Goal: Task Accomplishment & Management: Use online tool/utility

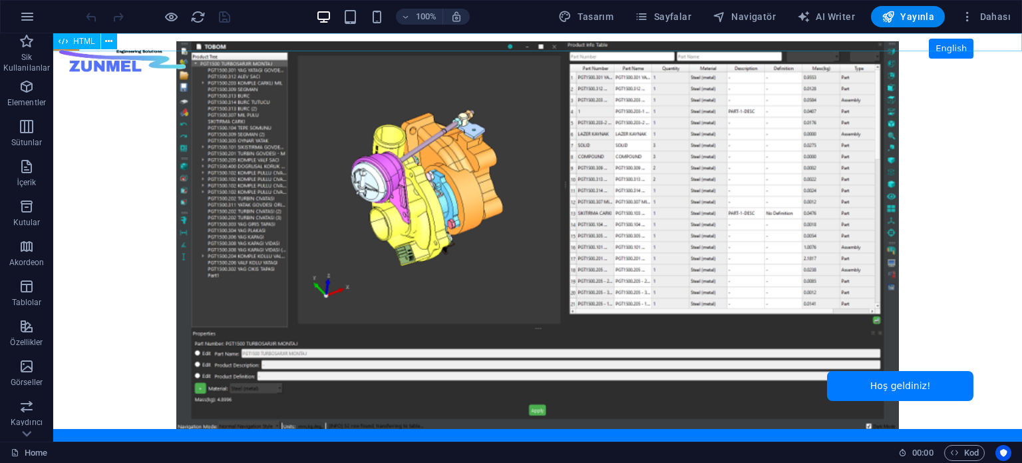
click at [83, 42] on span "HTML" at bounding box center [84, 41] width 22 height 8
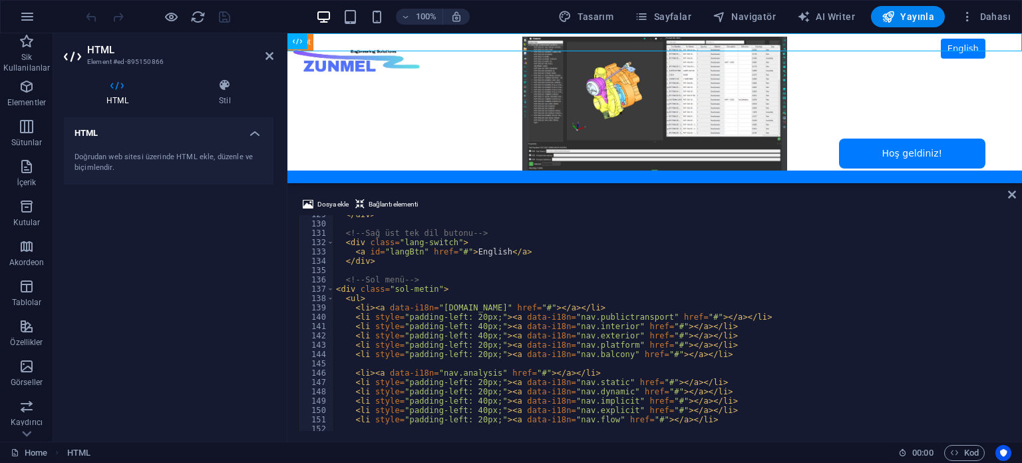
scroll to position [1238, 0]
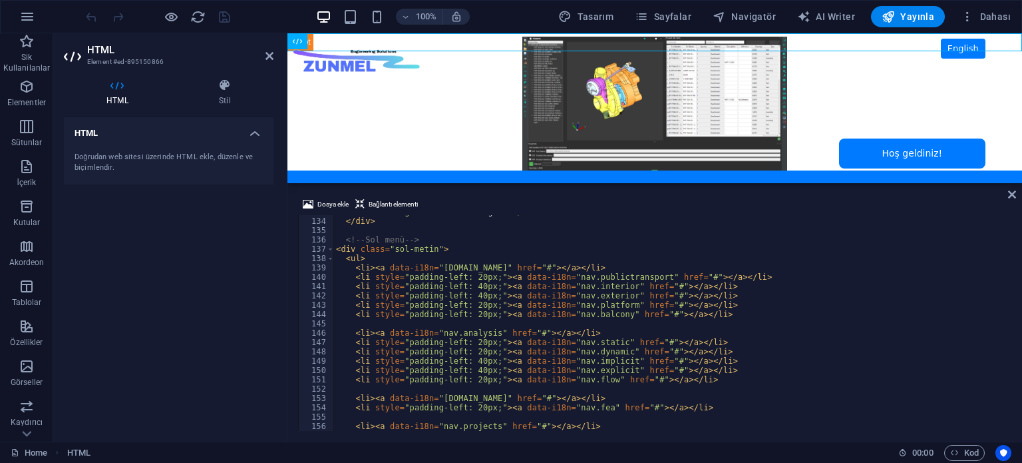
click at [578, 316] on div "< a id = "langBtn" href = "#" > English </ a > </ div > <!-- Sol menü --> < div…" at bounding box center [686, 323] width 705 height 232
click at [543, 316] on div "< a id = "langBtn" href = "#" > English </ a > </ div > <!-- Sol menü --> < div…" at bounding box center [686, 323] width 705 height 232
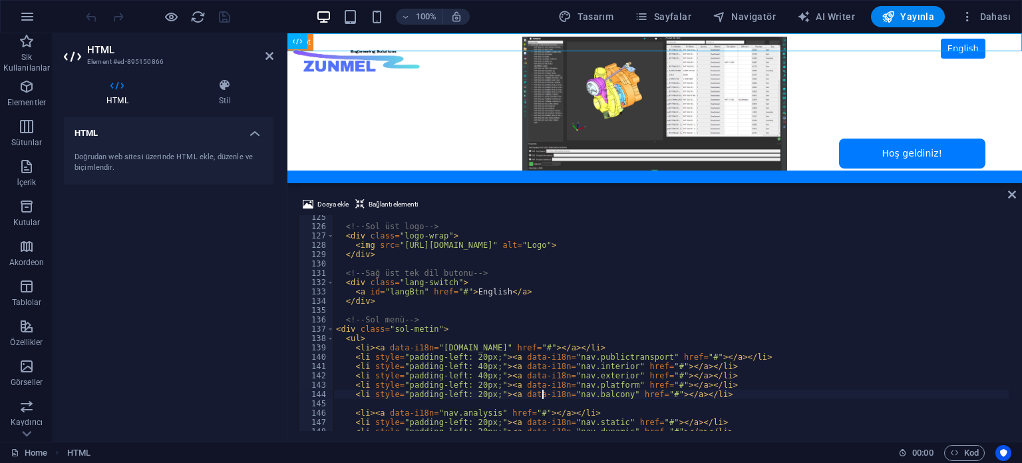
scroll to position [1198, 0]
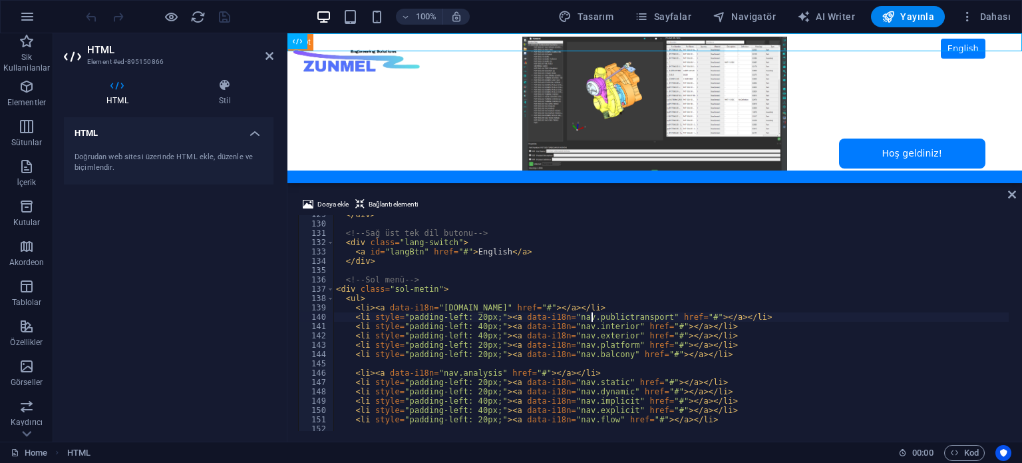
click at [593, 316] on div "</ div > <!-- Sağ üst tek dil butonu --> < div class = "lang-switch" > < a id =…" at bounding box center [686, 326] width 705 height 232
click at [576, 305] on div "</ div > <!-- Sağ üst tek dil butonu --> < div class = "lang-switch" > < a id =…" at bounding box center [686, 326] width 705 height 232
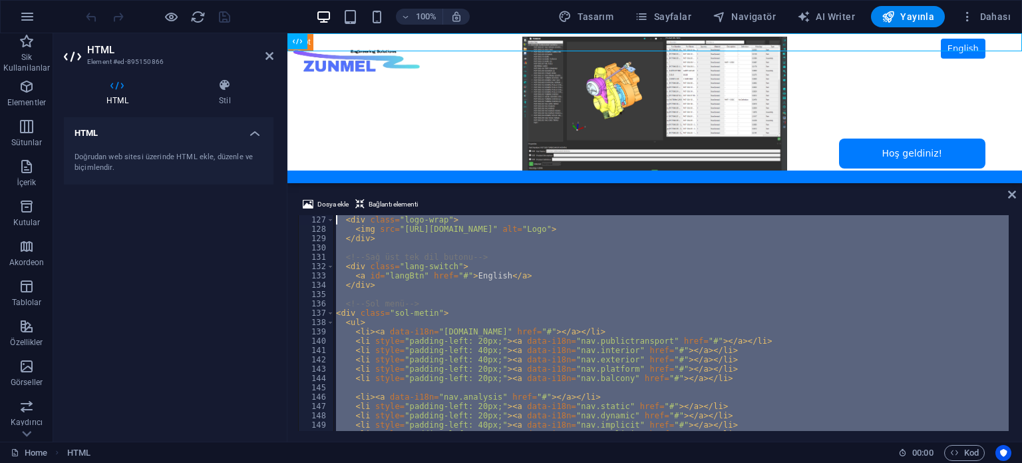
scroll to position [1137, 0]
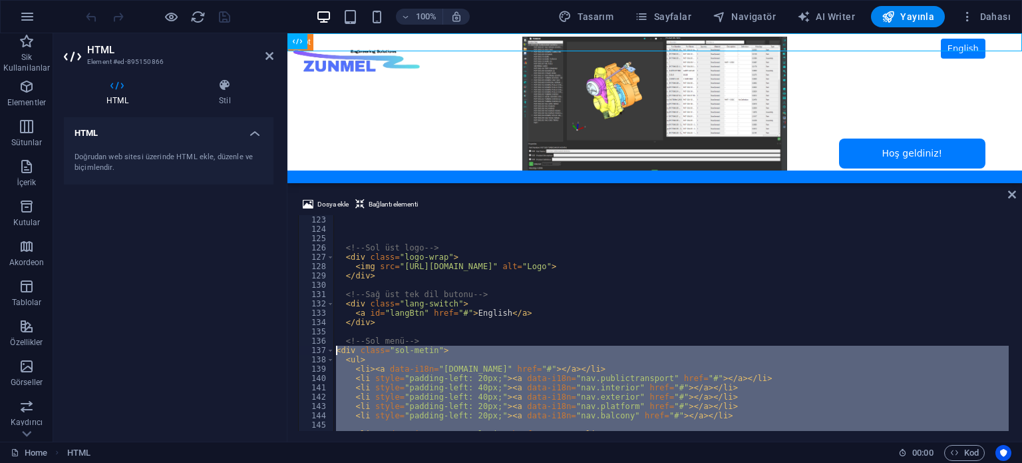
drag, startPoint x: 383, startPoint y: 410, endPoint x: 308, endPoint y: 351, distance: 95.9
click at [308, 351] on div "<li><a data-i18n="[DOMAIN_NAME]" href="#"></a></li> 123 124 125 126 127 128 129…" at bounding box center [655, 323] width 714 height 216
type textarea "<div class="sol-metin"> <ul>"
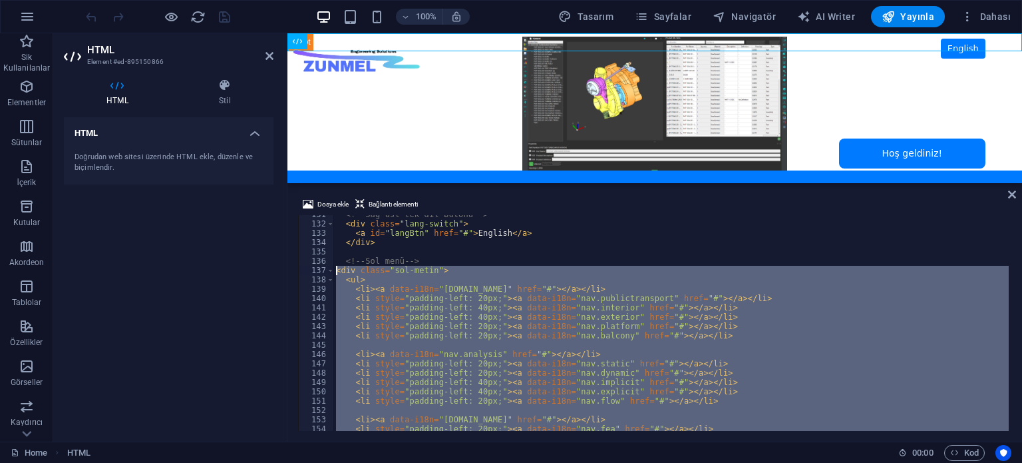
paste textarea
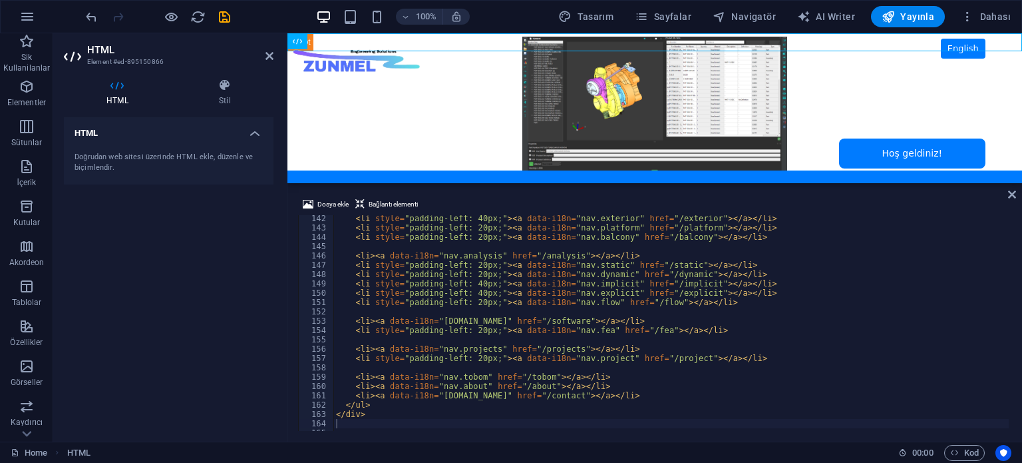
click at [178, 314] on div "HTML Doğrudan web sitesi üzerinde HTML ekle, düzenle ve biçimlendir." at bounding box center [169, 274] width 210 height 314
click at [220, 21] on icon "save" at bounding box center [224, 16] width 15 height 15
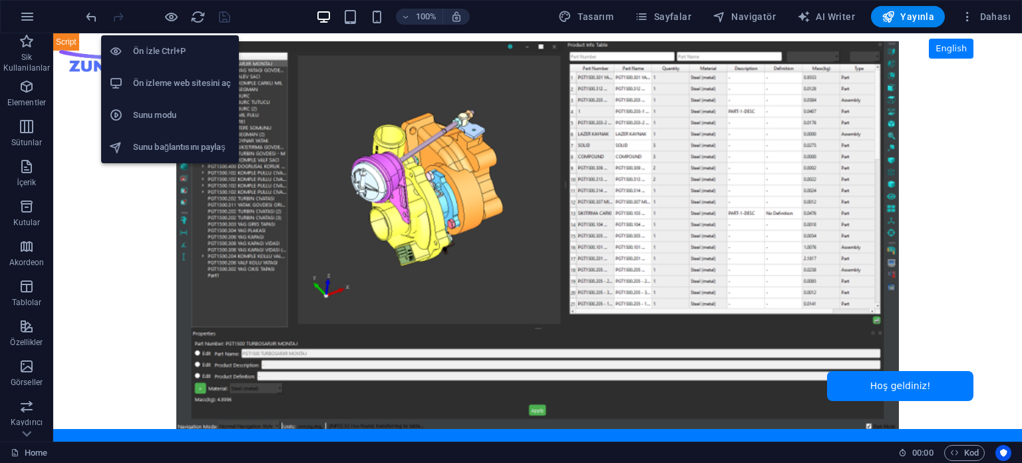
click at [170, 77] on h6 "Ön izleme web sitesini aç" at bounding box center [182, 83] width 98 height 16
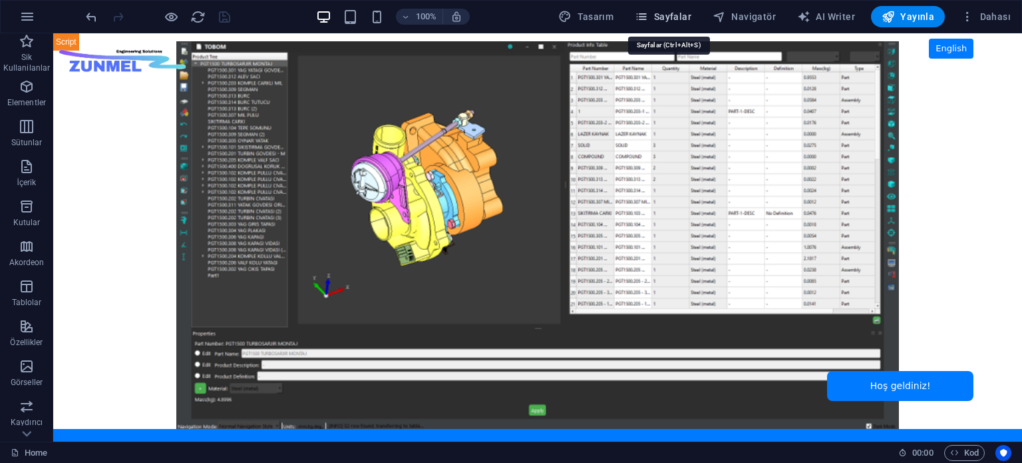
click at [672, 19] on span "Sayfalar" at bounding box center [663, 16] width 57 height 13
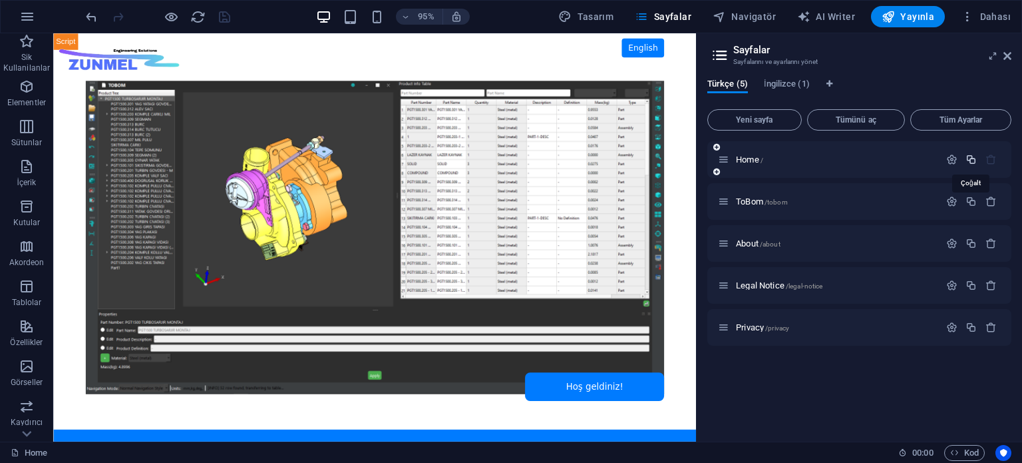
click at [973, 160] on icon "button" at bounding box center [971, 159] width 11 height 11
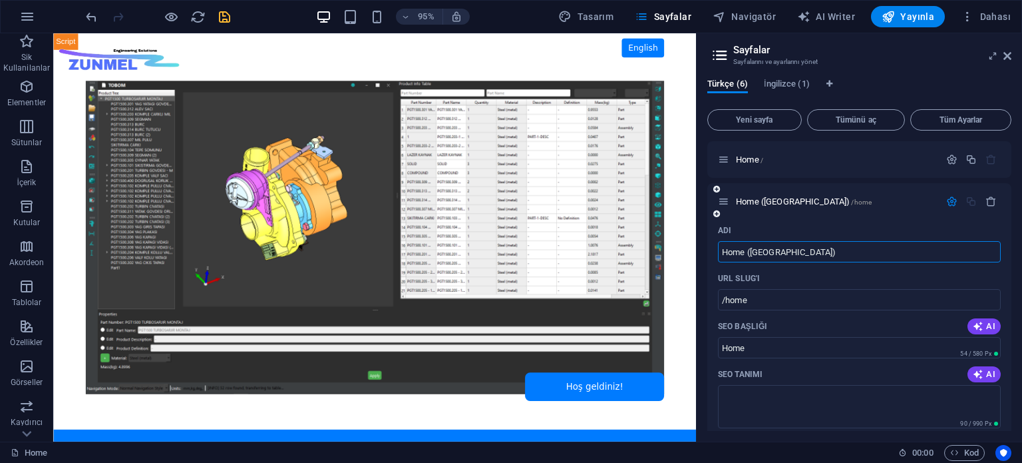
click at [791, 254] on input "Home ([GEOGRAPHIC_DATA])" at bounding box center [859, 251] width 283 height 21
drag, startPoint x: 807, startPoint y: 252, endPoint x: 711, endPoint y: 251, distance: 95.9
click at [711, 251] on div "Adı Home (Kopyala) ​ URL SLUG'ı /home ​ SEO Başlığı AI Home ​ 54 / 580 Px SEO T…" at bounding box center [860, 468] width 304 height 496
type input "Taslak"
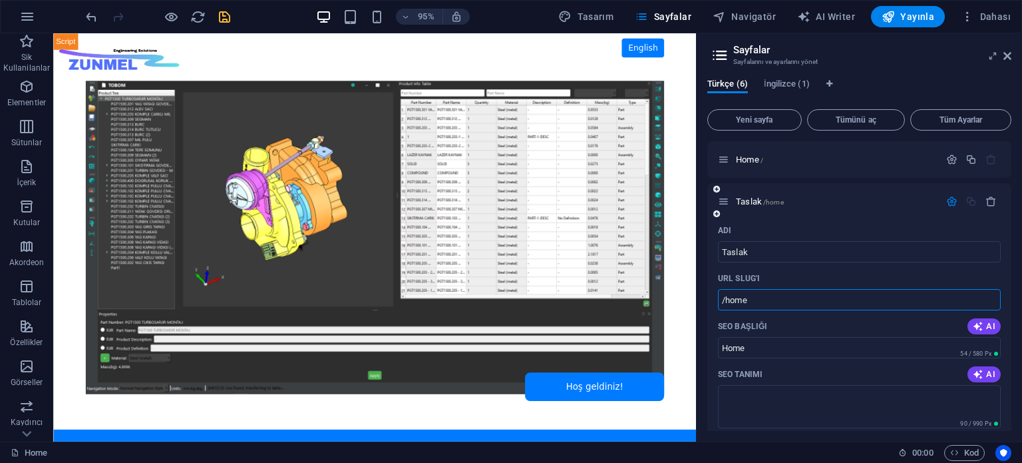
drag, startPoint x: 756, startPoint y: 295, endPoint x: 727, endPoint y: 295, distance: 28.6
click at [727, 295] on input "/home" at bounding box center [859, 299] width 283 height 21
type input "/taslak"
click at [1018, 234] on div "Türkçe (6) İngilizce (1) Yeni sayfa Tümünü aç Tüm Ayarlar Home / Taslak /taslak…" at bounding box center [860, 254] width 326 height 373
click at [756, 254] on input "Taslak" at bounding box center [859, 251] width 283 height 21
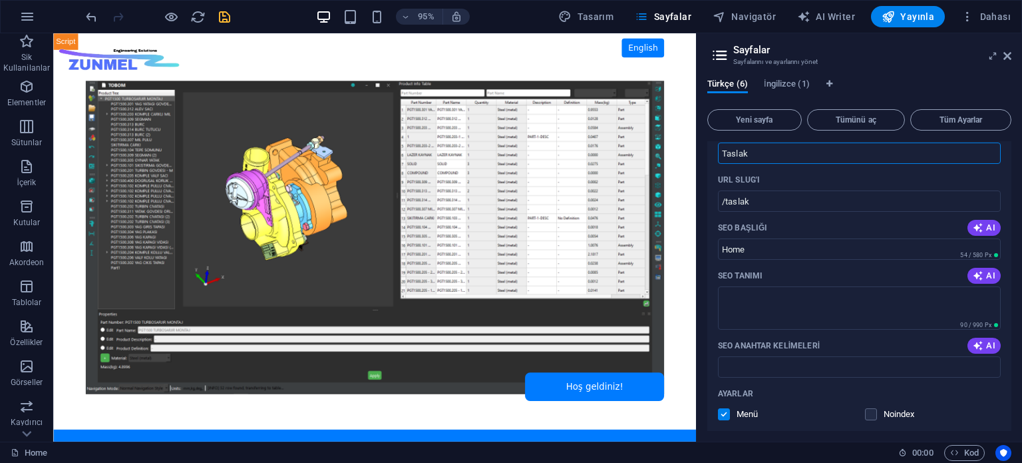
scroll to position [133, 0]
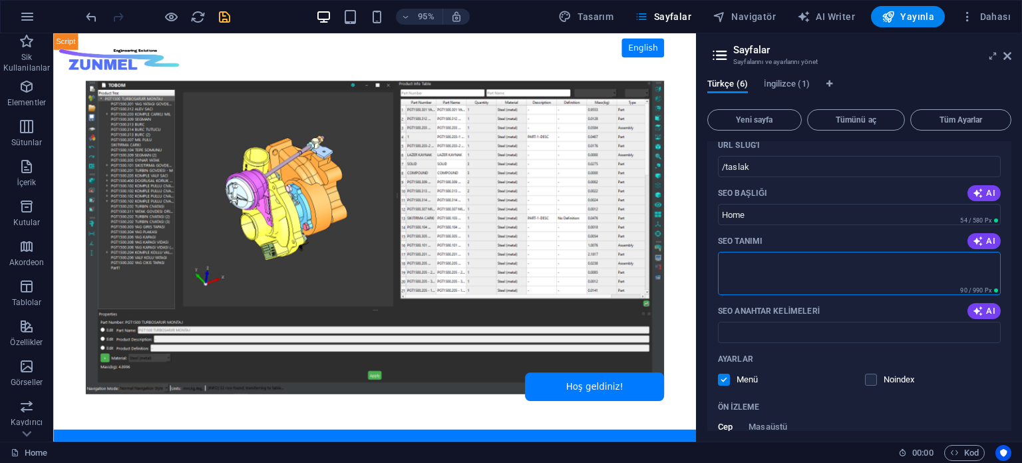
click at [777, 270] on textarea "SEO Tanımı" at bounding box center [859, 273] width 283 height 43
drag, startPoint x: 759, startPoint y: 215, endPoint x: 708, endPoint y: 213, distance: 50.6
click at [708, 213] on div "Adı Taslak ​ URL SLUG'ı /taslak ​ SEO Başlığı AI Home ​ 54 / 580 Px SEO Tanımı …" at bounding box center [860, 335] width 304 height 496
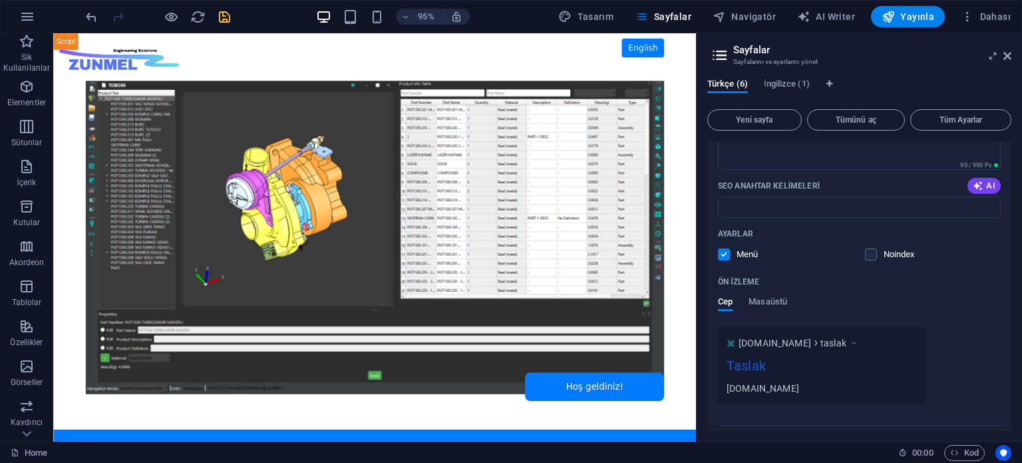
scroll to position [0, 0]
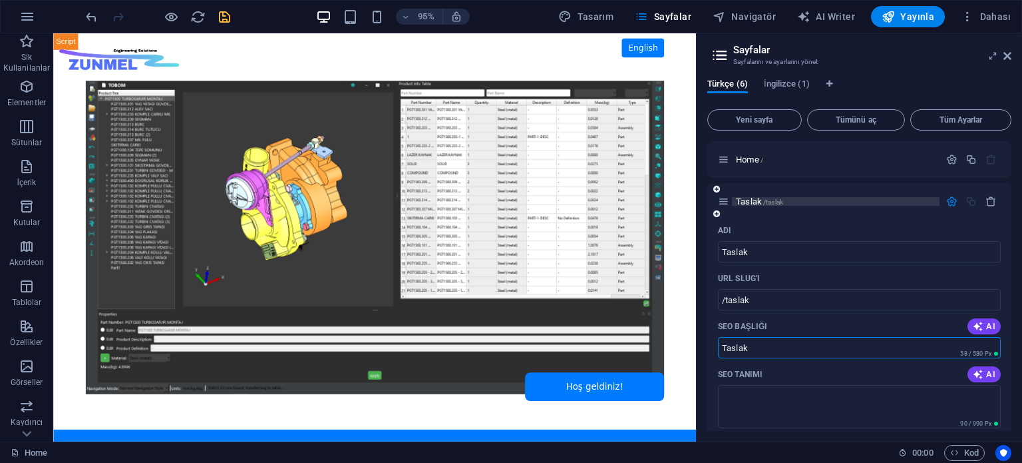
type input "Taslak"
click at [833, 200] on p "Taslak /taslak" at bounding box center [836, 201] width 200 height 9
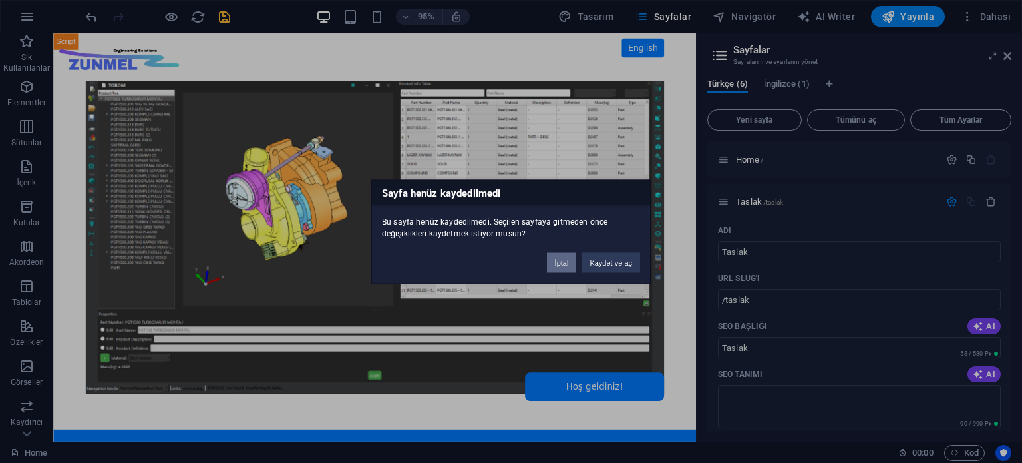
click at [555, 258] on button "İptal" at bounding box center [562, 262] width 30 height 20
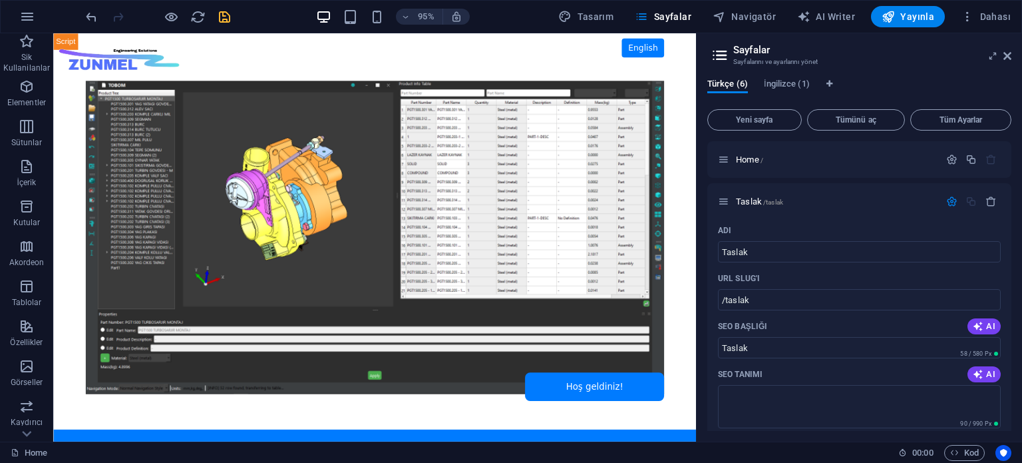
click at [706, 224] on div "Türkçe (6) İngilizce (1) Yeni sayfa Tümünü aç Tüm Ayarlar Home / Taslak /taslak…" at bounding box center [860, 254] width 326 height 373
click at [731, 84] on span "Türkçe (6)" at bounding box center [728, 85] width 41 height 19
click at [828, 85] on icon "Dil Sekmeleri" at bounding box center [830, 84] width 6 height 8
select select "165"
select select "72"
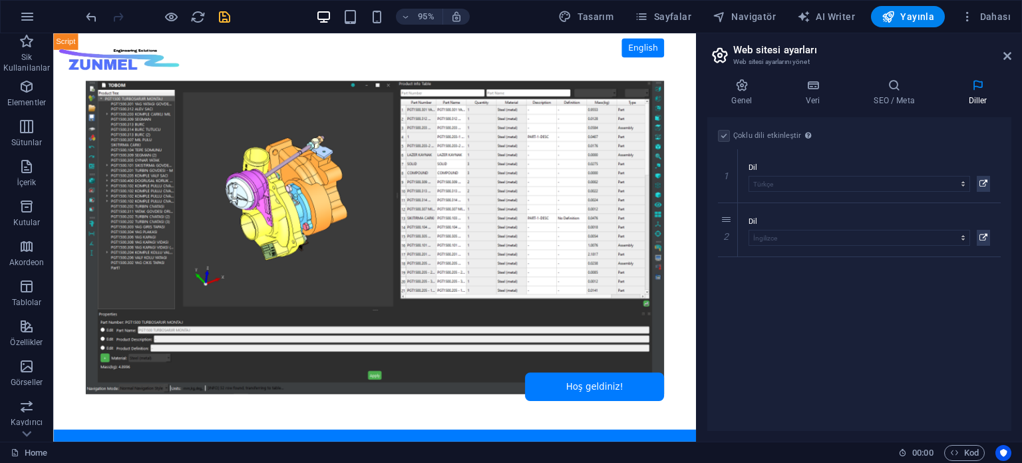
click at [727, 136] on label at bounding box center [724, 136] width 12 height 12
click at [747, 87] on icon at bounding box center [742, 85] width 69 height 13
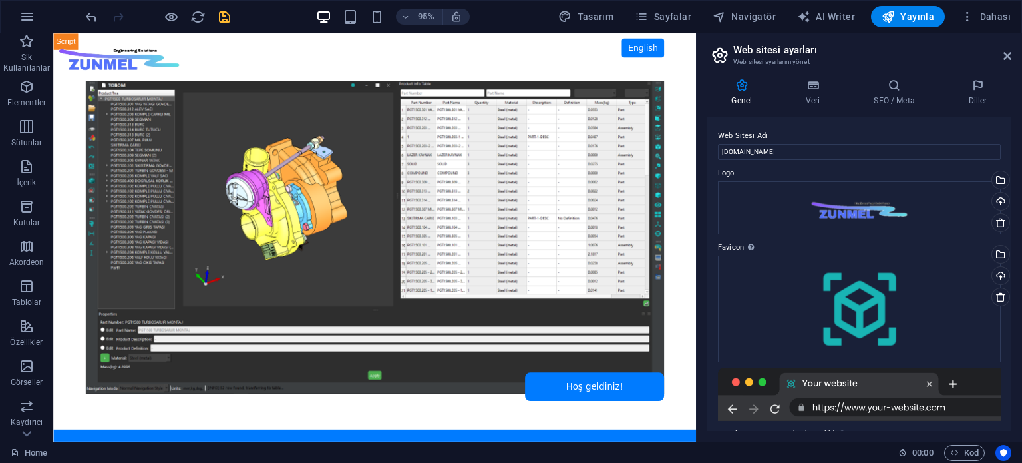
click at [778, 50] on h2 "Web sitesi ayarları" at bounding box center [873, 50] width 278 height 12
click at [1007, 56] on icon at bounding box center [1008, 56] width 8 height 11
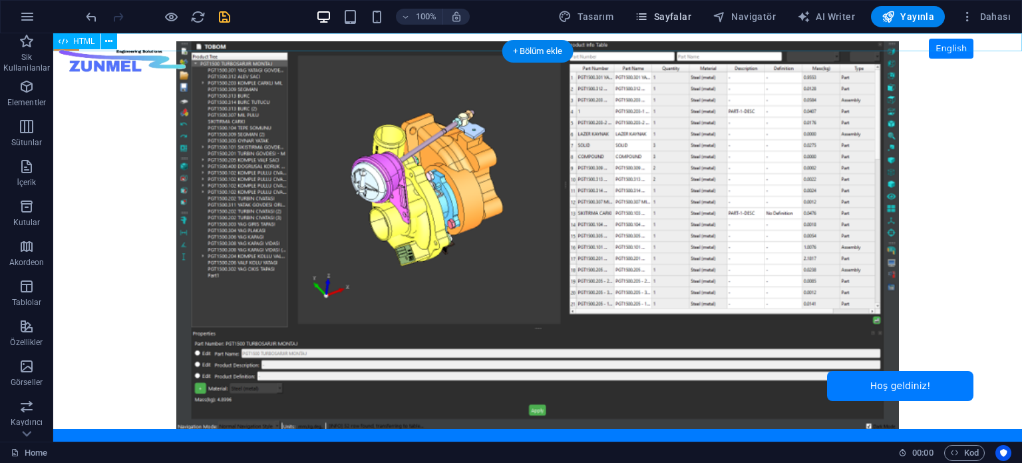
click at [683, 20] on span "Sayfalar" at bounding box center [663, 16] width 57 height 13
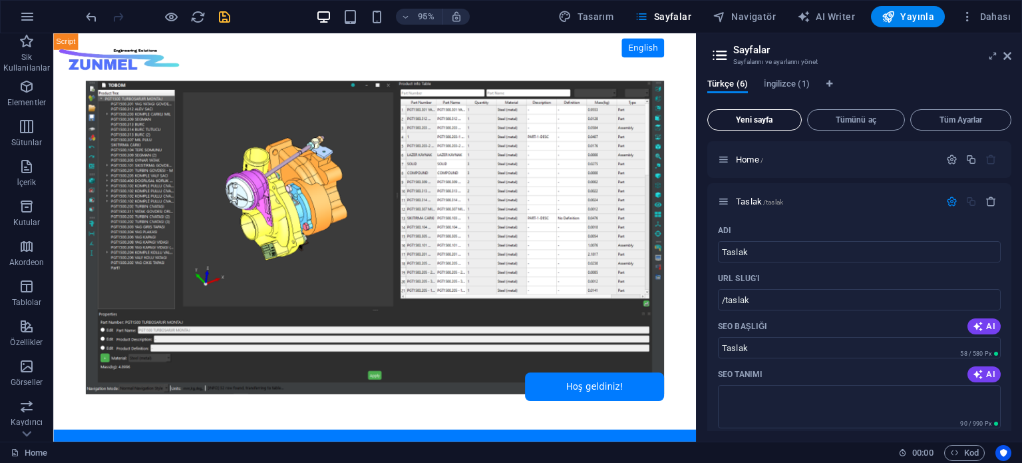
click at [746, 118] on span "Yeni sayfa" at bounding box center [755, 120] width 83 height 8
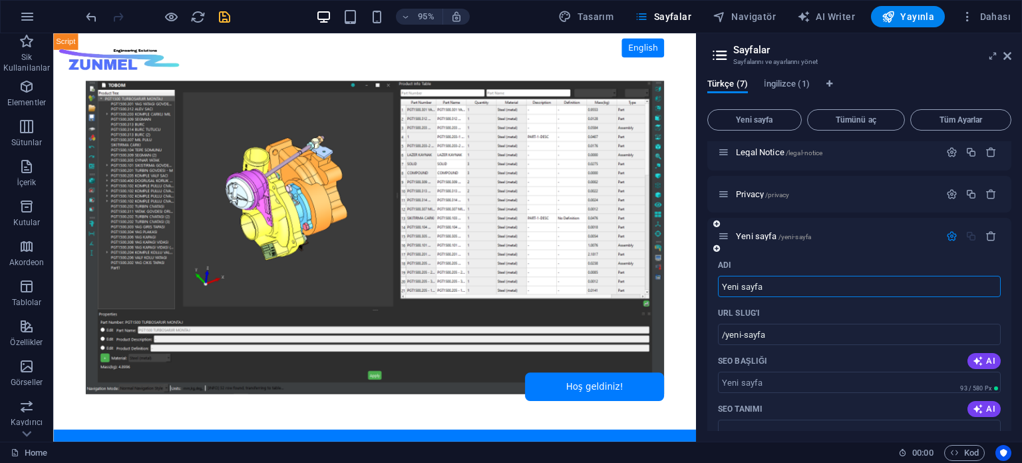
paste input "design"
type input "design"
type input "/design"
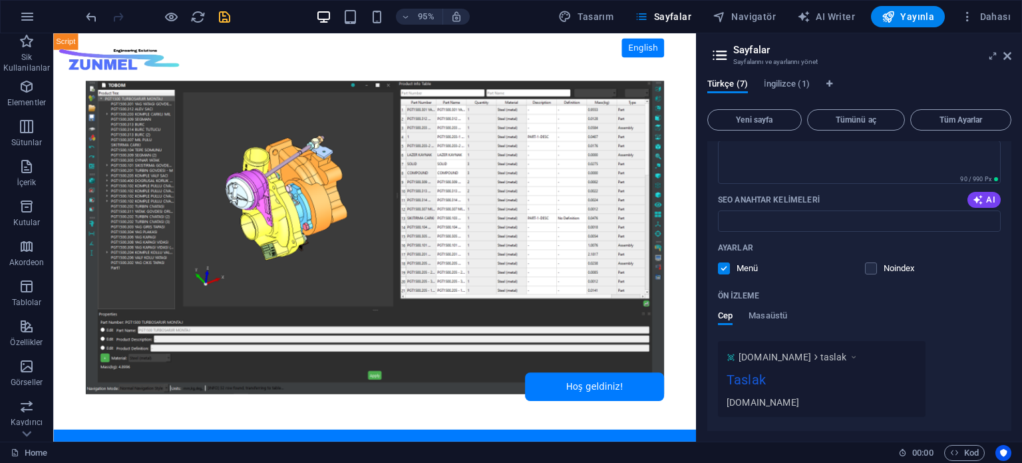
scroll to position [232, 0]
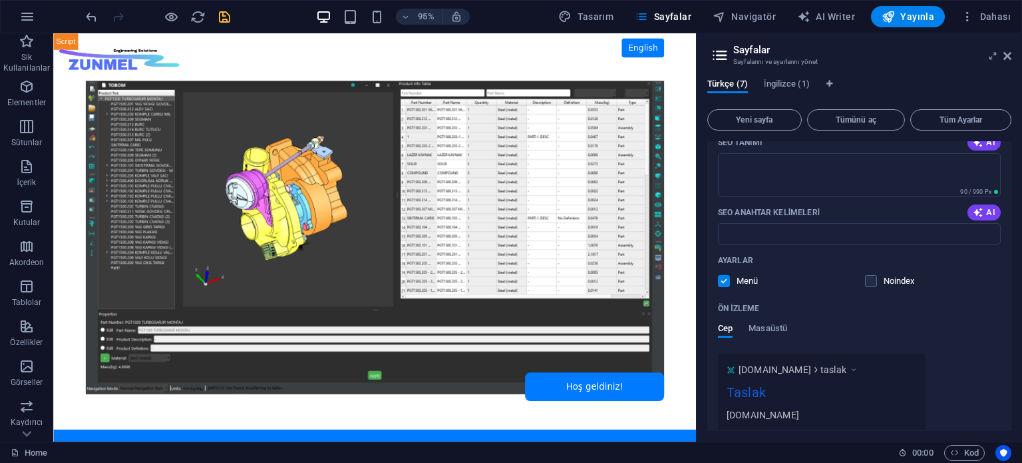
type input "design"
click at [726, 281] on label at bounding box center [724, 281] width 12 height 12
click at [0, 0] on input "checkbox" at bounding box center [0, 0] width 0 height 0
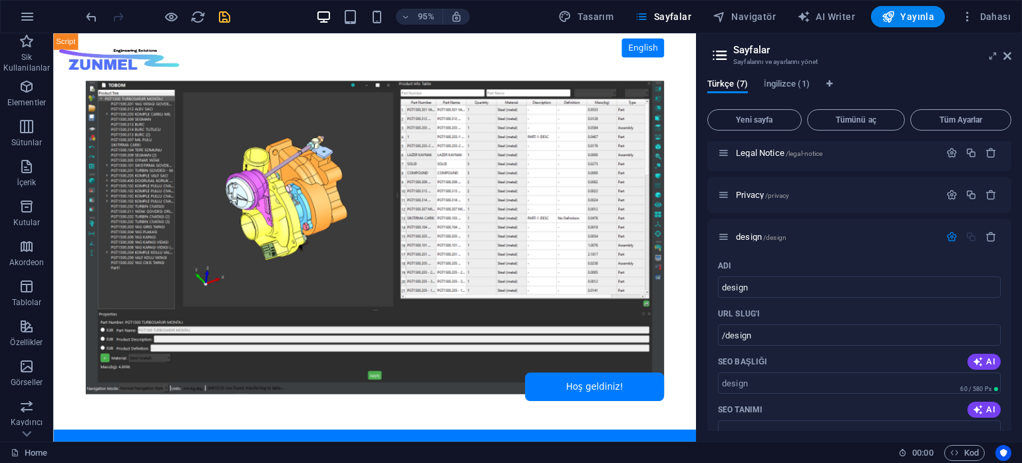
scroll to position [666, 0]
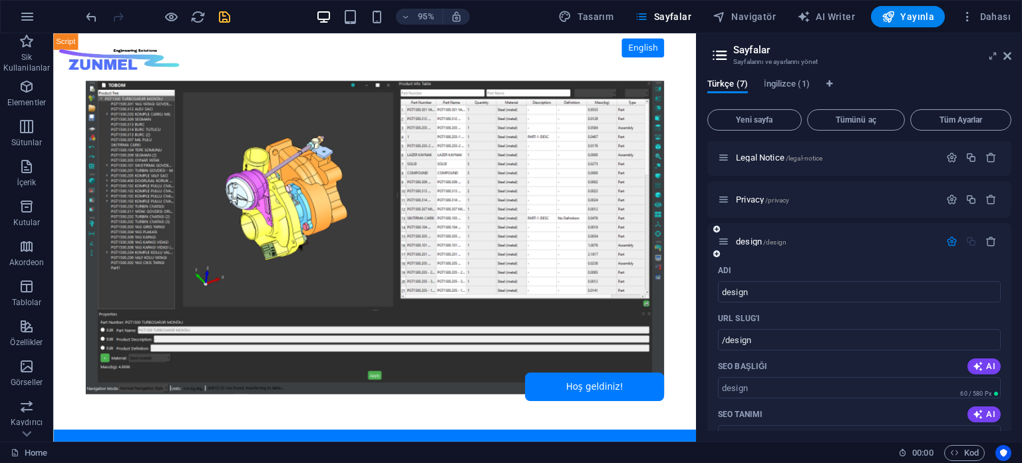
click at [716, 254] on icon at bounding box center [717, 254] width 7 height 8
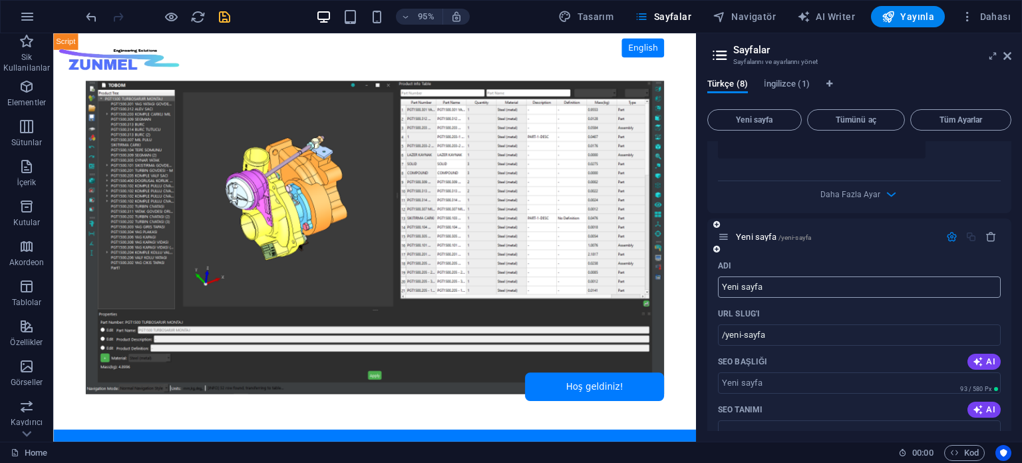
click at [780, 282] on input "Yeni sayfa" at bounding box center [859, 286] width 283 height 21
paste input "publictransport"
type input "publictransport"
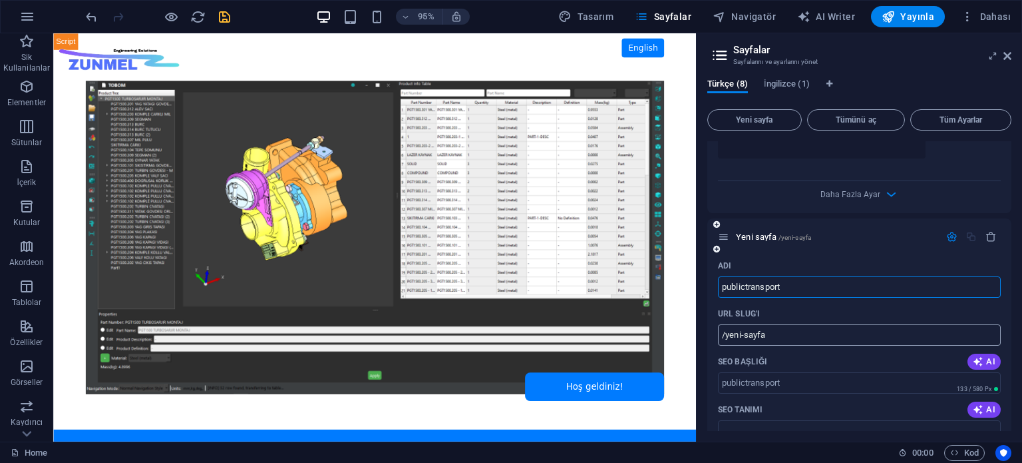
type input "/publictransport"
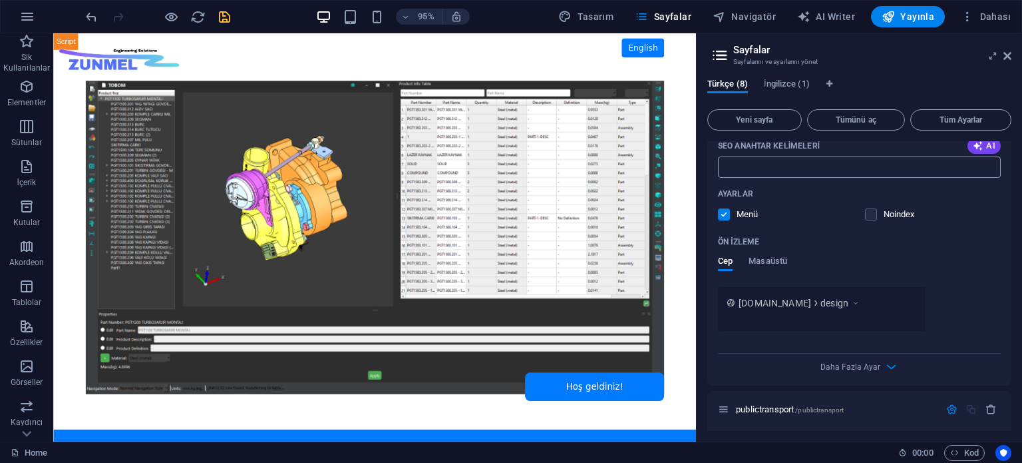
scroll to position [977, 0]
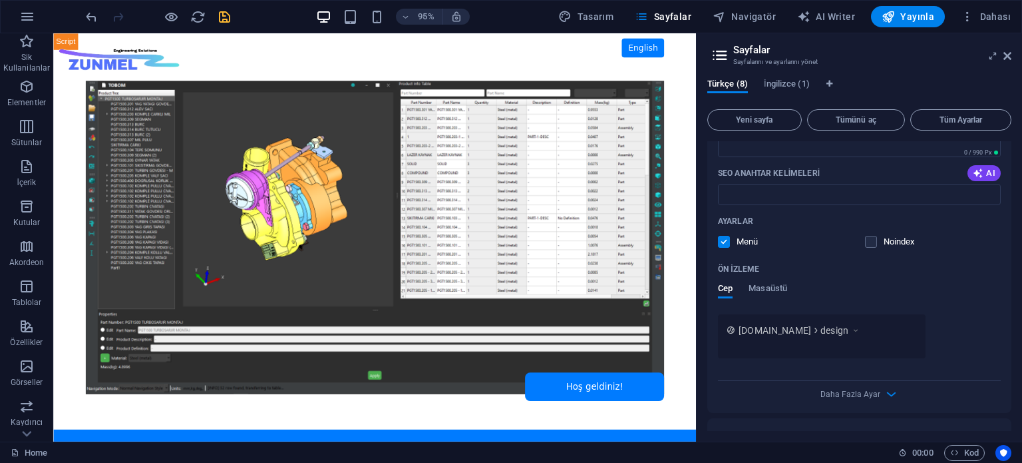
type input "publictransport"
click at [714, 176] on body "Skip to main content ZUNMEL – TR/EN, Sol Menü, Tam Ekran Slider, Mesaj Kutusu E…" at bounding box center [391, 247] width 677 height 429
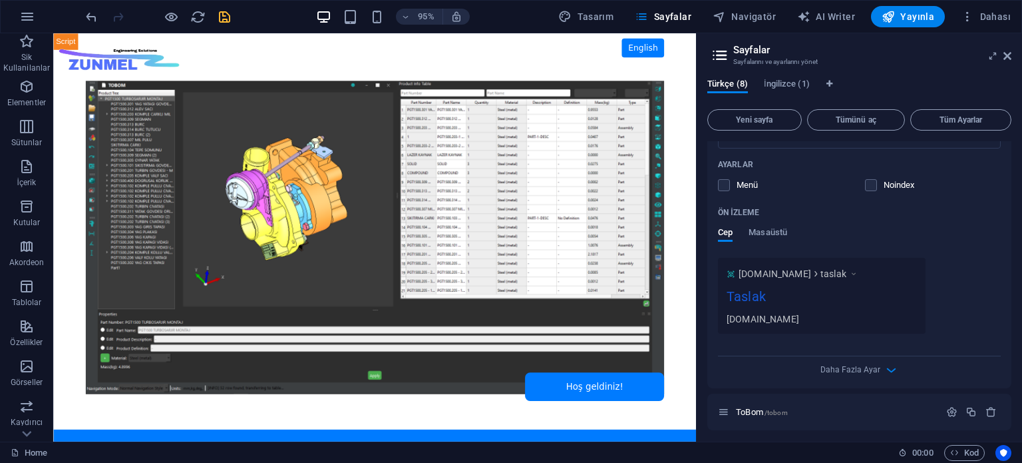
scroll to position [333, 0]
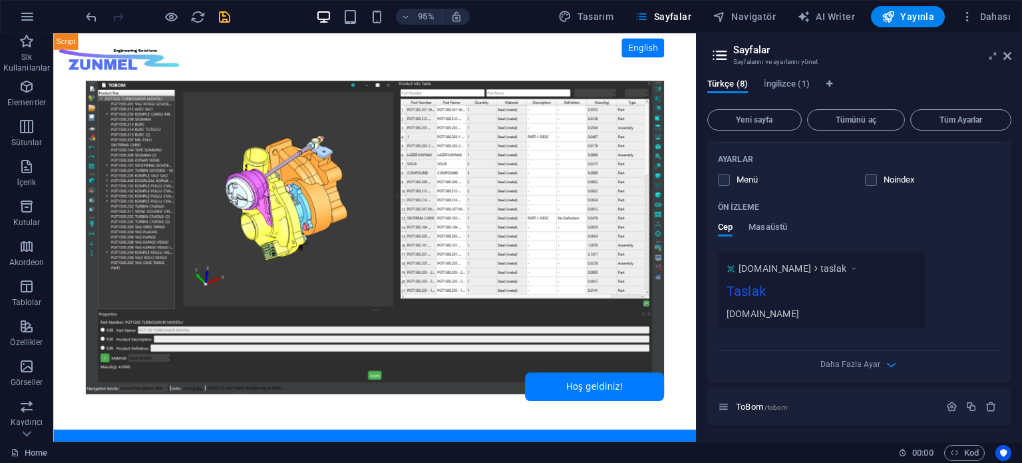
click at [718, 115] on body "Skip to main content ZUNMEL – TR/EN, Sol Menü, Tam Ekran Slider, Mesaj Kutusu E…" at bounding box center [391, 247] width 677 height 429
click at [222, 17] on icon "save" at bounding box center [224, 16] width 15 height 15
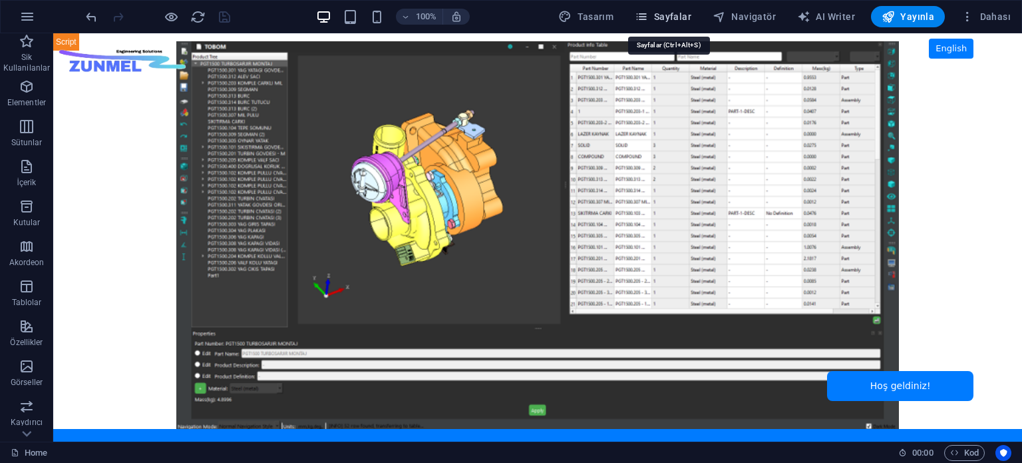
click at [675, 15] on span "Sayfalar" at bounding box center [663, 16] width 57 height 13
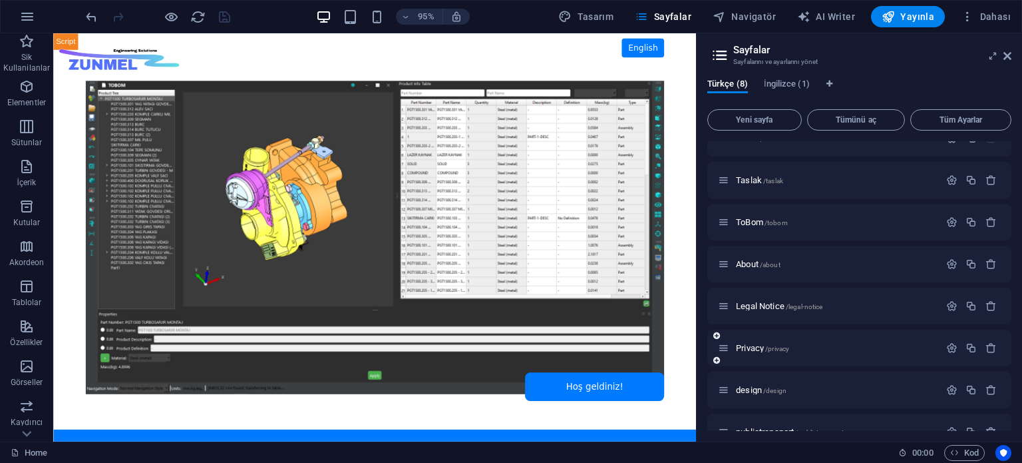
scroll to position [45, 0]
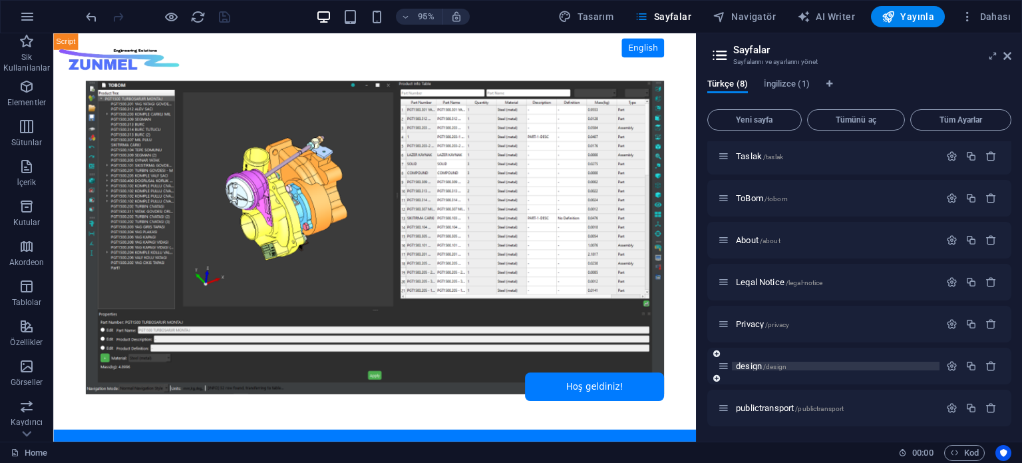
click at [751, 362] on span "design /design" at bounding box center [761, 366] width 51 height 10
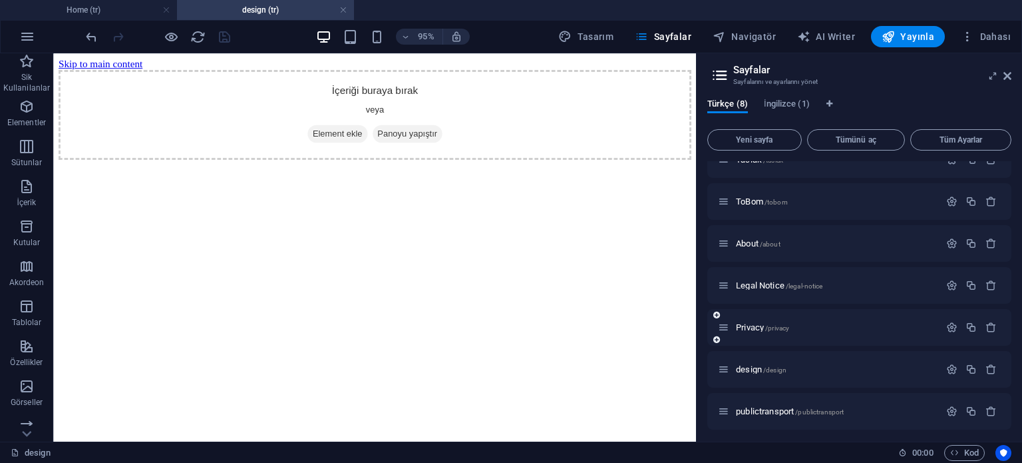
scroll to position [65, 0]
click at [989, 365] on icon "button" at bounding box center [991, 365] width 11 height 11
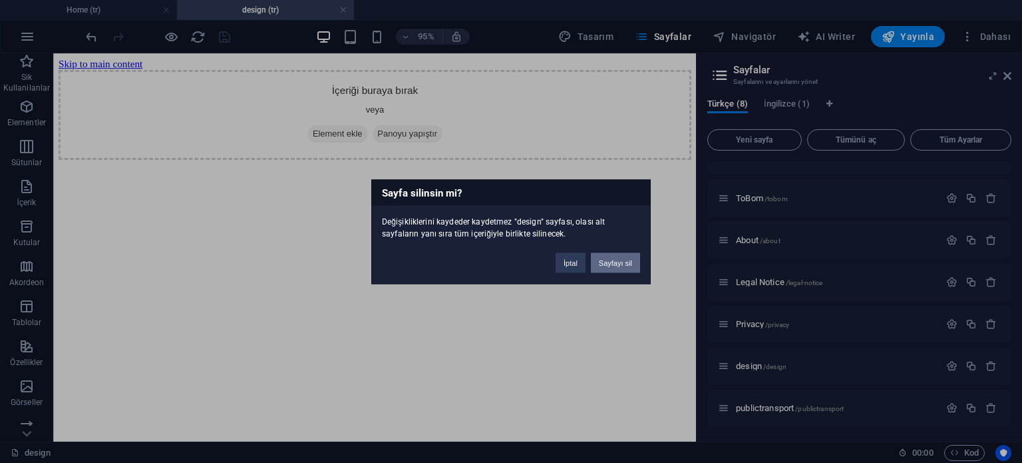
click at [625, 261] on button "Sayfayı sil" at bounding box center [615, 262] width 49 height 20
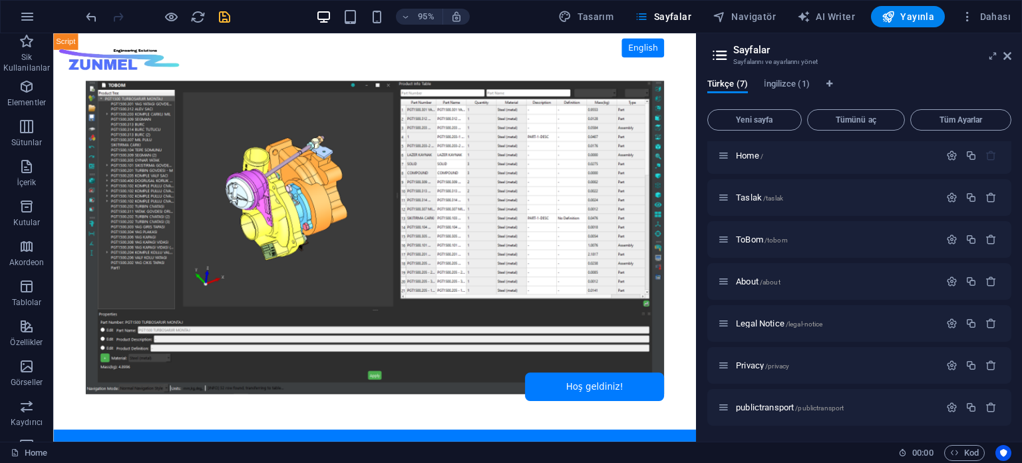
scroll to position [3, 0]
click at [988, 403] on icon "button" at bounding box center [991, 407] width 11 height 11
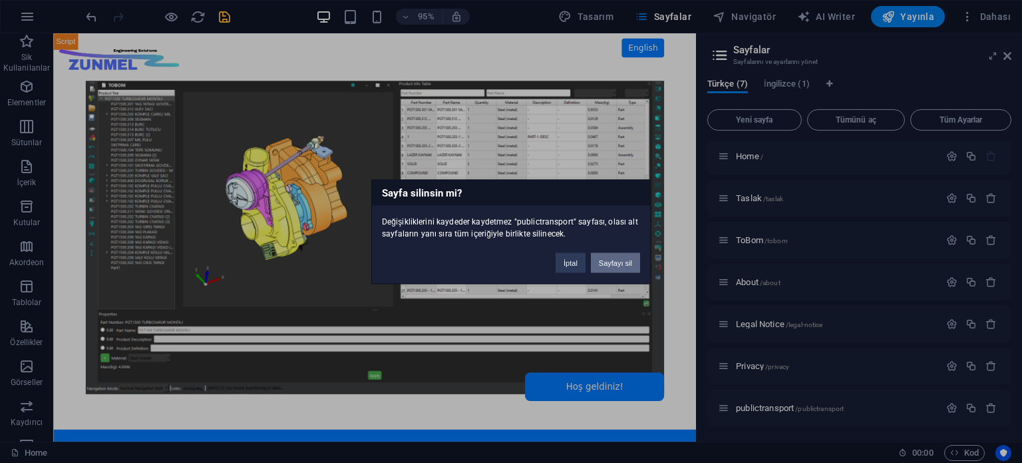
click at [620, 264] on button "Sayfayı sil" at bounding box center [615, 262] width 49 height 20
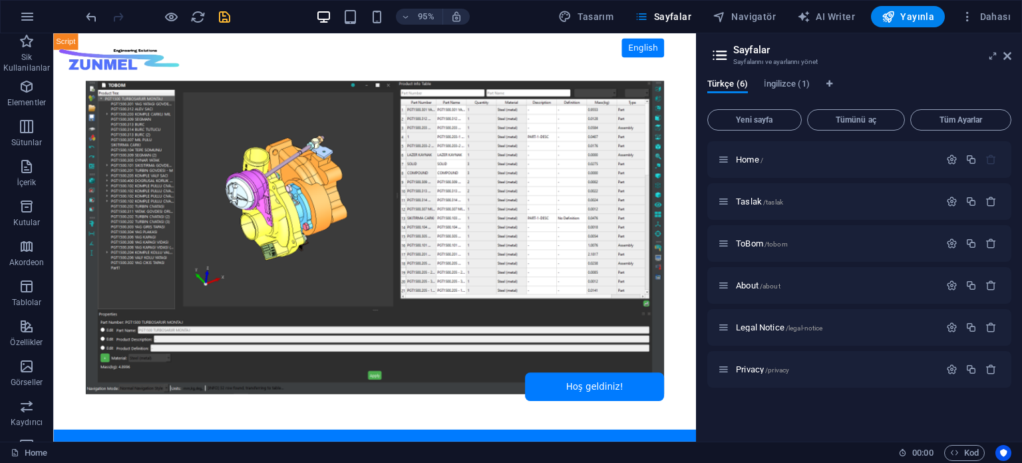
scroll to position [0, 0]
click at [973, 157] on icon "button" at bounding box center [971, 159] width 11 height 11
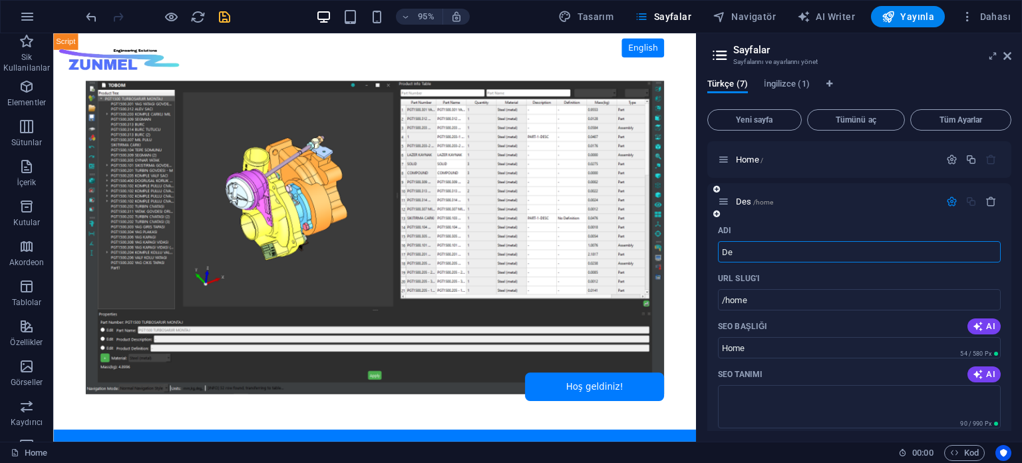
type input "D"
type input "design"
click at [767, 292] on input "/home" at bounding box center [859, 299] width 283 height 21
click at [745, 250] on input "design" at bounding box center [859, 251] width 283 height 21
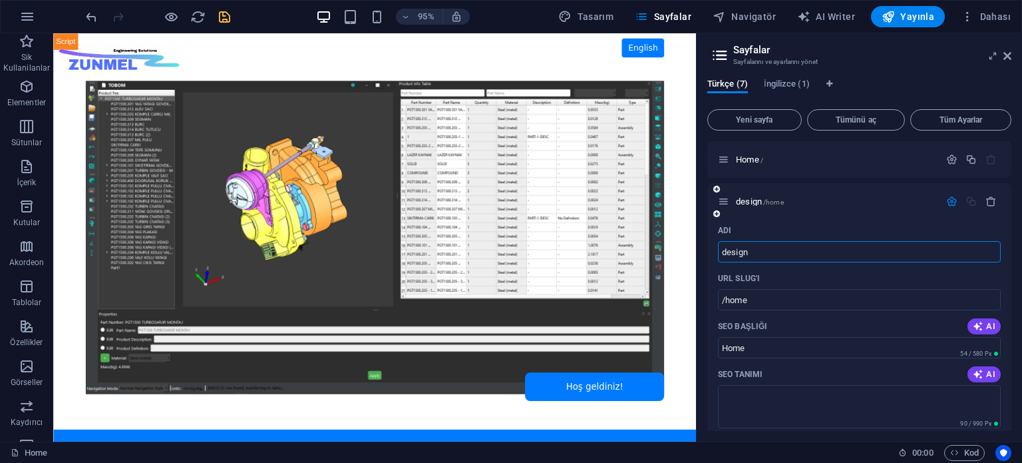
click at [745, 250] on input "design" at bounding box center [859, 251] width 283 height 21
click at [748, 300] on input "/home" at bounding box center [859, 299] width 283 height 21
drag, startPoint x: 755, startPoint y: 299, endPoint x: 725, endPoint y: 292, distance: 30.7
click at [725, 292] on input "/home" at bounding box center [859, 299] width 283 height 21
paste input "design"
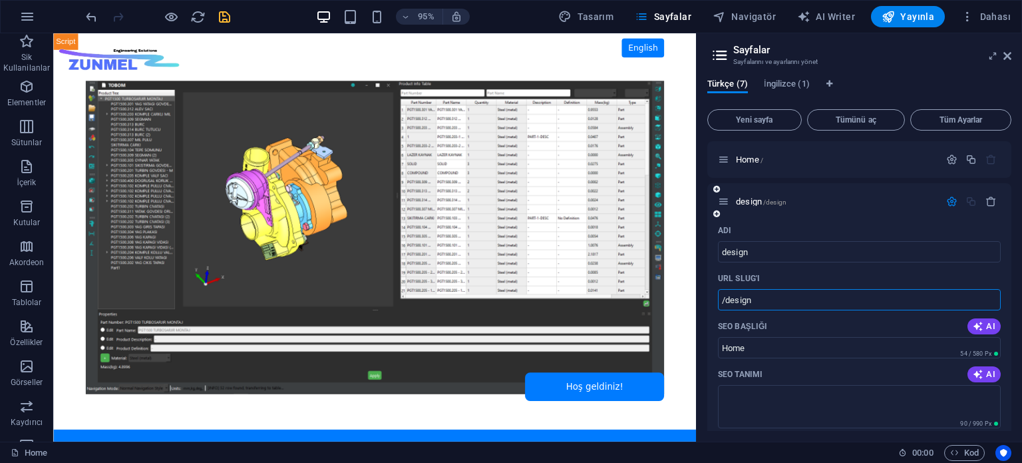
type input "/design"
click at [713, 348] on div "Adı design ​ URL SLUG'ı /design ​ SEO Başlığı AI Home ​ 54 / 580 Px SEO Tanımı …" at bounding box center [860, 468] width 304 height 496
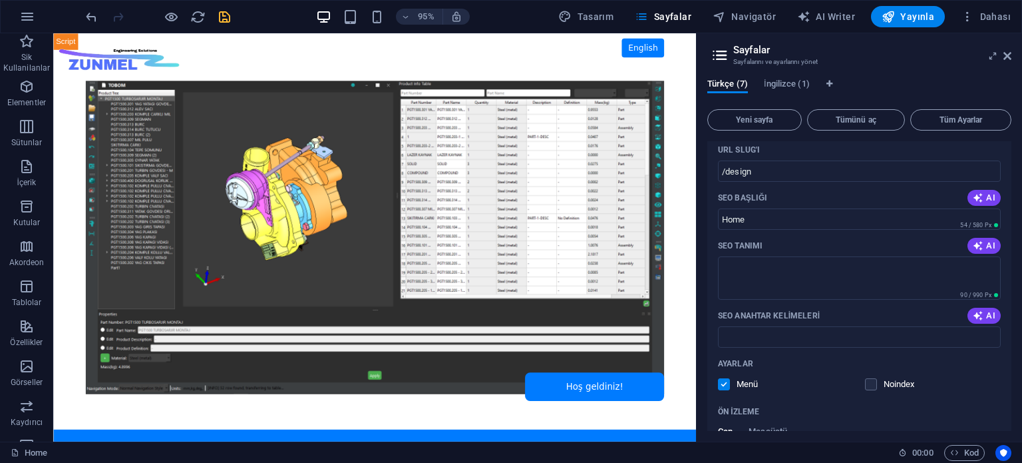
scroll to position [133, 0]
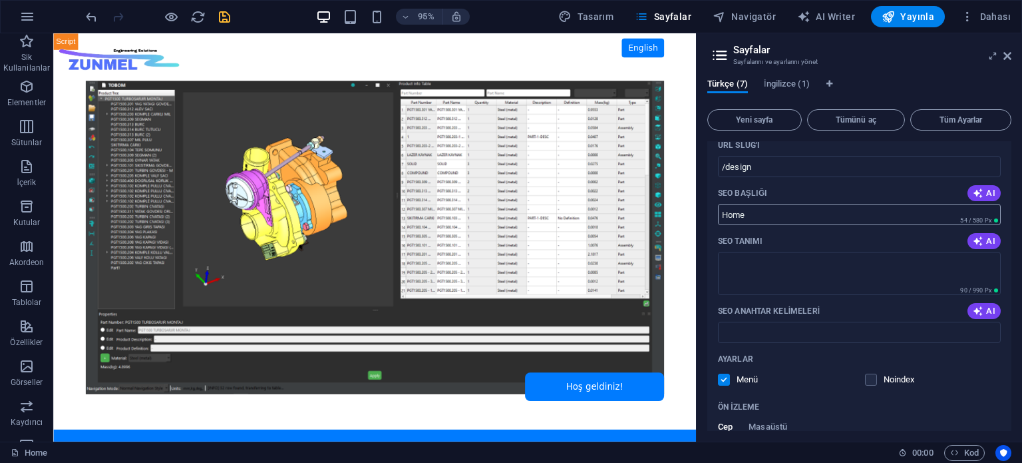
click at [748, 217] on input "Home" at bounding box center [859, 214] width 283 height 21
type input "Design"
click at [710, 245] on div "Adı design ​ URL SLUG'ı /design ​ SEO Başlığı AI Design ​ 63 / 580 Px SEO Tanım…" at bounding box center [860, 335] width 304 height 496
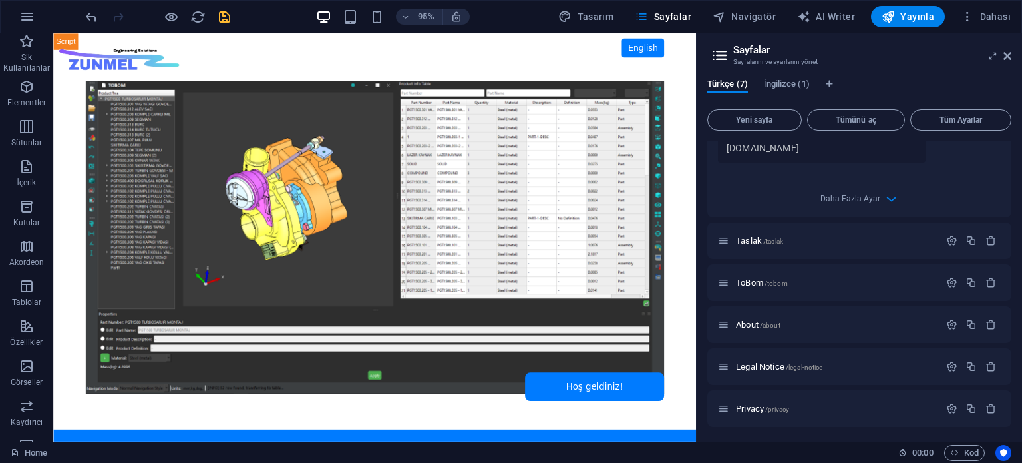
scroll to position [500, 0]
click at [708, 259] on body "Skip to main content ZUNMEL – TR/EN, Sol Menü, Tam Ekran Slider, Mesaj Kutusu E…" at bounding box center [391, 247] width 677 height 429
click at [230, 12] on icon "save" at bounding box center [224, 16] width 15 height 15
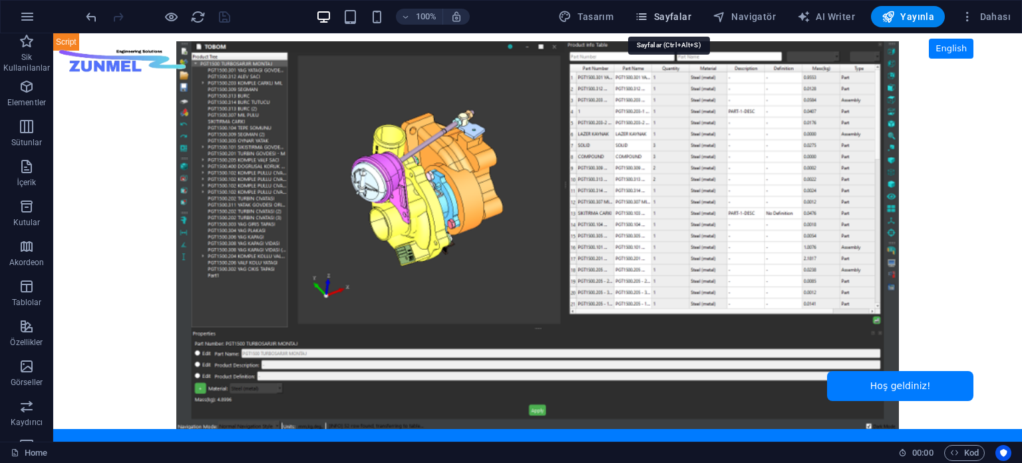
click at [691, 21] on span "Sayfalar" at bounding box center [663, 16] width 57 height 13
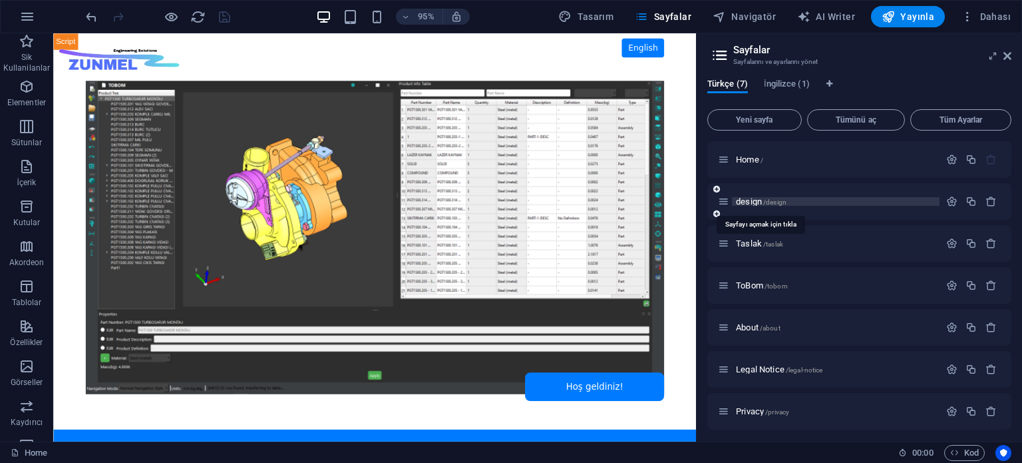
click at [750, 199] on span "design /design" at bounding box center [761, 201] width 51 height 10
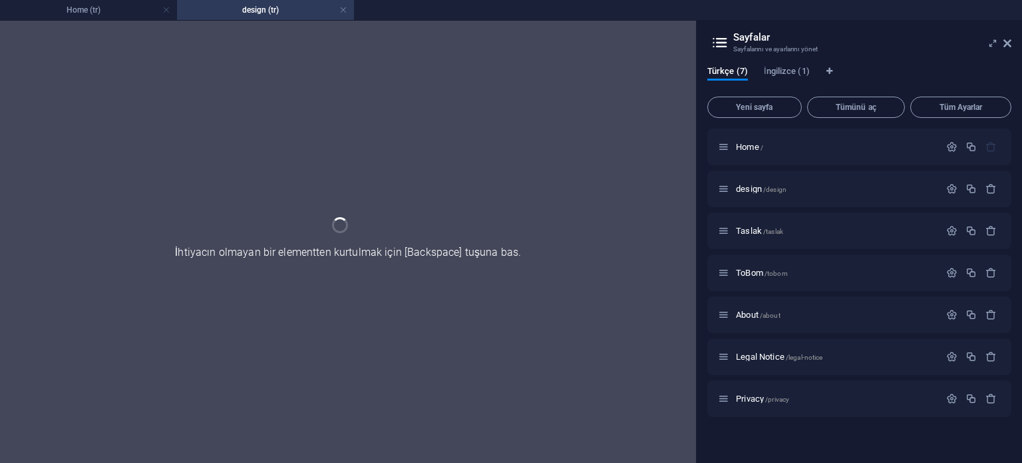
scroll to position [0, 0]
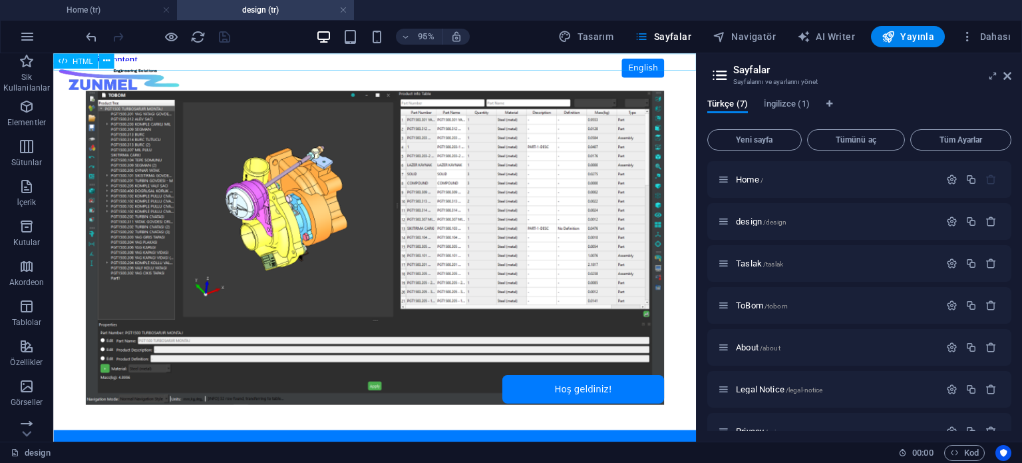
click at [83, 58] on span "HTML" at bounding box center [83, 60] width 21 height 7
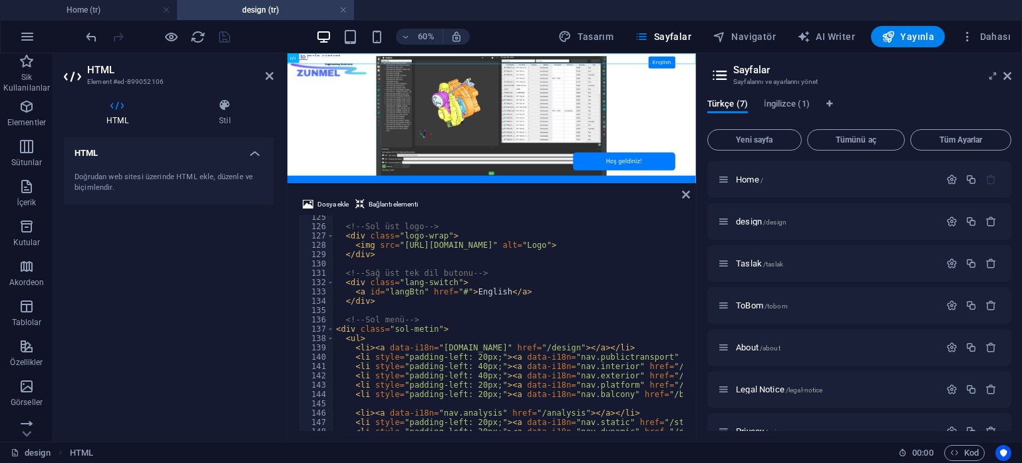
scroll to position [1198, 0]
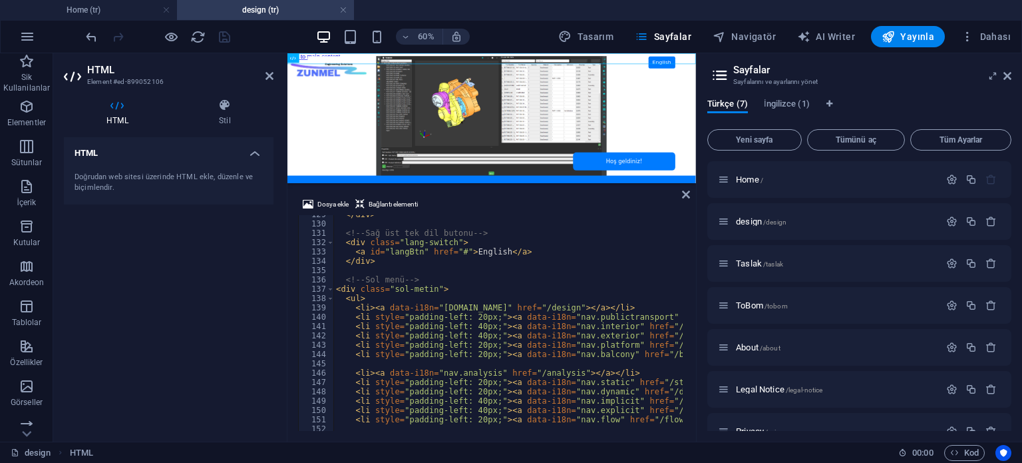
click at [479, 307] on div "</ div > <!-- Sağ üst tek dil butonu --> < div class = "lang-switch" > < a id =…" at bounding box center [686, 326] width 705 height 232
drag, startPoint x: 431, startPoint y: 306, endPoint x: 499, endPoint y: 306, distance: 67.9
click at [499, 306] on div "</ div > <!-- Sağ üst tek dil butonu --> < div class = "lang-switch" > < a id =…" at bounding box center [686, 326] width 705 height 232
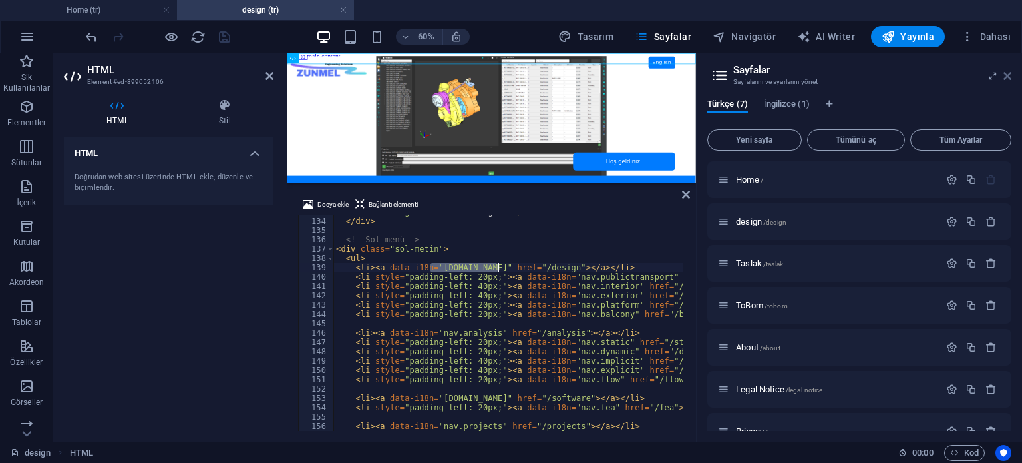
click at [1009, 73] on icon at bounding box center [1008, 76] width 8 height 11
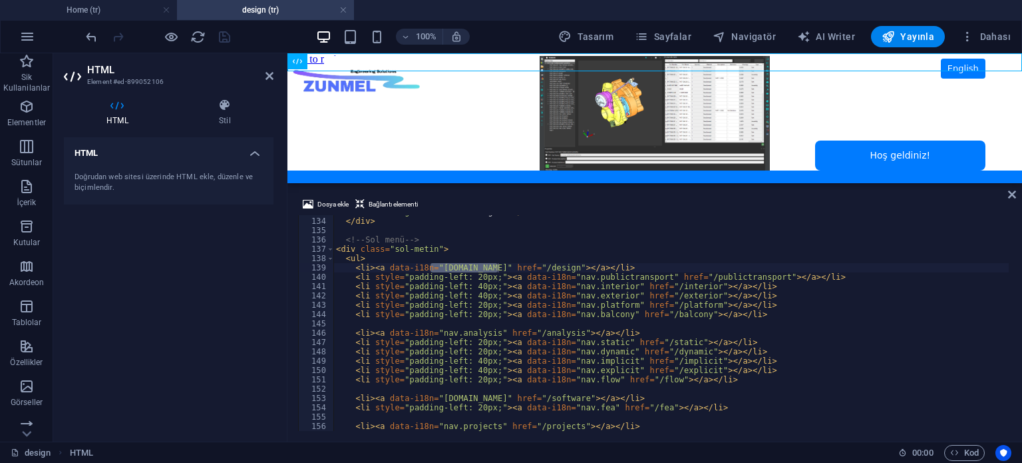
type textarea "<li style="padding-left: 20px;"><a data-i18n="nav.balcony" href="/balcony"></a>…"
click at [736, 312] on div "< a id = "langBtn" href = "#" > English </ a > </ div > <!-- Sol menü --> < div…" at bounding box center [686, 323] width 705 height 232
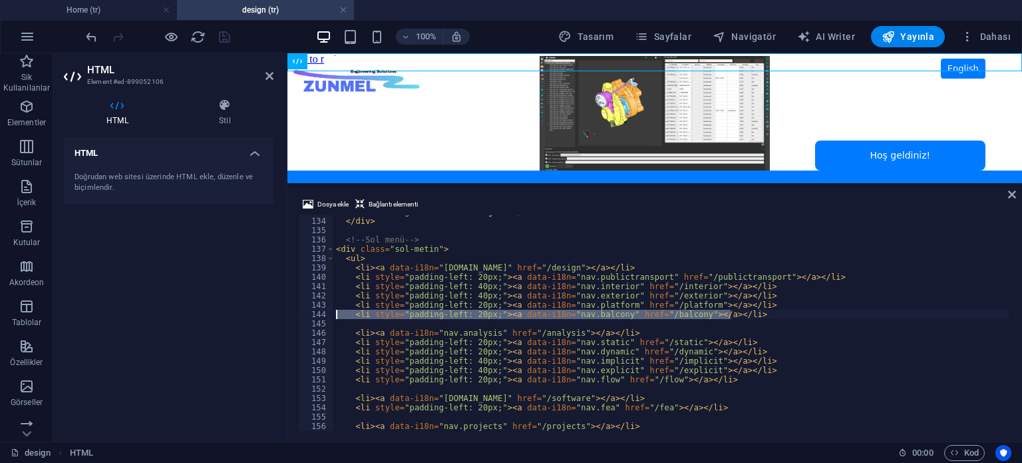
scroll to position [0, 0]
drag, startPoint x: 743, startPoint y: 313, endPoint x: 202, endPoint y: 319, distance: 541.2
click at [202, 319] on div "HTML Element #ed-899052106 HTML Stil HTML Doğrudan web sitesi üzerinde HTML ekl…" at bounding box center [537, 247] width 969 height 388
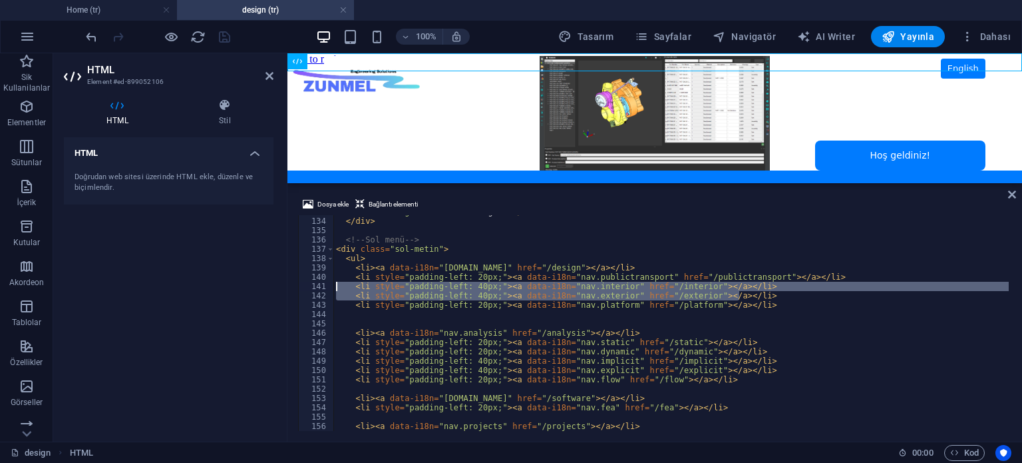
drag, startPoint x: 753, startPoint y: 294, endPoint x: 272, endPoint y: 290, distance: 481.3
click at [272, 290] on div "HTML Element #ed-899052106 HTML Stil HTML Doğrudan web sitesi üzerinde HTML ekl…" at bounding box center [537, 247] width 969 height 388
type textarea "<li style="padding-left: 40px;"><a data-i18n="nav.interior" href="/interior"></…"
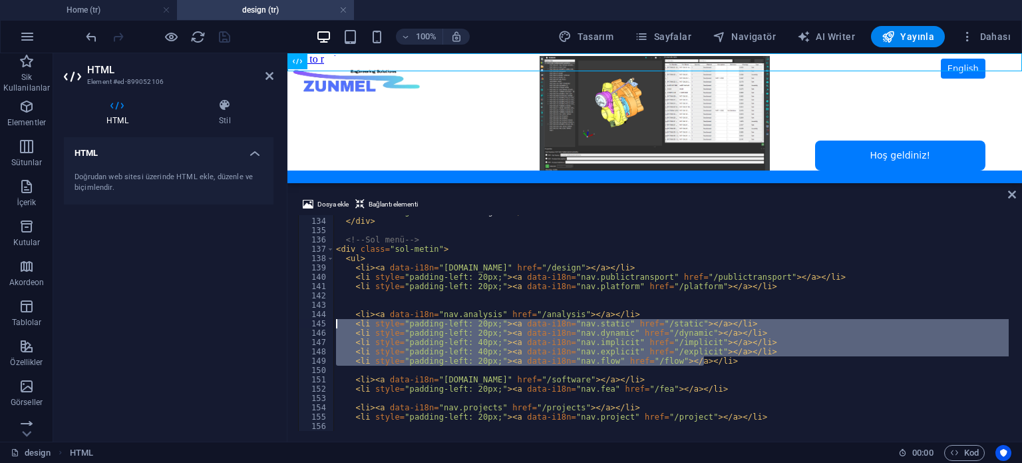
drag, startPoint x: 708, startPoint y: 359, endPoint x: 184, endPoint y: 326, distance: 525.6
click at [184, 326] on div "HTML Element #ed-899052106 HTML Stil HTML Doğrudan web sitesi üzerinde HTML ekl…" at bounding box center [537, 247] width 969 height 388
type textarea "<li style="padding-left: 20px;"><a data-i18n="nav.static" href="/static"></a></…"
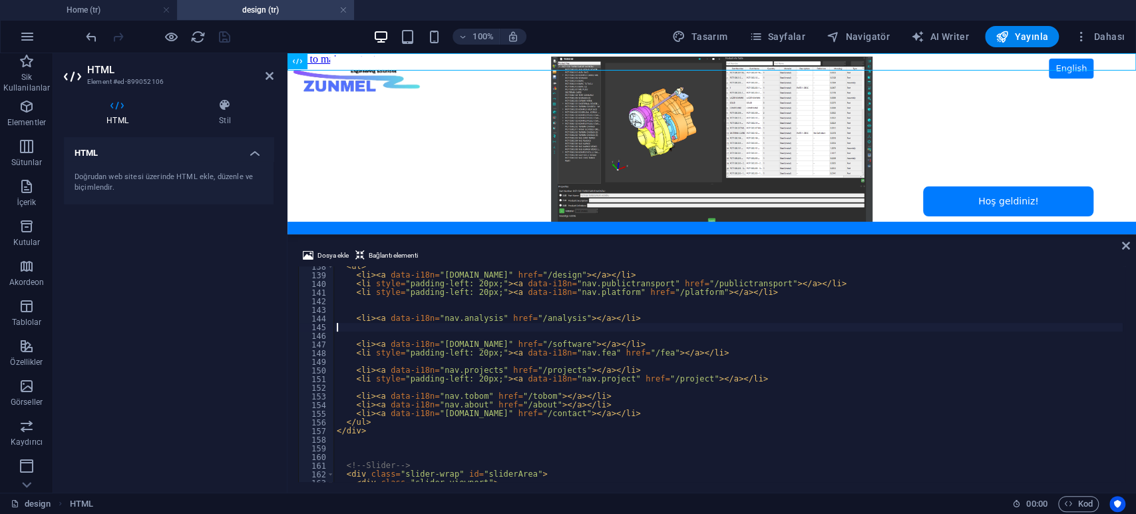
scroll to position [1145, 0]
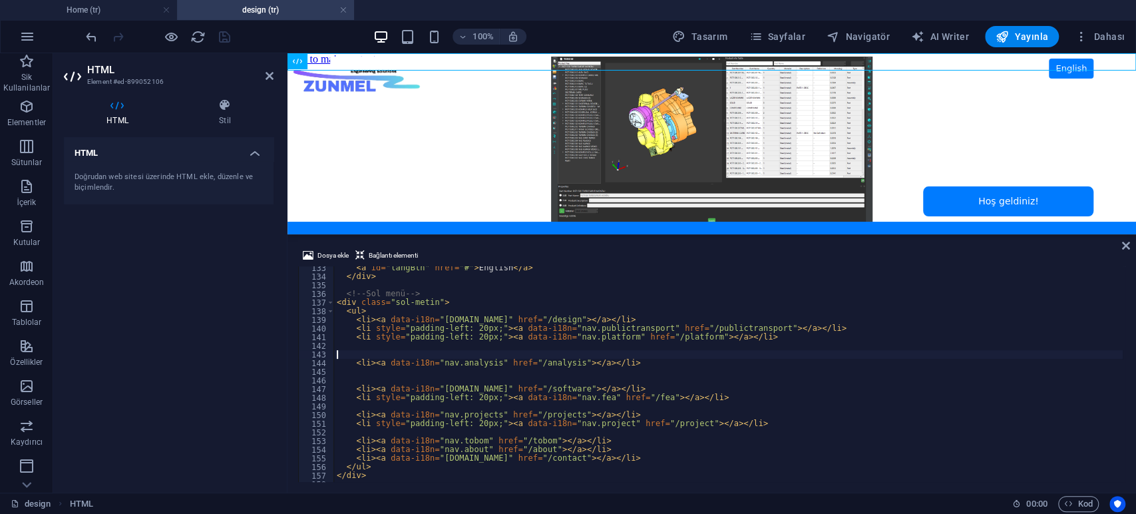
click at [682, 352] on div "< a id = "langBtn" href = "#" > English </ a > </ div > <!-- Sol menü --> < div…" at bounding box center [728, 380] width 789 height 233
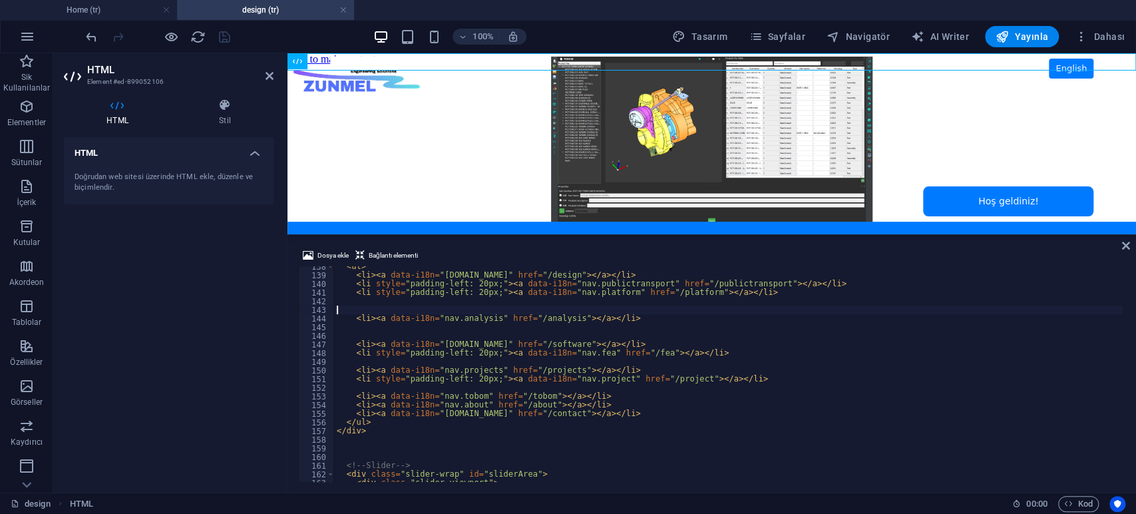
scroll to position [1189, 0]
click at [490, 350] on div "< ul > < li > < a data-i18n = "[DOMAIN_NAME]" href = "/design" > </ a > </ li >…" at bounding box center [728, 378] width 789 height 233
type textarea "<li style="padding-left: 20px;"><a data-i18n="nav.fea" href="/fea"></a></li>"
drag, startPoint x: 719, startPoint y: 350, endPoint x: 245, endPoint y: 357, distance: 474.0
click at [245, 357] on div "HTML Element #ed-899052106 HTML Stil HTML Doğrudan web sitesi üzerinde HTML ekl…" at bounding box center [594, 272] width 1083 height 439
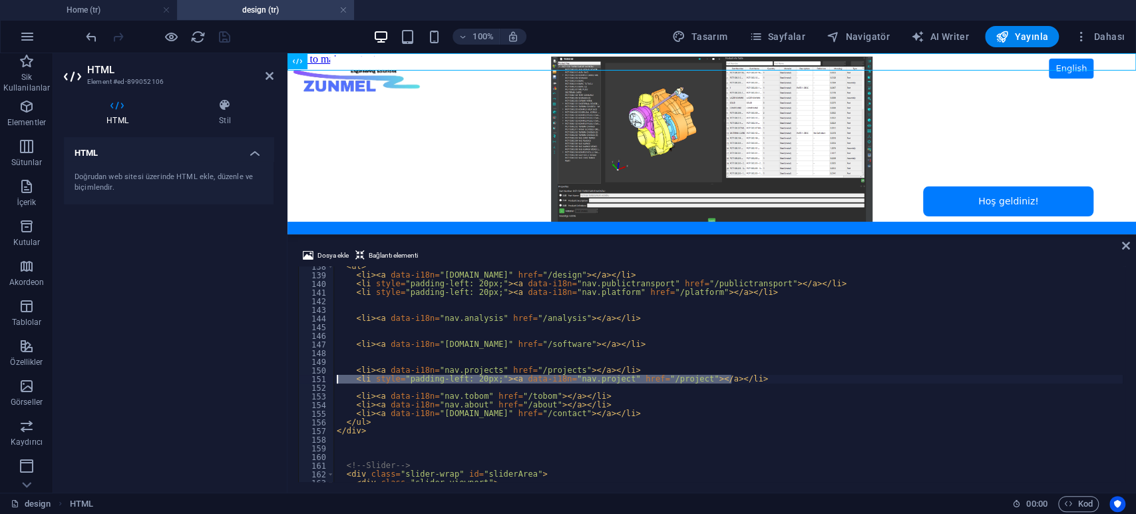
drag, startPoint x: 736, startPoint y: 379, endPoint x: 283, endPoint y: 379, distance: 453.3
click at [283, 379] on div "HTML Element #ed-899052106 HTML Stil HTML Doğrudan web sitesi üzerinde HTML ekl…" at bounding box center [594, 272] width 1083 height 439
type textarea "<li style="padding-left: 20px;"><a data-i18n="nav.project" href="/project"></a>…"
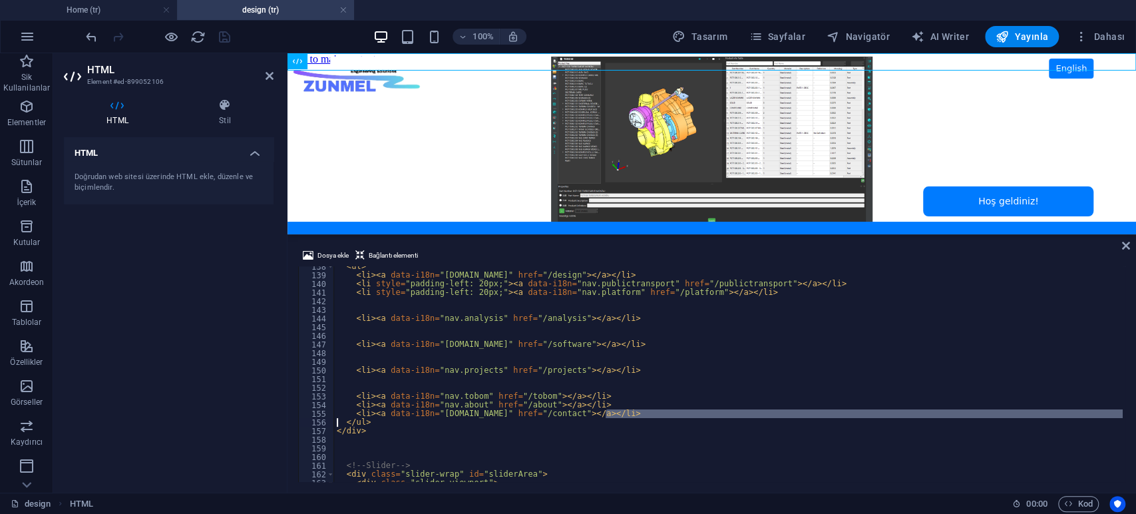
drag, startPoint x: 614, startPoint y: 413, endPoint x: 272, endPoint y: 421, distance: 342.9
click at [272, 421] on div "HTML Element #ed-899052106 HTML Stil HTML Doğrudan web sitesi üzerinde HTML ekl…" at bounding box center [594, 272] width 1083 height 439
type textarea "<li><a data-i18n="[DOMAIN_NAME]" href="/contact"></a></li> </ul>"
click at [653, 377] on div "< ul > < li > < a data-i18n = "[DOMAIN_NAME]" href = "/design" > </ a > </ li >…" at bounding box center [728, 378] width 789 height 233
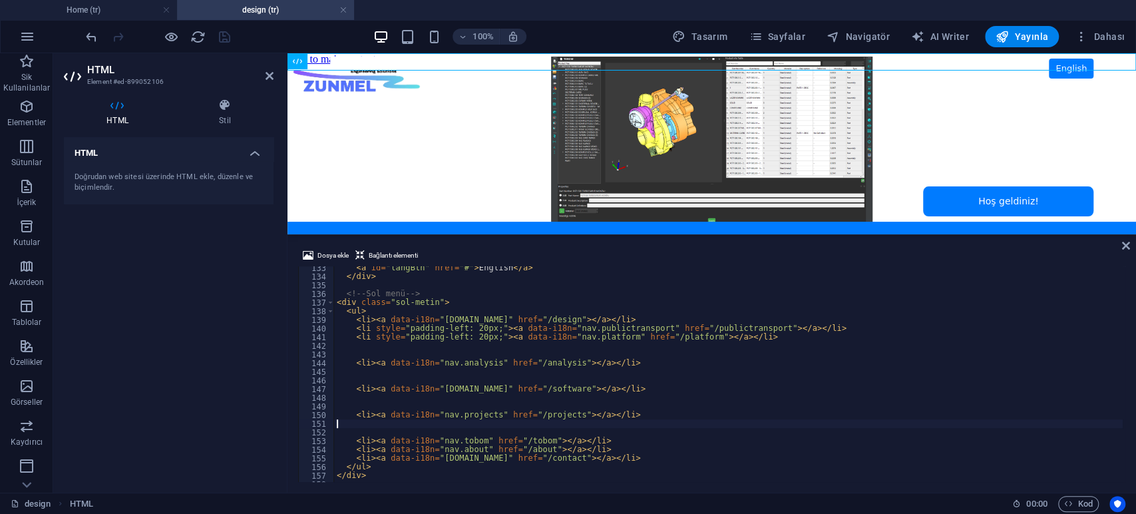
scroll to position [1101, 0]
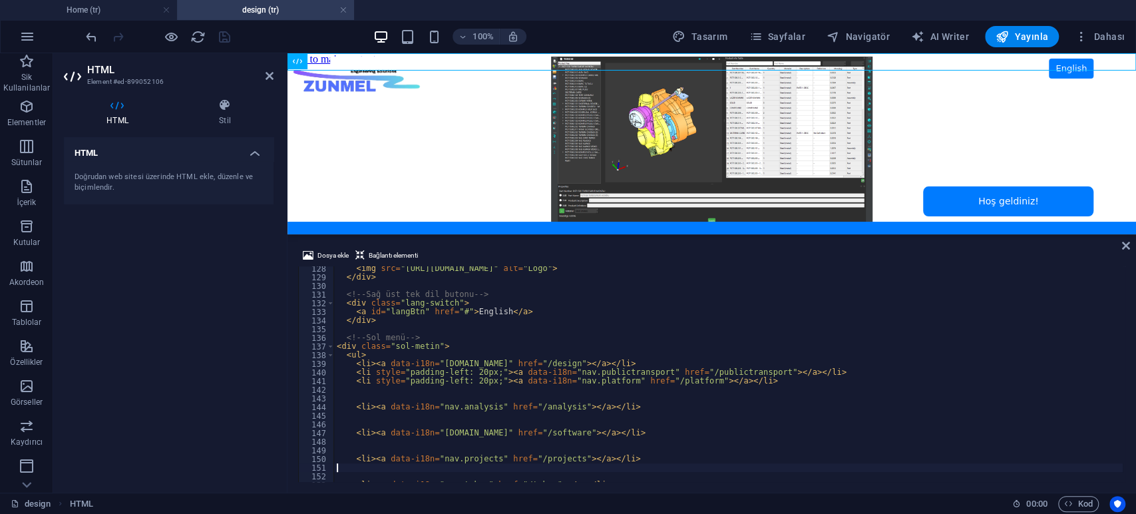
click at [615, 391] on div "< img src = "[URL][DOMAIN_NAME]" alt = "Logo" > </ div > <!-- Sağ üst tek dil b…" at bounding box center [728, 380] width 789 height 233
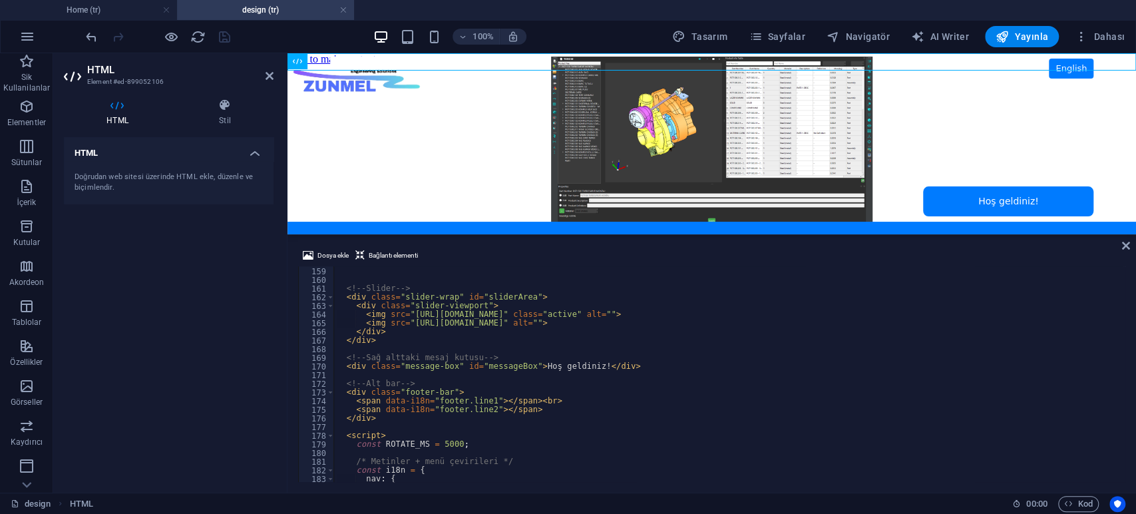
scroll to position [1499, 0]
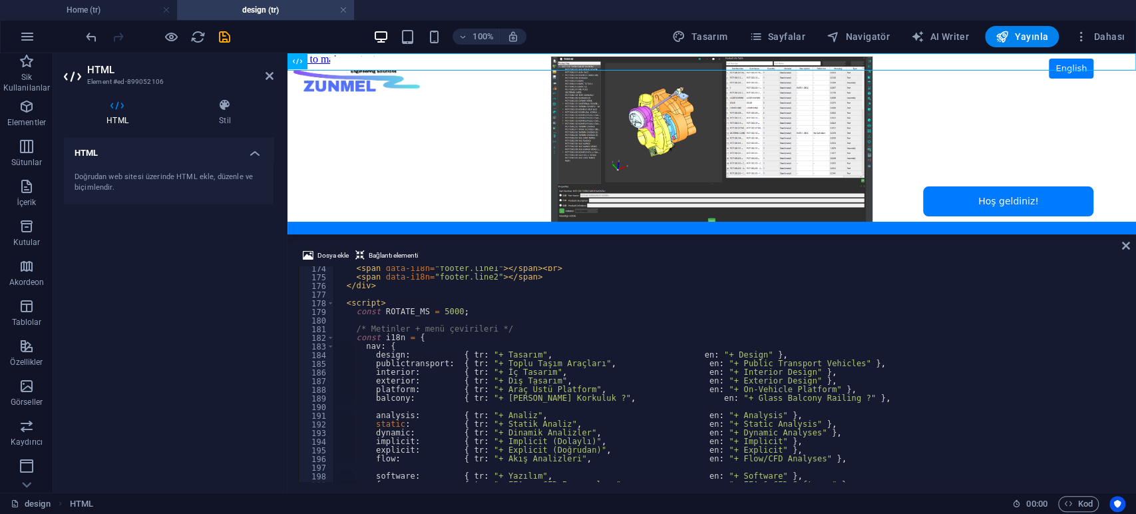
click at [200, 361] on div "HTML Doğrudan web sitesi üzerinde HTML ekle, düzenle ve biçimlendir." at bounding box center [169, 309] width 210 height 345
click at [225, 39] on icon "save" at bounding box center [224, 36] width 15 height 15
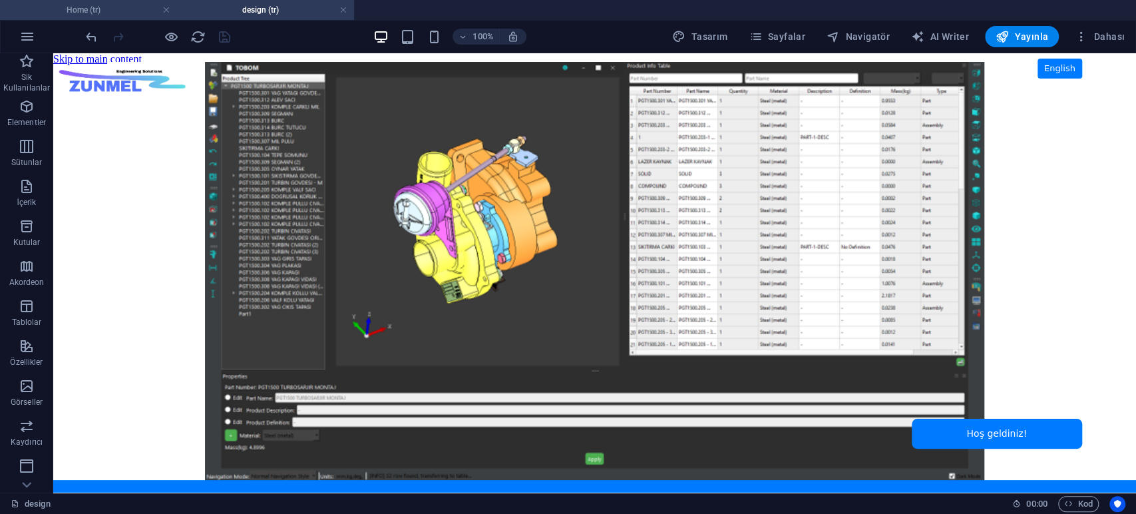
click at [101, 7] on h4 "Home (tr)" at bounding box center [88, 10] width 177 height 15
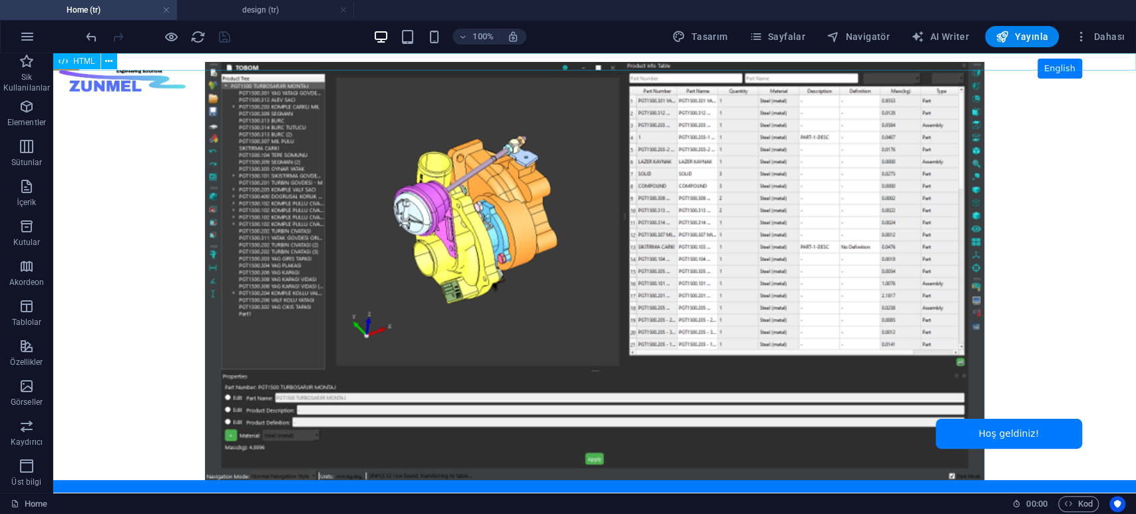
click at [83, 59] on span "HTML" at bounding box center [84, 61] width 22 height 8
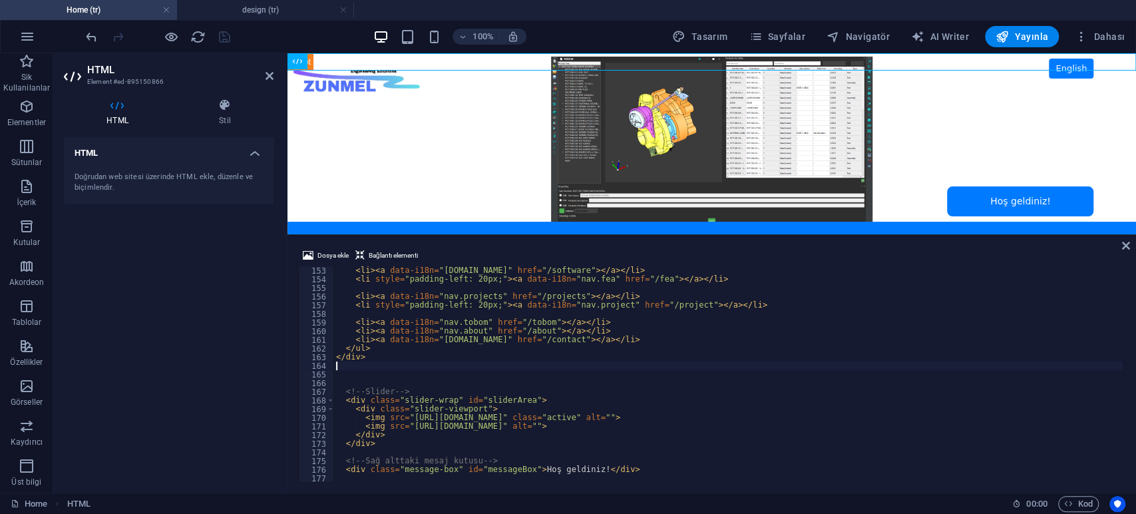
scroll to position [1315, 0]
click at [239, 338] on div "HTML Doğrudan web sitesi üzerinde HTML ekle, düzenle ve biçimlendir." at bounding box center [169, 309] width 210 height 345
click at [177, 35] on icon "button" at bounding box center [171, 36] width 15 height 15
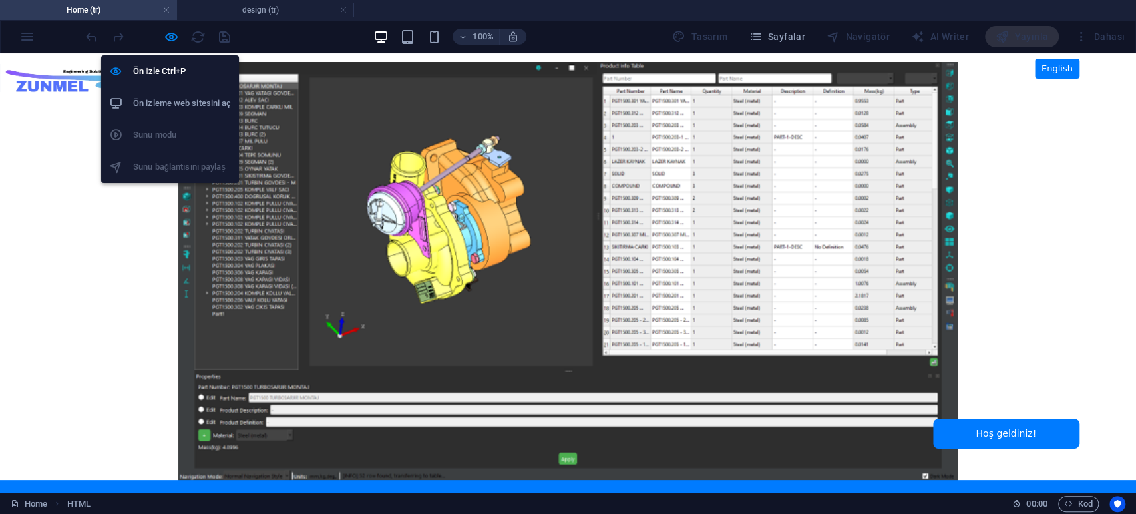
click at [170, 105] on h6 "Ön izleme web sitesini aç" at bounding box center [182, 103] width 98 height 16
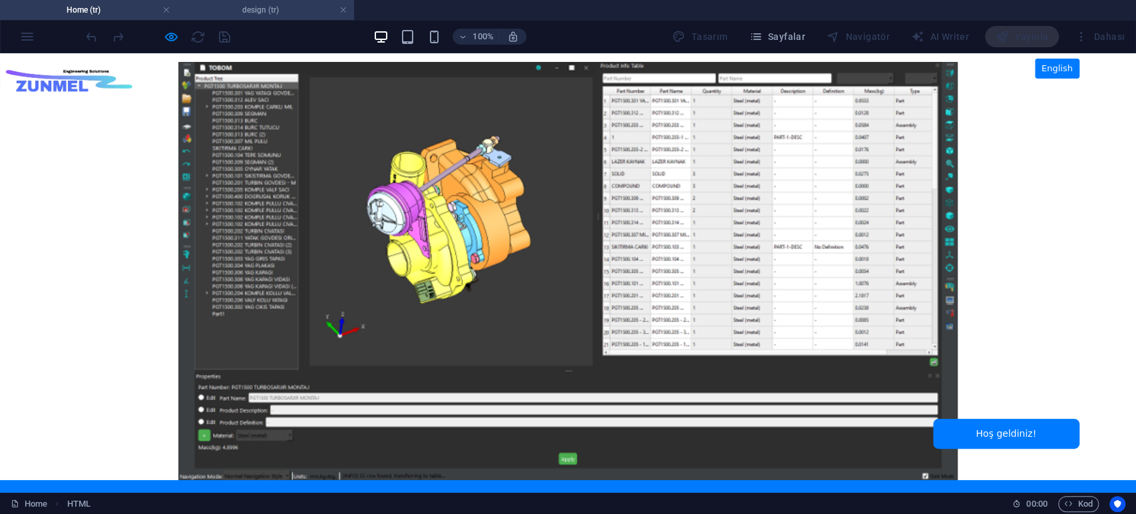
click at [266, 6] on h4 "design (tr)" at bounding box center [265, 10] width 177 height 15
click at [109, 11] on h4 "Home (tr)" at bounding box center [88, 10] width 177 height 15
click at [228, 9] on h4 "design (tr)" at bounding box center [265, 10] width 177 height 15
click at [84, 13] on h4 "Home (tr)" at bounding box center [88, 10] width 177 height 15
click at [262, 13] on h4 "design (tr)" at bounding box center [265, 10] width 177 height 15
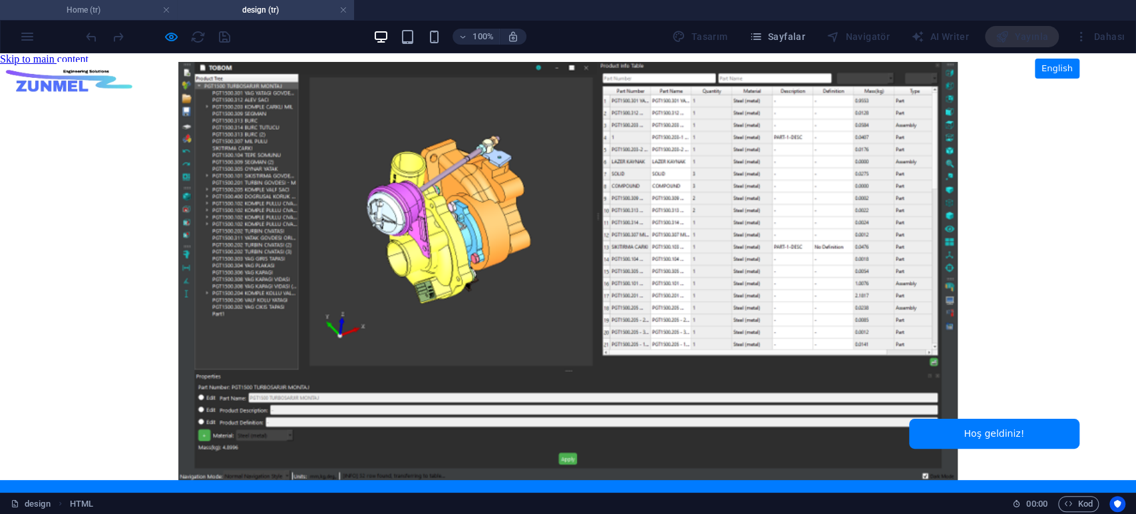
click at [105, 17] on h4 "Home (tr)" at bounding box center [88, 10] width 177 height 15
click at [270, 12] on h4 "design (tr)" at bounding box center [265, 10] width 177 height 15
click at [102, 144] on div at bounding box center [568, 273] width 1022 height 422
click at [795, 36] on span "Sayfalar" at bounding box center [777, 36] width 57 height 13
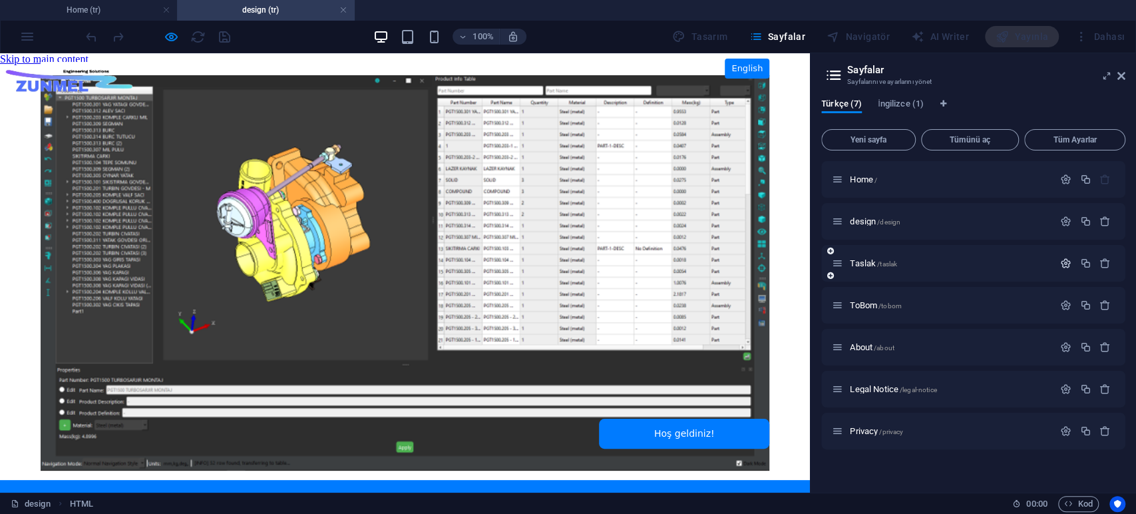
click at [1022, 262] on icon "button" at bounding box center [1065, 263] width 11 height 11
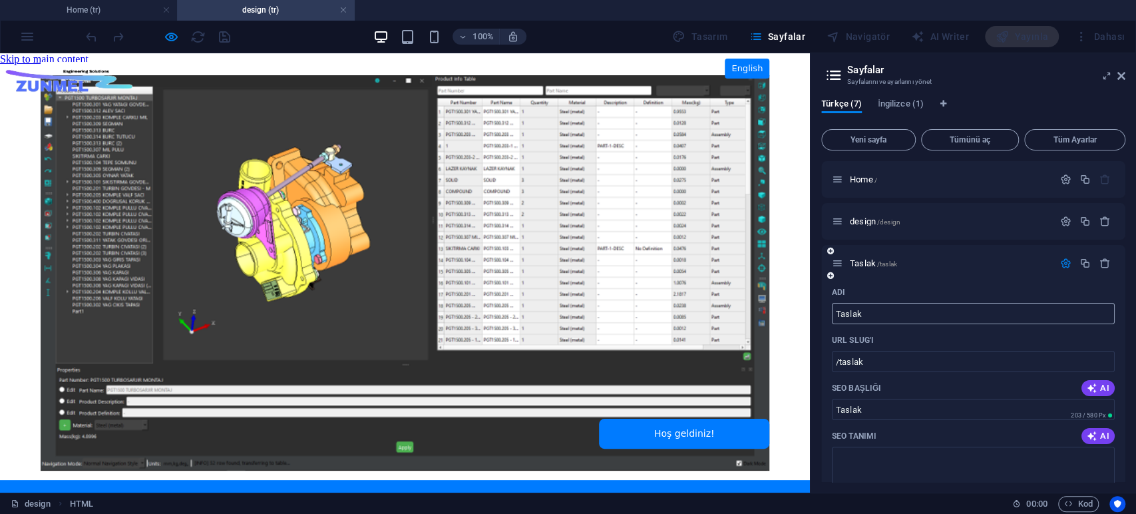
click at [874, 310] on input "Taslak" at bounding box center [973, 313] width 283 height 21
drag, startPoint x: 865, startPoint y: 415, endPoint x: 803, endPoint y: 359, distance: 83.0
paste input "publictransport"
drag, startPoint x: 902, startPoint y: 359, endPoint x: 841, endPoint y: 349, distance: 61.9
click at [841, 349] on div "URL SLUG'ı /publictransport ​" at bounding box center [973, 351] width 283 height 43
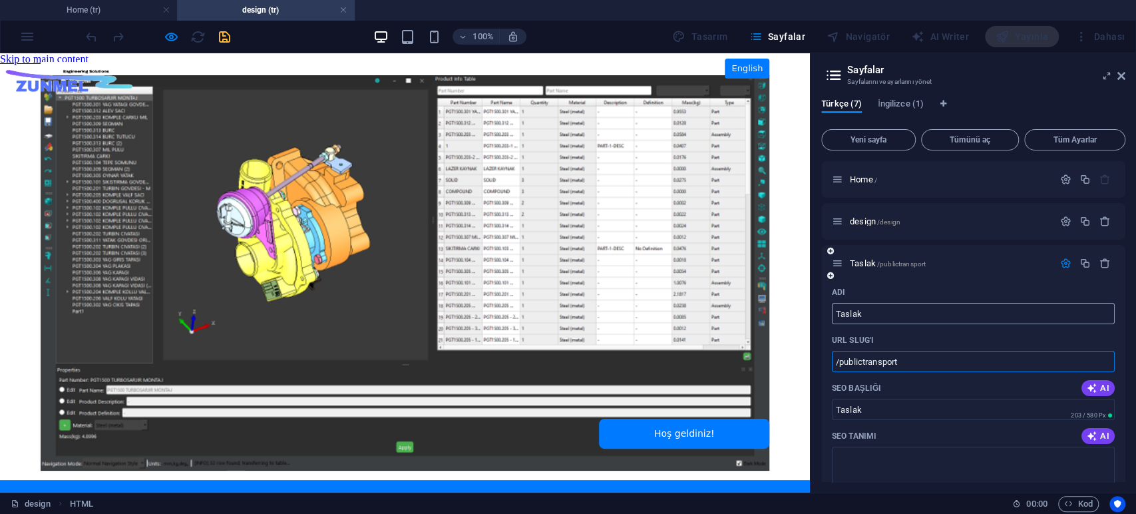
type input "/publictransport"
drag, startPoint x: 871, startPoint y: 314, endPoint x: 817, endPoint y: 312, distance: 54.0
click at [817, 312] on div "Türkçe (7) İngilizce (1) Yeni sayfa Tümünü aç Tüm Ayarlar Home / design /design…" at bounding box center [974, 290] width 326 height 405
paste input "publictransport"
type input "publictransport"
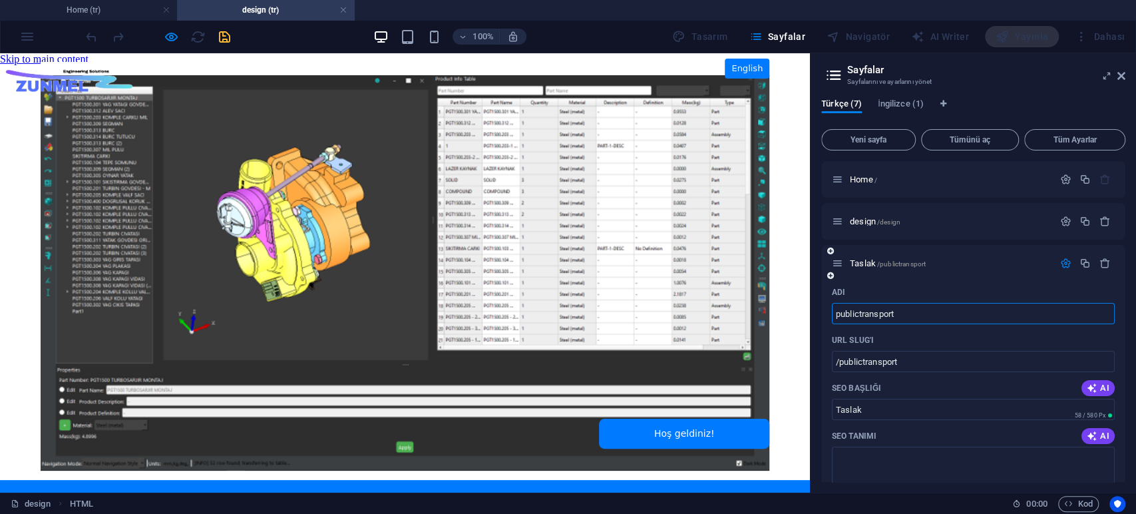
type input "publictransport"
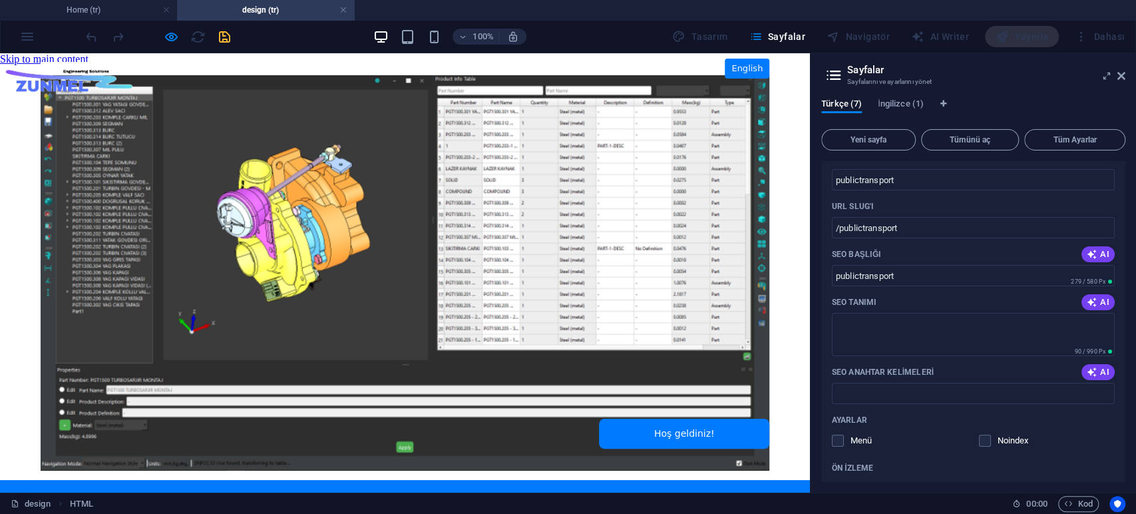
scroll to position [25, 0]
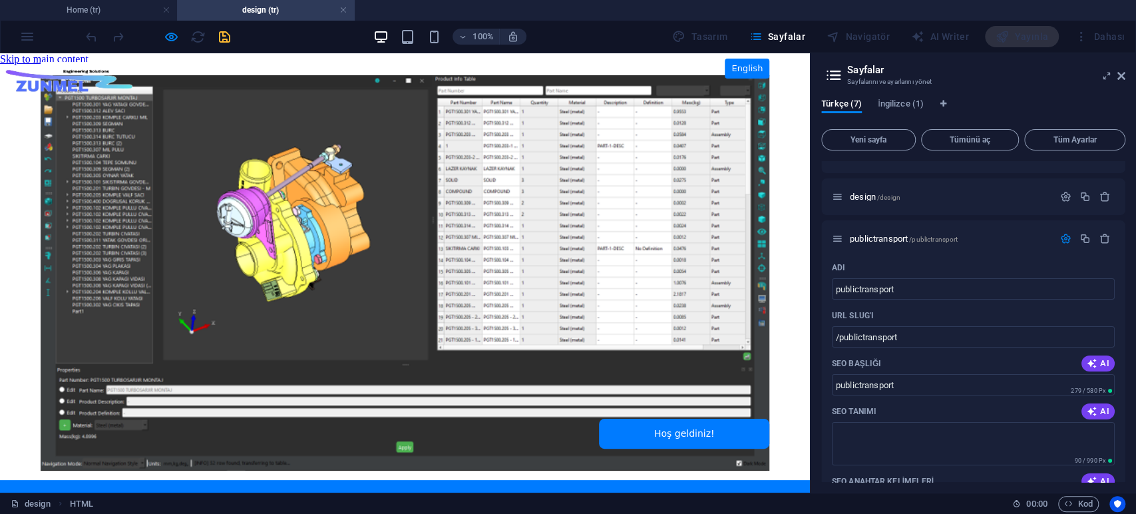
click at [14, 184] on div at bounding box center [405, 272] width 810 height 439
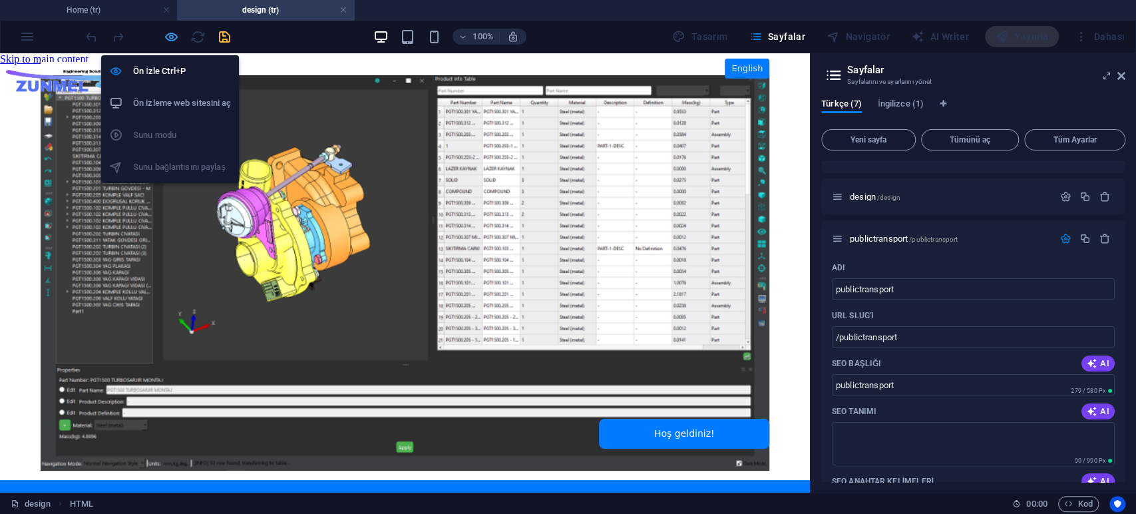
click at [165, 39] on icon "button" at bounding box center [171, 36] width 15 height 15
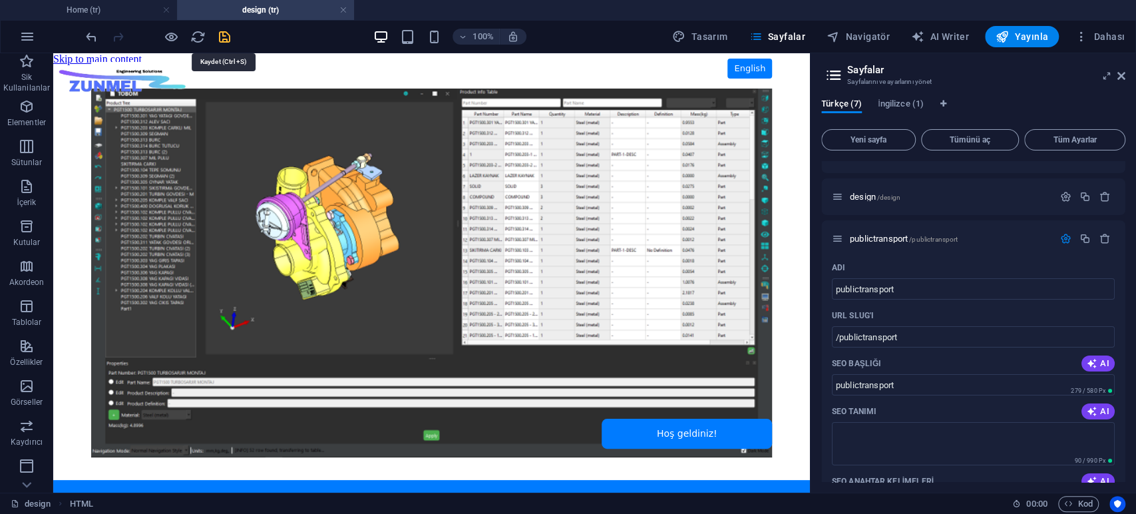
click at [220, 36] on icon "save" at bounding box center [224, 36] width 15 height 15
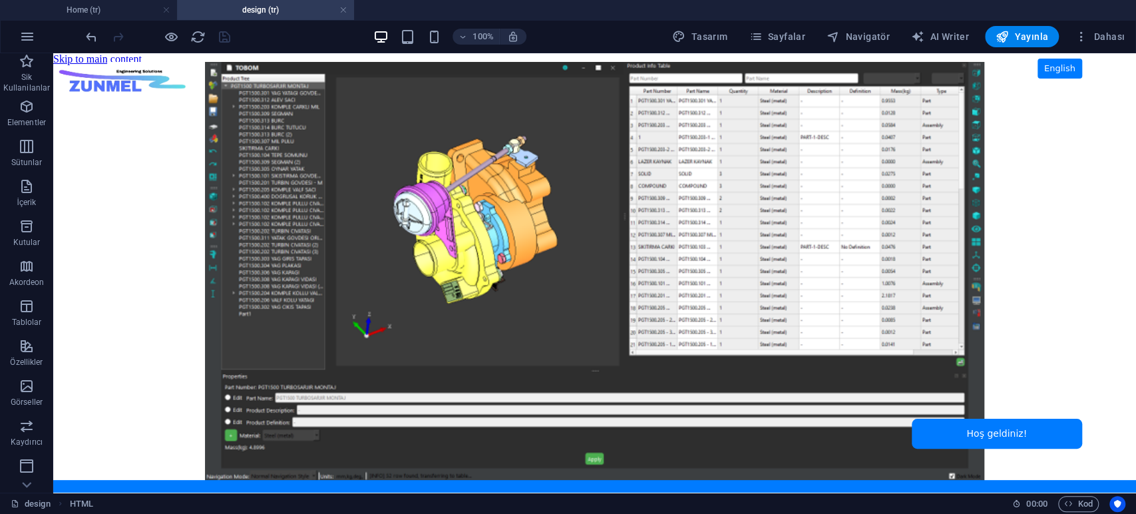
click at [150, 184] on body "Skip to main content ZUNMEL – TR/EN, Sol Menü, Tam Ekran Slider, Mesaj Kutusu E…" at bounding box center [594, 272] width 1083 height 439
click at [1022, 142] on body "Skip to main content ZUNMEL – TR/EN, Sol Menü, Tam Ekran Slider, Mesaj Kutusu E…" at bounding box center [594, 272] width 1083 height 439
click at [267, 9] on h4 "design (tr)" at bounding box center [265, 10] width 177 height 15
click at [81, 63] on span "HTML" at bounding box center [84, 61] width 22 height 8
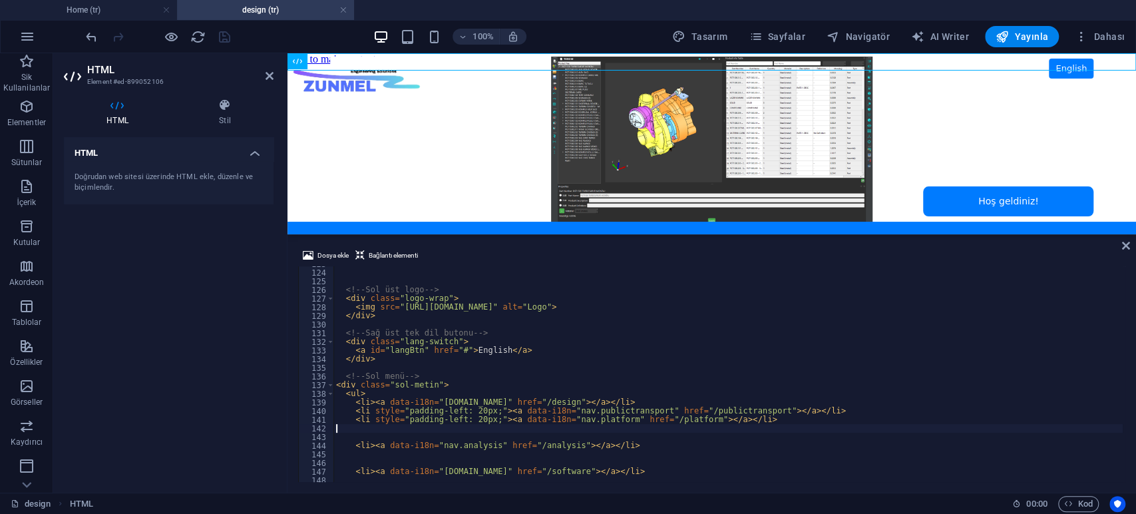
scroll to position [1106, 0]
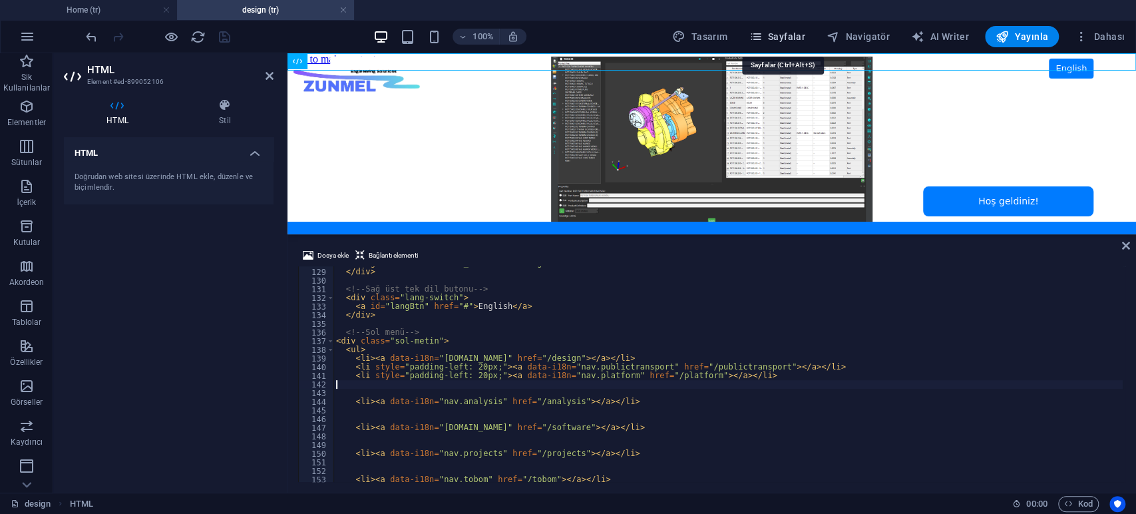
click at [789, 34] on span "Sayfalar" at bounding box center [777, 36] width 57 height 13
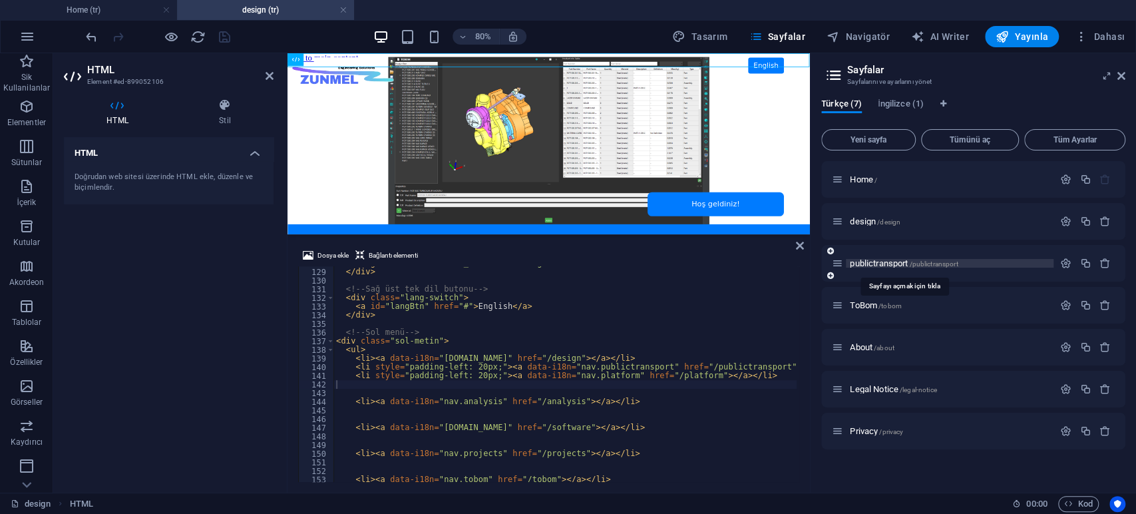
click at [879, 265] on span "publictransport /publictransport" at bounding box center [904, 263] width 108 height 10
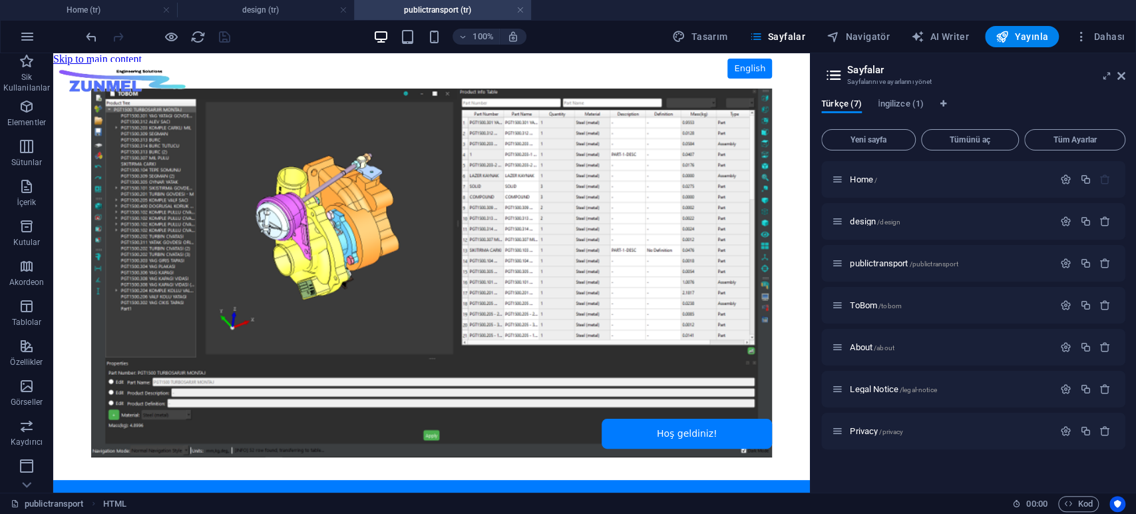
scroll to position [0, 0]
click at [81, 59] on span "HTML" at bounding box center [84, 61] width 22 height 8
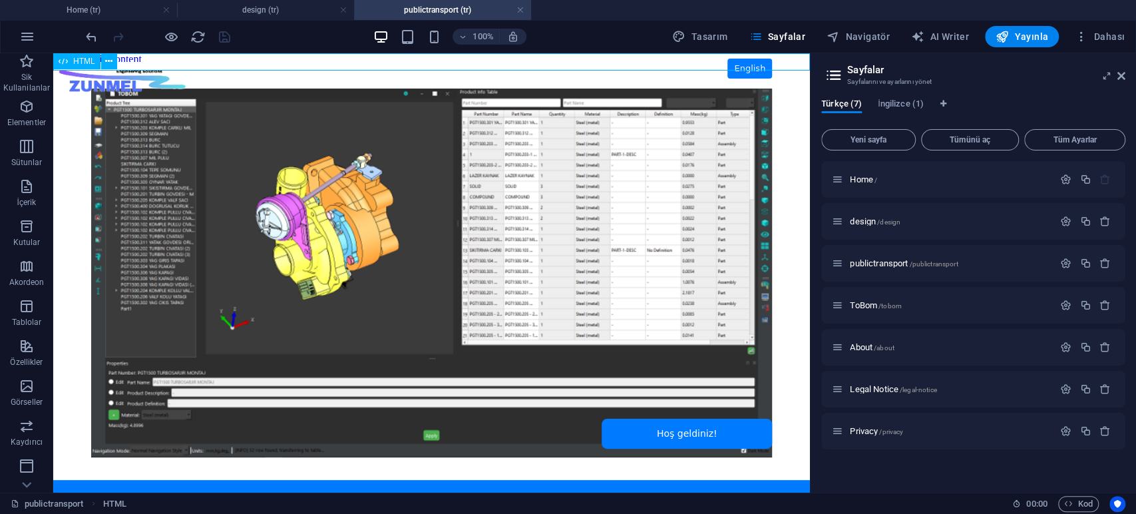
click at [81, 59] on span "HTML" at bounding box center [84, 61] width 22 height 8
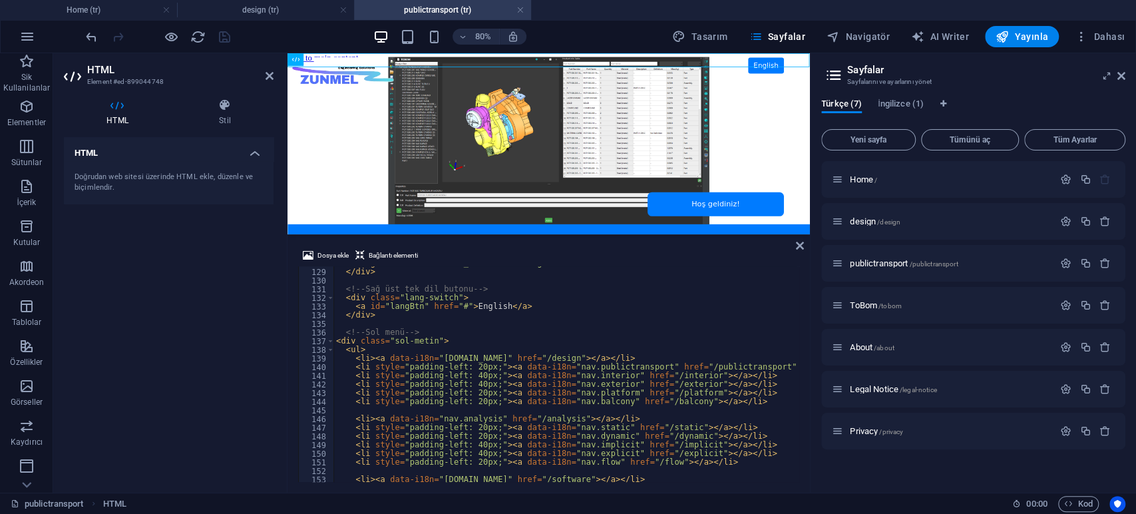
scroll to position [1150, 0]
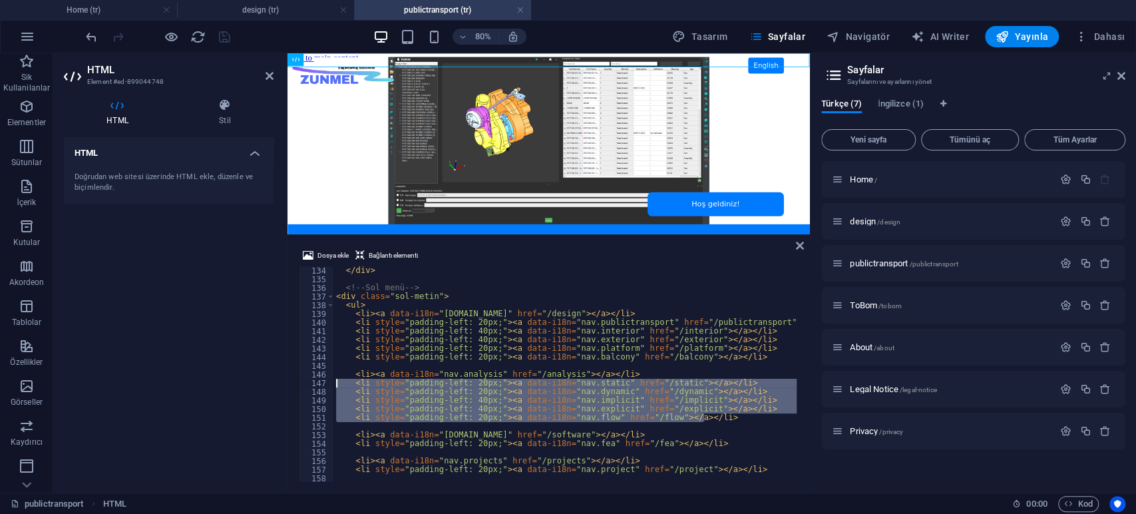
drag, startPoint x: 720, startPoint y: 419, endPoint x: 261, endPoint y: 381, distance: 460.8
click at [261, 381] on div "HTML Element #ed-899044748 HTML Stil HTML Doğrudan web sitesi üzerinde HTML ekl…" at bounding box center [431, 272] width 757 height 439
type textarea "<li style="padding-left: 20px;"><a data-i18n="nav.static" href="/static"></a></…"
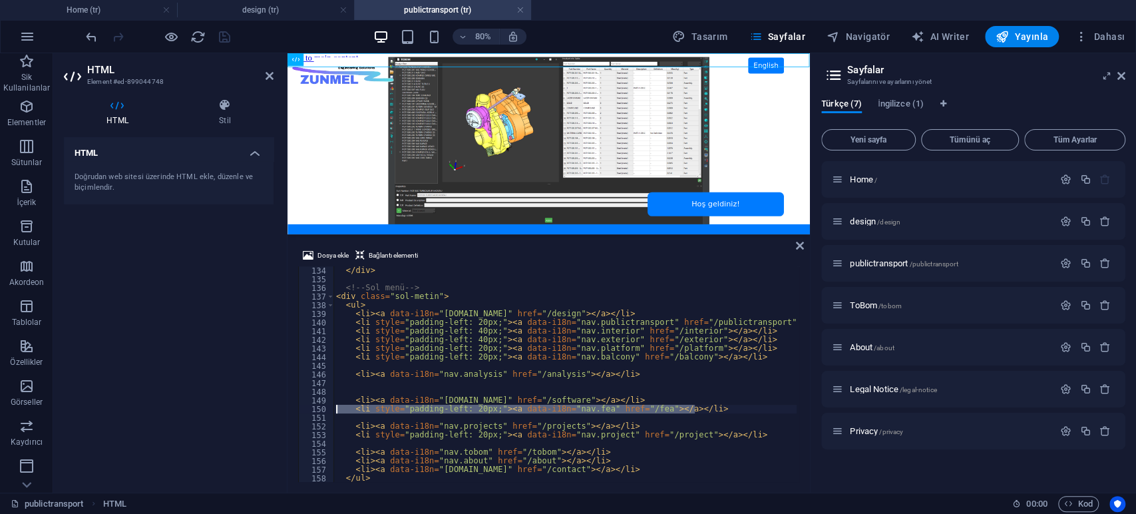
drag, startPoint x: 701, startPoint y: 406, endPoint x: 254, endPoint y: 412, distance: 446.7
click at [254, 412] on div "HTML Element #ed-899044748 HTML Stil HTML Doğrudan web sitesi üzerinde HTML ekl…" at bounding box center [431, 272] width 757 height 439
type textarea "<li style="padding-left: 20px;"><a data-i18n="nav.fea" href="/fea"></a></li>"
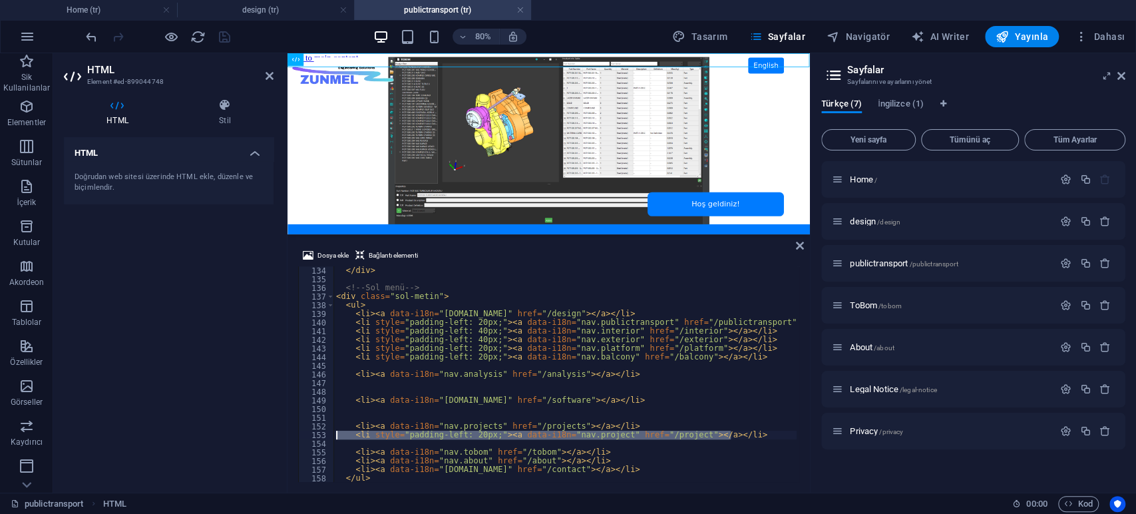
drag, startPoint x: 723, startPoint y: 433, endPoint x: 283, endPoint y: 439, distance: 440.1
click at [283, 439] on div "HTML Element #ed-899044748 HTML Stil HTML Doğrudan web sitesi üzerinde HTML ekl…" at bounding box center [431, 272] width 757 height 439
type textarea "<li style="padding-left: 20px;"><a data-i18n="nav.project" href="/project"></a>…"
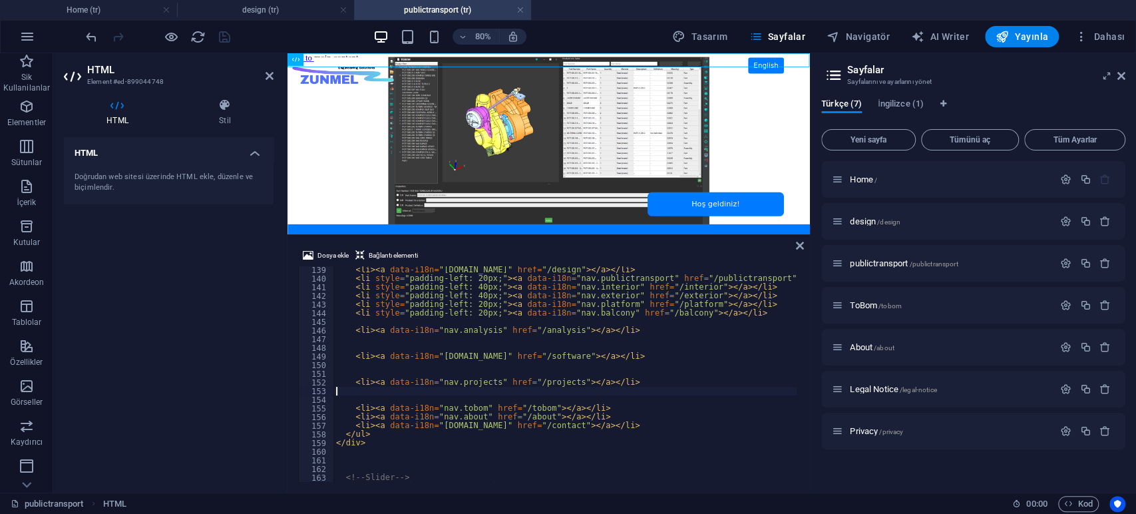
scroll to position [1239, 0]
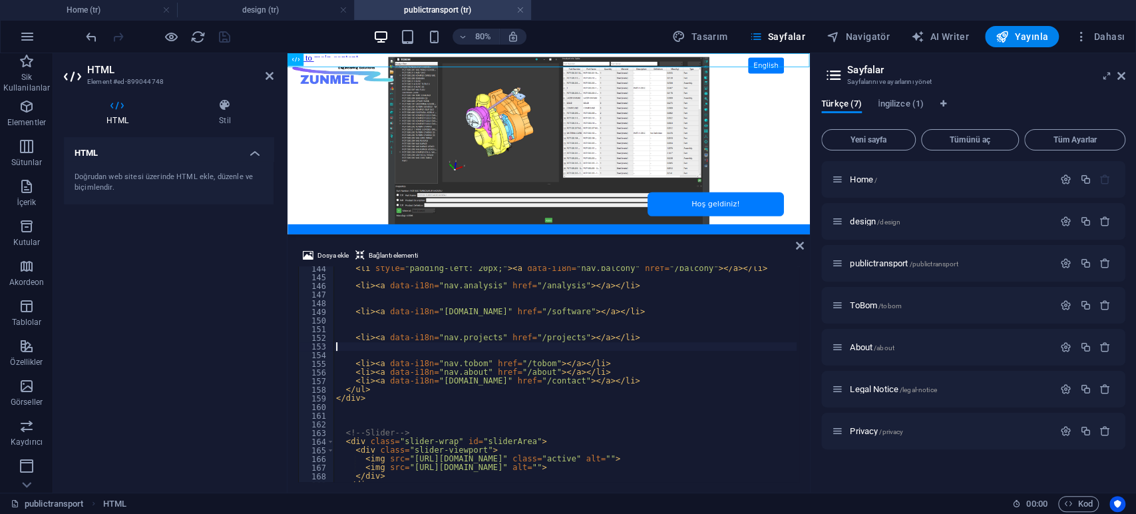
click at [232, 317] on div "HTML Doğrudan web sitesi üzerinde HTML ekle, düzenle ve biçimlendir." at bounding box center [169, 309] width 210 height 345
click at [221, 37] on icon "save" at bounding box center [224, 36] width 15 height 15
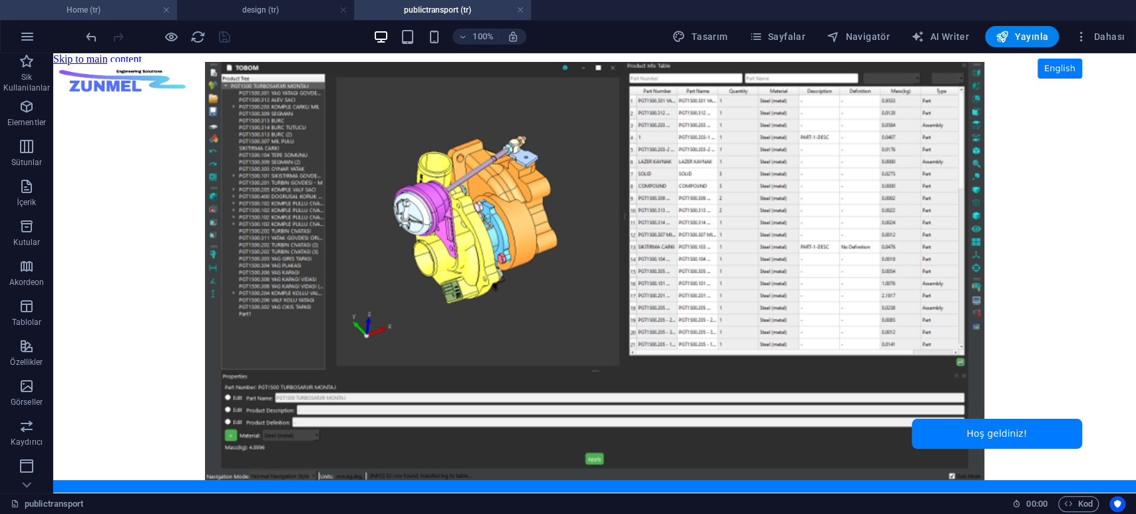
click at [83, 13] on h4 "Home (tr)" at bounding box center [88, 10] width 177 height 15
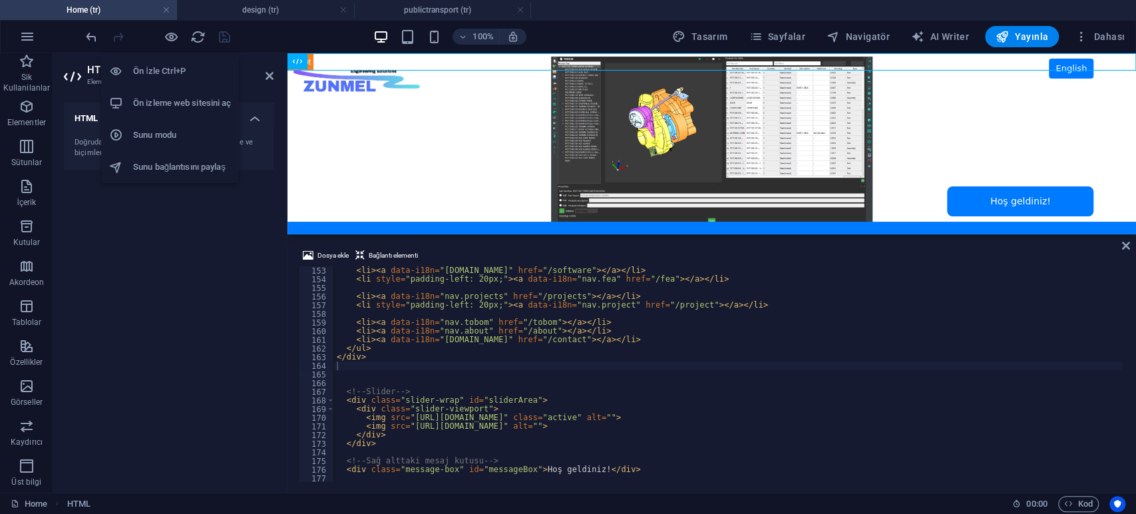
click at [176, 97] on h6 "Ön izleme web sitesini aç" at bounding box center [182, 103] width 98 height 16
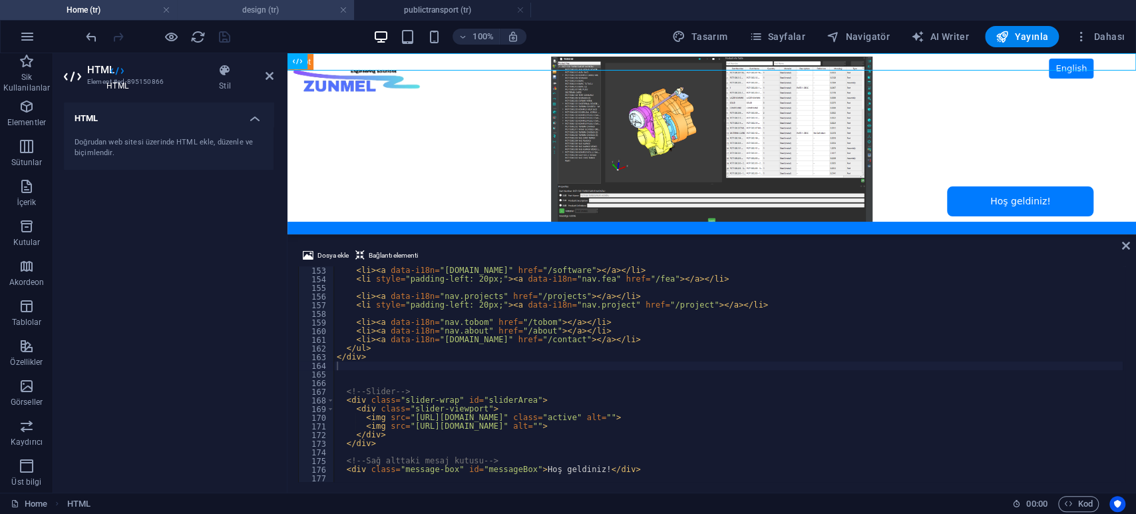
click at [261, 7] on h4 "design (tr)" at bounding box center [265, 10] width 177 height 15
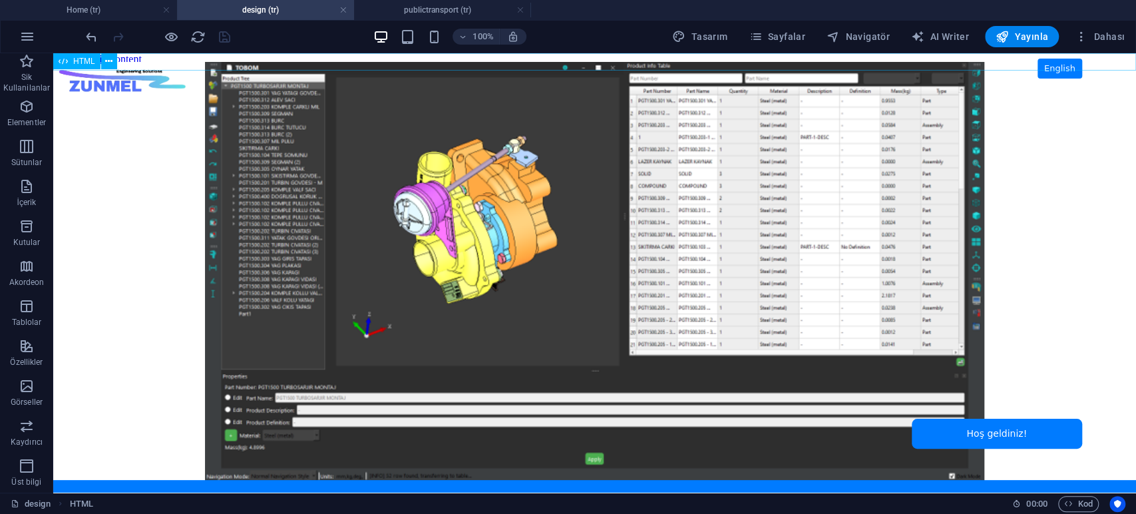
click at [85, 60] on span "HTML" at bounding box center [84, 61] width 22 height 8
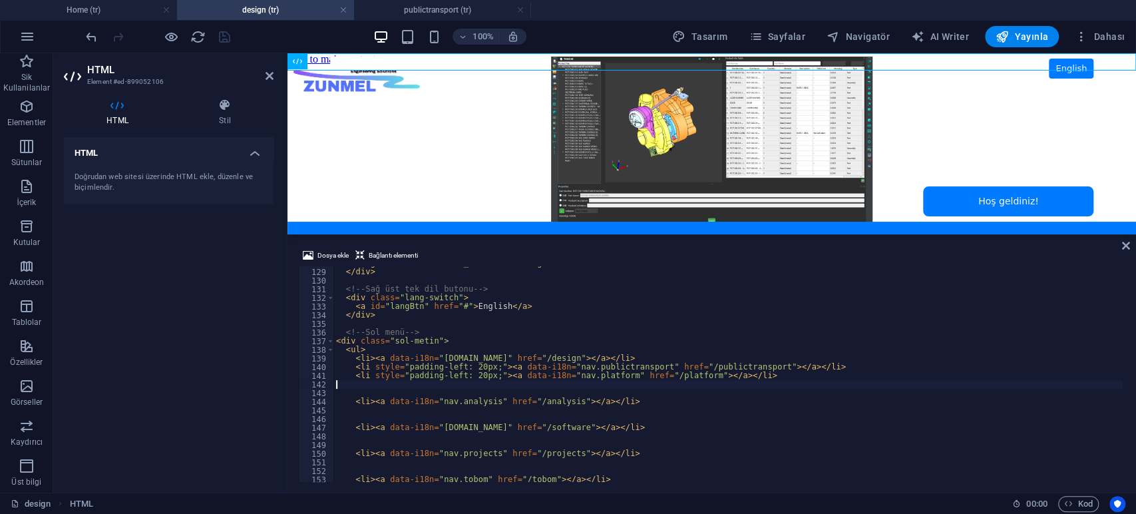
click at [644, 344] on div "< img src = "[URL][DOMAIN_NAME]" alt = "Logo" > </ div > <!-- Sağ üst tek dil b…" at bounding box center [728, 375] width 789 height 233
type textarea "<div class="sol-metin">"
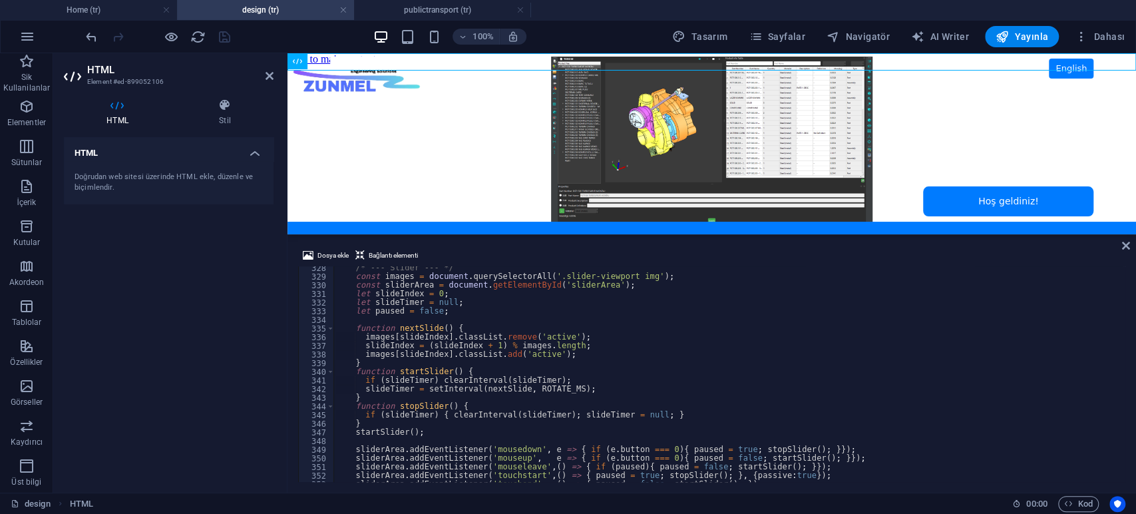
scroll to position [3046, 0]
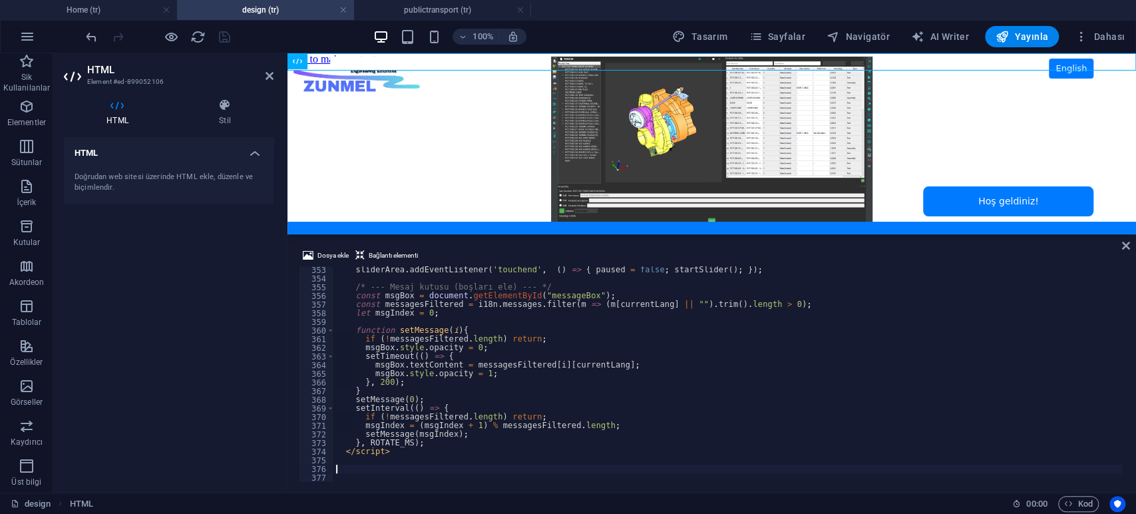
click at [435, 462] on div "sliderArea . addEventListener ( 'touchend' , ( ) => { paused = false ; startSli…" at bounding box center [728, 382] width 789 height 233
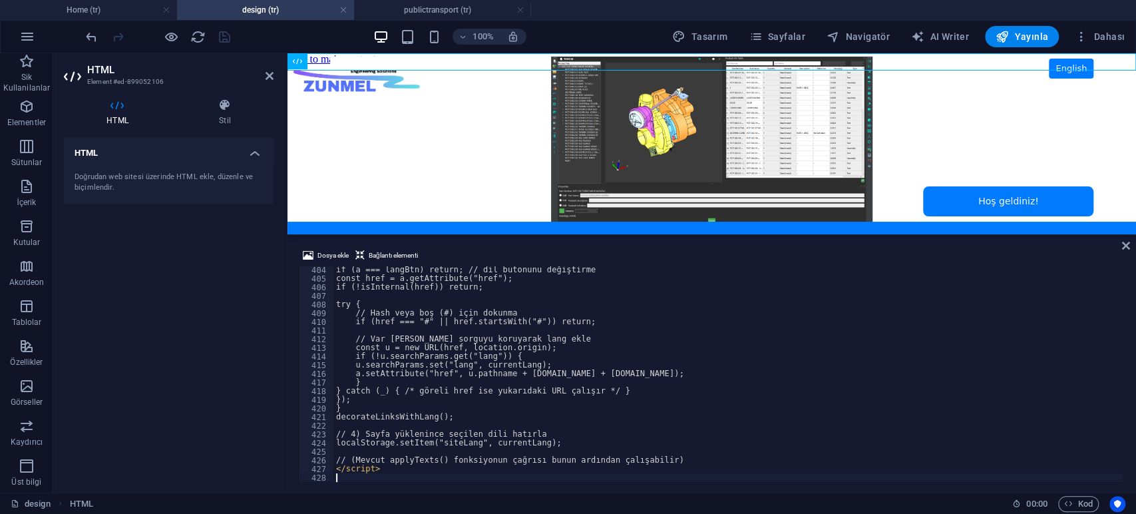
scroll to position [3488, 0]
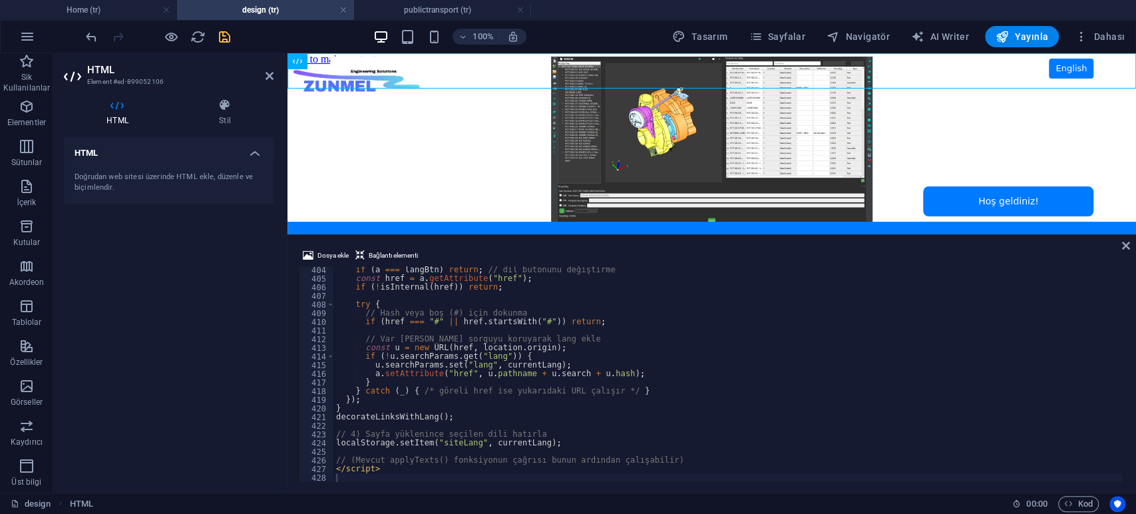
click at [188, 334] on div "HTML Doğrudan web sitesi üzerinde HTML ekle, düzenle ve biçimlendir." at bounding box center [169, 309] width 210 height 345
click at [226, 41] on icon "save" at bounding box center [224, 36] width 15 height 15
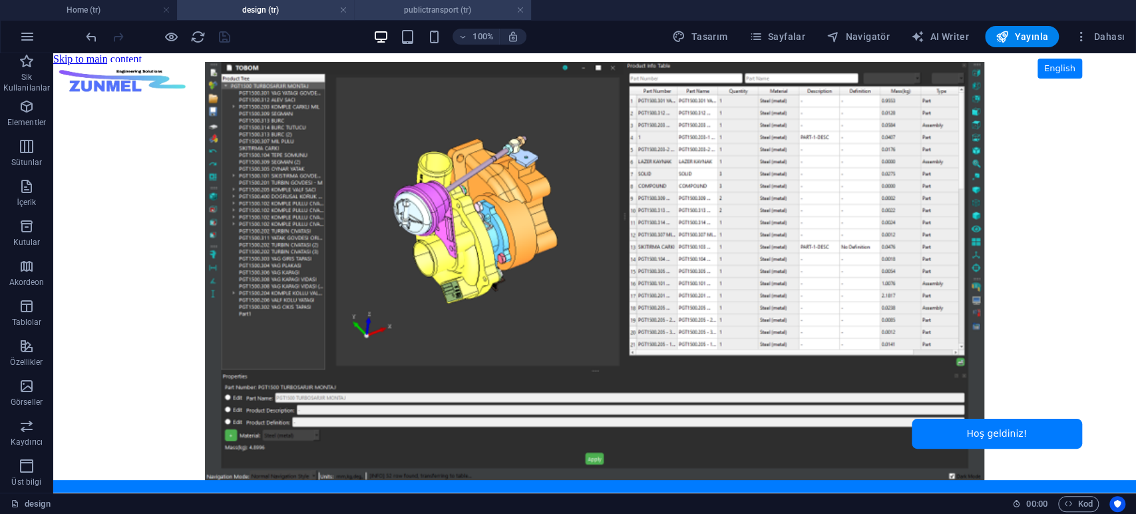
click at [429, 10] on h4 "publictransport (tr)" at bounding box center [442, 10] width 177 height 15
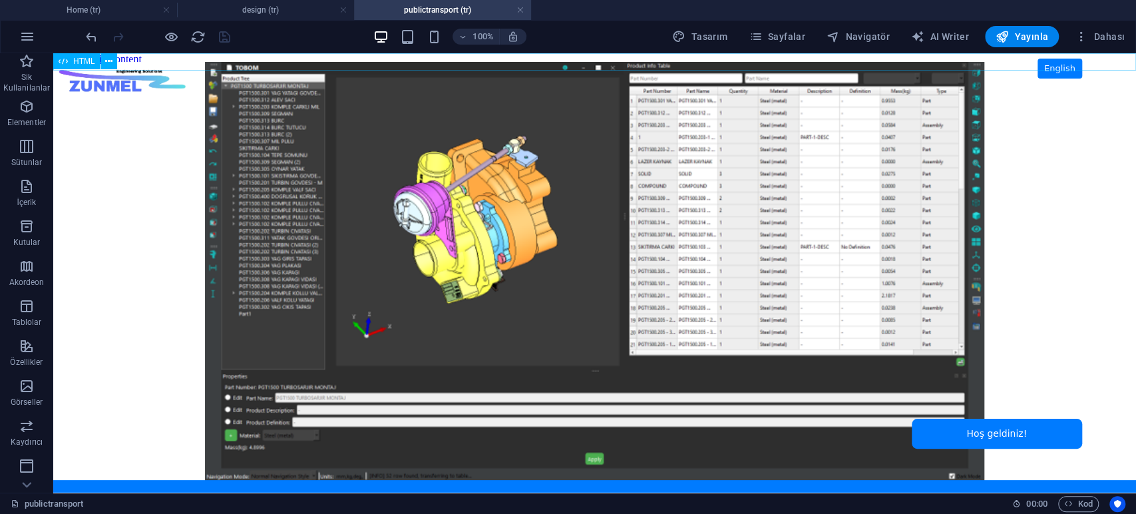
click at [75, 61] on span "HTML" at bounding box center [84, 61] width 22 height 8
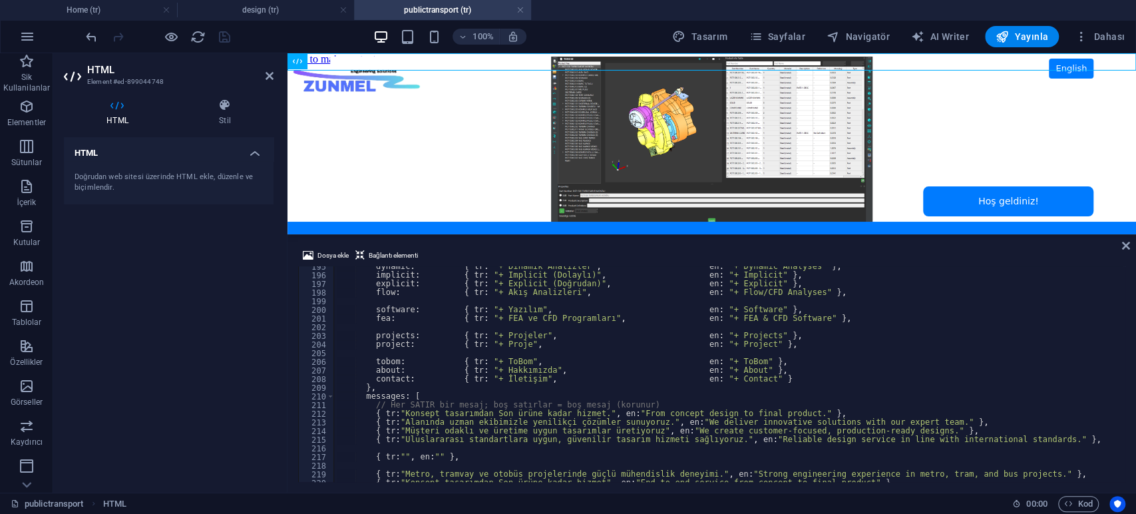
scroll to position [3063, 0]
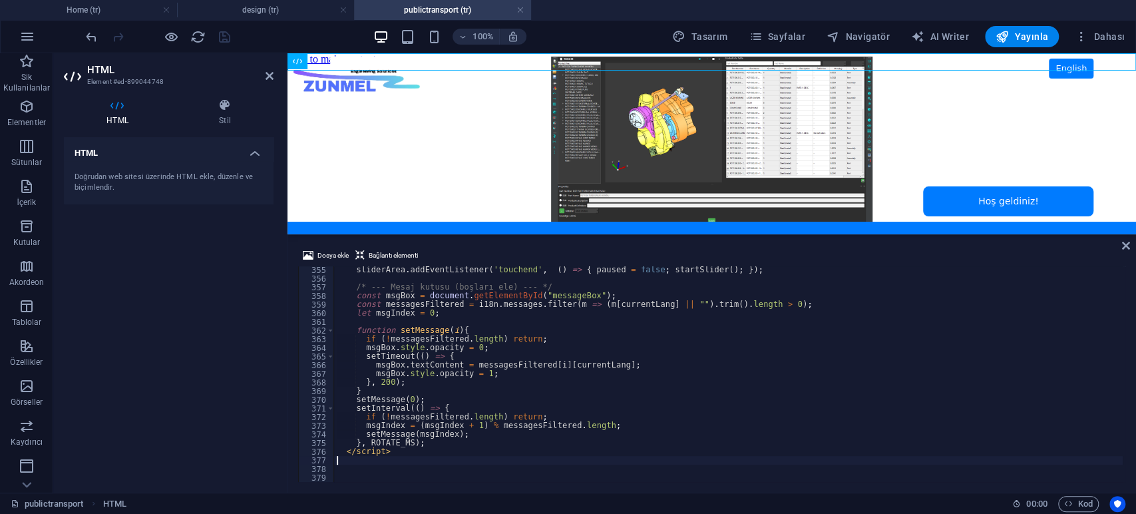
click at [447, 457] on div "sliderArea . addEventListener ( 'touchend' , ( ) => { paused = false ; startSli…" at bounding box center [728, 382] width 789 height 233
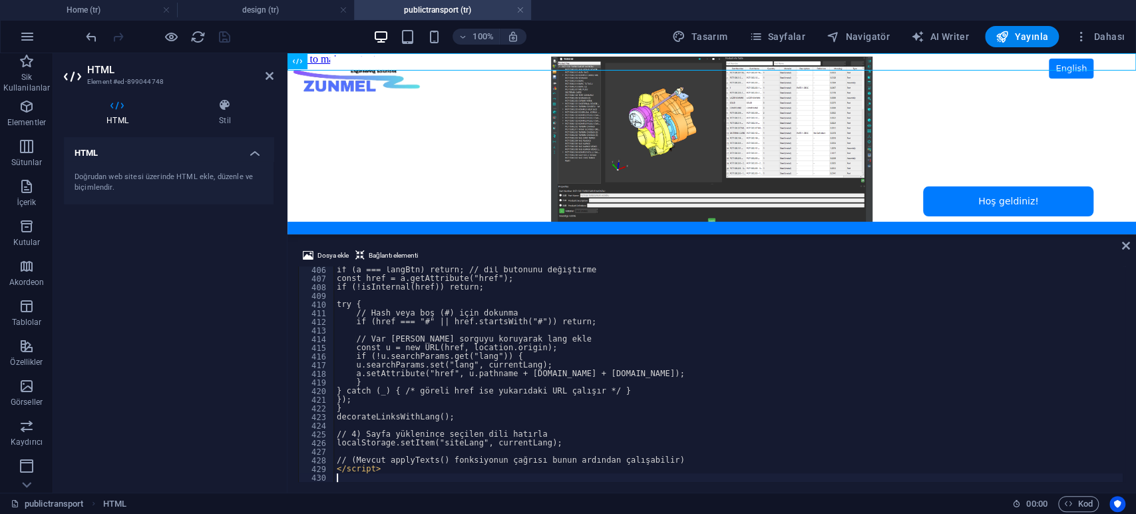
scroll to position [3505, 0]
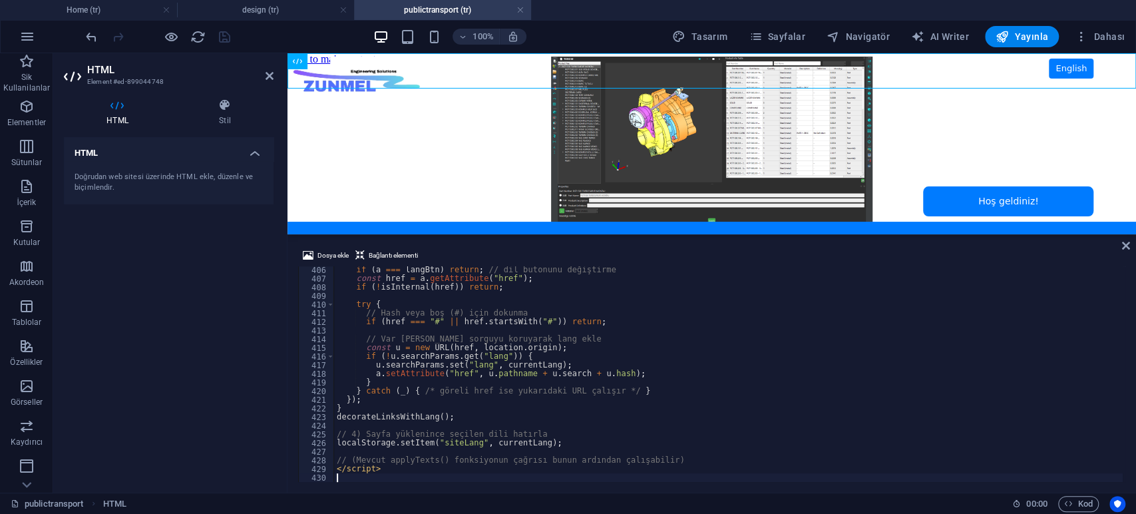
click at [202, 295] on div "HTML Doğrudan web sitesi üzerinde HTML ekle, düzenle ve biçimlendir." at bounding box center [169, 309] width 210 height 345
click at [224, 33] on icon "save" at bounding box center [224, 36] width 15 height 15
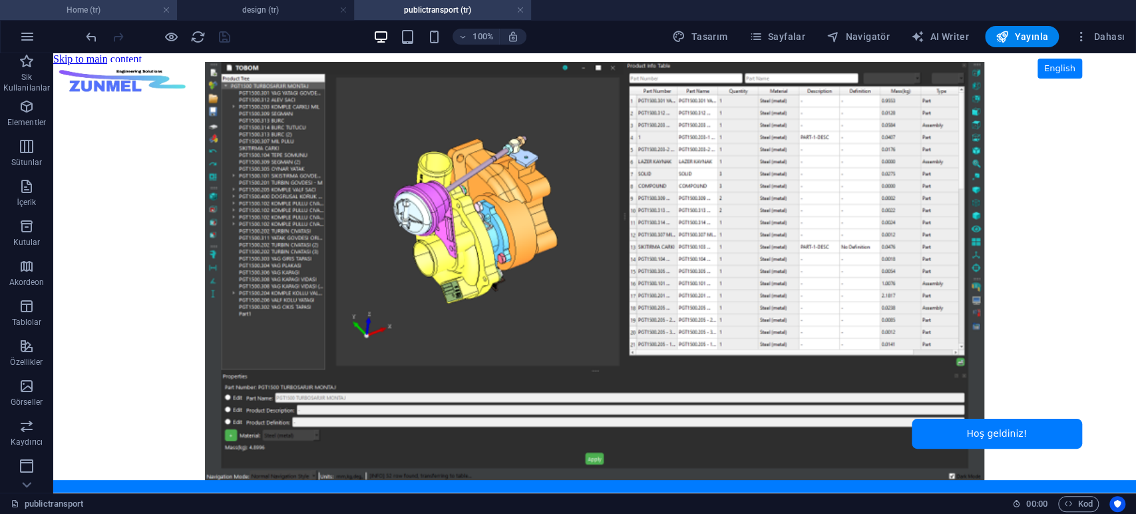
click at [107, 12] on h4 "Home (tr)" at bounding box center [88, 10] width 177 height 15
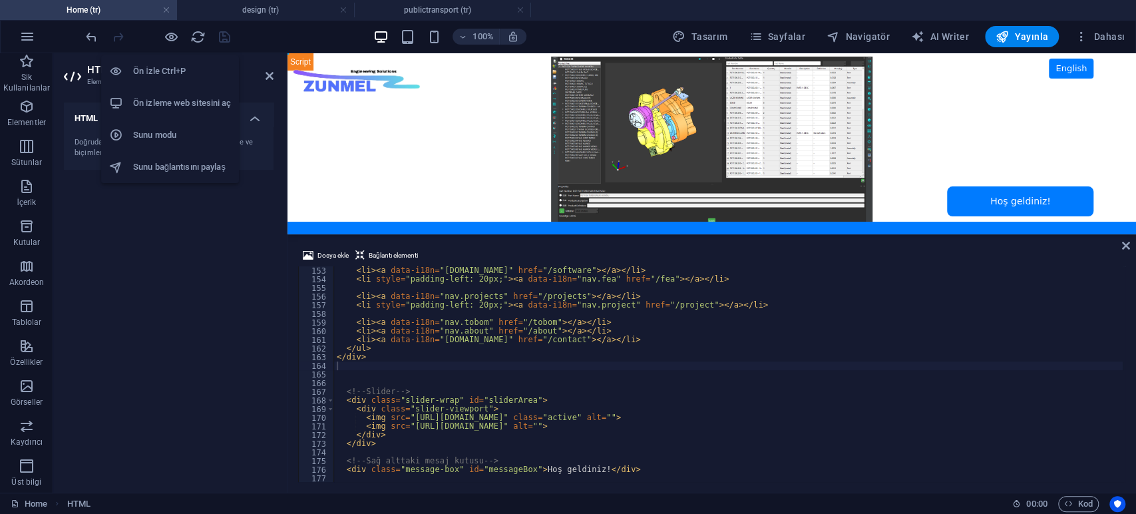
click at [168, 97] on h6 "Ön izleme web sitesini aç" at bounding box center [182, 103] width 98 height 16
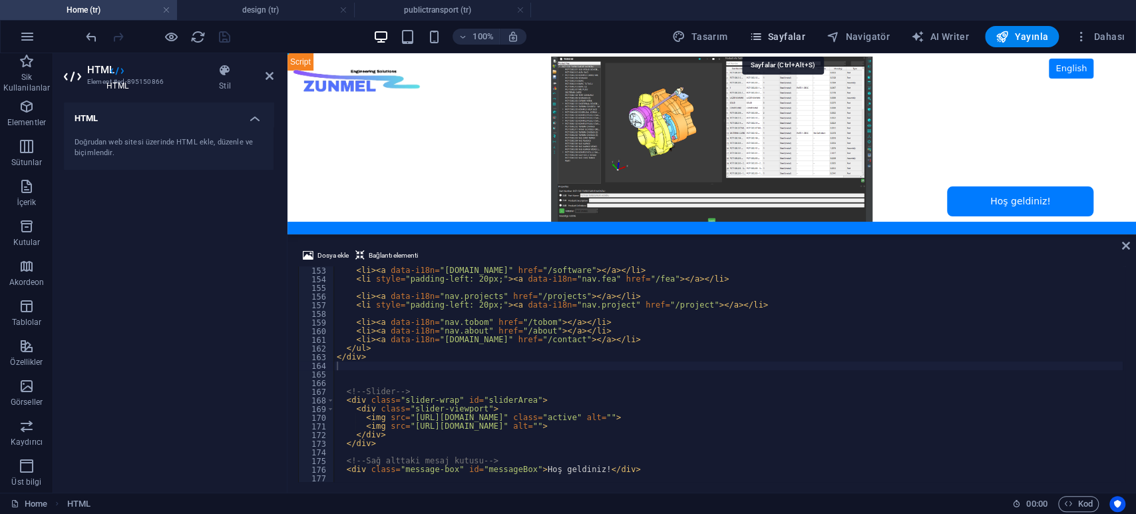
click at [796, 34] on span "Sayfalar" at bounding box center [777, 36] width 57 height 13
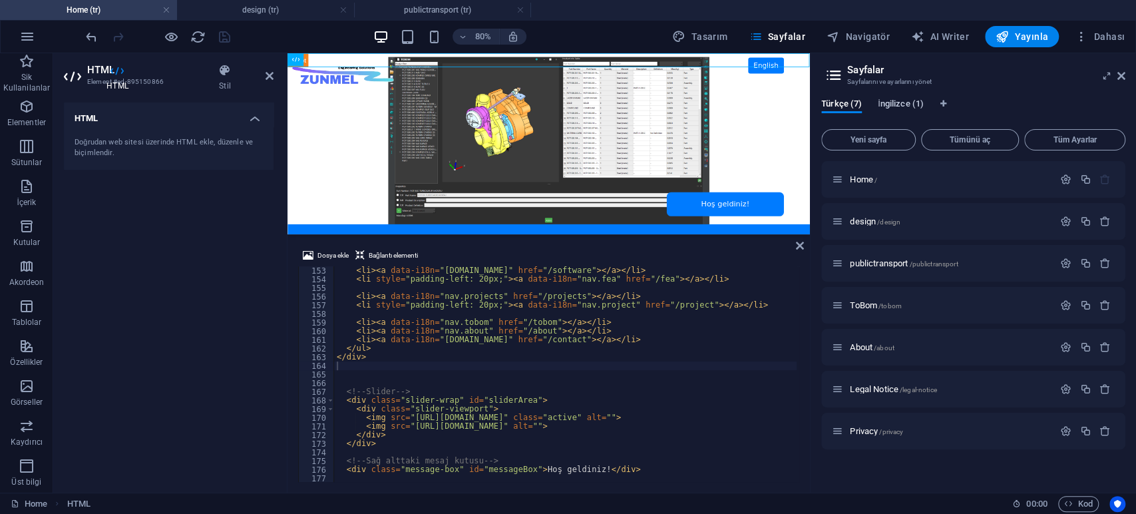
click at [915, 103] on span "İngilizce (1)" at bounding box center [901, 105] width 46 height 19
click at [1022, 223] on span "Çevir" at bounding box center [1099, 221] width 19 height 11
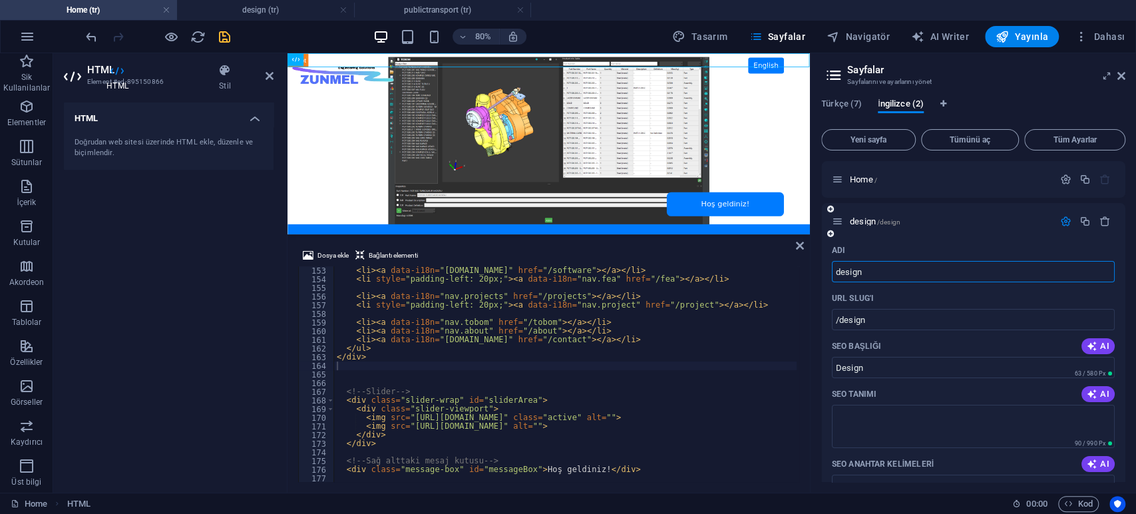
click at [884, 273] on input "design" at bounding box center [973, 271] width 283 height 21
click at [1022, 222] on icon "button" at bounding box center [1105, 221] width 11 height 11
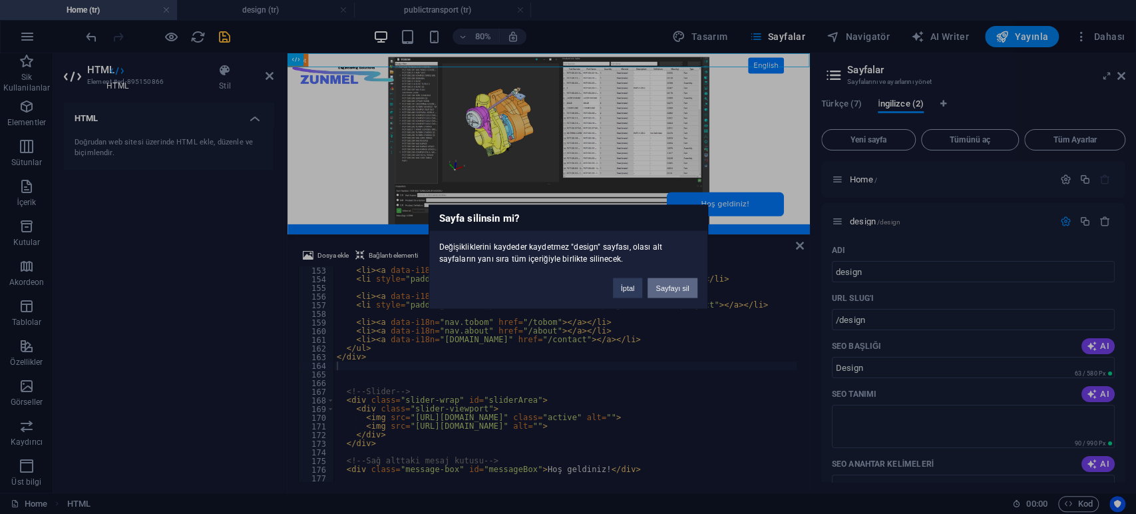
click at [680, 286] on button "Sayfayı sil" at bounding box center [672, 288] width 49 height 20
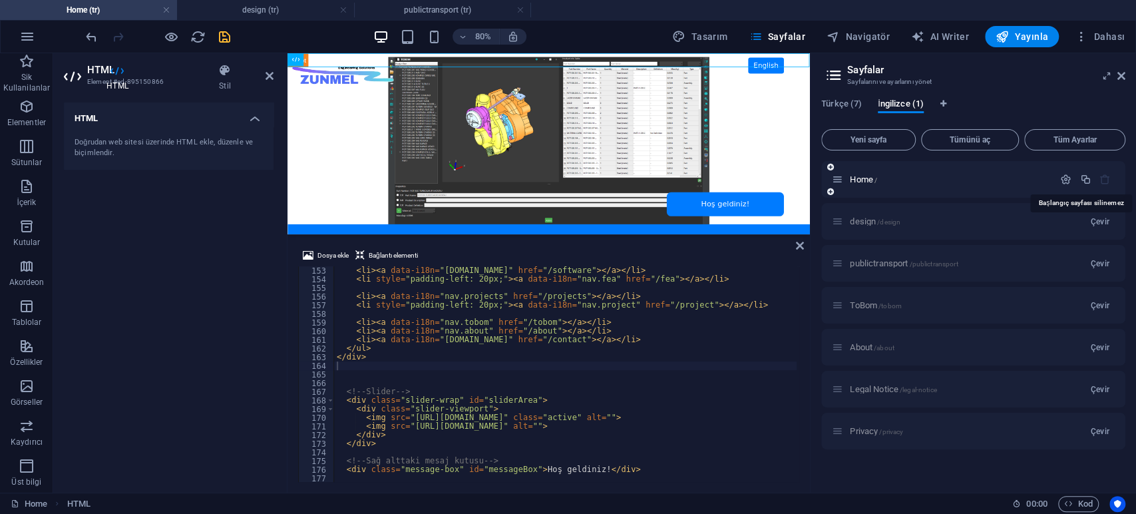
click at [1022, 180] on icon "button" at bounding box center [1105, 179] width 11 height 11
click at [846, 101] on span "Türkçe (7)" at bounding box center [841, 105] width 41 height 19
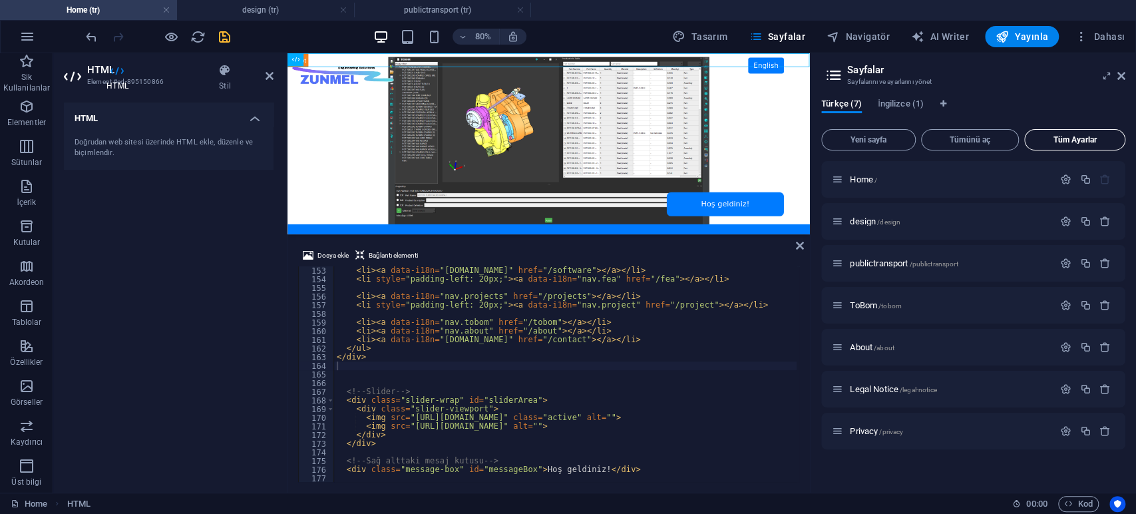
click at [1022, 136] on span "Tüm Ayarlar" at bounding box center [1074, 140] width 89 height 8
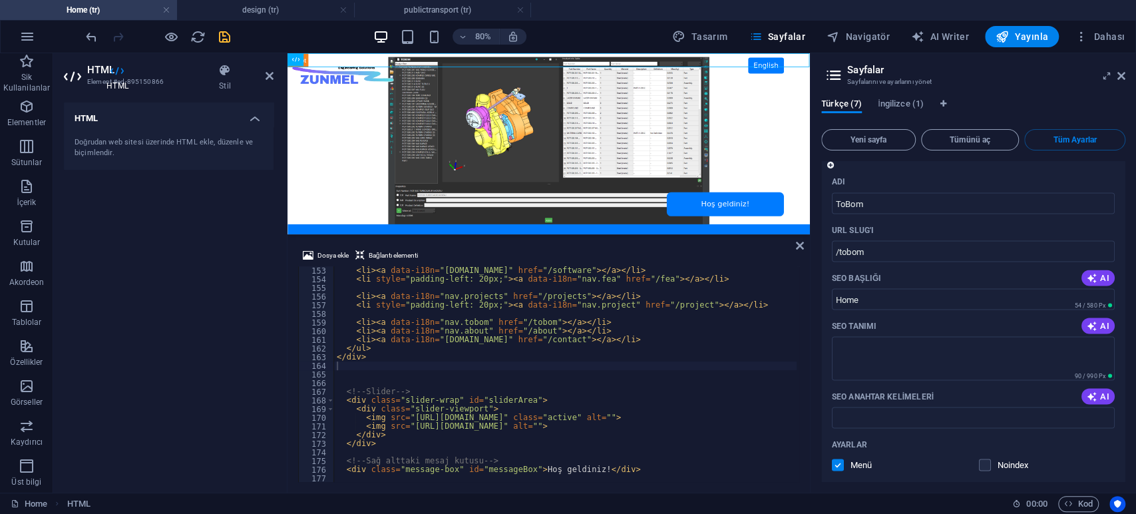
scroll to position [1675, 0]
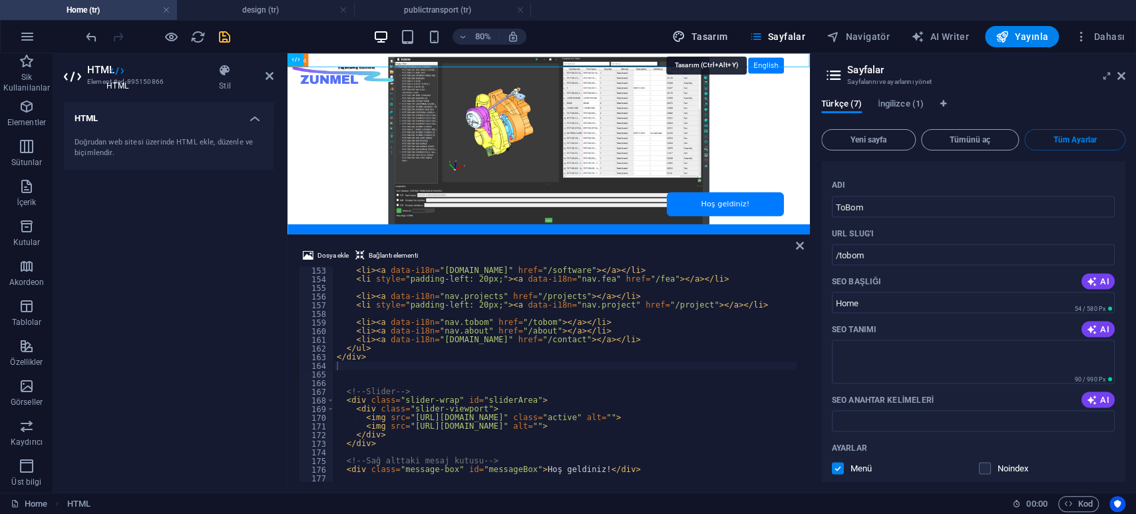
click at [703, 37] on span "Tasarım" at bounding box center [699, 36] width 55 height 13
select select "px"
select select "400"
select select "px"
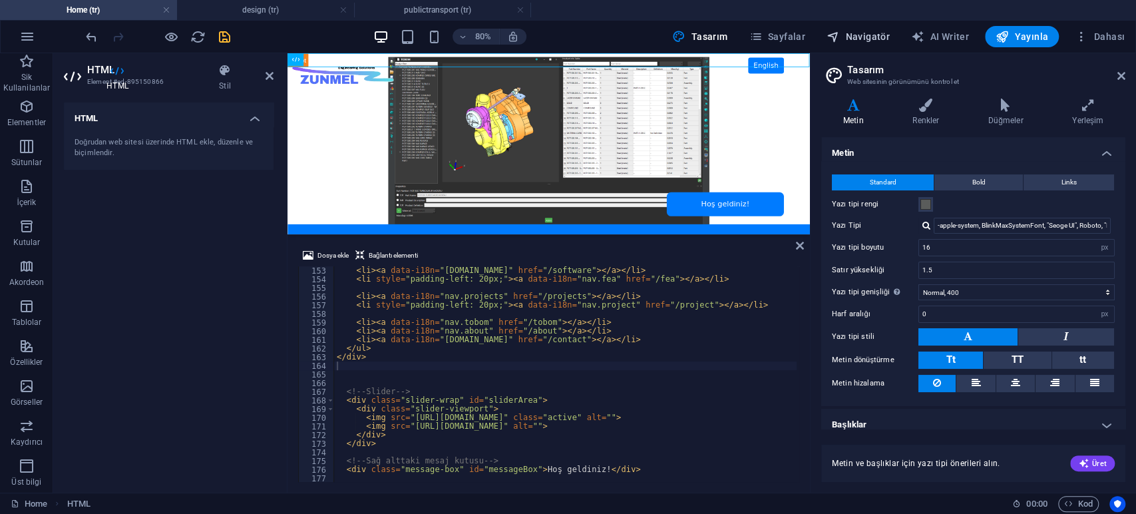
click at [851, 37] on span "Navigatör" at bounding box center [858, 36] width 63 height 13
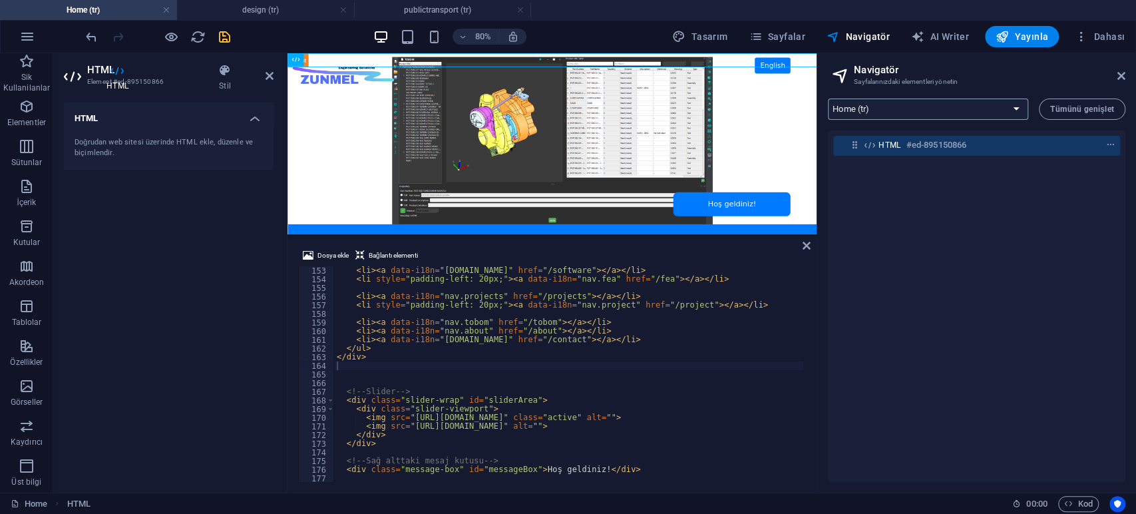
click at [923, 105] on select "Home (tr) design (tr) publictransport (tr) ToBom (tr) About (tr) Legal Notice (…" at bounding box center [928, 109] width 200 height 21
click at [799, 39] on span "Sayfalar" at bounding box center [777, 36] width 57 height 13
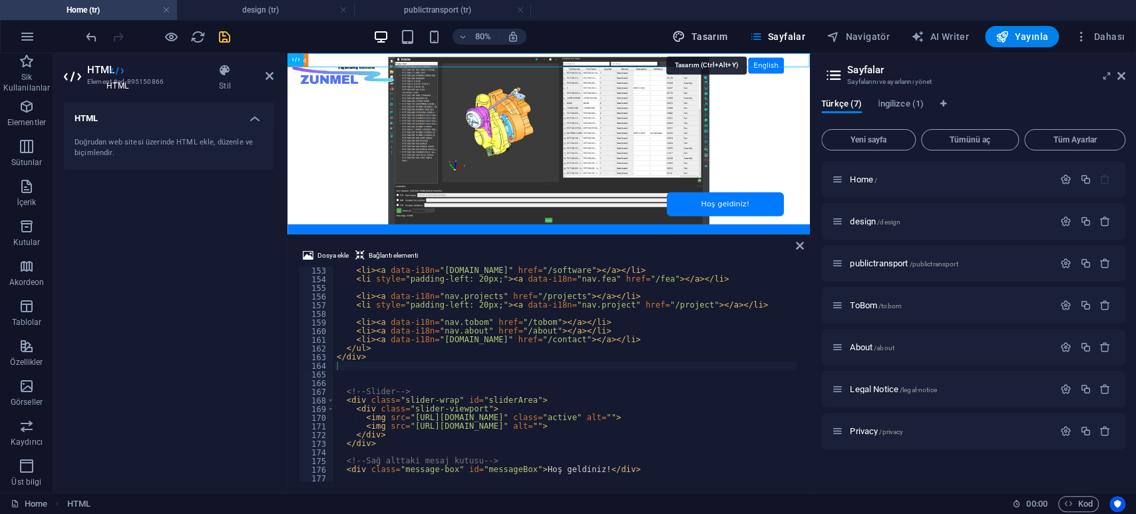
click at [716, 39] on span "Tasarım" at bounding box center [699, 36] width 55 height 13
select select "px"
select select "400"
select select "px"
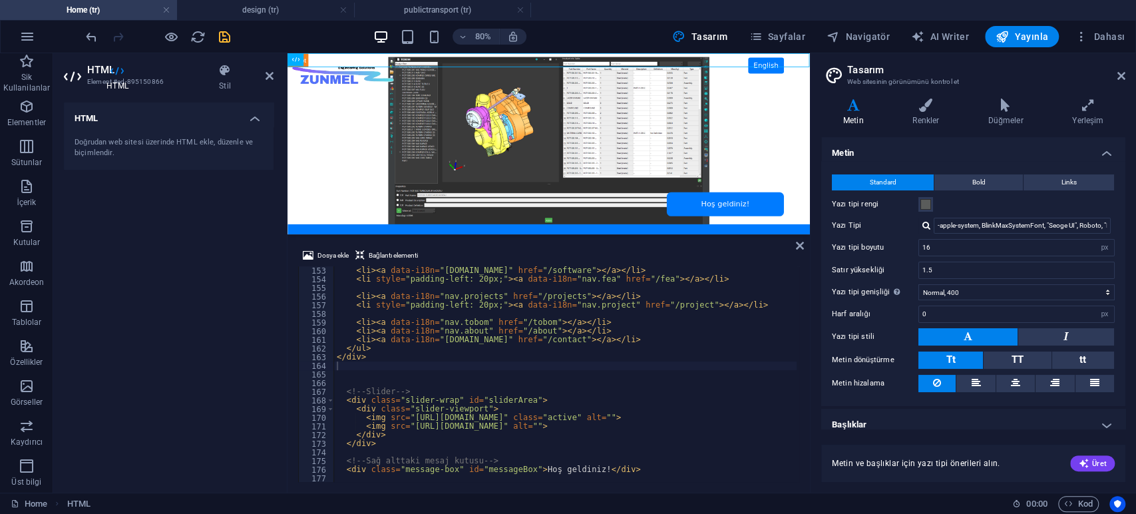
click at [1022, 78] on aside "Tasarım Web sitesinin görünümünü kontrol et Varyantlar Metin Renkler Düğmeler Y…" at bounding box center [973, 272] width 326 height 439
click at [1022, 76] on icon at bounding box center [1122, 76] width 8 height 11
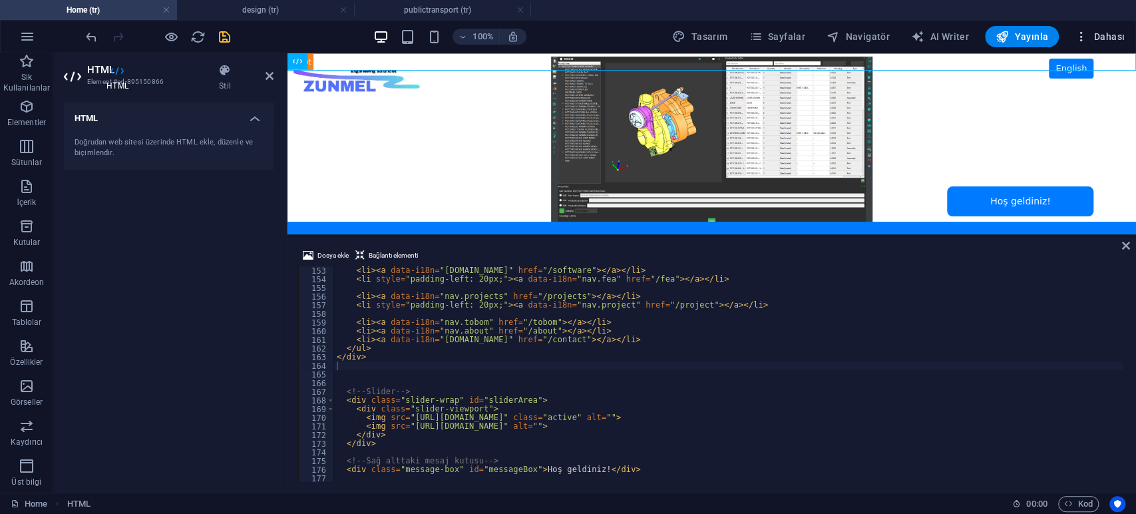
click at [1022, 37] on span "Dahası" at bounding box center [1100, 36] width 50 height 13
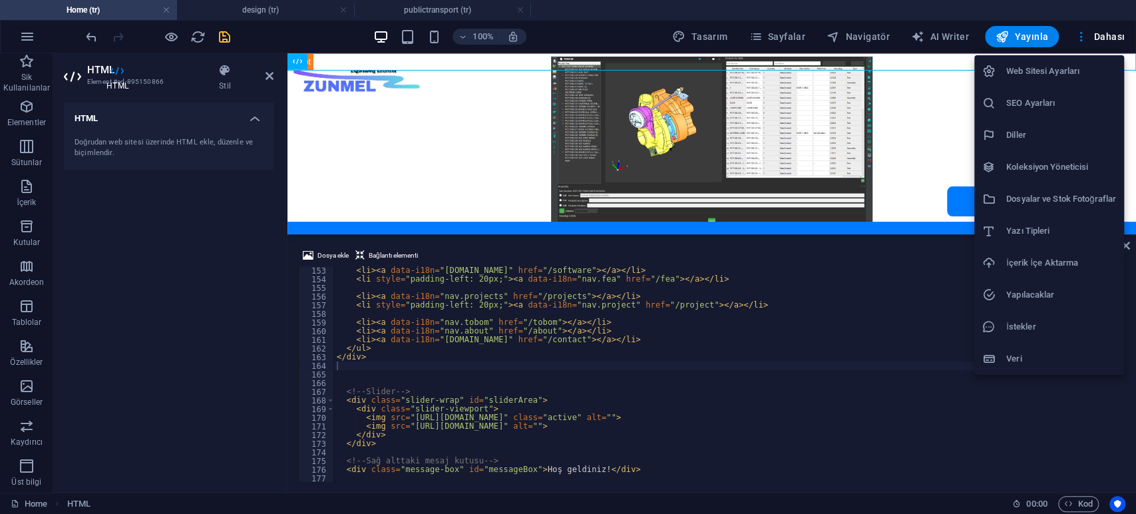
click at [1016, 135] on h6 "Diller" at bounding box center [1061, 135] width 110 height 16
select select "165"
select select "72"
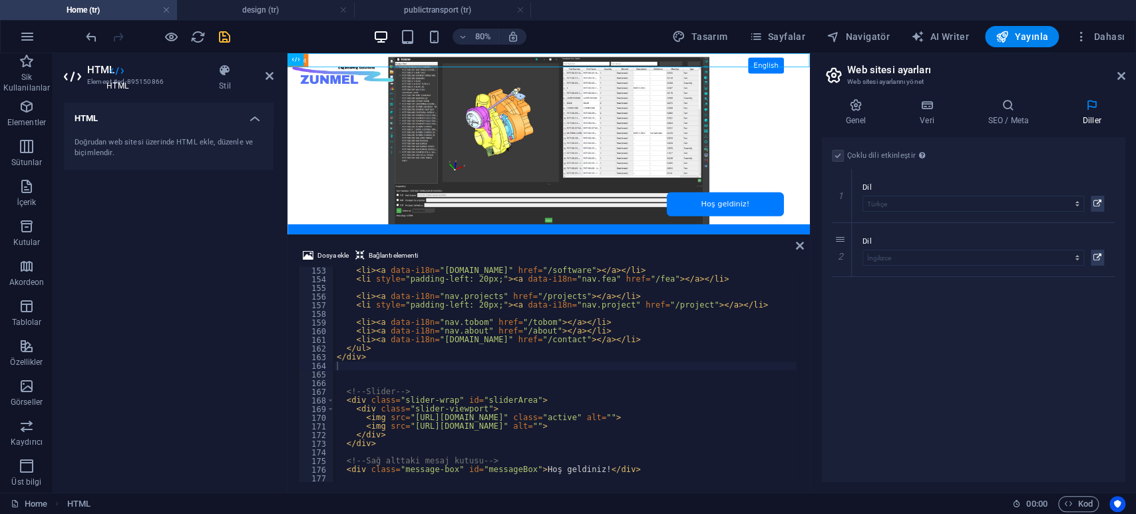
click at [841, 154] on label at bounding box center [838, 156] width 12 height 12
click at [840, 154] on label at bounding box center [838, 156] width 12 height 12
click at [839, 252] on icon at bounding box center [841, 249] width 7 height 9
click at [892, 284] on div "Çoklu dili etkinleştir Çoklu dili silmek için tek bir dil [PERSON_NAME] tüm dil…" at bounding box center [973, 309] width 304 height 345
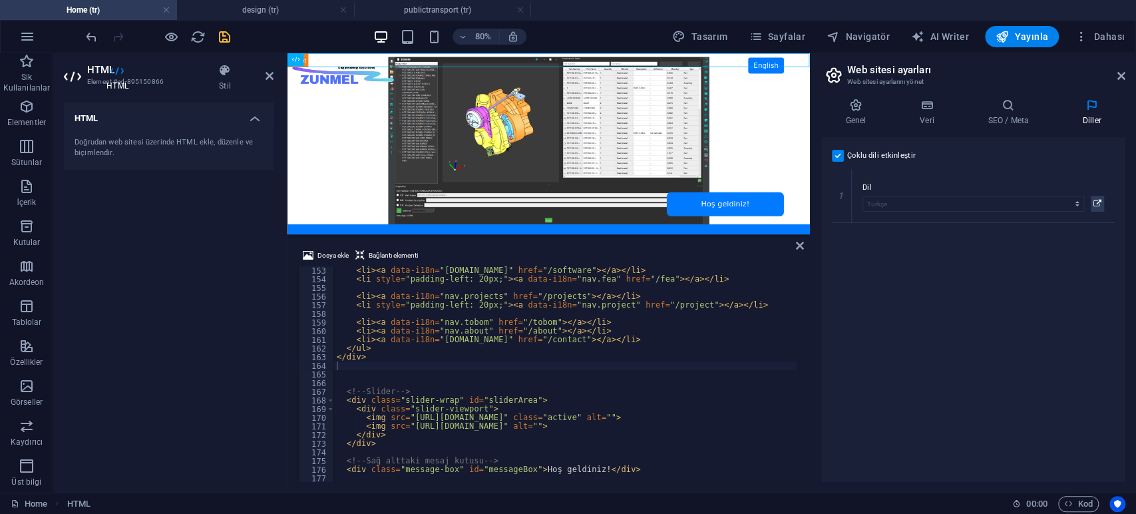
click at [975, 299] on div "Çoklu dili etkinleştir Çoklu dili silmek için tek bir dil [PERSON_NAME] tüm dil…" at bounding box center [973, 309] width 304 height 345
click at [224, 37] on icon "save" at bounding box center [224, 36] width 15 height 15
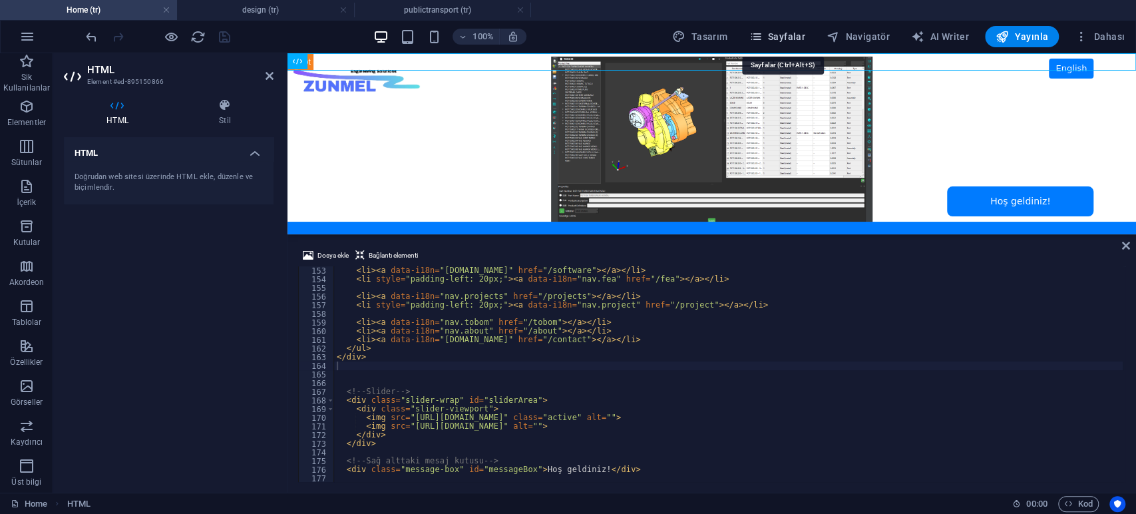
click at [804, 34] on span "Sayfalar" at bounding box center [777, 36] width 57 height 13
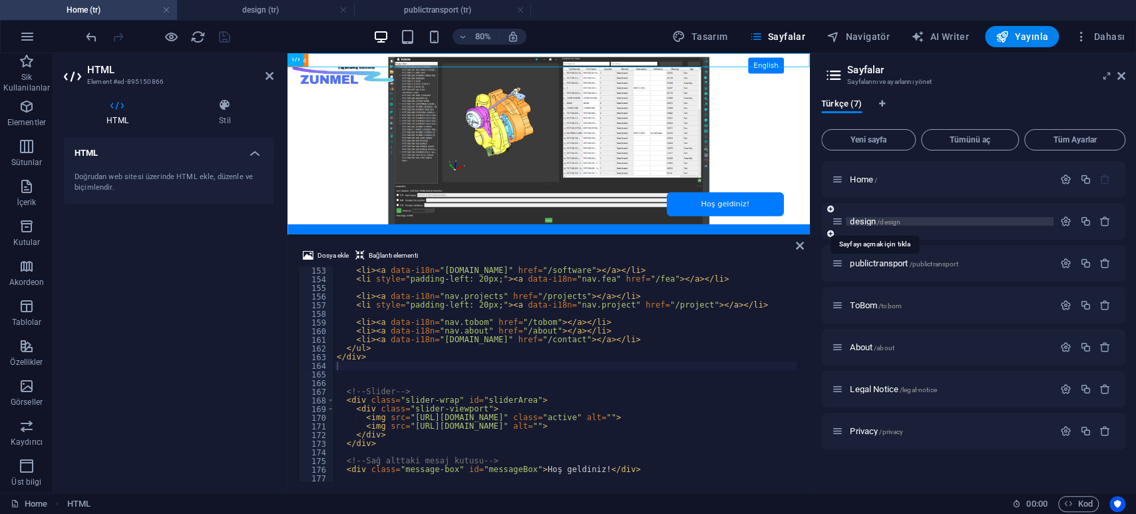
click at [883, 220] on span "/design" at bounding box center [888, 221] width 23 height 7
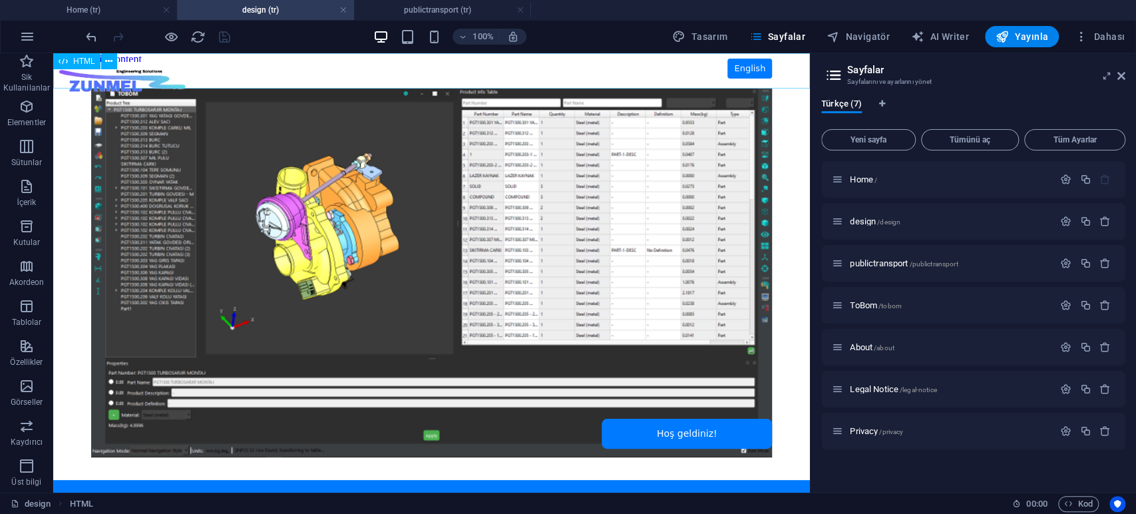
click at [90, 59] on span "HTML" at bounding box center [84, 61] width 22 height 8
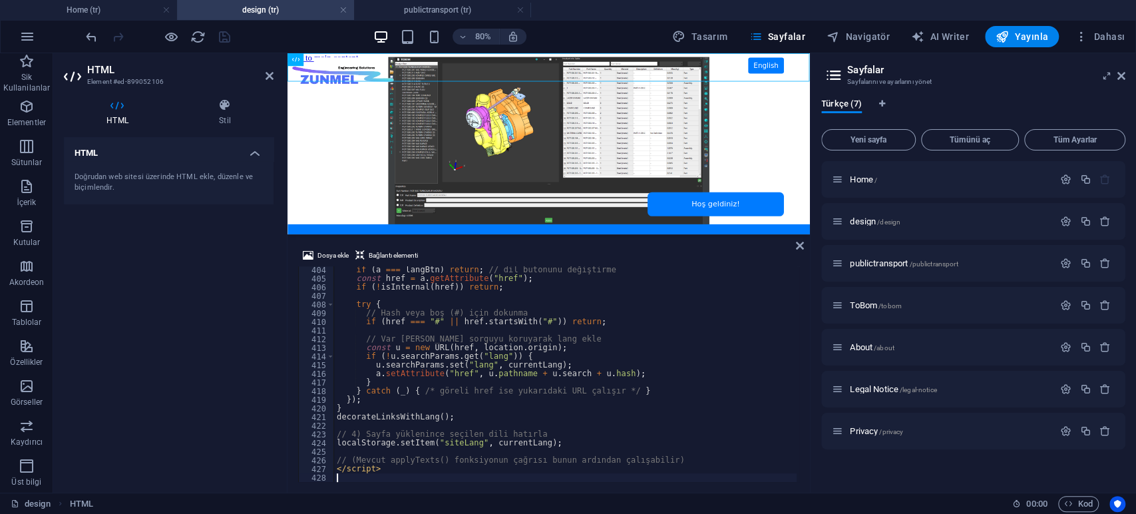
scroll to position [3488, 0]
click at [1022, 73] on icon at bounding box center [1122, 76] width 8 height 11
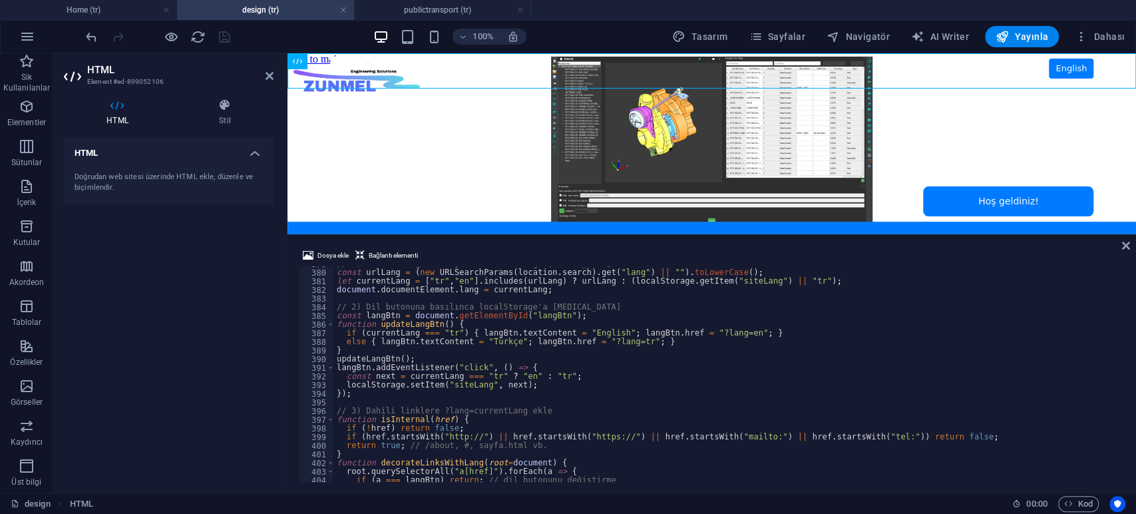
scroll to position [3189, 0]
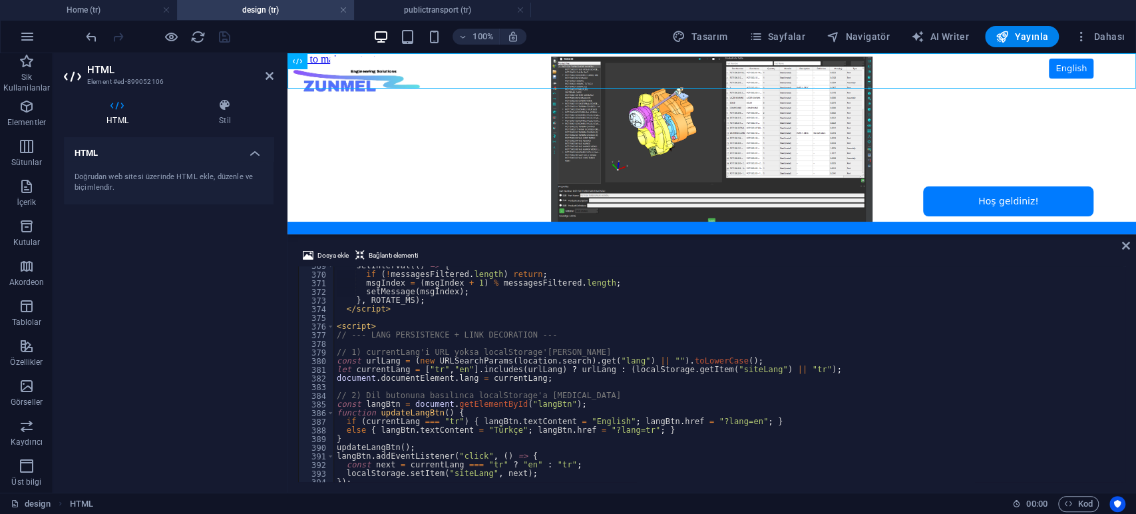
click at [609, 343] on div "setInterval (( ) => { if ( ! messagesFiltered . length ) return ; msgIndex = ( …" at bounding box center [728, 377] width 789 height 230
click at [606, 335] on div "setInterval (( ) => { if ( ! messagesFiltered . length ) return ; msgIndex = ( …" at bounding box center [728, 377] width 789 height 230
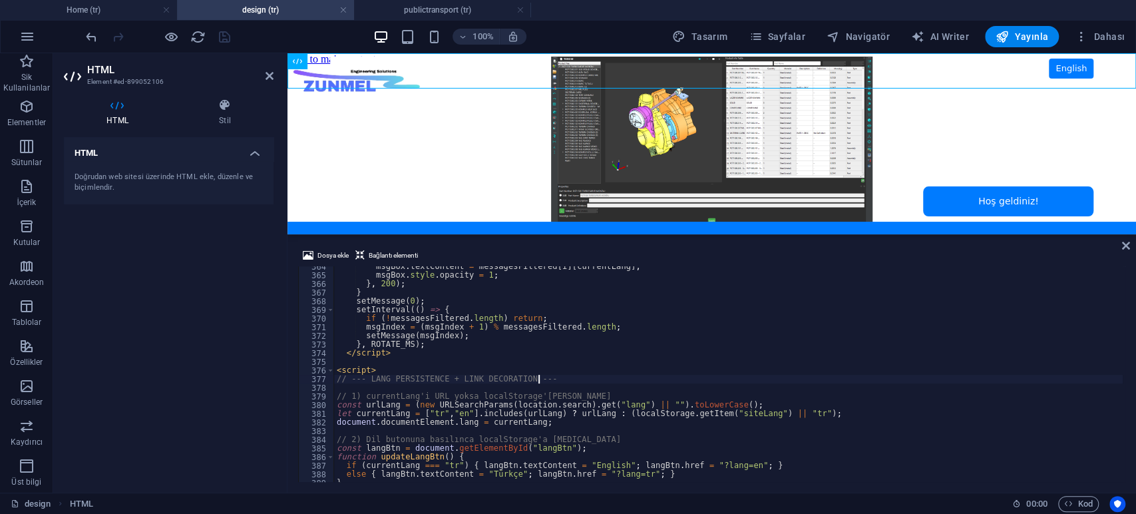
click at [592, 351] on div "msgBox . textContent = messagesFiltered [ i ] [ currentLang ] ; msgBox . style …" at bounding box center [728, 377] width 789 height 230
type textarea "</script>"
click at [587, 353] on div "msgBox . textContent = messagesFiltered [ i ] [ currentLang ] ; msgBox . style …" at bounding box center [728, 377] width 789 height 230
click at [581, 355] on div "msgBox . textContent = messagesFiltered [ i ] [ currentLang ] ; msgBox . style …" at bounding box center [728, 377] width 789 height 230
click at [577, 359] on div "msgBox . textContent = messagesFiltered [ i ] [ currentLang ] ; msgBox . style …" at bounding box center [728, 377] width 789 height 230
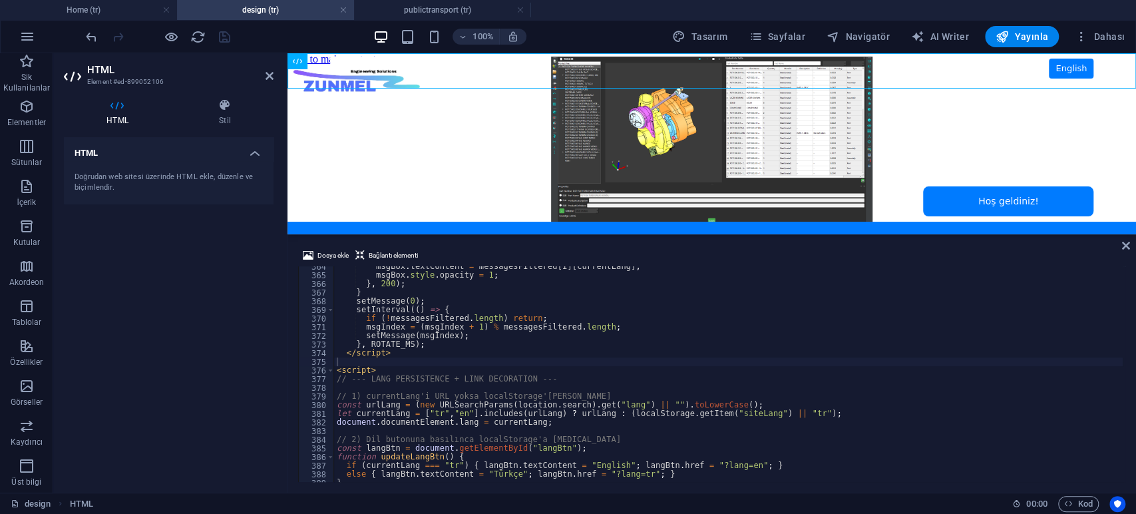
click at [172, 345] on div "HTML Doğrudan web sitesi üzerinde HTML ekle, düzenle ve biçimlendir." at bounding box center [169, 309] width 210 height 345
type textarea "// --- LANG PERSISTENCE + LINK DECORATION ---"
click at [489, 379] on div "msgBox . textContent = messagesFiltered [ i ] [ currentLang ] ; msgBox . style …" at bounding box center [728, 377] width 789 height 230
click at [555, 375] on div "msgBox . textContent = messagesFiltered [ i ] [ currentLang ] ; msgBox . style …" at bounding box center [728, 377] width 789 height 230
click at [553, 387] on div "msgBox . textContent = messagesFiltered [ i ] [ currentLang ] ; msgBox . style …" at bounding box center [728, 377] width 789 height 230
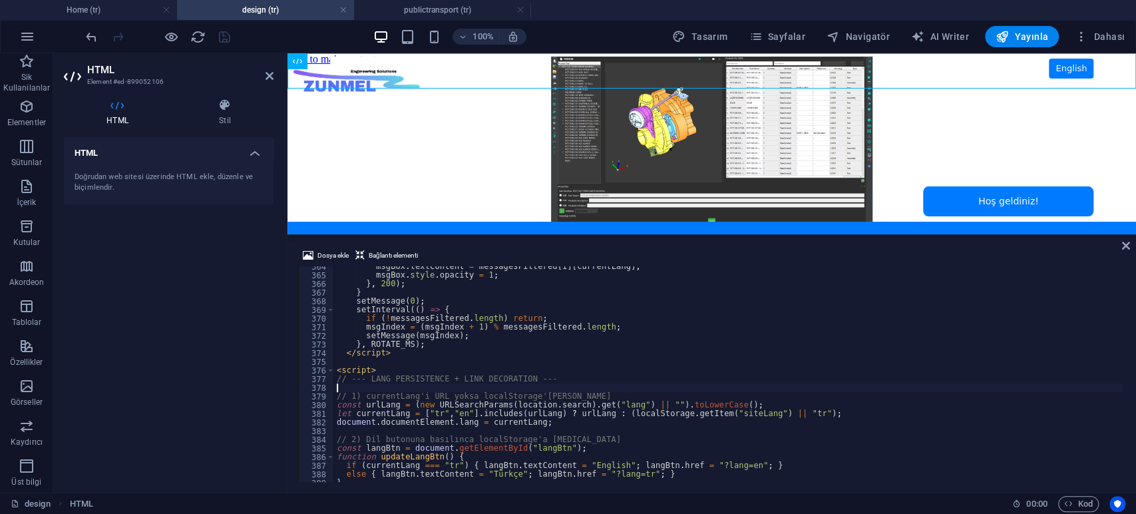
click at [556, 375] on div "msgBox . textContent = messagesFiltered [ i ] [ currentLang ] ; msgBox . style …" at bounding box center [728, 377] width 789 height 230
type textarea "// --- LANG PERSISTENCE + LINK DECORATION ---"
click at [559, 387] on div "msgBox . textContent = messagesFiltered [ i ] [ currentLang ] ; msgBox . style …" at bounding box center [728, 377] width 789 height 230
click at [210, 345] on div "HTML Doğrudan web sitesi üzerinde HTML ekle, düzenle ve biçimlendir." at bounding box center [169, 309] width 210 height 345
click at [109, 11] on h4 "Home (tr)" at bounding box center [88, 10] width 177 height 15
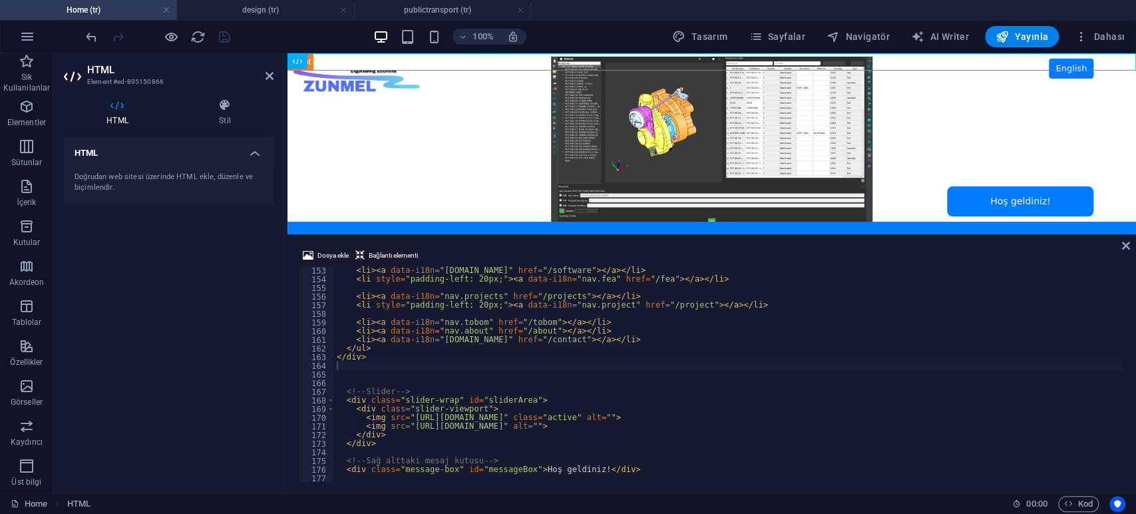
click at [500, 371] on div "< li > < a data-i18n = "[DOMAIN_NAME]" href = "/software" > </ a > </ li > < li…" at bounding box center [728, 381] width 789 height 230
click at [457, 371] on div "< li > < a data-i18n = "[DOMAIN_NAME]" href = "/software" > </ a > </ li > < li…" at bounding box center [728, 381] width 789 height 230
click at [448, 365] on div "< li > < a data-i18n = "[DOMAIN_NAME]" href = "/software" > </ a > </ li > < li…" at bounding box center [728, 381] width 789 height 230
click at [441, 376] on div "< li > < a data-i18n = "[DOMAIN_NAME]" href = "/software" > </ a > </ li > < li…" at bounding box center [728, 381] width 789 height 230
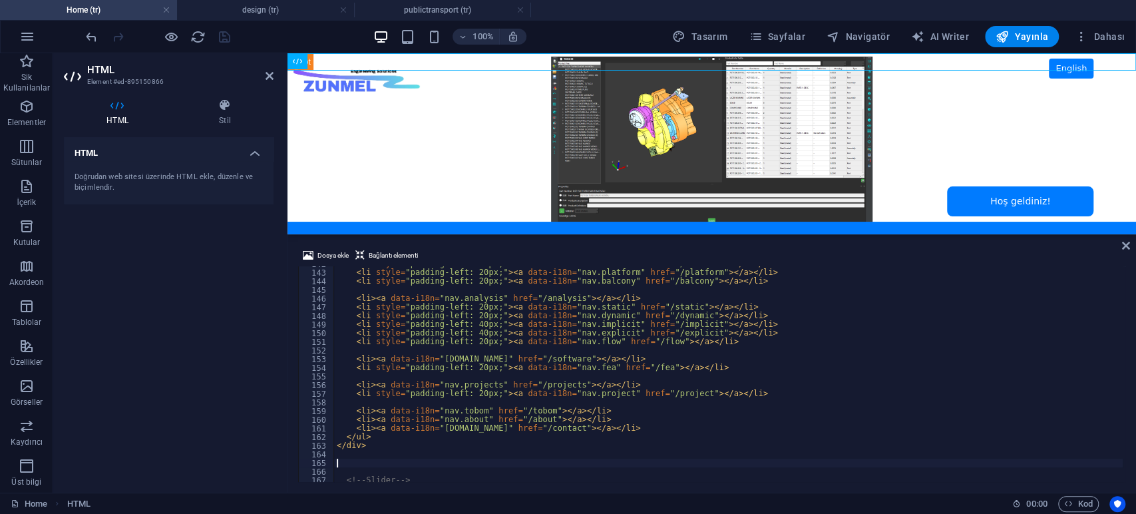
scroll to position [1138, 0]
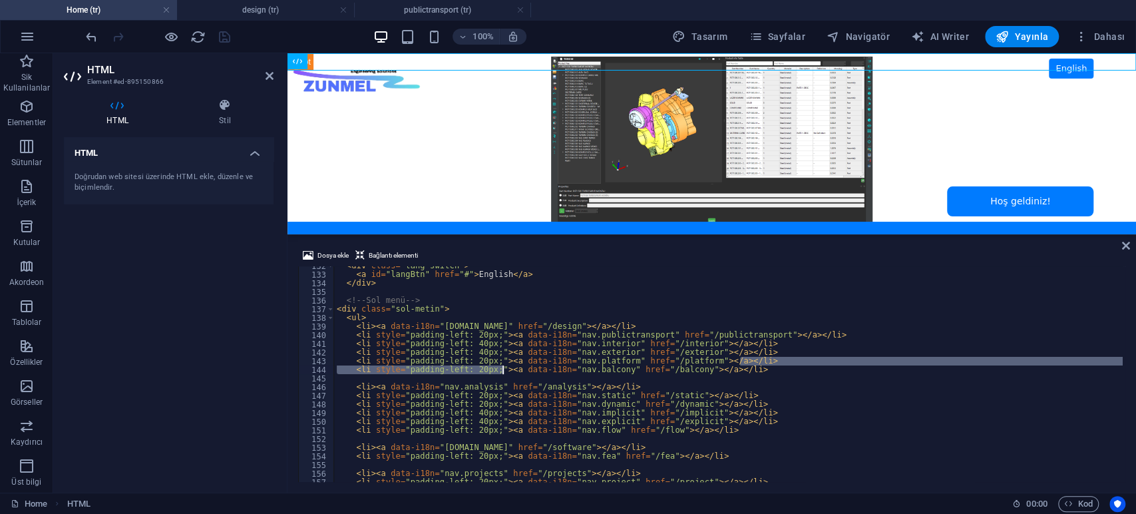
drag, startPoint x: 753, startPoint y: 365, endPoint x: 475, endPoint y: 366, distance: 277.6
click at [475, 366] on div "< div class = "lang-switch" > < a id = "langBtn" href = "#" > English </ a > </…" at bounding box center [728, 378] width 789 height 233
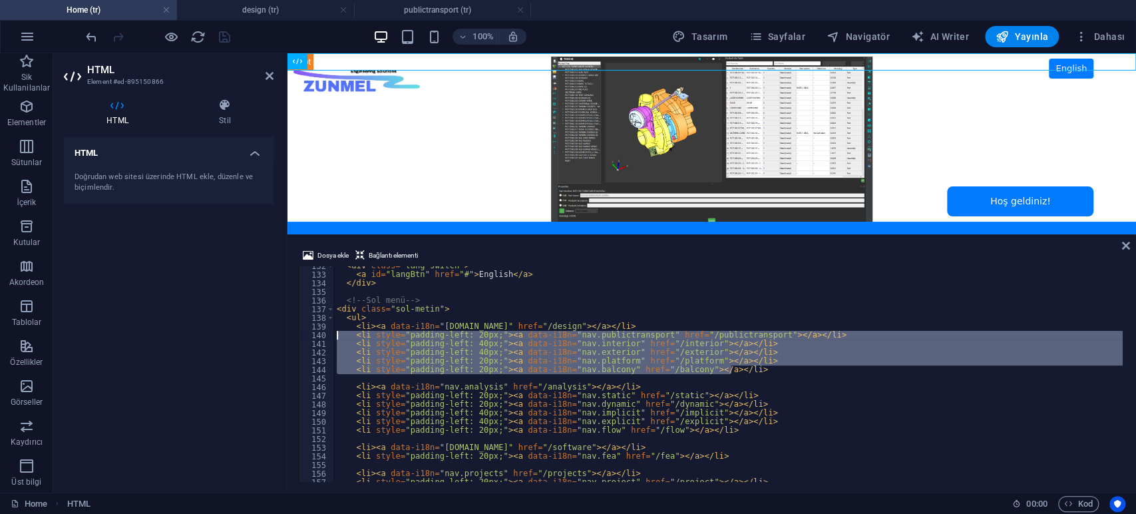
drag, startPoint x: 738, startPoint y: 369, endPoint x: 228, endPoint y: 337, distance: 511.6
click at [228, 337] on div "HTML Element #ed-895150866 HTML Stil HTML Doğrudan web sitesi üzerinde HTML ekl…" at bounding box center [594, 272] width 1083 height 439
type textarea "<li style="padding-left: 20px;"><a data-i18n="nav.publictransport" href="/publi…"
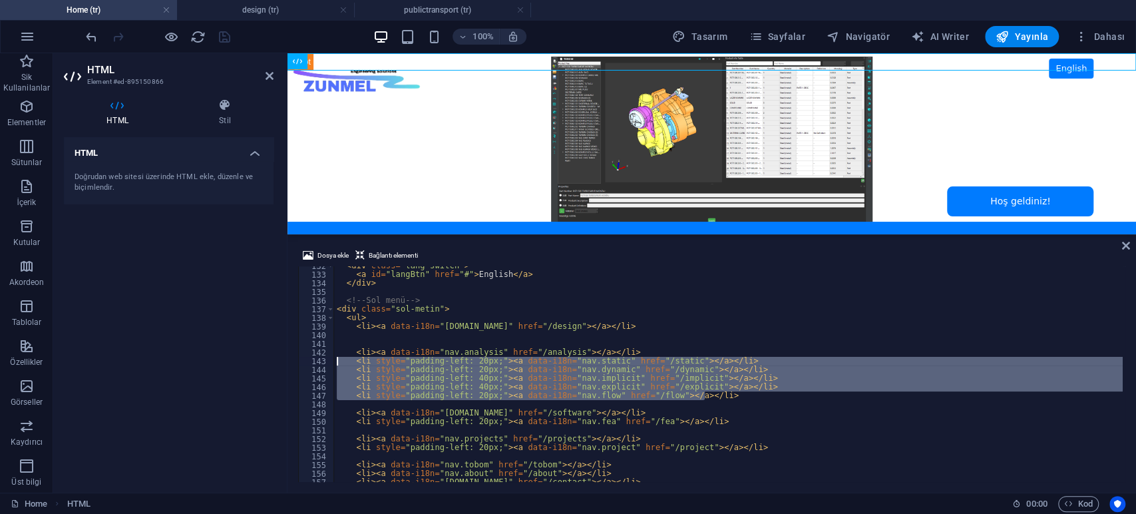
drag, startPoint x: 711, startPoint y: 396, endPoint x: 245, endPoint y: 362, distance: 467.2
click at [245, 362] on div "HTML Element #ed-895150866 HTML Stil HTML Doğrudan web sitesi üzerinde HTML ekl…" at bounding box center [594, 272] width 1083 height 439
type textarea "<li style="padding-left: 20px;"><a data-i18n="nav.static" href="/static"></a></…"
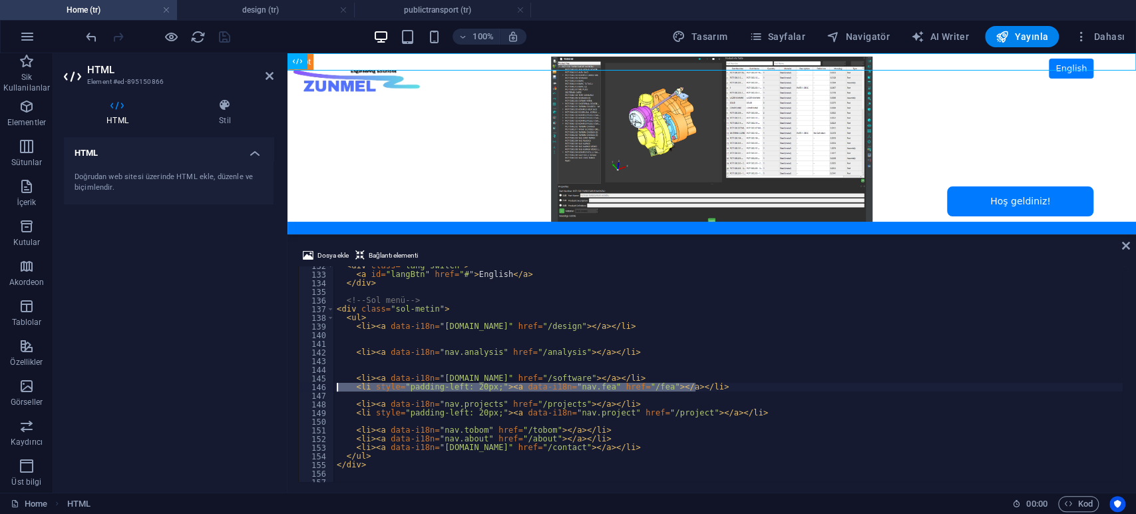
drag, startPoint x: 698, startPoint y: 385, endPoint x: 280, endPoint y: 387, distance: 418.0
click at [280, 387] on div "HTML Element #ed-895150866 HTML Stil HTML Doğrudan web sitesi üzerinde HTML ekl…" at bounding box center [594, 272] width 1083 height 439
type textarea "<li style="padding-left: 20px;"><a data-i18n="nav.fea" href="/fea"></a></li>"
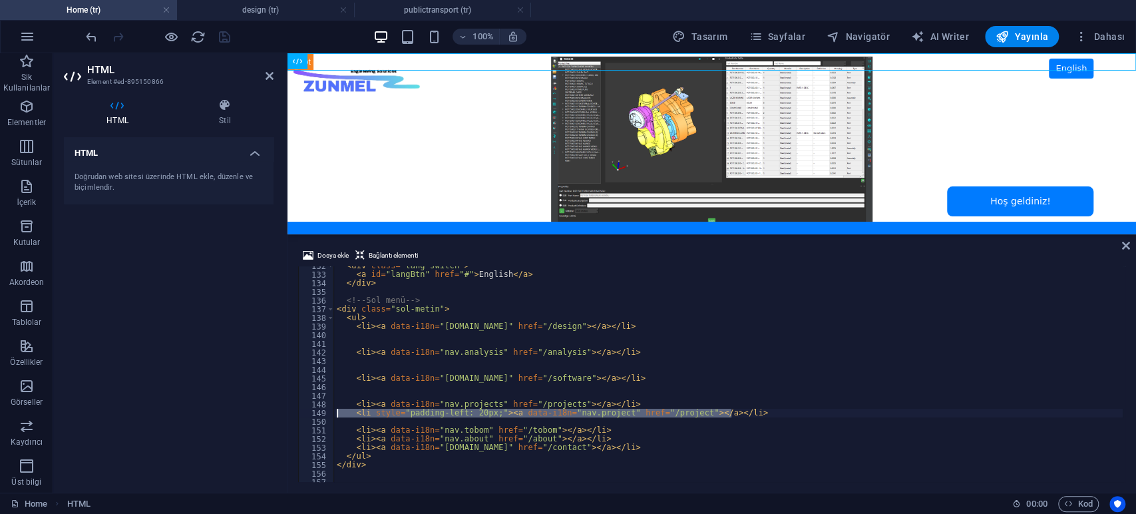
drag, startPoint x: 740, startPoint y: 414, endPoint x: 288, endPoint y: 416, distance: 452.0
click at [288, 416] on div "Dosya ekle Bağlantı elementi 132 133 134 135 136 137 138 139 140 141 142 143 14…" at bounding box center [712, 365] width 849 height 256
type textarea "<li style="padding-left: 20px;"><a data-i18n="nav.project" href="/project"></a>…"
click at [200, 322] on div "HTML Doğrudan web sitesi üzerinde HTML ekle, düzenle ve biçimlendir." at bounding box center [169, 309] width 210 height 345
click at [225, 41] on icon "save" at bounding box center [224, 36] width 15 height 15
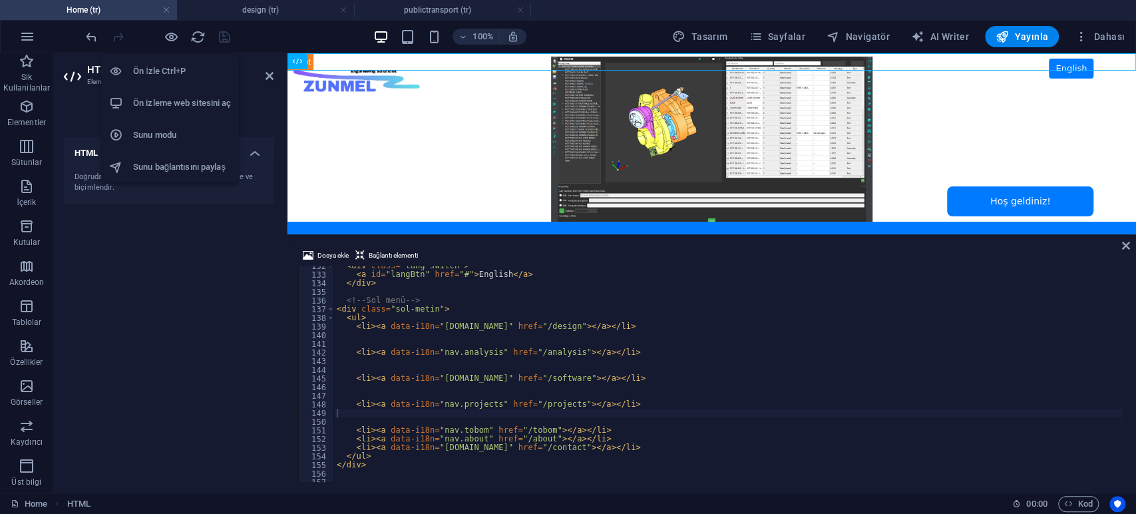
click at [167, 98] on h6 "Ön izleme web sitesini aç" at bounding box center [182, 103] width 98 height 16
click at [463, 314] on div "< div class = "lang-switch" > < a id = "langBtn" href = "#" > English </ a > </…" at bounding box center [728, 378] width 789 height 233
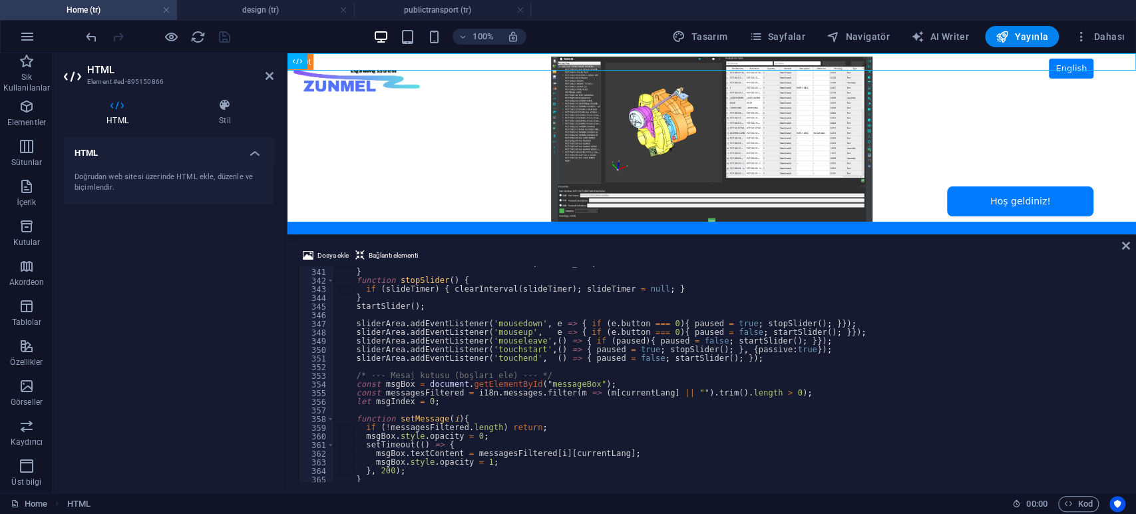
scroll to position [3029, 0]
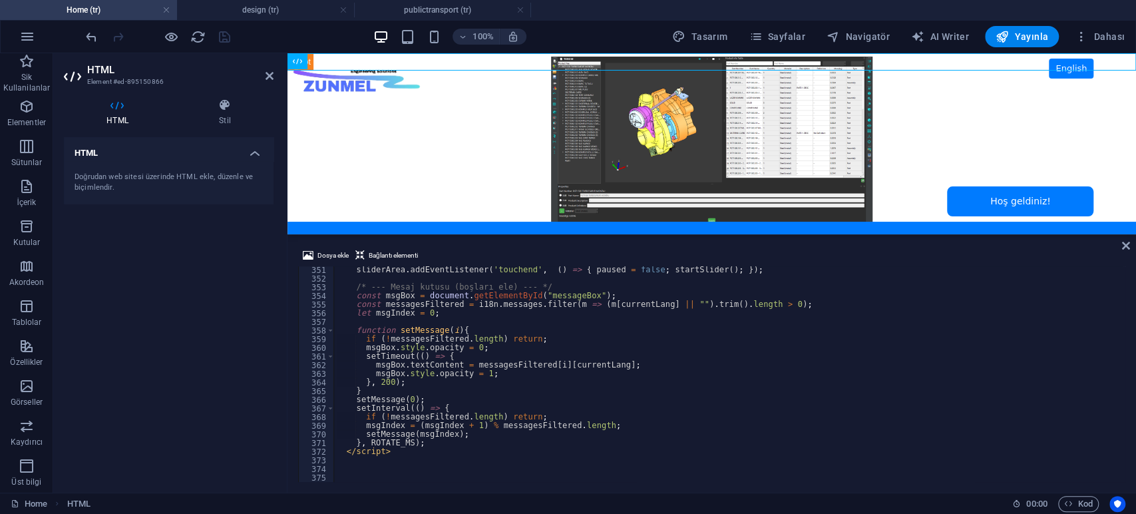
click at [409, 454] on div "sliderArea . addEventListener ( 'touchend' , ( ) => { paused = false ; startSli…" at bounding box center [728, 382] width 789 height 233
type textarea "</script>"
paste textarea
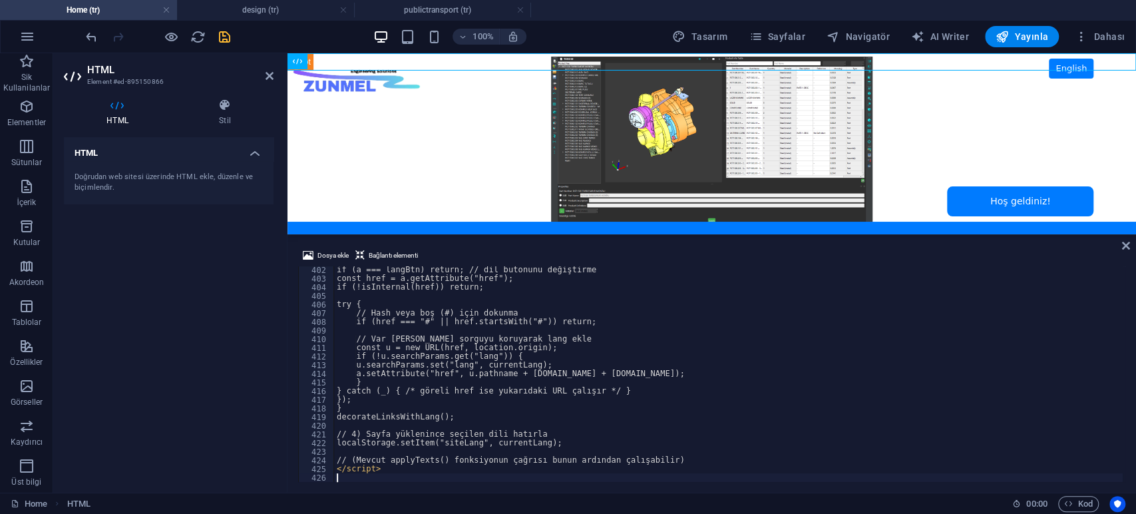
scroll to position [3471, 0]
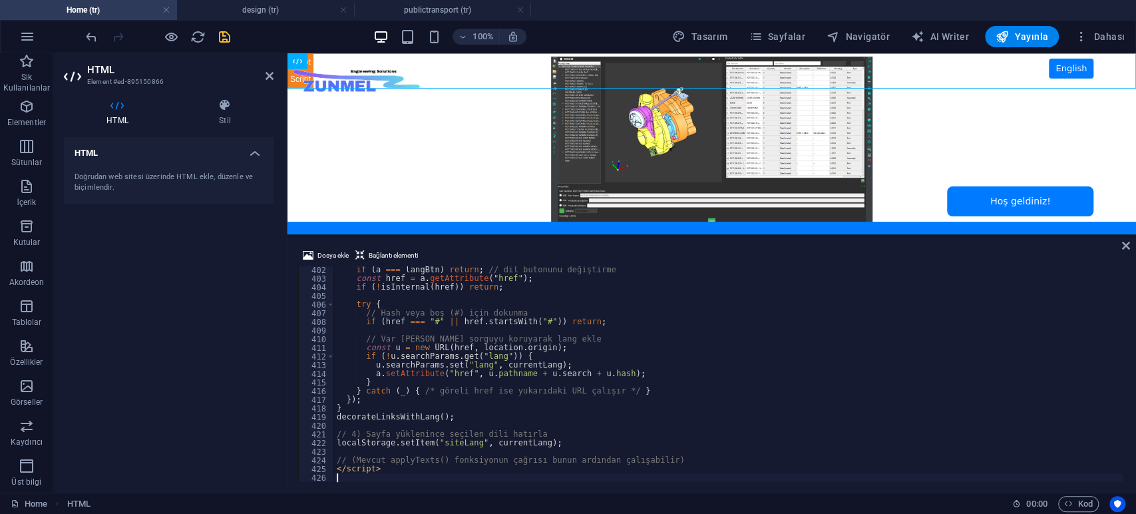
click at [232, 374] on div "HTML Doğrudan web sitesi üzerinde HTML ekle, düzenle ve biçimlendir." at bounding box center [169, 309] width 210 height 345
click at [222, 46] on div at bounding box center [157, 36] width 149 height 21
click at [222, 41] on icon "save" at bounding box center [224, 36] width 15 height 15
click at [458, 300] on div "if ( a === langBtn ) return ; // dil butonunu değiştirme const href = a . getAt…" at bounding box center [728, 382] width 789 height 233
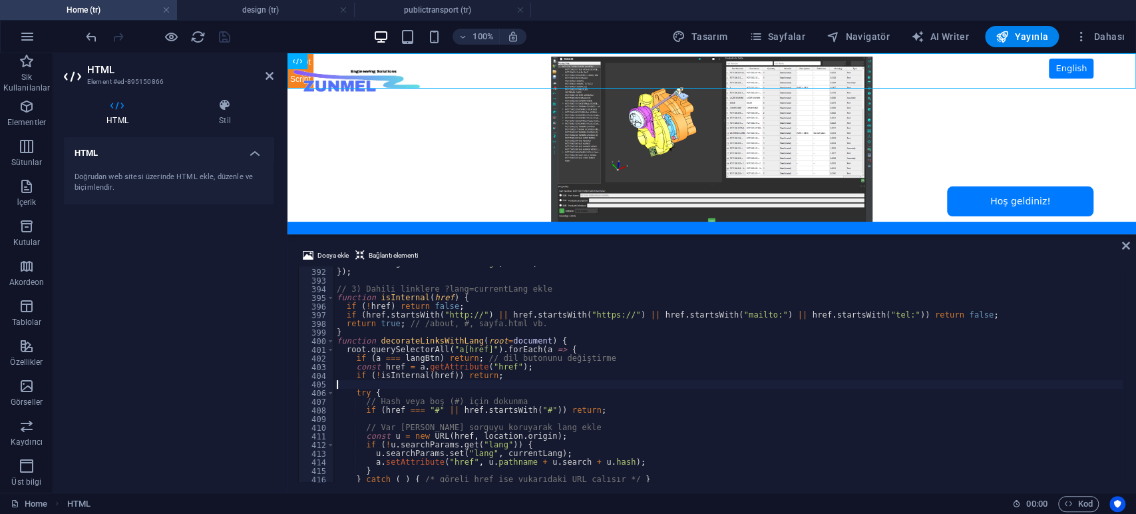
click at [160, 307] on div "HTML Doğrudan web sitesi üzerinde HTML ekle, düzenle ve biçimlendir." at bounding box center [169, 309] width 210 height 345
click at [224, 103] on icon at bounding box center [224, 105] width 97 height 13
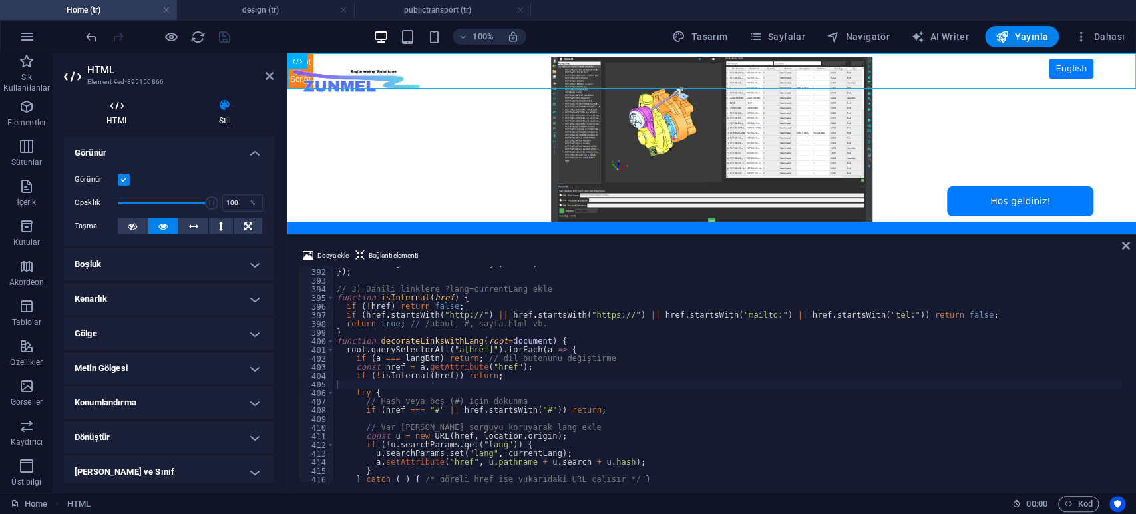
click at [110, 109] on icon at bounding box center [117, 105] width 107 height 13
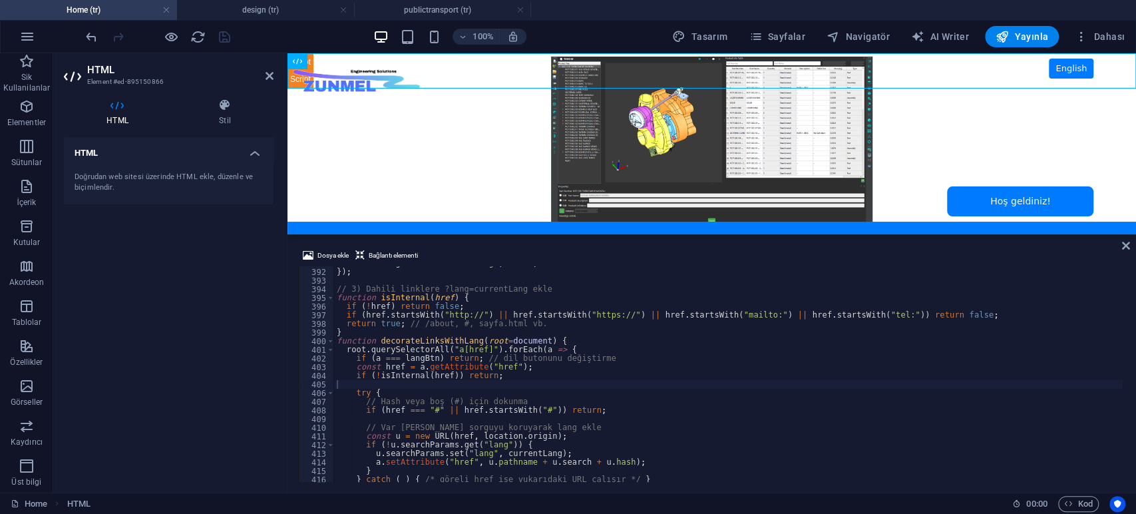
click at [150, 253] on div "HTML Doğrudan web sitesi üzerinde HTML ekle, düzenle ve biçimlendir." at bounding box center [169, 309] width 210 height 345
click at [173, 94] on li "Ön izleme web sitesini aç" at bounding box center [170, 103] width 138 height 32
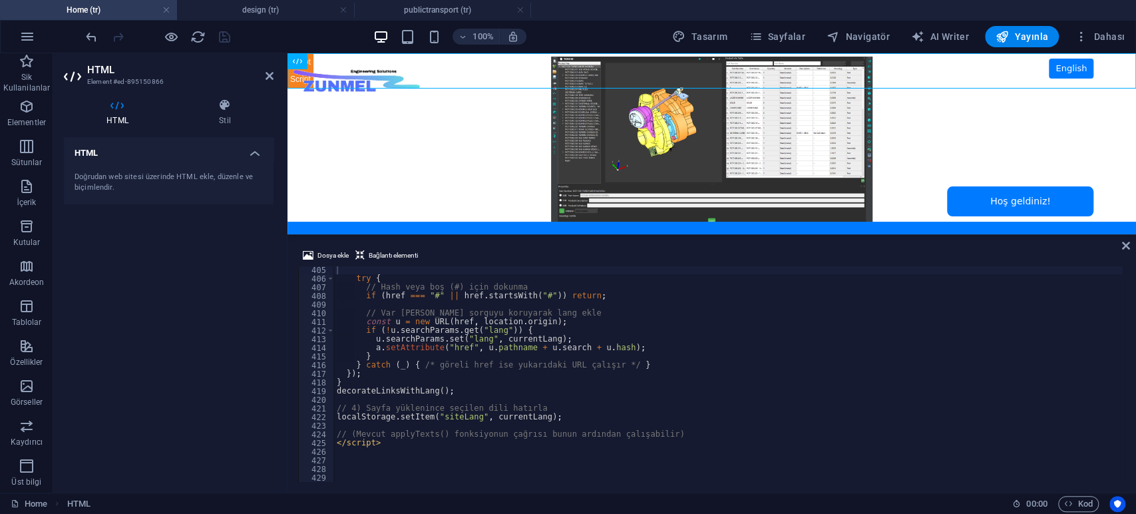
type textarea "localStorage.setItem("siteLang", currentLang);"
click at [403, 421] on div "try { // Hash veya boş (#) için dokunma if ( href === "#" || href . startsWith …" at bounding box center [728, 382] width 789 height 233
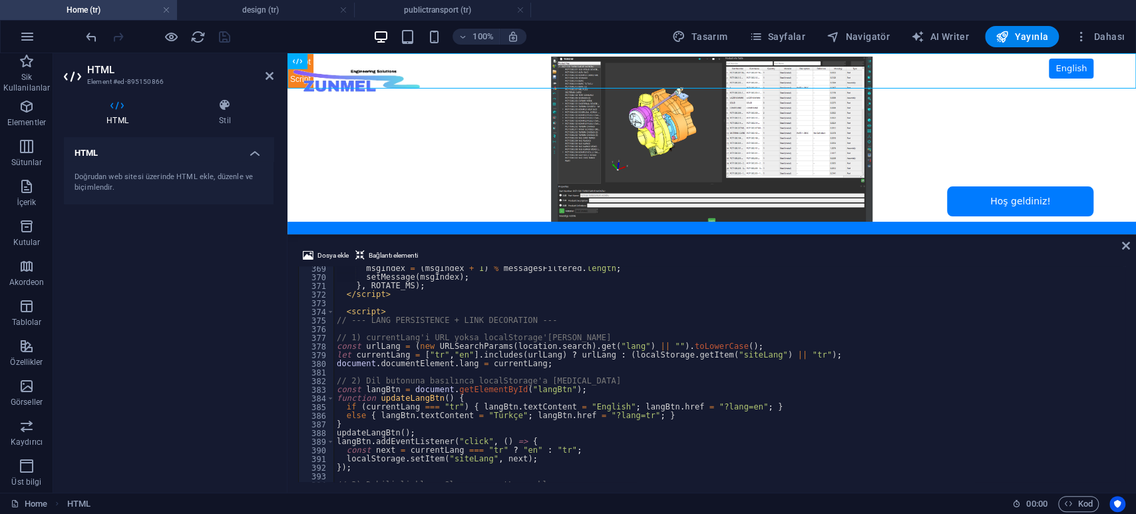
scroll to position [3142, 0]
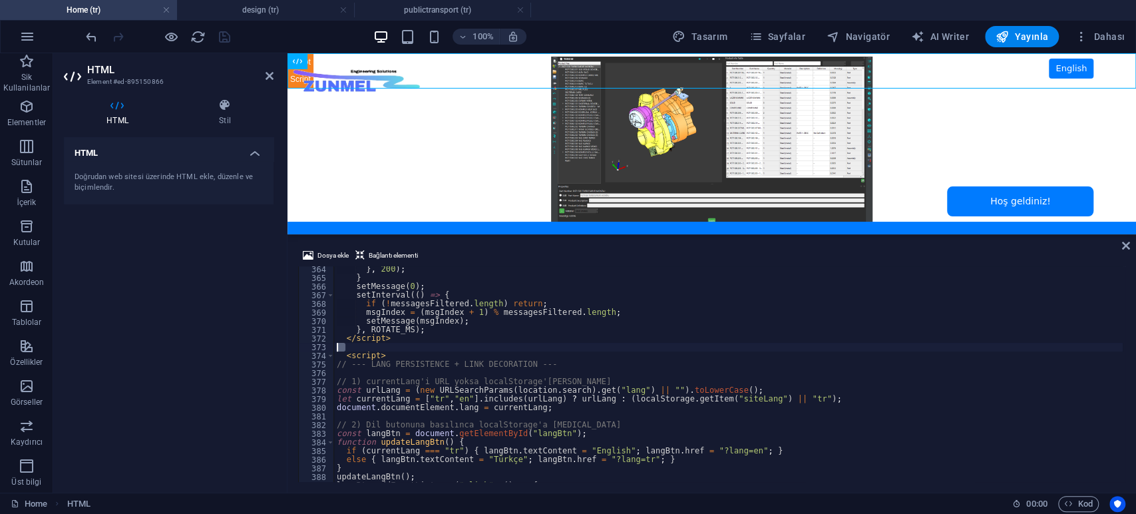
drag, startPoint x: 394, startPoint y: 350, endPoint x: 276, endPoint y: 347, distance: 117.9
click at [276, 347] on div "HTML Element #ed-895150866 HTML Stil HTML Doğrudan web sitesi üzerinde HTML ekl…" at bounding box center [594, 272] width 1083 height 439
click at [382, 354] on div "} , 200 ) ; } setMessage ( 0 ) ; setInterval (( ) => { if ( ! messagesFiltered …" at bounding box center [728, 381] width 789 height 233
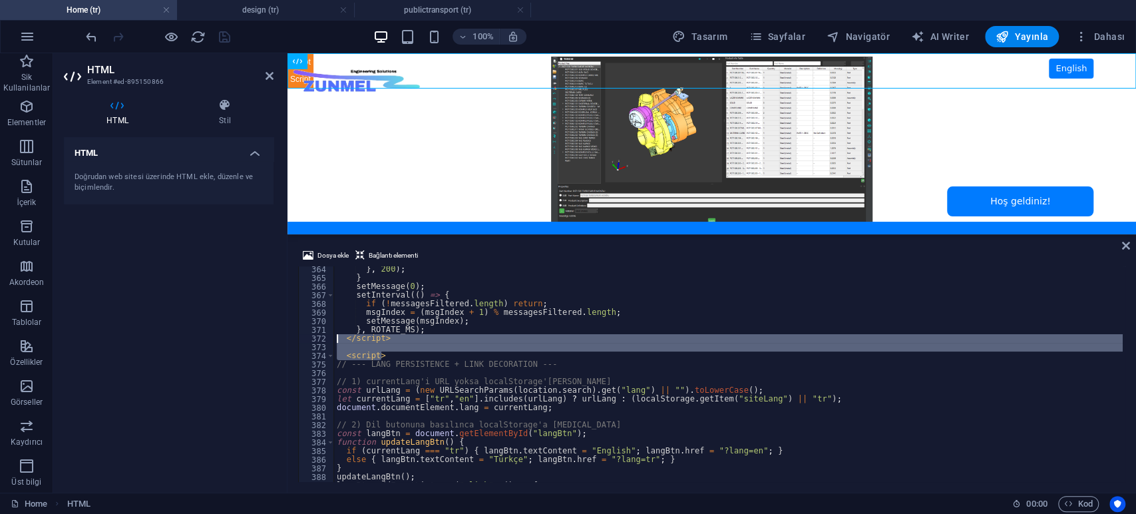
drag, startPoint x: 389, startPoint y: 355, endPoint x: 275, endPoint y: 339, distance: 114.9
click at [275, 339] on div "HTML Element #ed-895150866 HTML Stil HTML Doğrudan web sitesi üzerinde HTML ekl…" at bounding box center [594, 272] width 1083 height 439
type textarea "</script>"
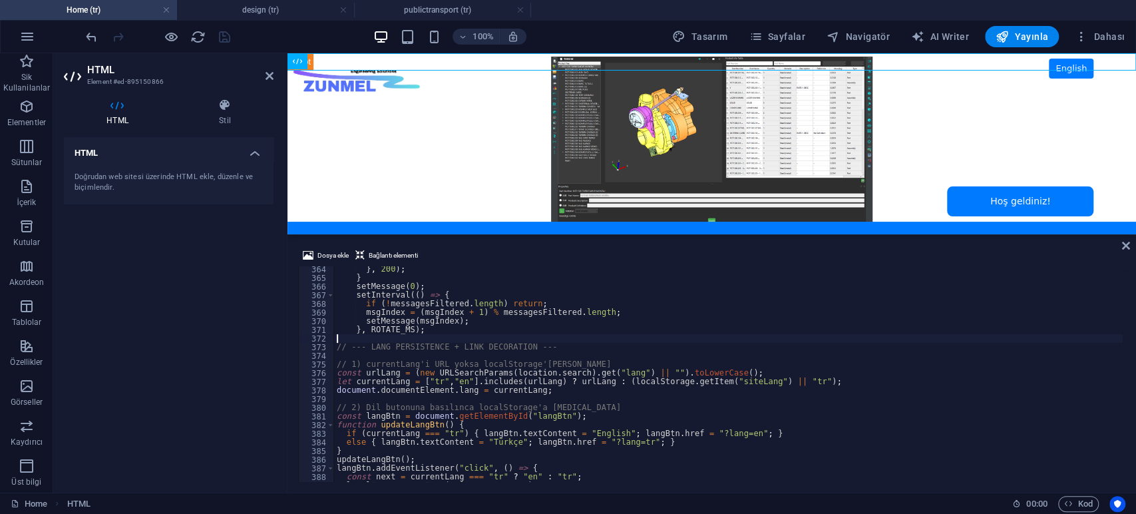
click at [209, 254] on div "HTML Doğrudan web sitesi üzerinde HTML ekle, düzenle ve biçimlendir." at bounding box center [169, 309] width 210 height 345
click at [223, 36] on icon "save" at bounding box center [224, 36] width 15 height 15
click at [251, 7] on h4 "design (tr)" at bounding box center [265, 10] width 177 height 15
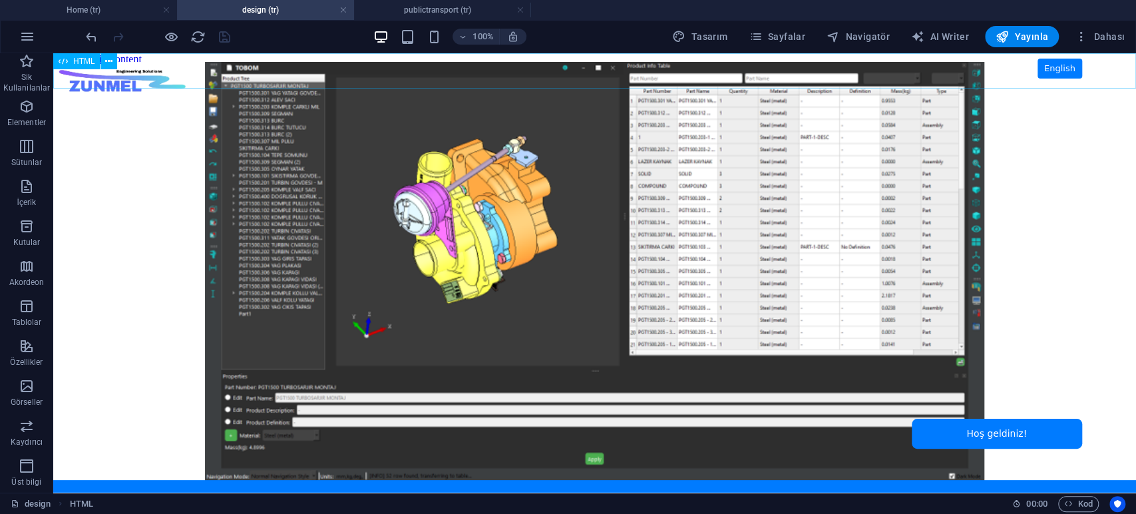
click at [81, 59] on span "HTML" at bounding box center [84, 61] width 22 height 8
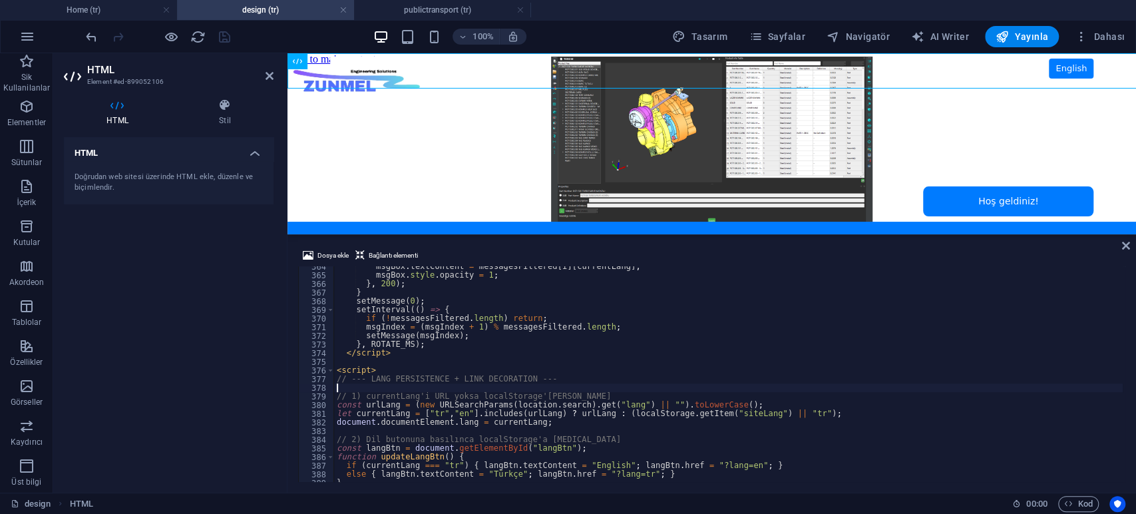
scroll to position [3145, 0]
click at [409, 361] on div "msgBox . textContent = messagesFiltered [ i ] [ currentLang ] ; msgBox . style …" at bounding box center [728, 377] width 789 height 230
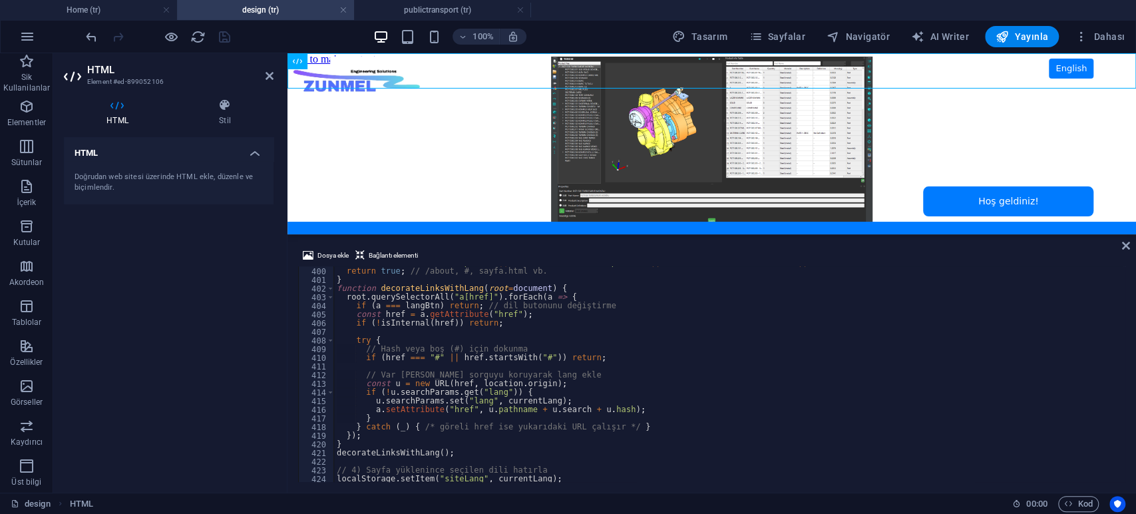
scroll to position [3496, 0]
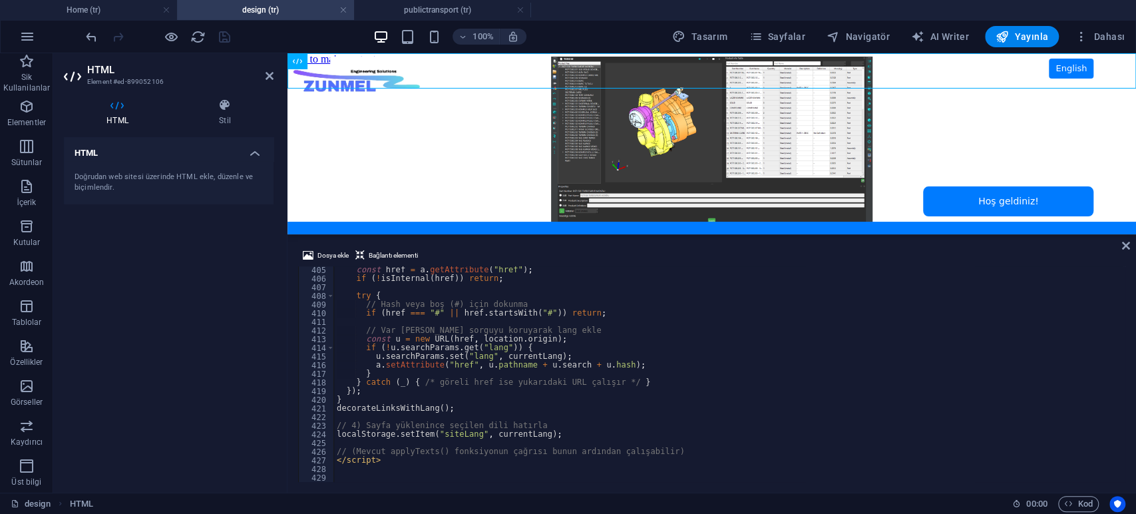
click at [388, 388] on div "const href = a . getAttribute ( "href" ) ; if ( ! isInternal ( href )) return ;…" at bounding box center [728, 382] width 789 height 233
click at [421, 462] on div "const href = a . getAttribute ( "href" ) ; if ( ! isInternal ( href )) return ;…" at bounding box center [728, 382] width 789 height 233
type textarea "</script>"
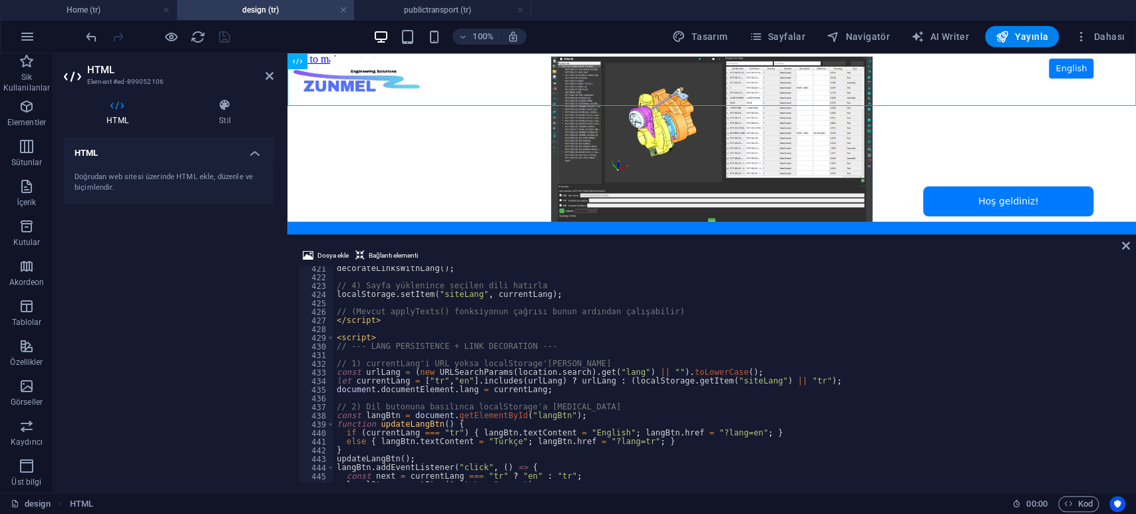
scroll to position [3637, 0]
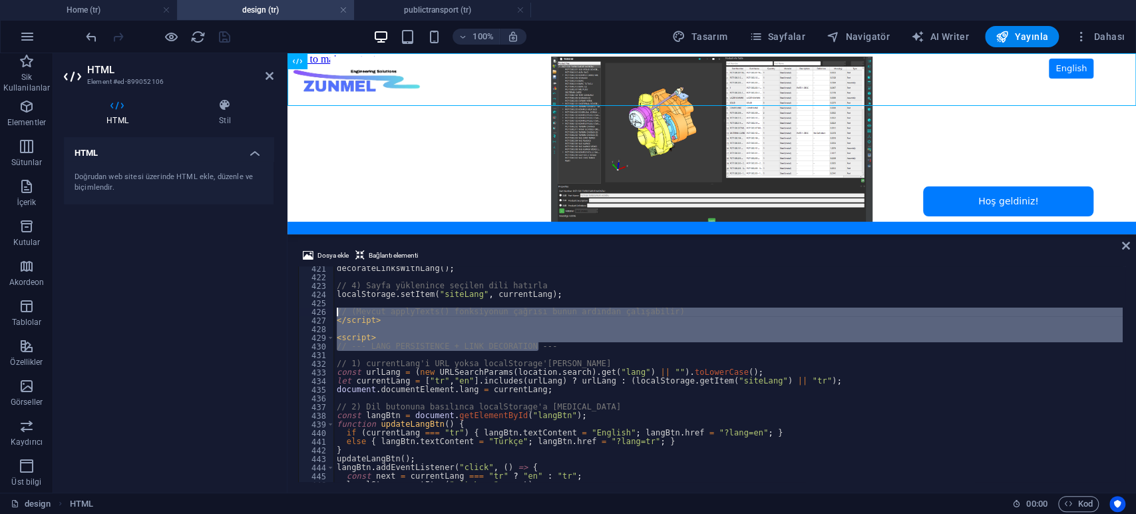
drag, startPoint x: 539, startPoint y: 343, endPoint x: 282, endPoint y: 313, distance: 258.7
click at [282, 313] on div "HTML Element #ed-899052106 HTML Stil HTML Doğrudan web sitesi üzerinde HTML ekl…" at bounding box center [594, 272] width 1083 height 439
type textarea "// (Mevcut applyTexts() fonksiyonun çağrısı bunun ardından çalışabilir) </scrip…"
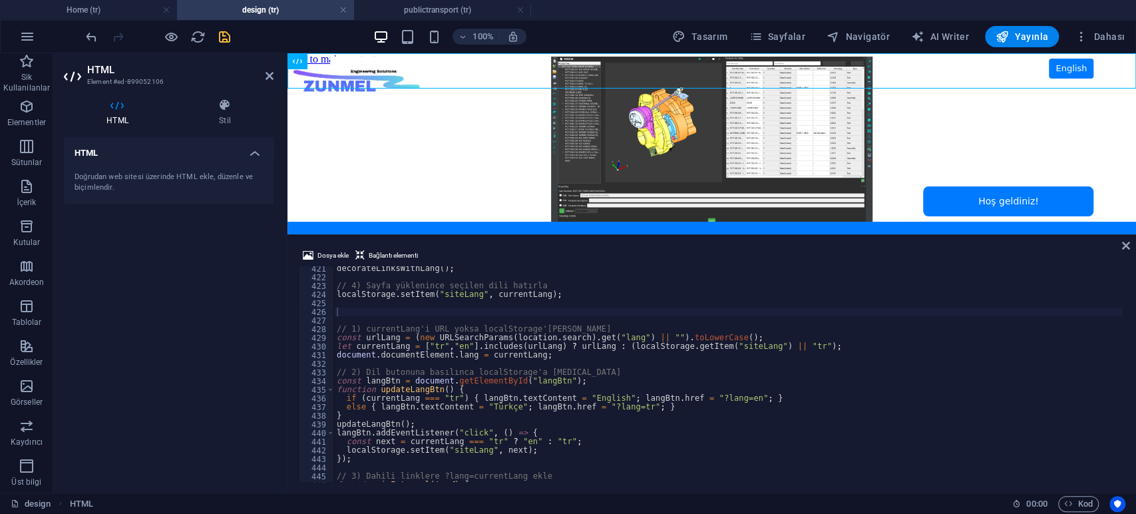
click at [214, 274] on div "HTML Doğrudan web sitesi üzerinde HTML ekle, düzenle ve biçimlendir." at bounding box center [169, 309] width 210 height 345
click at [224, 43] on icon "save" at bounding box center [224, 36] width 15 height 15
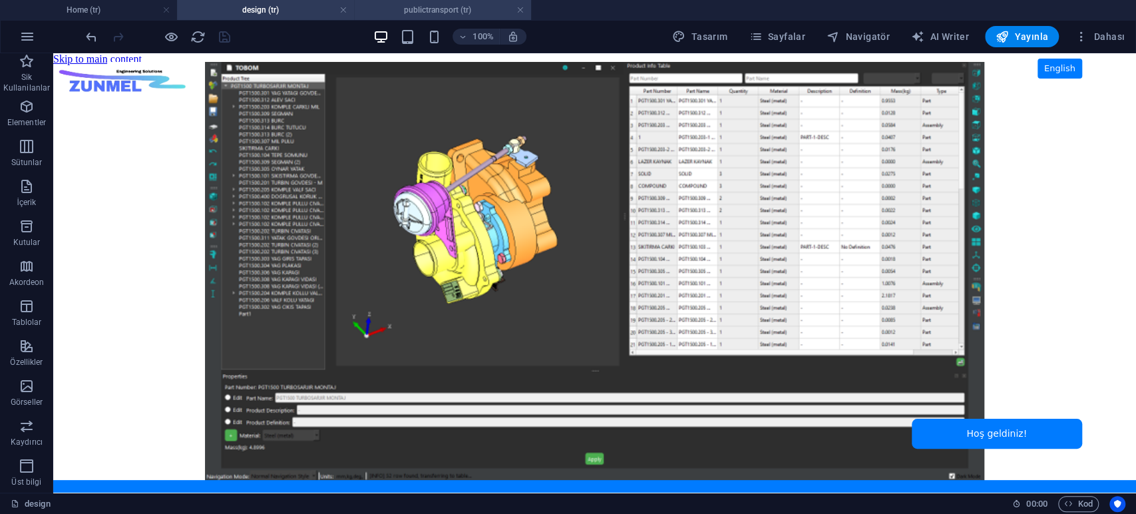
click at [436, 9] on h4 "publictransport (tr)" at bounding box center [442, 10] width 177 height 15
click at [85, 61] on span "HTML" at bounding box center [84, 61] width 22 height 8
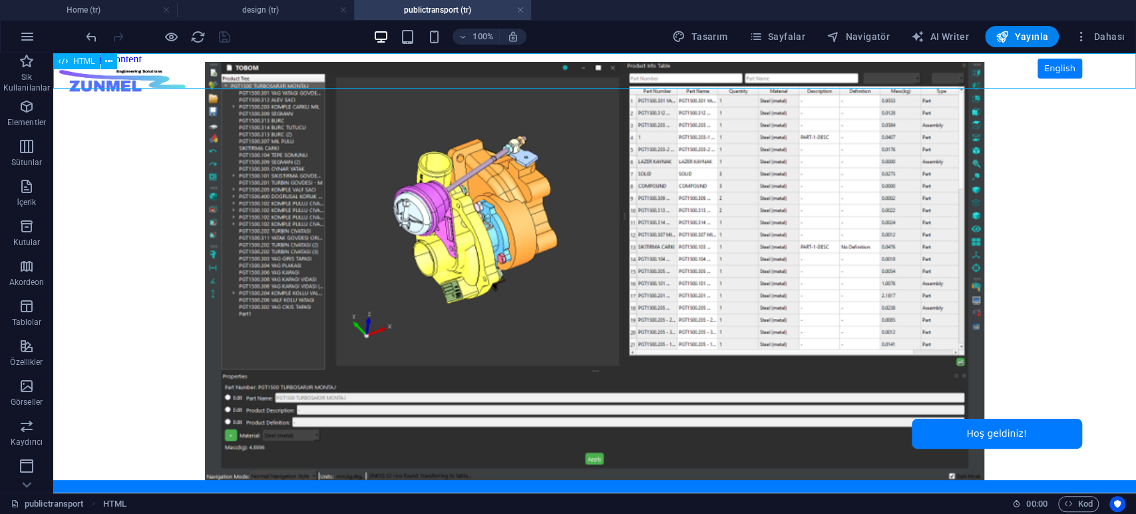
click at [85, 61] on span "HTML" at bounding box center [84, 61] width 22 height 8
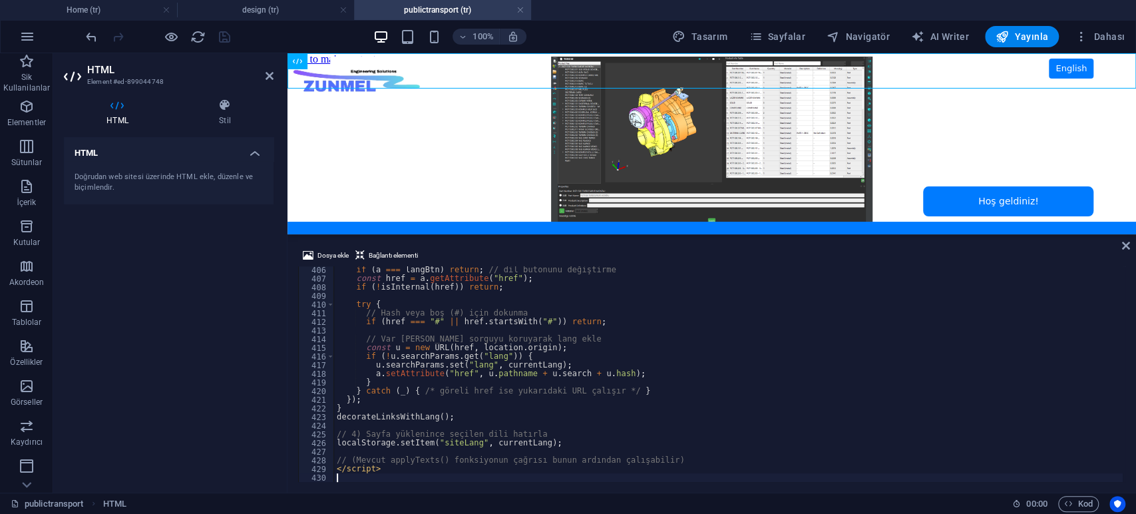
click at [520, 324] on div "if ( a === langBtn ) return ; // dil butonunu değiştirme const href = a . getAt…" at bounding box center [728, 382] width 789 height 233
type textarea "if (href === "#" || href.startsWith("#")) return;"
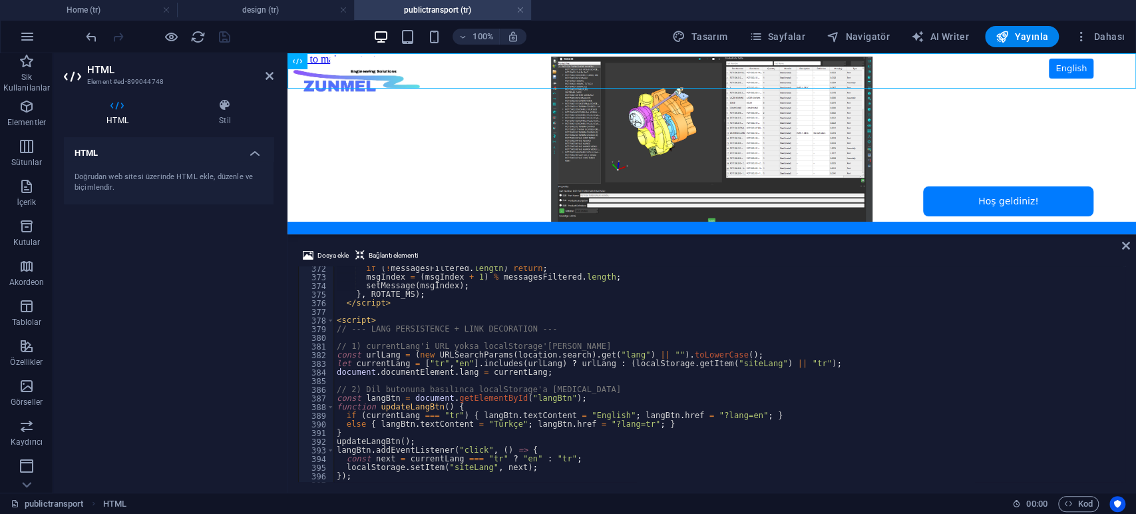
scroll to position [3169, 0]
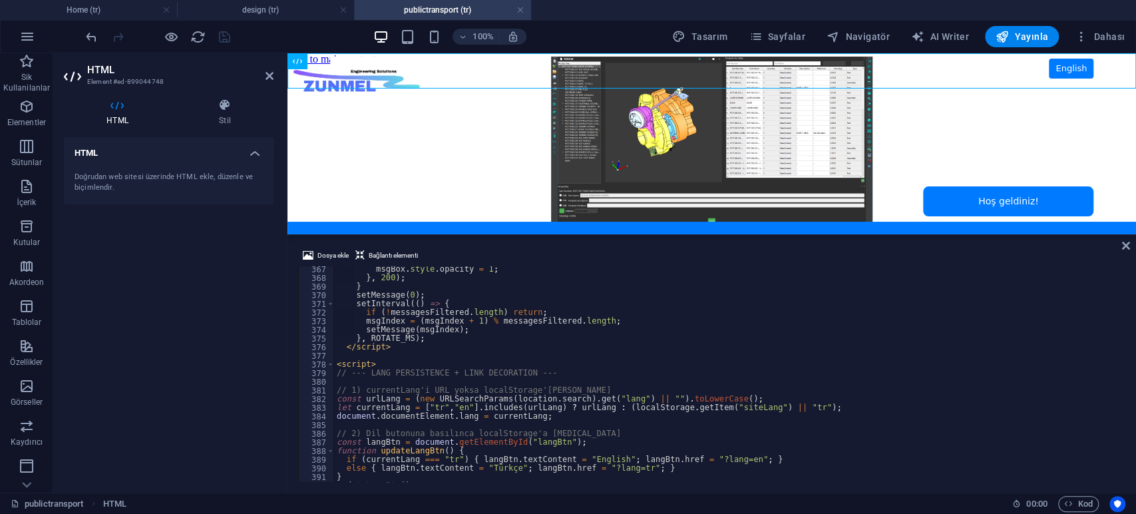
click at [398, 357] on div "msgBox . style . opacity = 1 ; } , 200 ) ; } setMessage ( 0 ) ; setInterval (( …" at bounding box center [728, 381] width 789 height 233
click at [110, 361] on div "HTML Doğrudan web sitesi üzerinde HTML ekle, düzenle ve biçimlendir." at bounding box center [169, 309] width 210 height 345
click at [128, 361] on div "HTML Doğrudan web sitesi üzerinde HTML ekle, düzenle ve biçimlendir." at bounding box center [169, 309] width 210 height 345
click at [158, 337] on div "HTML Doğrudan web sitesi üzerinde HTML ekle, düzenle ve biçimlendir." at bounding box center [169, 309] width 210 height 345
click at [96, 11] on h4 "Home (tr)" at bounding box center [88, 10] width 177 height 15
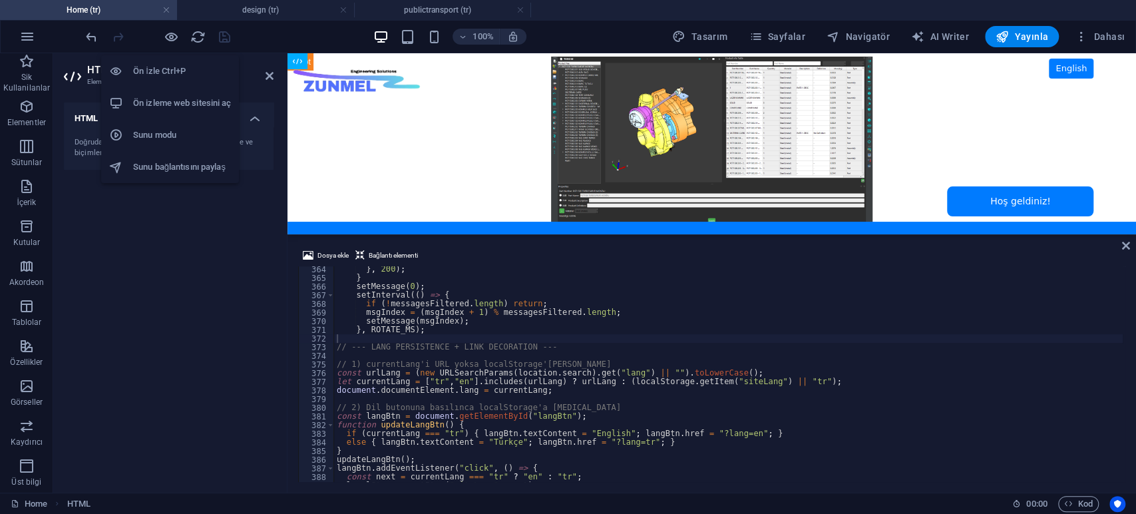
click at [170, 93] on li "Ön izleme web sitesini aç" at bounding box center [170, 103] width 138 height 32
click at [89, 10] on h4 "Home (tr)" at bounding box center [88, 10] width 177 height 15
click at [419, 323] on div "} , 200 ) ; } setMessage ( 0 ) ; setInterval (( ) => { if ( ! messagesFiltered …" at bounding box center [728, 381] width 789 height 233
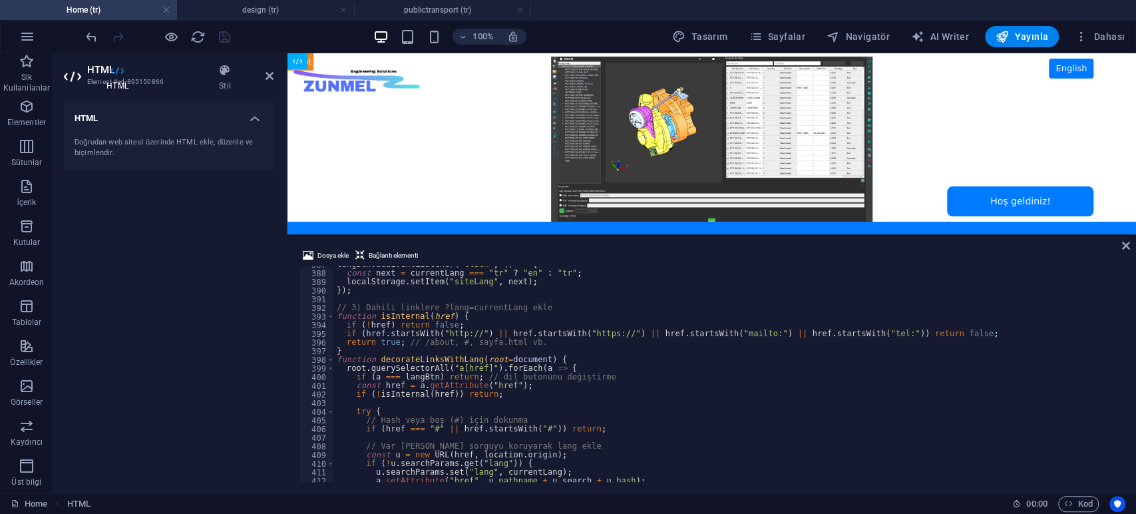
scroll to position [3479, 0]
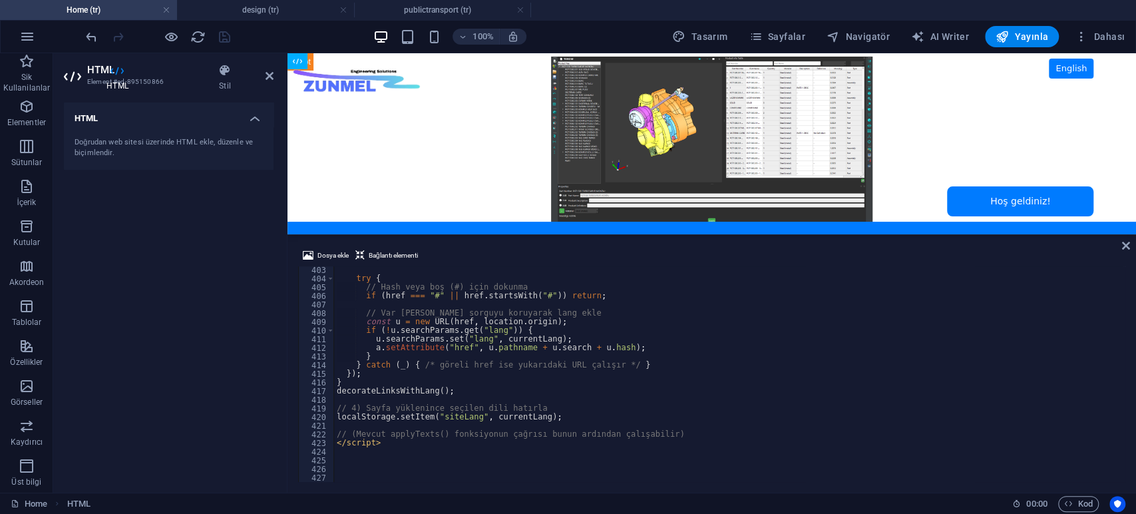
click at [434, 345] on div "try { // Hash veya boş (#) için dokunma if ( href === "#" || href . startsWith …" at bounding box center [728, 382] width 789 height 233
type textarea "<script>"
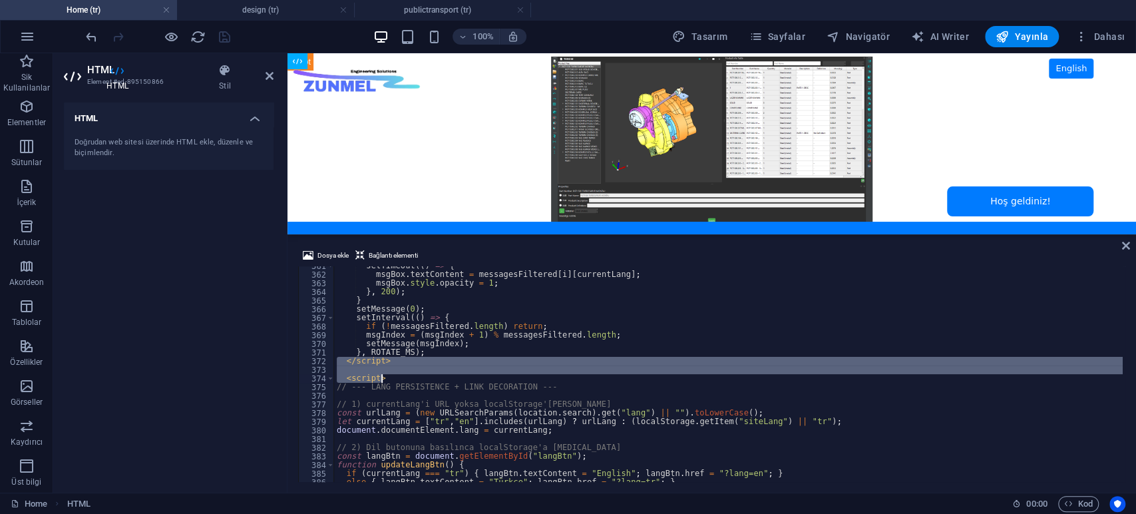
scroll to position [3120, 0]
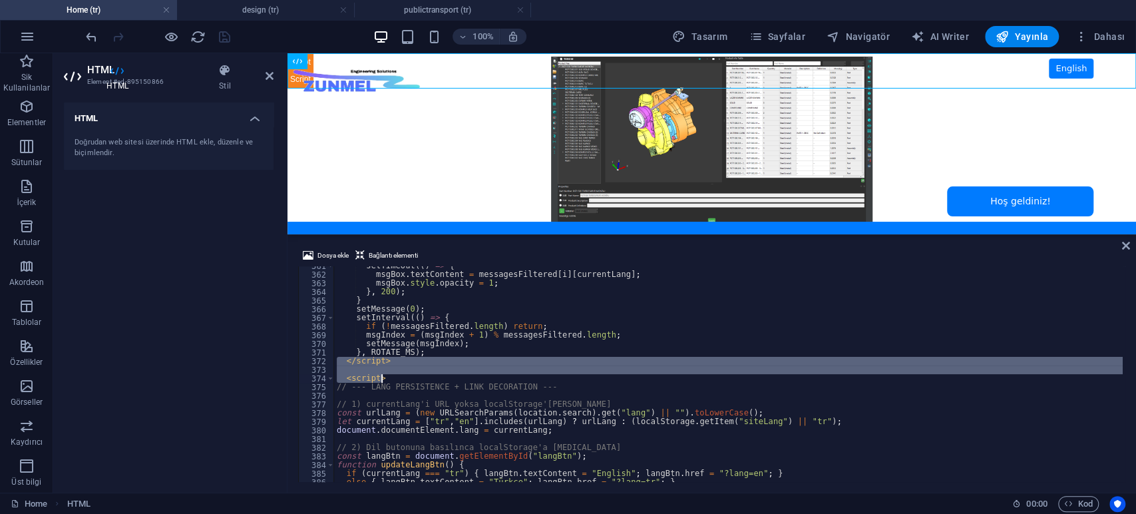
click at [479, 371] on div "setTimeout (( ) => { msgBox . textContent = messagesFiltered [ i ] [ currentLan…" at bounding box center [728, 374] width 789 height 216
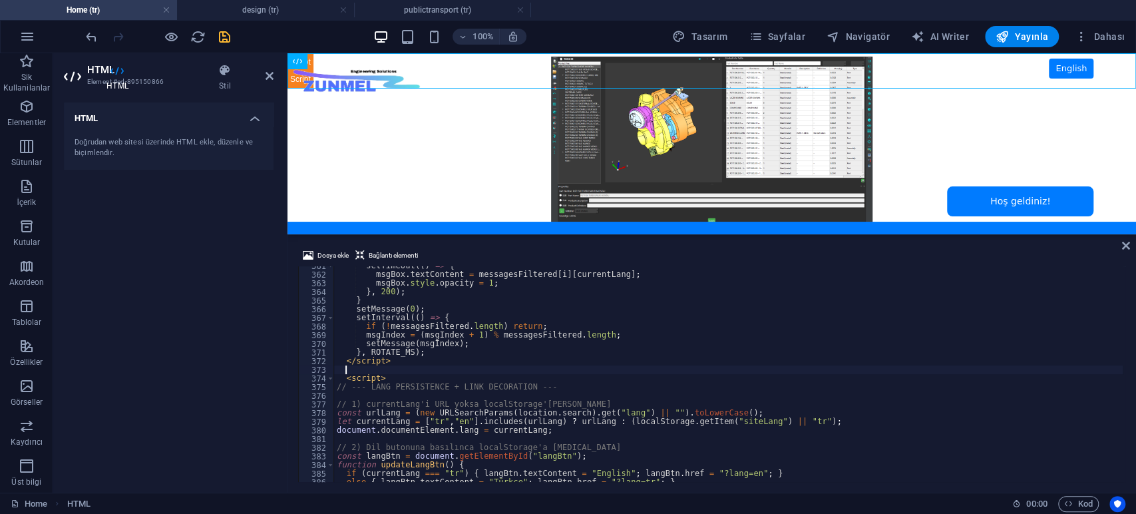
click at [162, 337] on div "HTML Doğrudan web sitesi üzerinde HTML ekle, düzenle ve biçimlendir." at bounding box center [169, 292] width 210 height 379
click at [225, 290] on div "HTML Doğrudan web sitesi üzerinde HTML ekle, düzenle ve biçimlendir." at bounding box center [169, 292] width 210 height 379
click at [227, 33] on icon "save" at bounding box center [224, 36] width 15 height 15
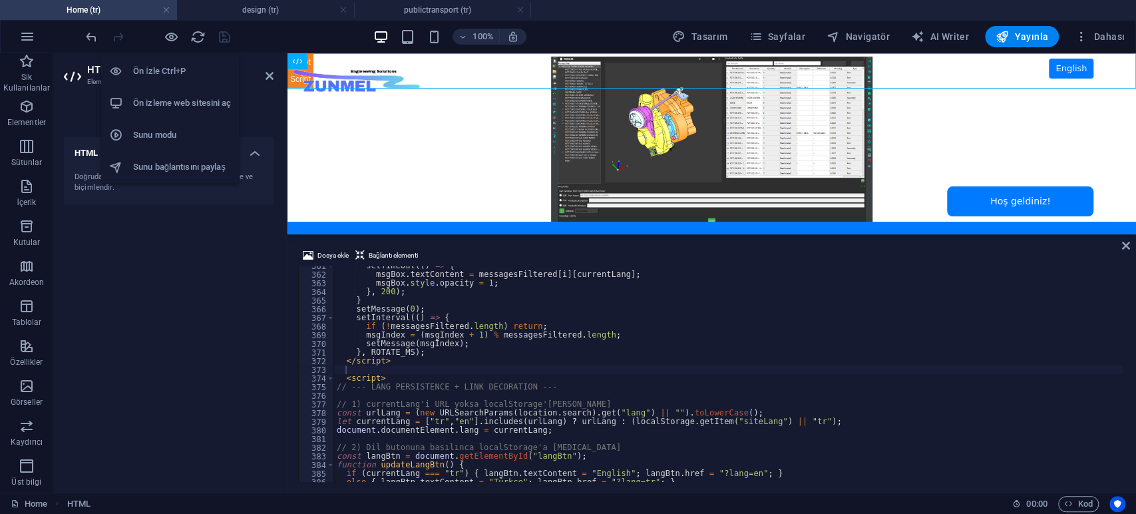
click at [165, 95] on li "Ön izleme web sitesini aç" at bounding box center [170, 103] width 138 height 32
click at [482, 369] on div "setTimeout (( ) => { msgBox . textContent = messagesFiltered [ i ] [ currentLan…" at bounding box center [728, 378] width 789 height 233
click at [182, 335] on div "HTML Doğrudan web sitesi üzerinde HTML ekle, düzenle ve biçimlendir." at bounding box center [169, 309] width 210 height 345
type textarea "setMessage(msgIndex);"
click at [535, 343] on div "setTimeout (( ) => { msgBox . textContent = messagesFiltered [ i ] [ currentLan…" at bounding box center [728, 378] width 789 height 233
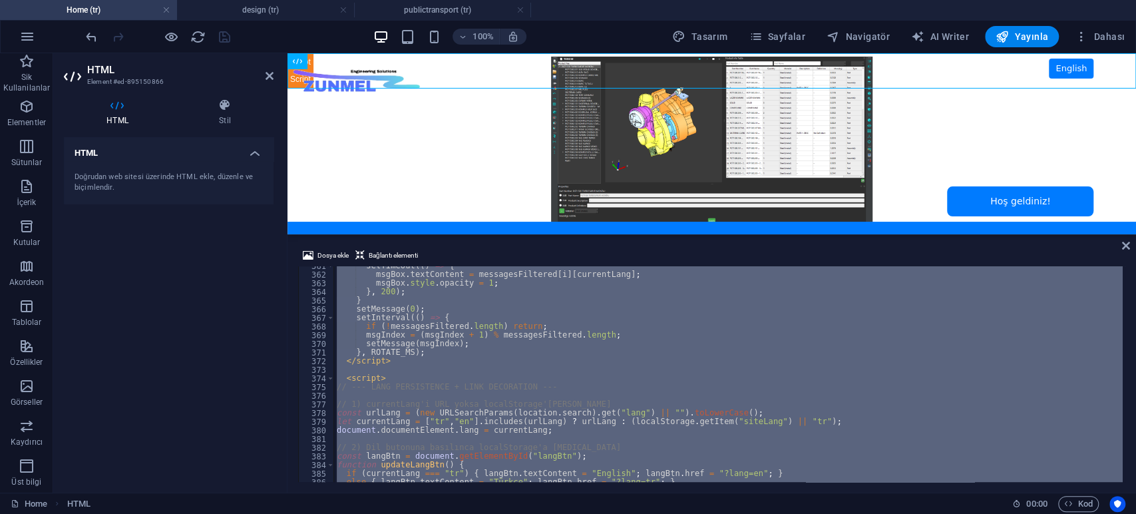
paste textarea
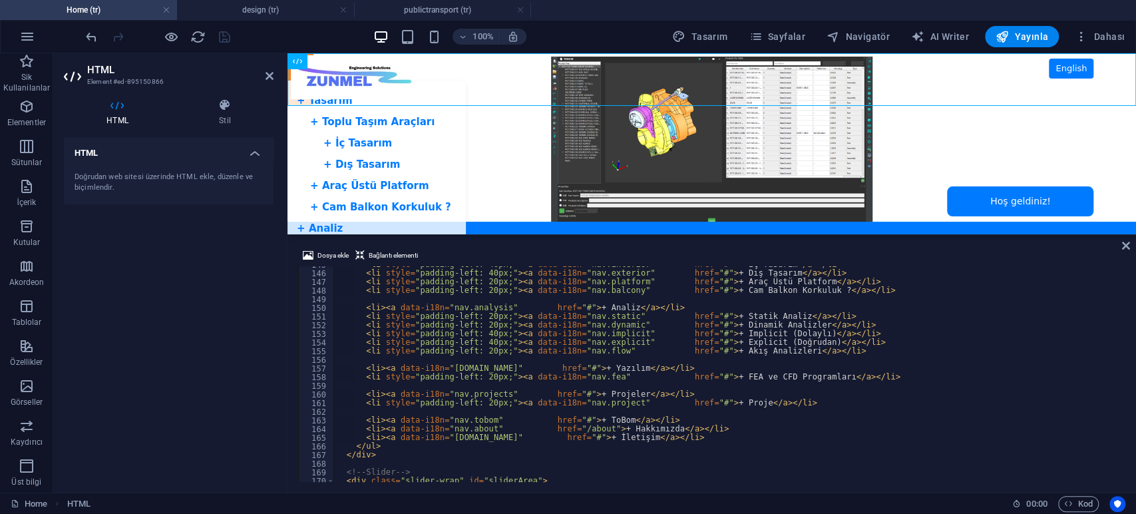
scroll to position [1164, 0]
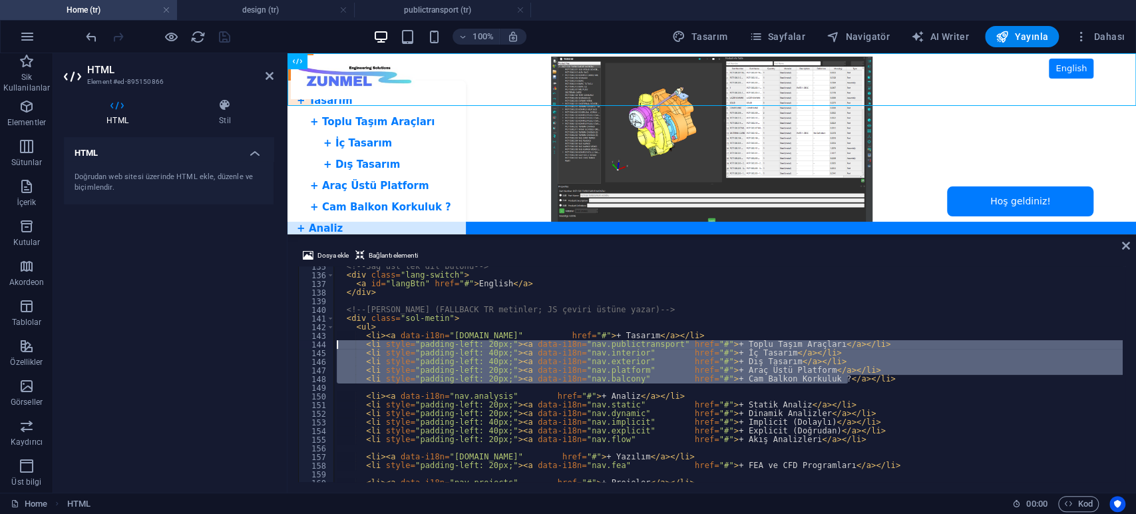
drag, startPoint x: 831, startPoint y: 379, endPoint x: 272, endPoint y: 349, distance: 560.0
click at [272, 349] on div "HTML Element #ed-895150866 HTML Stil HTML Doğrudan web sitesi üzerinde HTML ekl…" at bounding box center [594, 272] width 1083 height 439
type textarea "<li style="padding-left: 20px;"><a data-i18n="nav.publictransport" href="#">+ T…"
click at [500, 332] on div "<!-- Sağ üst tek dil butonu --> < div class = "lang-switch" > < a id = "langBtn…" at bounding box center [728, 378] width 789 height 233
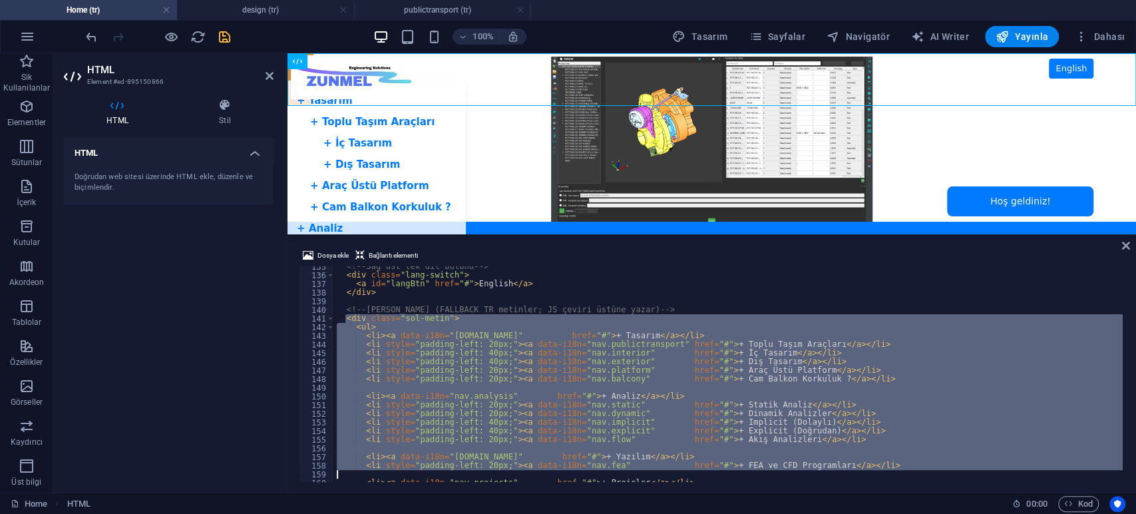
drag, startPoint x: 346, startPoint y: 318, endPoint x: 411, endPoint y: 472, distance: 166.8
click at [411, 462] on div "<!-- Sağ üst tek dil butonu --> < div class = "lang-switch" > < a id = "langBtn…" at bounding box center [728, 378] width 789 height 233
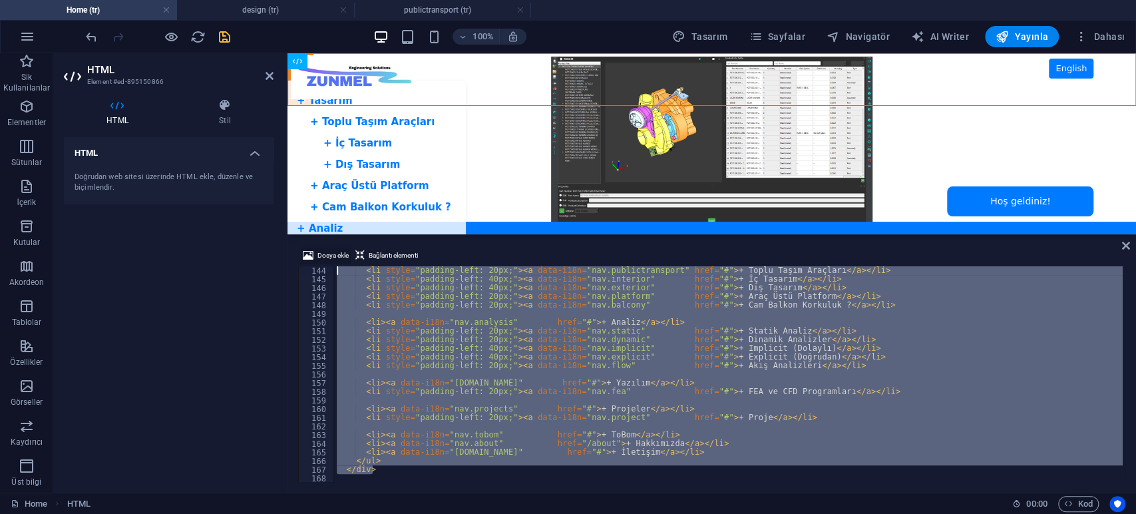
scroll to position [1160, 0]
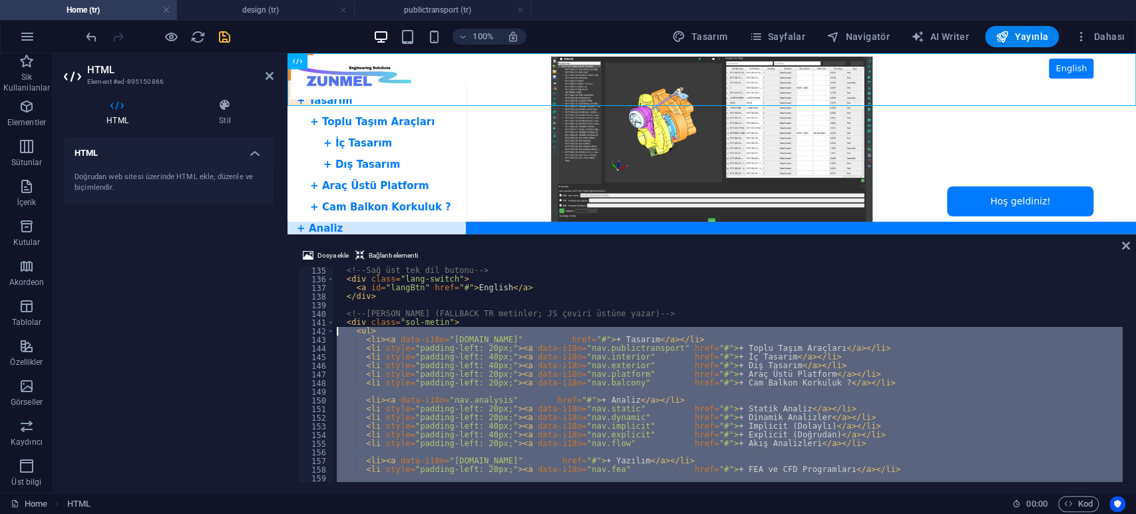
drag, startPoint x: 382, startPoint y: 411, endPoint x: 310, endPoint y: 329, distance: 109.4
click at [310, 329] on div "<li style="padding-left: 20px;"><a data-i18n="nav.fea" href="#">+ FEA ve CFD Pr…" at bounding box center [711, 374] width 827 height 216
type textarea "<ul> <li><a data-i18n="[DOMAIN_NAME]" href="#">+ Tasarım</a></li>"
paste textarea
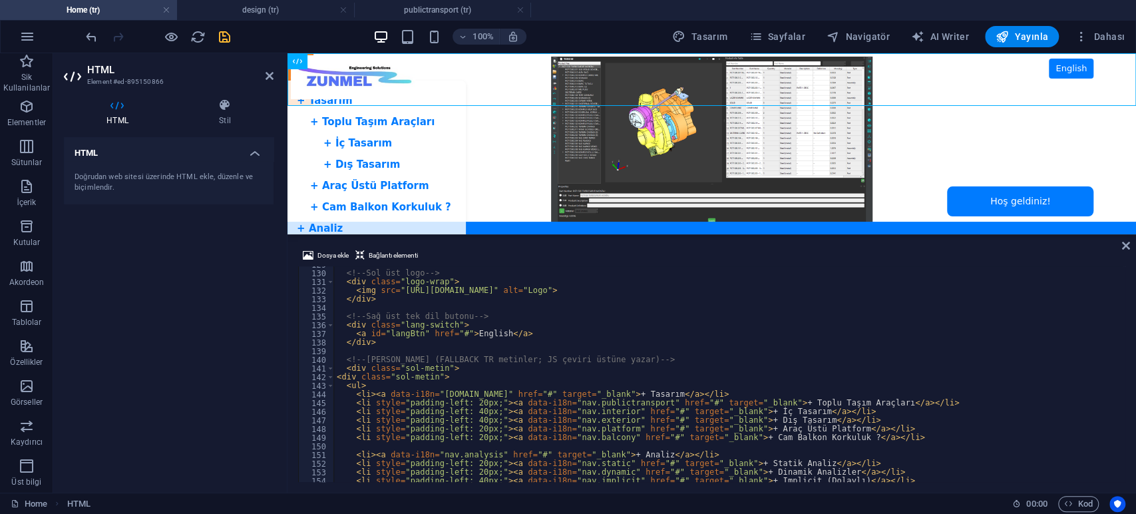
scroll to position [1337, 0]
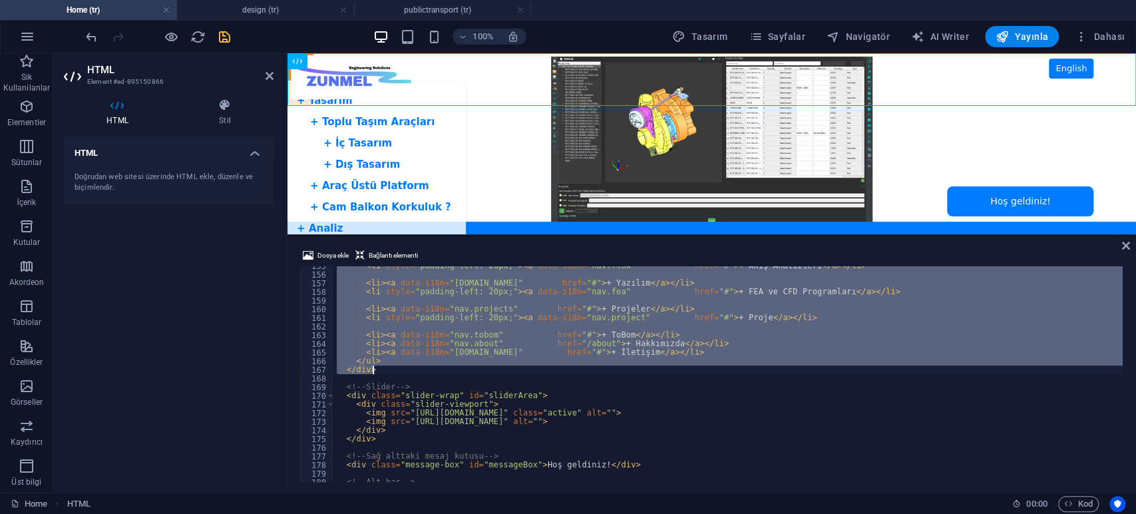
click at [399, 372] on div "< li style = "padding-left: 20px;" > < a data-i18n = "nav.flow" href = "#" > + …" at bounding box center [728, 374] width 789 height 216
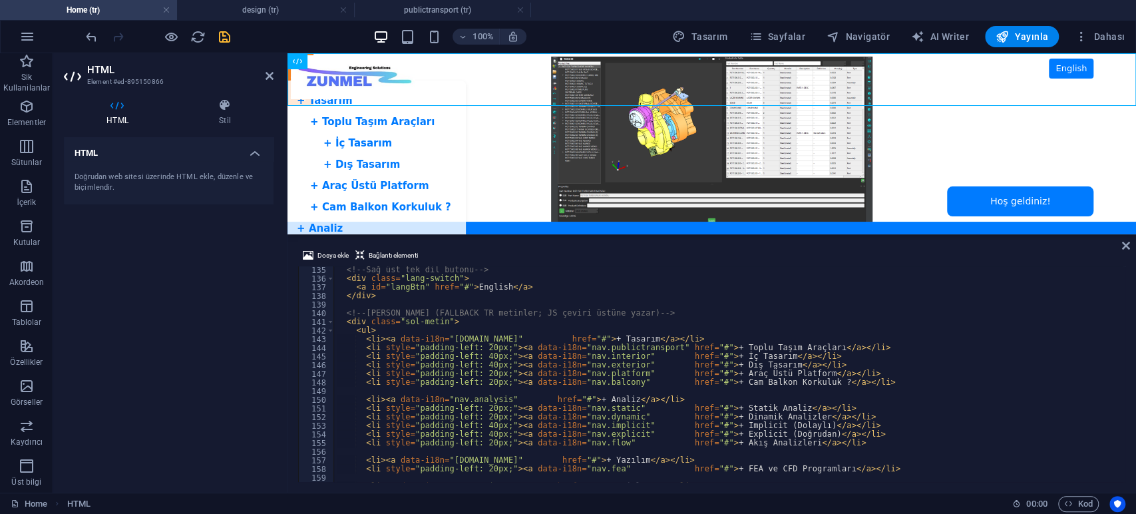
scroll to position [1160, 0]
click at [345, 320] on div "<!-- Sağ üst tek dil butonu --> < div class = "lang-switch" > < a id = "langBtn…" at bounding box center [728, 382] width 789 height 233
type textarea "<div class="sol-metin"> <ul>"
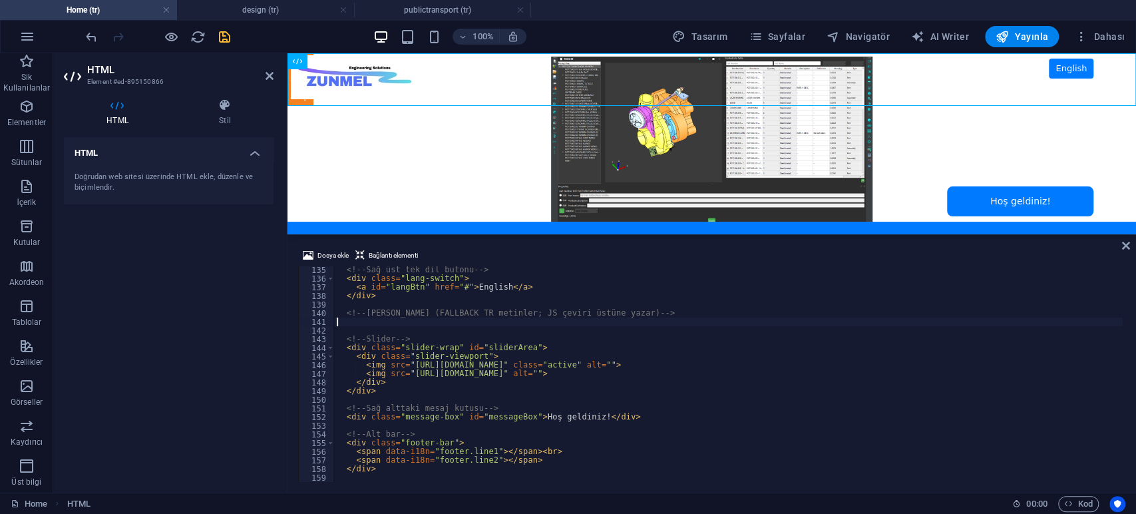
type textarea "<!-- Sol menü (FALLBACK TR metinler; JS çeviri üstüne yazar) -->"
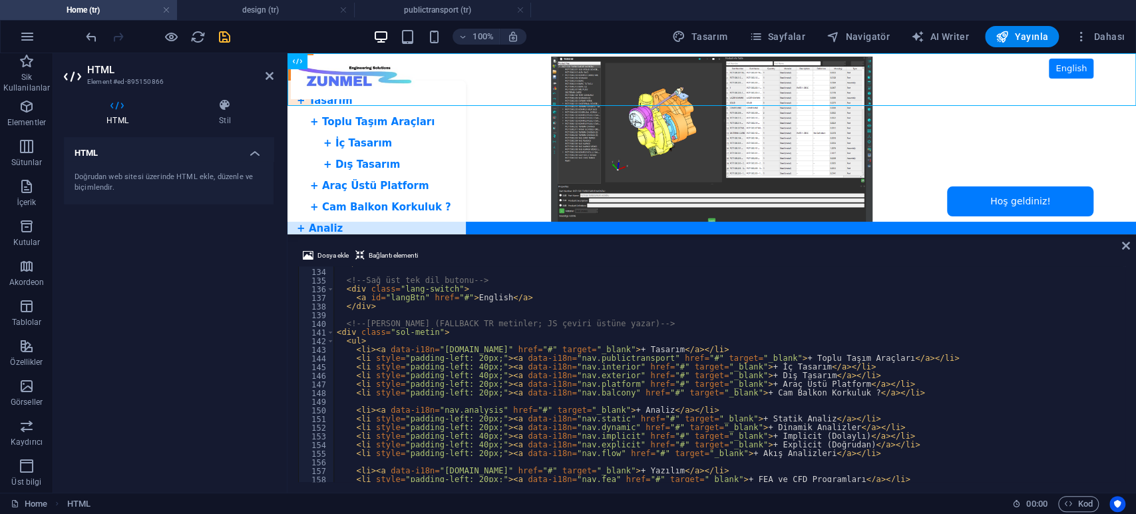
scroll to position [1150, 0]
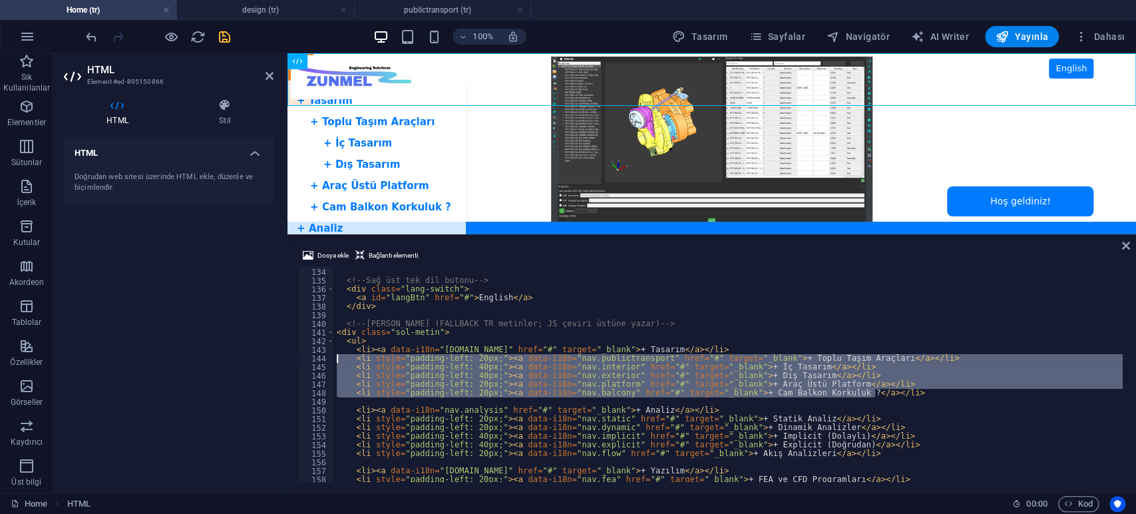
drag, startPoint x: 899, startPoint y: 393, endPoint x: 275, endPoint y: 359, distance: 624.6
click at [275, 359] on div "HTML Element #ed-895150866 HTML Stil HTML Doğrudan web sitesi üzerinde HTML ekl…" at bounding box center [594, 272] width 1083 height 439
type textarea "<li style="padding-left: 20px;"><a data-i18n="nav.publictransport" href="#" tar…"
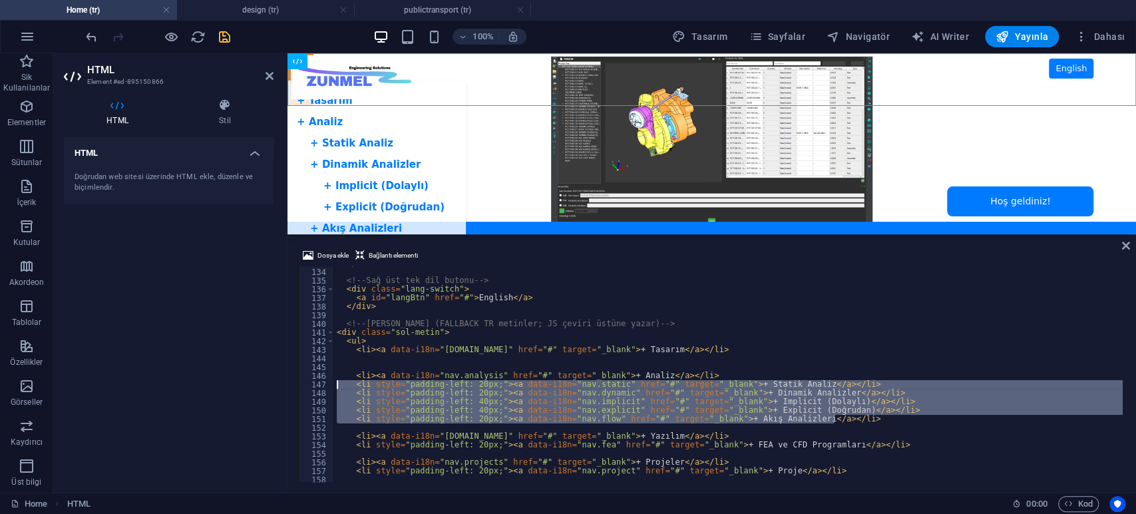
drag, startPoint x: 847, startPoint y: 420, endPoint x: 278, endPoint y: 384, distance: 570.3
click at [278, 384] on div "HTML Element #ed-895150866 HTML Stil HTML Doğrudan web sitesi üzerinde HTML ekl…" at bounding box center [594, 272] width 1083 height 439
type textarea "<li style="padding-left: 20px;"><a data-i18n="nav.static" href="#" target="_bla…"
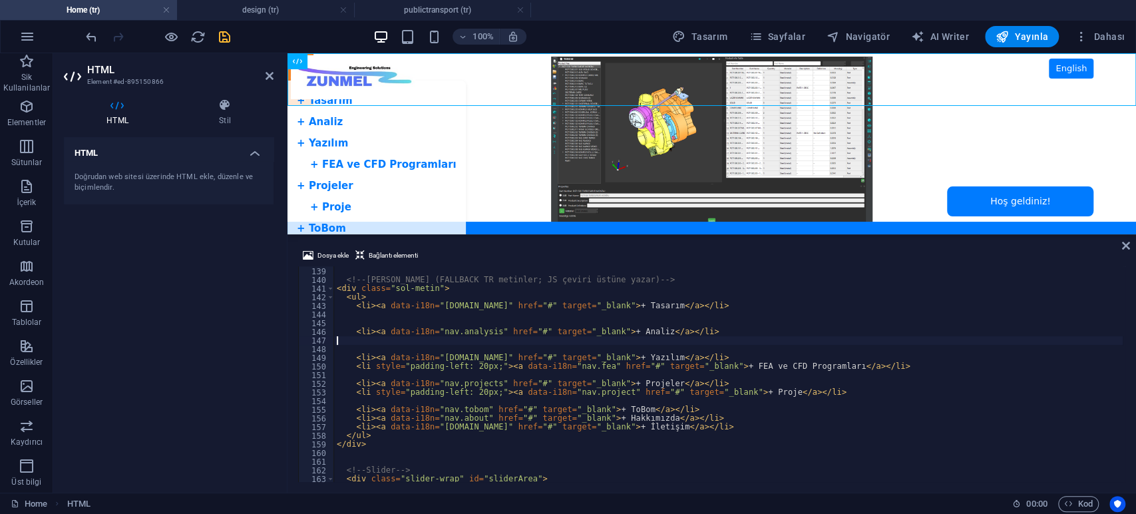
scroll to position [1194, 0]
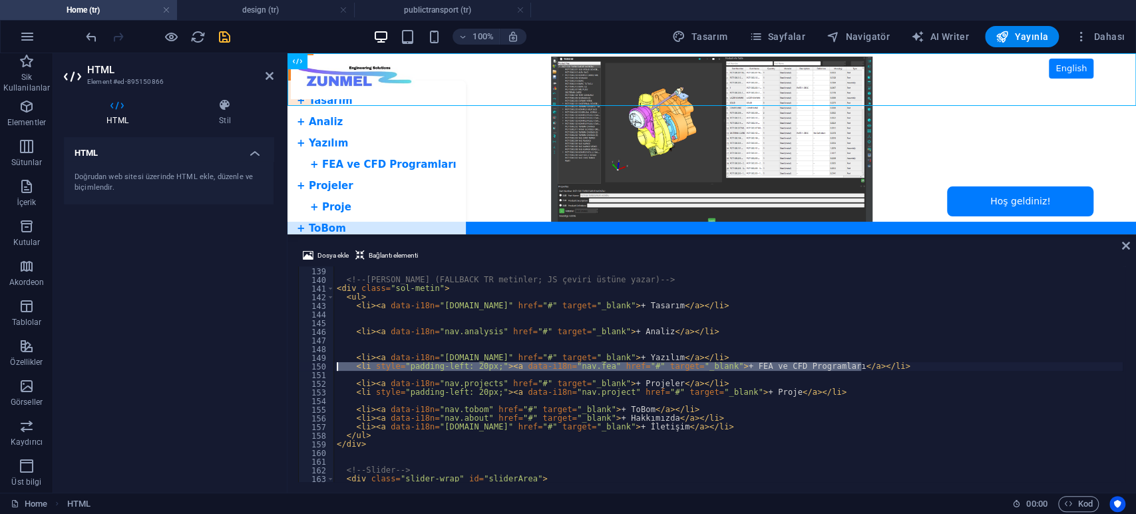
drag, startPoint x: 865, startPoint y: 365, endPoint x: 280, endPoint y: 365, distance: 584.5
click at [280, 365] on div "HTML Element #ed-895150866 HTML Stil HTML Doğrudan web sitesi üzerinde HTML ekl…" at bounding box center [594, 272] width 1083 height 439
type textarea "<li style="padding-left: 20px;"><a data-i18n="nav.fea" href="#" target="_blank"…"
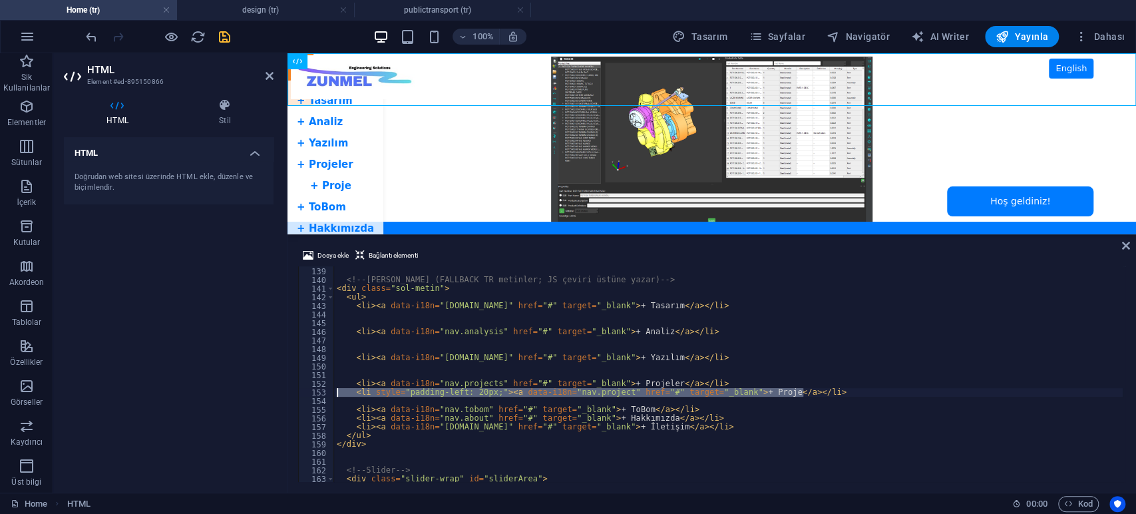
drag, startPoint x: 805, startPoint y: 393, endPoint x: 326, endPoint y: 394, distance: 480.0
click at [326, 394] on div "138 139 140 141 142 143 144 145 146 147 148 149 150 151 152 153 154 155 156 157…" at bounding box center [711, 374] width 827 height 216
type textarea "<li style="padding-left: 20px;"><a data-i18n="nav.project" href="#" target="_bl…"
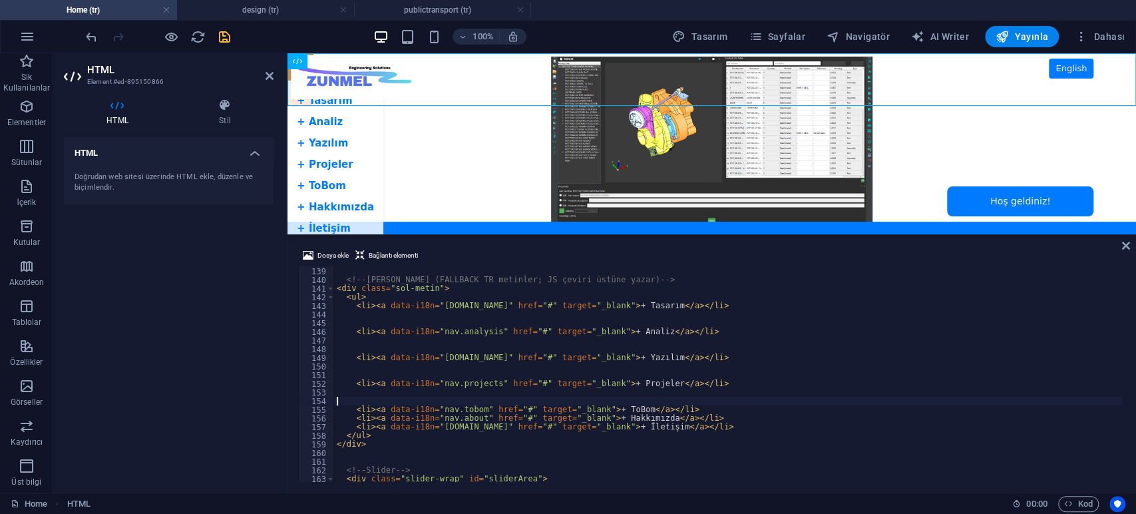
click at [539, 396] on div "</ div > <!-- Sol menü (FALLBACK TR metinler; JS çeviri üstüne yazar) --> < div…" at bounding box center [728, 374] width 789 height 233
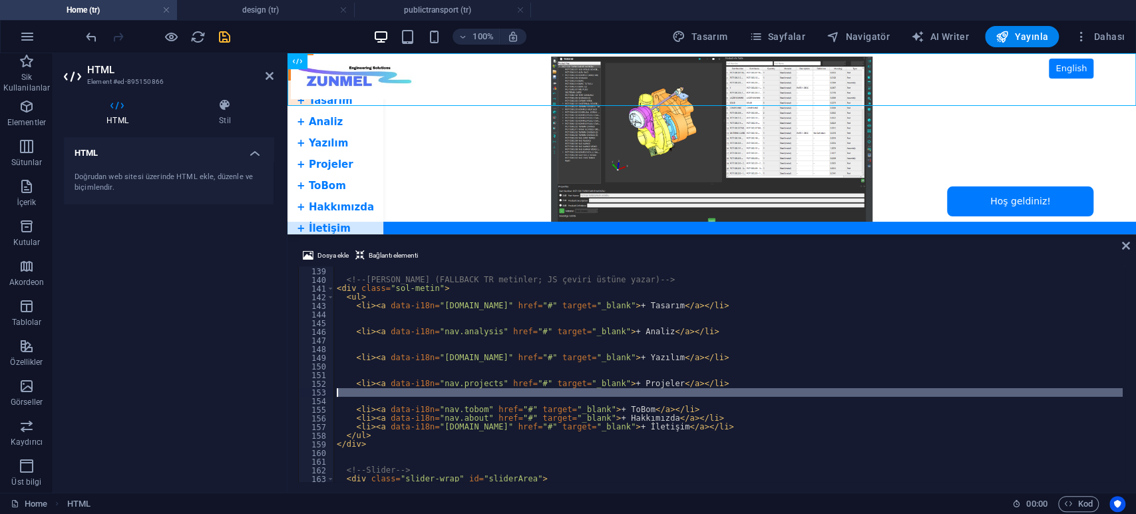
type textarea "</html>"
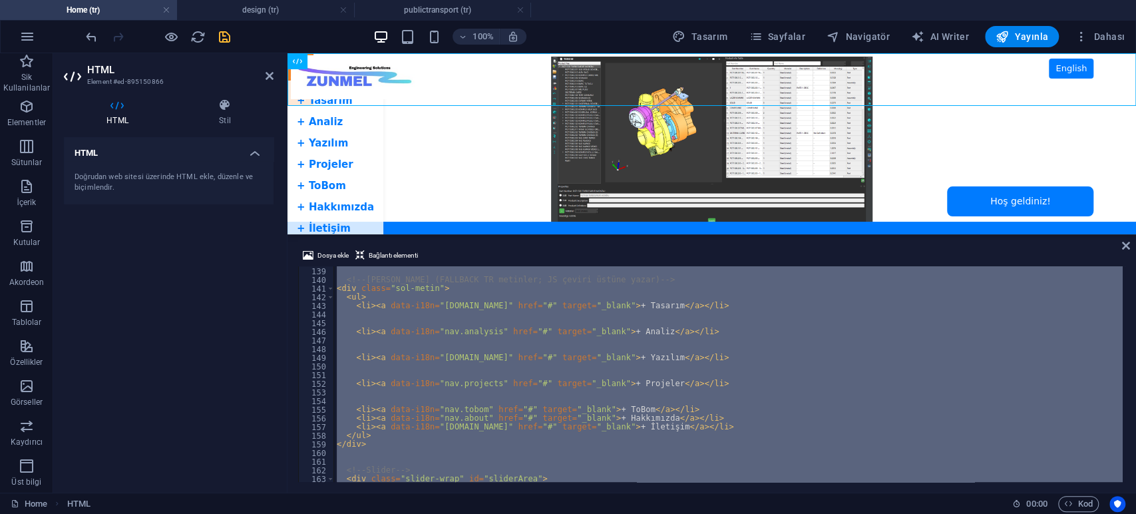
paste textarea
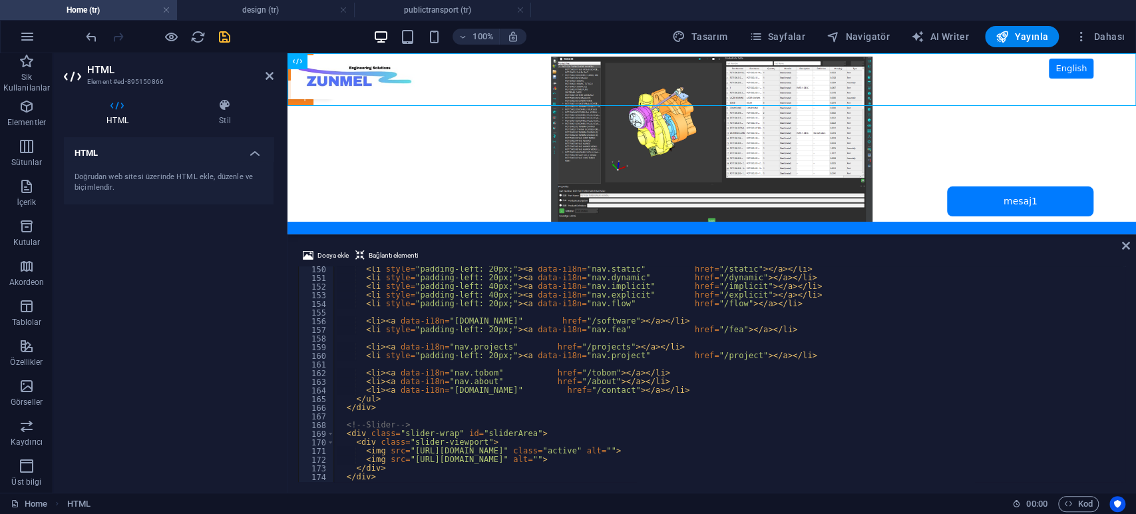
scroll to position [1202, 0]
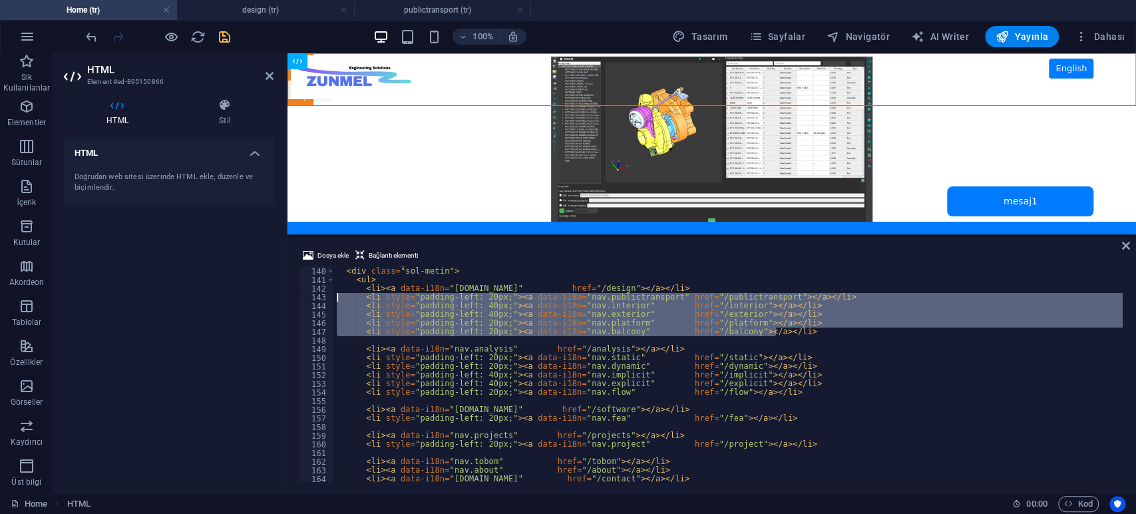
drag, startPoint x: 778, startPoint y: 332, endPoint x: 293, endPoint y: 298, distance: 485.8
click at [293, 298] on div "Dosya ekle Bağlantı elementi 139 140 141 142 143 144 145 146 147 148 149 150 15…" at bounding box center [712, 365] width 849 height 256
type textarea "<li style="padding-left: 20px;"><a data-i18n="nav.publictransport" href="/publi…"
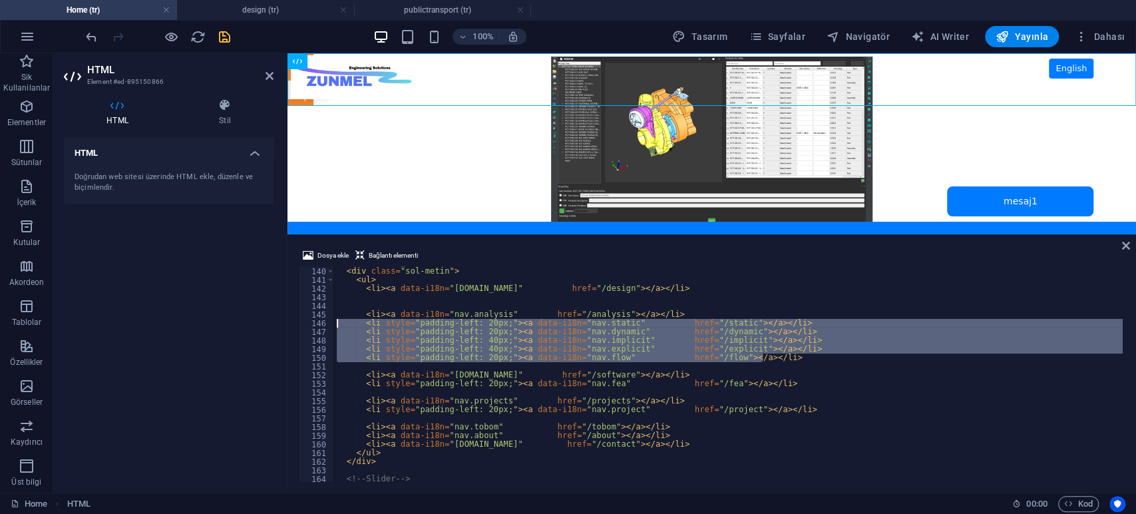
drag, startPoint x: 768, startPoint y: 362, endPoint x: 284, endPoint y: 324, distance: 485.5
click at [284, 324] on div "HTML Element #ed-895150866 HTML Stil HTML Doğrudan web sitesi üzerinde HTML ekl…" at bounding box center [594, 272] width 1083 height 439
type textarea "<li style="padding-left: 20px;"><a data-i18n="nav.static" href="/static"></a></…"
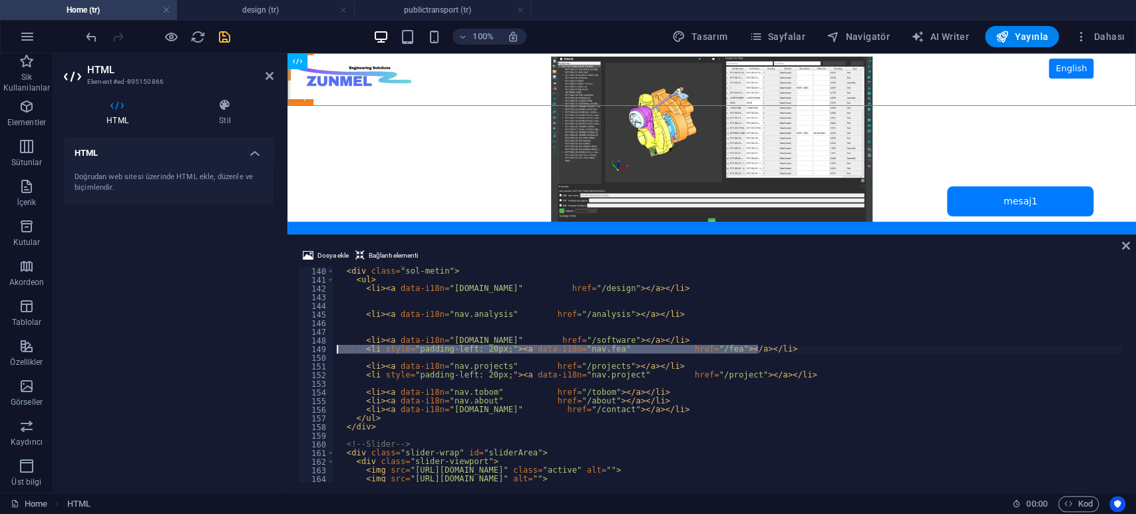
drag, startPoint x: 760, startPoint y: 351, endPoint x: 280, endPoint y: 346, distance: 480.6
click at [280, 346] on div "HTML Element #ed-895150866 HTML Stil HTML Doğrudan web sitesi üzerinde HTML ekl…" at bounding box center [594, 272] width 1083 height 439
type textarea "<li style="padding-left: 20px;"><a data-i18n="nav.fea" href="/fea"></a></li>"
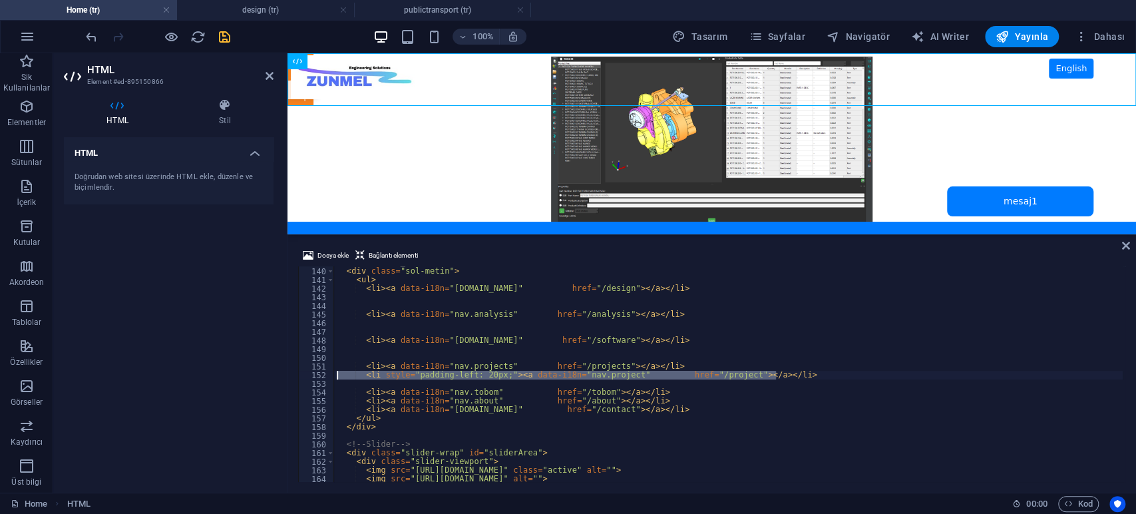
drag, startPoint x: 796, startPoint y: 375, endPoint x: 277, endPoint y: 374, distance: 519.2
click at [277, 374] on div "HTML Element #ed-895150866 HTML Stil HTML Doğrudan web sitesi üzerinde HTML ekl…" at bounding box center [594, 272] width 1083 height 439
type textarea "<li style="padding-left: 20px;"><a data-i18n="nav.project" href="/project"></a>…"
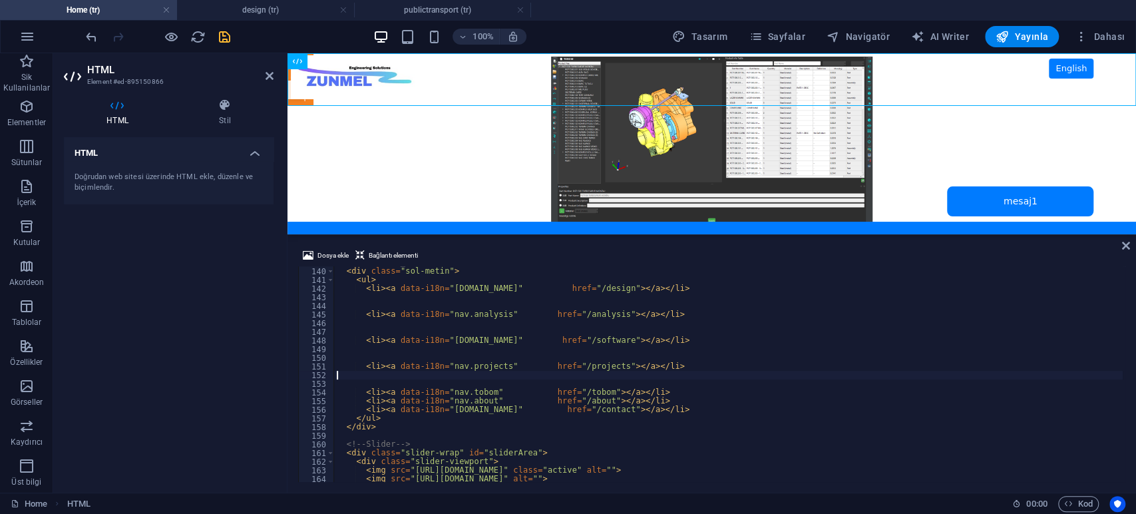
click at [192, 299] on div "HTML Doğrudan web sitesi üzerinde HTML ekle, düzenle ve biçimlendir." at bounding box center [169, 309] width 210 height 345
click at [225, 39] on icon "save" at bounding box center [224, 36] width 15 height 15
click at [250, 10] on h4 "design (tr)" at bounding box center [265, 10] width 177 height 15
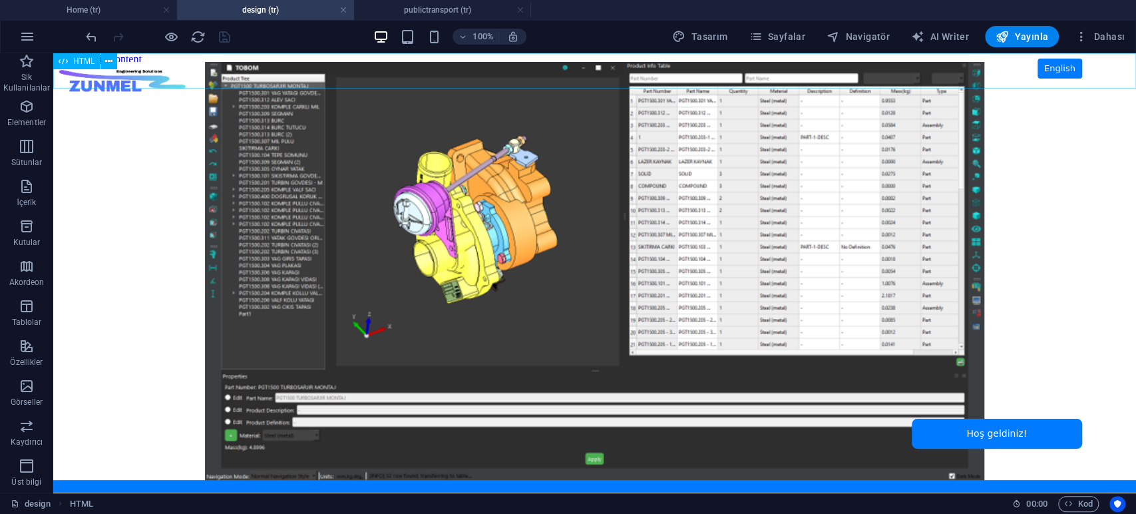
click at [81, 59] on span "HTML" at bounding box center [84, 61] width 22 height 8
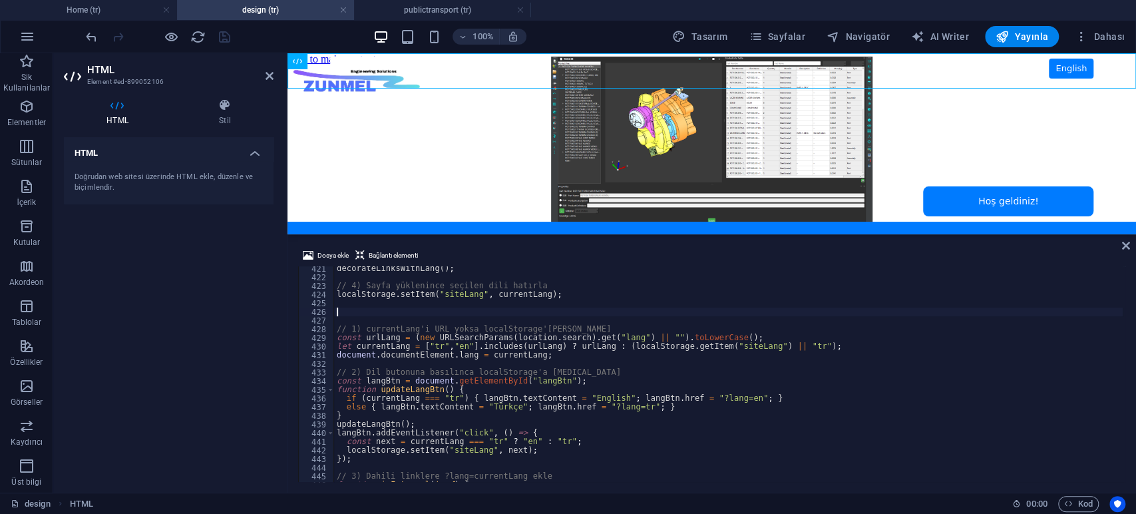
click at [456, 308] on div "decorateLinksWithLang ( ) ; // 4) Sayfa yüklenince seçilen dili hatırla localSt…" at bounding box center [728, 380] width 789 height 233
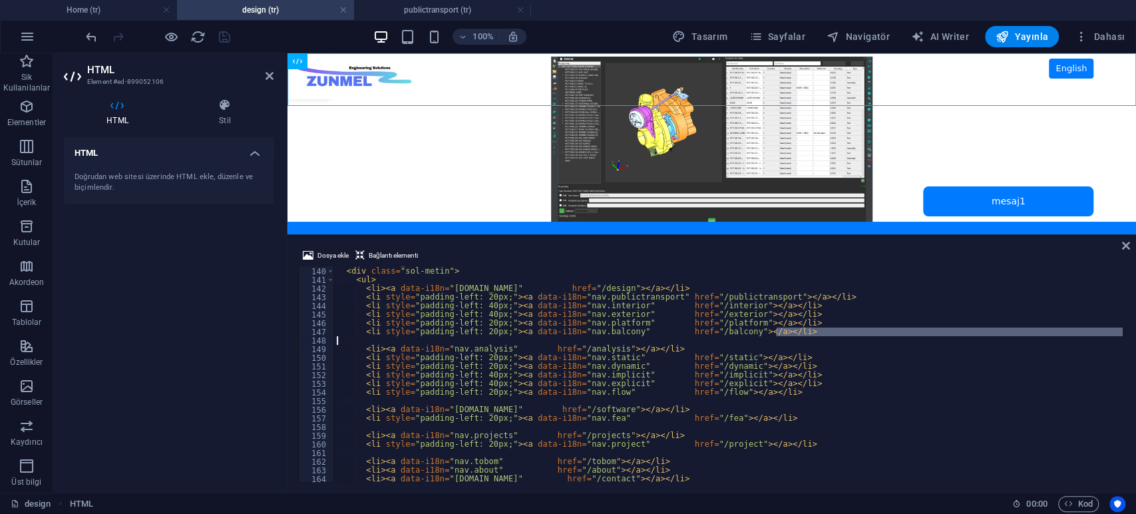
drag, startPoint x: 787, startPoint y: 330, endPoint x: 461, endPoint y: 337, distance: 325.6
click at [461, 337] on div "<!-- Sol menü (İSTEDİĞİN YAPI) --> < div class = "sol-metin" > < ul > < li > < …" at bounding box center [728, 374] width 789 height 233
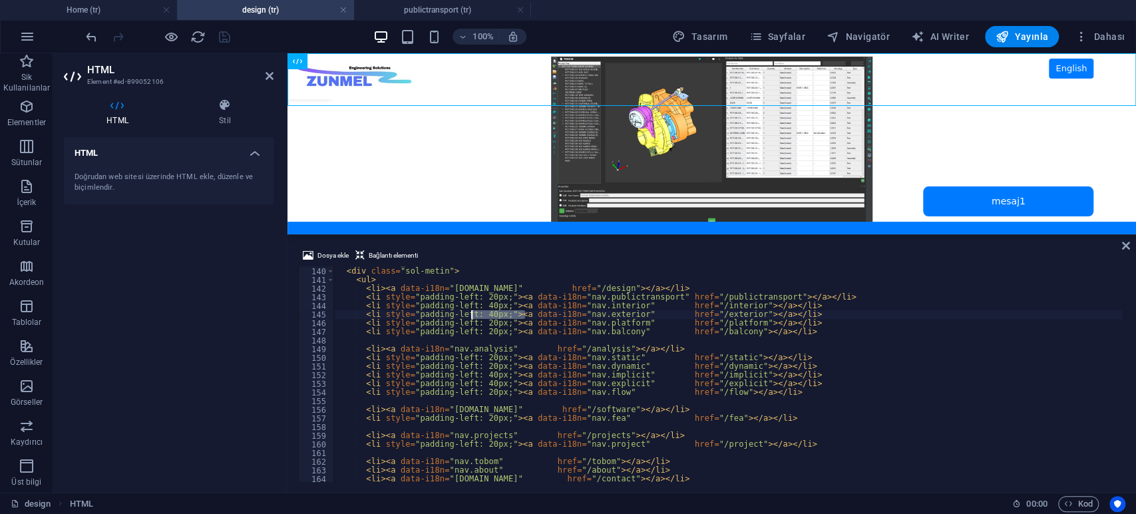
drag, startPoint x: 525, startPoint y: 312, endPoint x: 473, endPoint y: 312, distance: 51.9
click at [473, 312] on div "<!-- Sol menü (İSTEDİĞİN YAPI) --> < div class = "sol-metin" > < ul > < li > < …" at bounding box center [728, 374] width 789 height 233
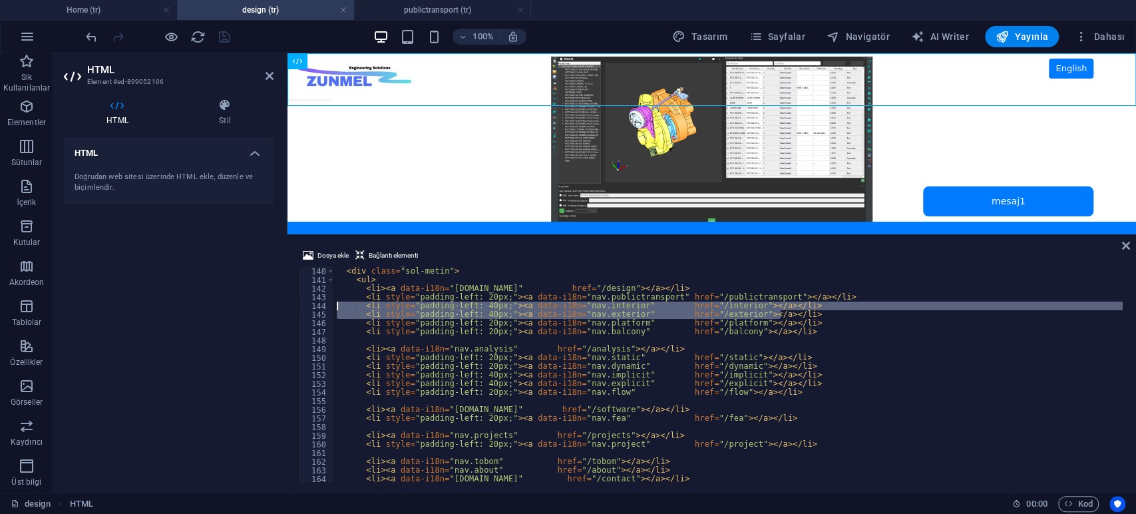
drag, startPoint x: 785, startPoint y: 315, endPoint x: 258, endPoint y: 306, distance: 527.3
click at [258, 306] on div "HTML Element #ed-899052106 HTML Stil HTML Doğrudan web sitesi üzerinde HTML ekl…" at bounding box center [594, 272] width 1083 height 439
type textarea "<li style="padding-left: 40px;"><a data-i18n="nav.interior" href="/interior"></…"
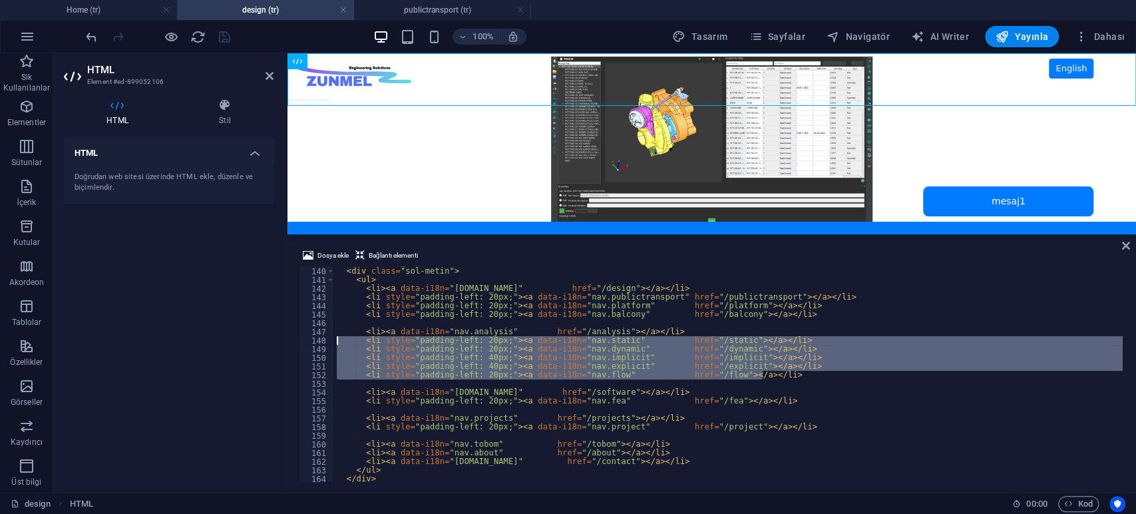
drag, startPoint x: 770, startPoint y: 373, endPoint x: 249, endPoint y: 339, distance: 521.7
click at [249, 339] on div "HTML Element #ed-899052106 HTML Stil HTML Doğrudan web sitesi üzerinde HTML ekl…" at bounding box center [594, 272] width 1083 height 439
type textarea "<li style="padding-left: 20px;"><a data-i18n="nav.static" href="/static"></a></…"
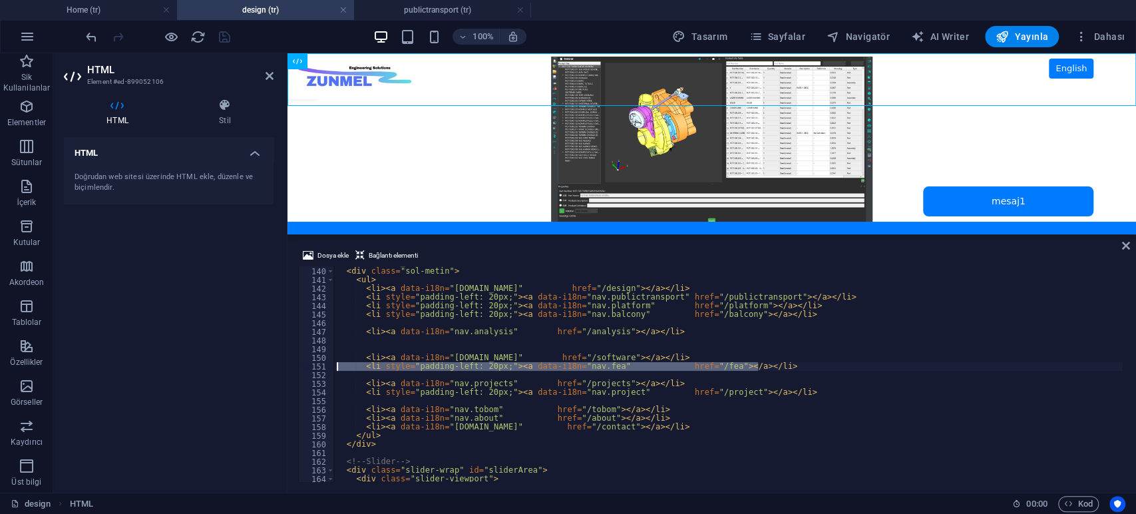
drag, startPoint x: 759, startPoint y: 367, endPoint x: 260, endPoint y: 371, distance: 499.3
click at [260, 371] on div "HTML Element #ed-899052106 HTML Stil HTML Doğrudan web sitesi üzerinde HTML ekl…" at bounding box center [594, 272] width 1083 height 439
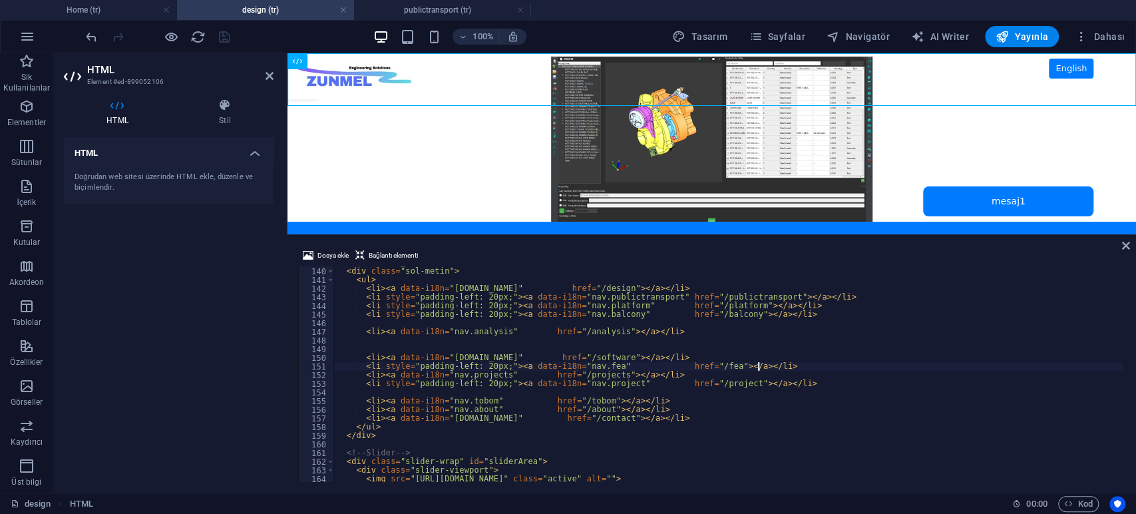
type textarea "<li style="padding-left: 20px;"><a data-i18n="nav.fea" href="/fea"></a></li>"
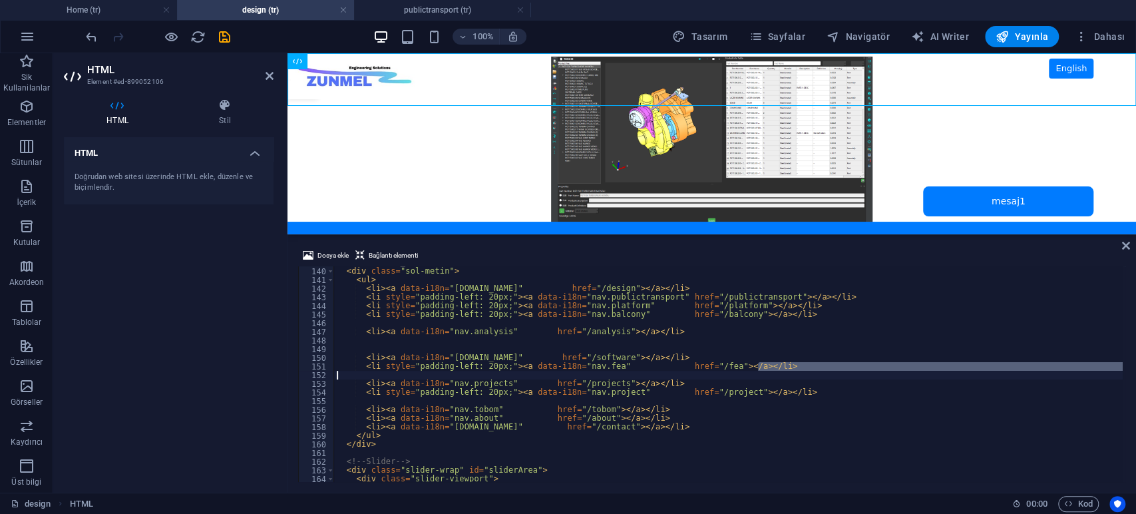
click at [760, 371] on div "<!-- Sol menü (İSTEDİĞİN YAPI) --> < div class = "sol-metin" > < ul > < li > < …" at bounding box center [728, 374] width 789 height 216
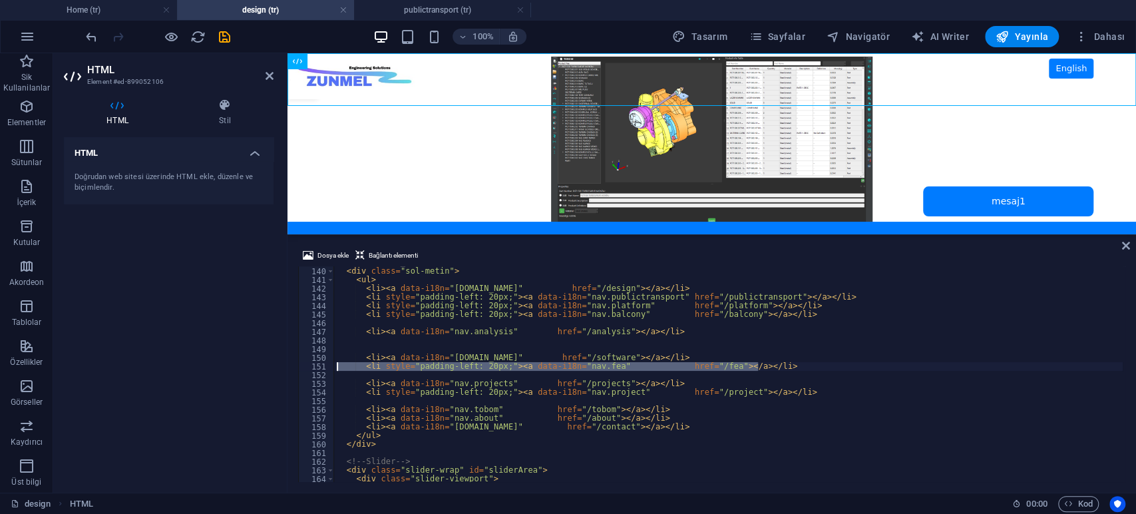
drag, startPoint x: 762, startPoint y: 368, endPoint x: 236, endPoint y: 371, distance: 525.2
click at [236, 371] on div "HTML Element #ed-899052106 HTML Stil HTML Doğrudan web sitesi üzerinde HTML ekl…" at bounding box center [594, 272] width 1083 height 439
type textarea "<li style="padding-left: 20px;"><a data-i18n="nav.fea" href="/fea"></a></li>"
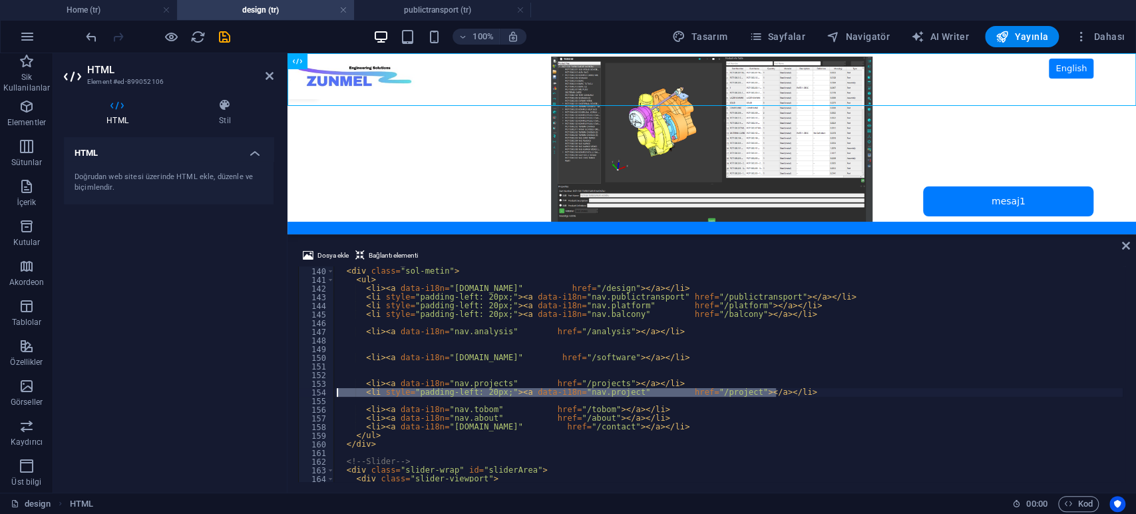
drag, startPoint x: 787, startPoint y: 392, endPoint x: 288, endPoint y: 390, distance: 499.3
click at [288, 390] on div "Dosya ekle Bağlantı elementi 139 140 141 142 143 144 145 146 147 148 149 150 15…" at bounding box center [712, 365] width 849 height 256
type textarea "<li style="padding-left: 20px;"><a data-i18n="nav.project" href="/project"></a>…"
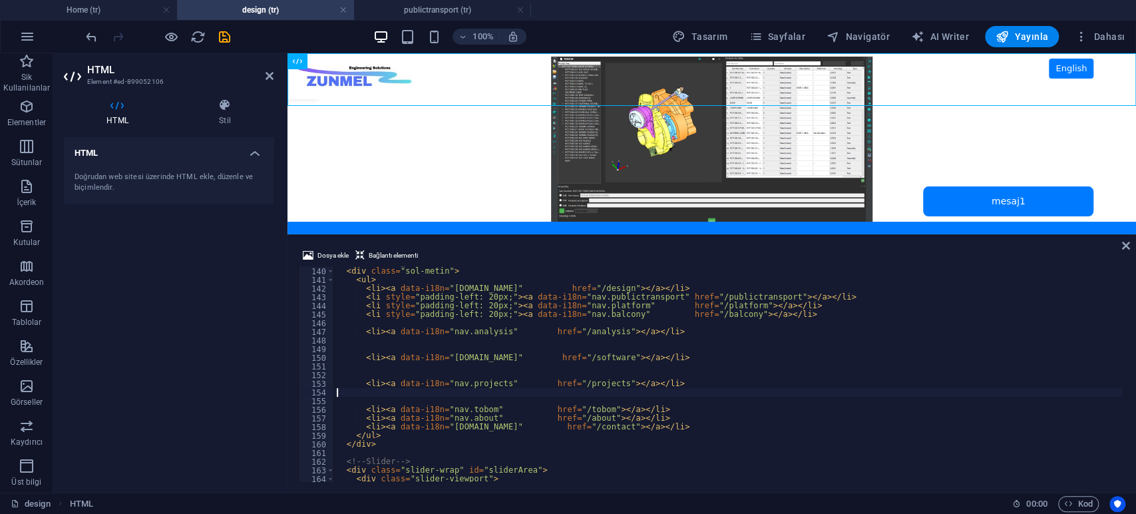
click at [236, 335] on div "HTML Doğrudan web sitesi üzerinde HTML ekle, düzenle ve biçimlendir." at bounding box center [169, 309] width 210 height 345
click at [223, 37] on icon "save" at bounding box center [224, 36] width 15 height 15
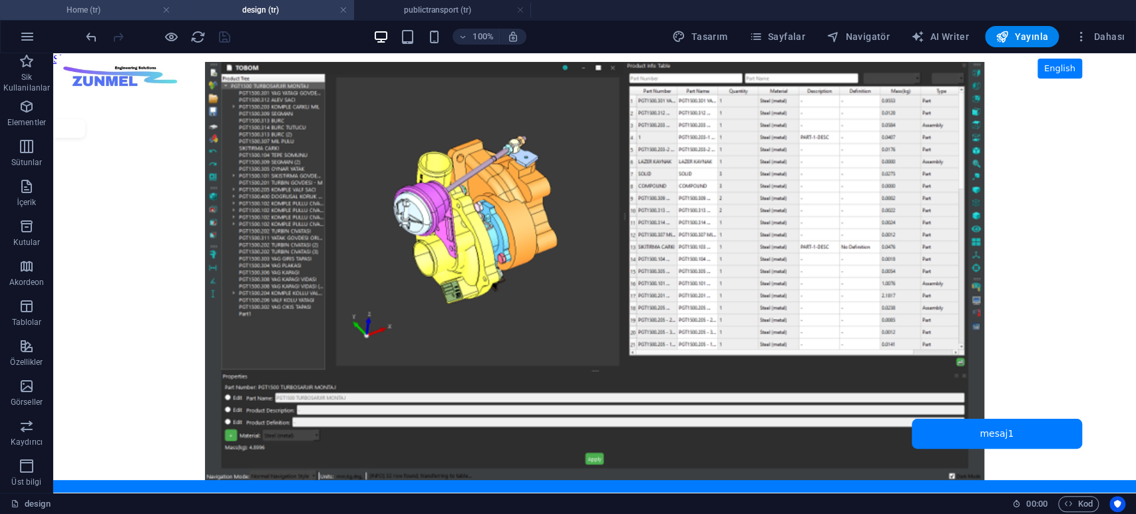
click at [100, 13] on h4 "Home (tr)" at bounding box center [88, 10] width 177 height 15
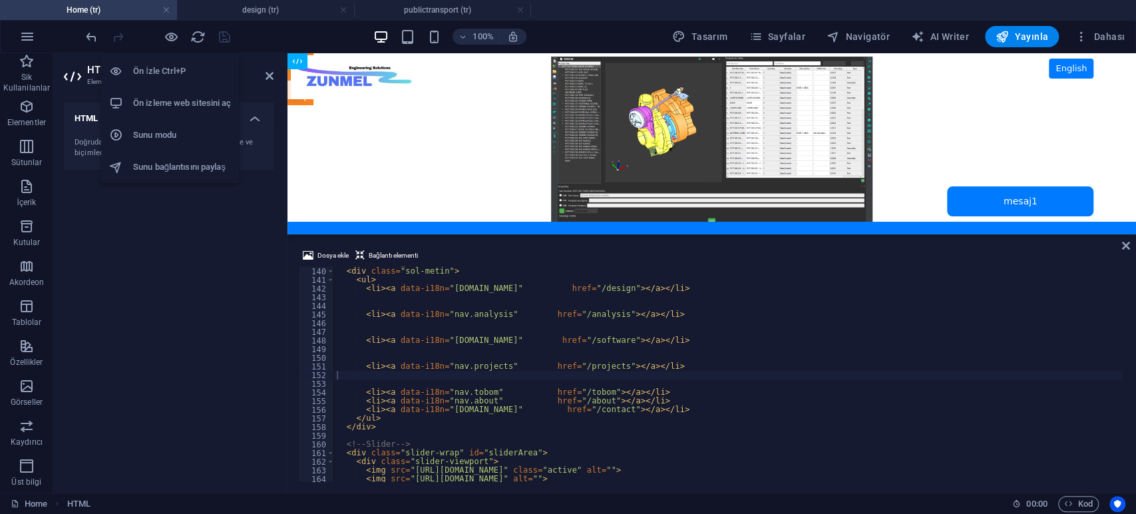
click at [186, 102] on h6 "Ön izleme web sitesini aç" at bounding box center [182, 103] width 98 height 16
click at [447, 312] on div "<!-- Sol menü (İSTEDİĞİN YAPI) --> < div class = "sol-metin" > < ul > < li > < …" at bounding box center [728, 374] width 789 height 233
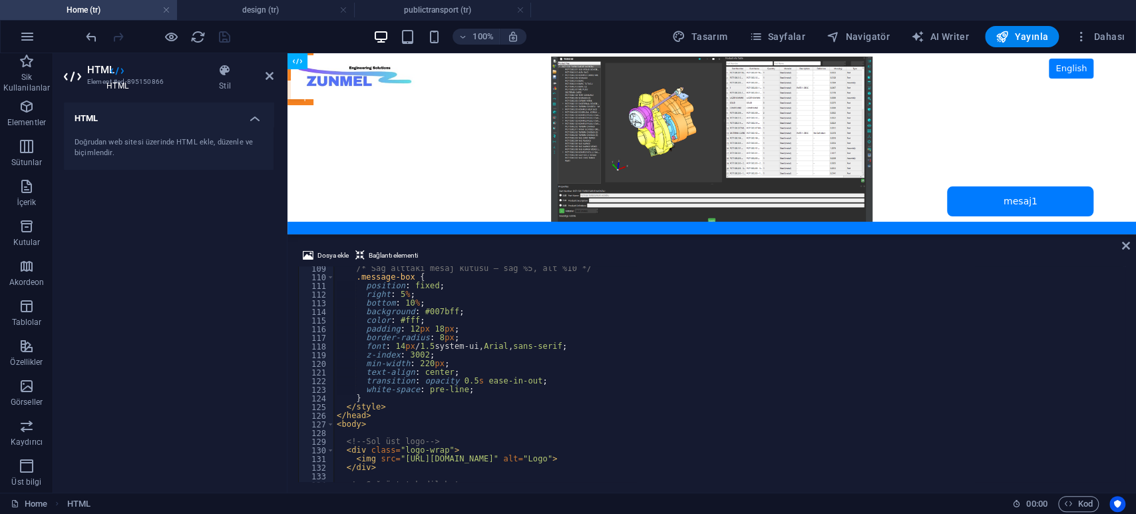
scroll to position [937, 0]
click at [523, 345] on div "/* Sağ alttaki mesaj kutusu – sağ %5, alt %10 */ .message-box { position : fixe…" at bounding box center [728, 380] width 789 height 233
click at [106, 12] on h4 "Home (tr)" at bounding box center [88, 10] width 177 height 15
click at [437, 298] on div "/* Sağ alttaki mesaj kutusu – sağ %5, alt %10 */ .message-box { position : fixe…" at bounding box center [728, 380] width 789 height 233
type textarea "</html>"
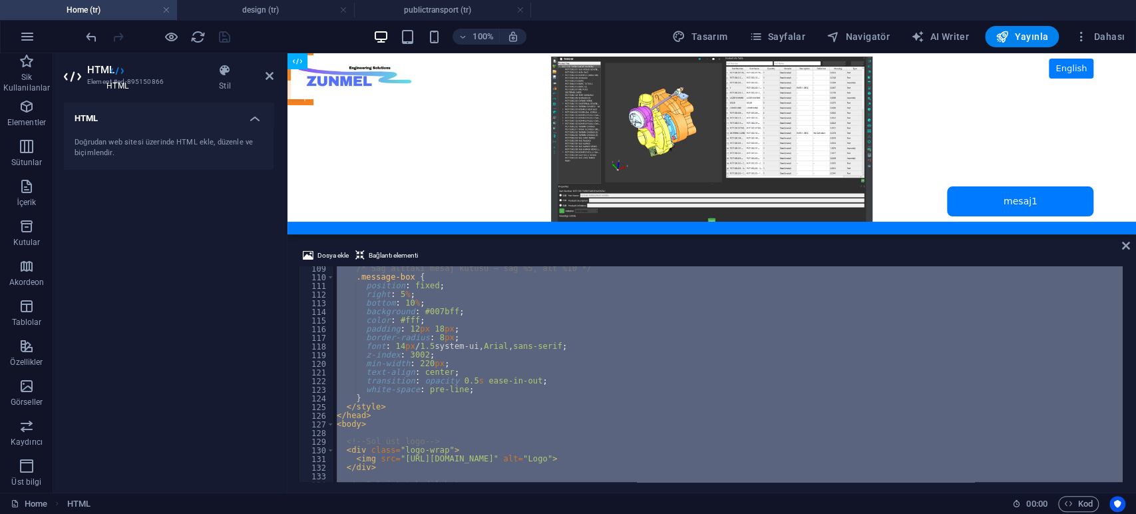
paste textarea
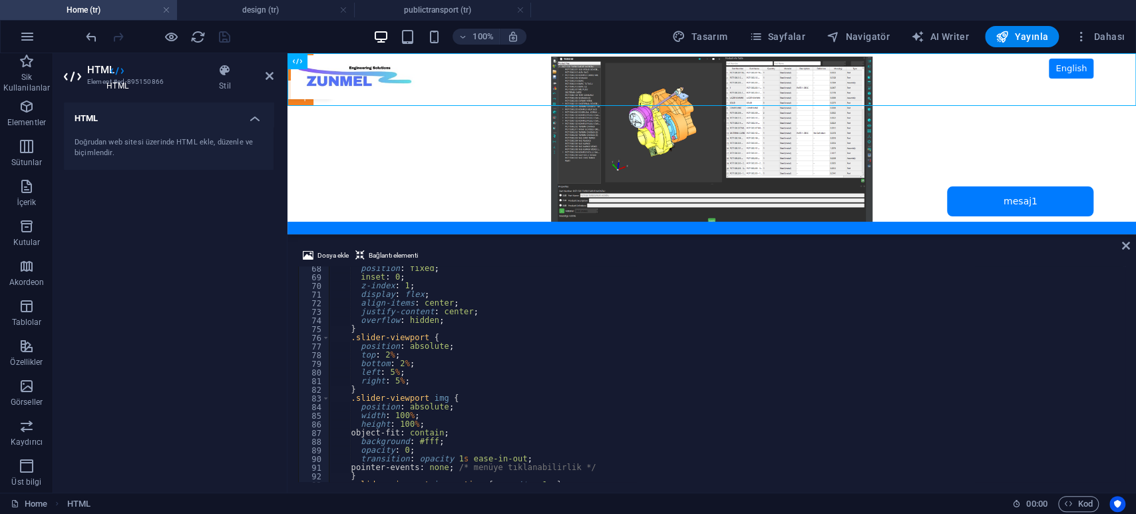
scroll to position [0, 0]
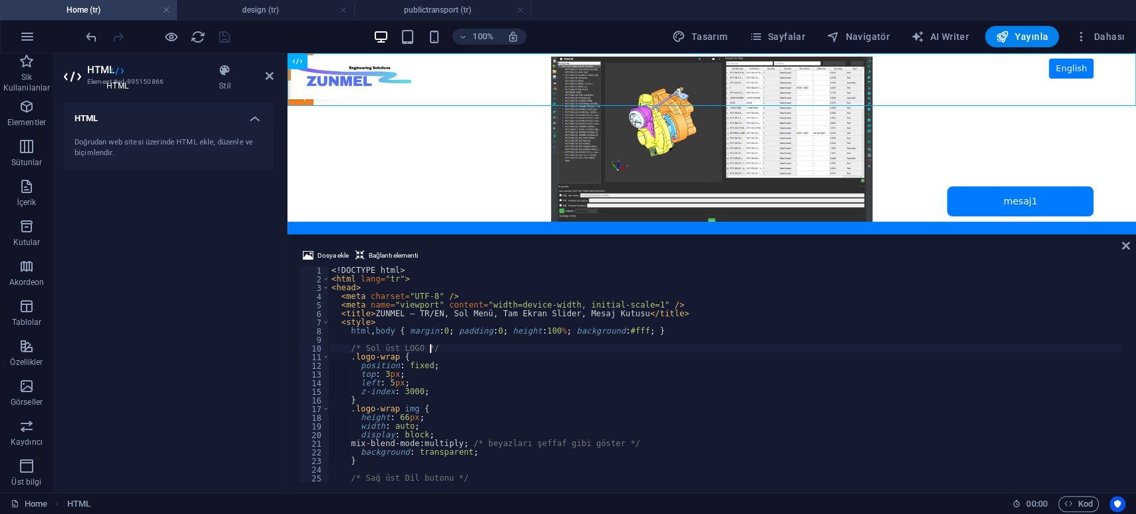
click at [463, 349] on div "<! DOCTYPE html > < html lang = "tr" > < head > < meta charset = "UTF-8" /> < m…" at bounding box center [726, 382] width 794 height 233
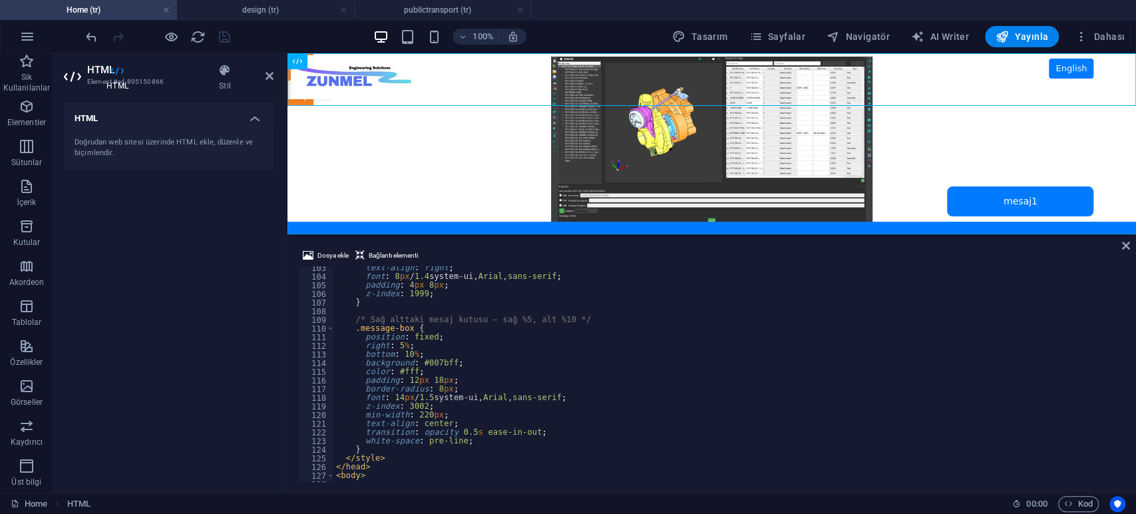
scroll to position [974, 0]
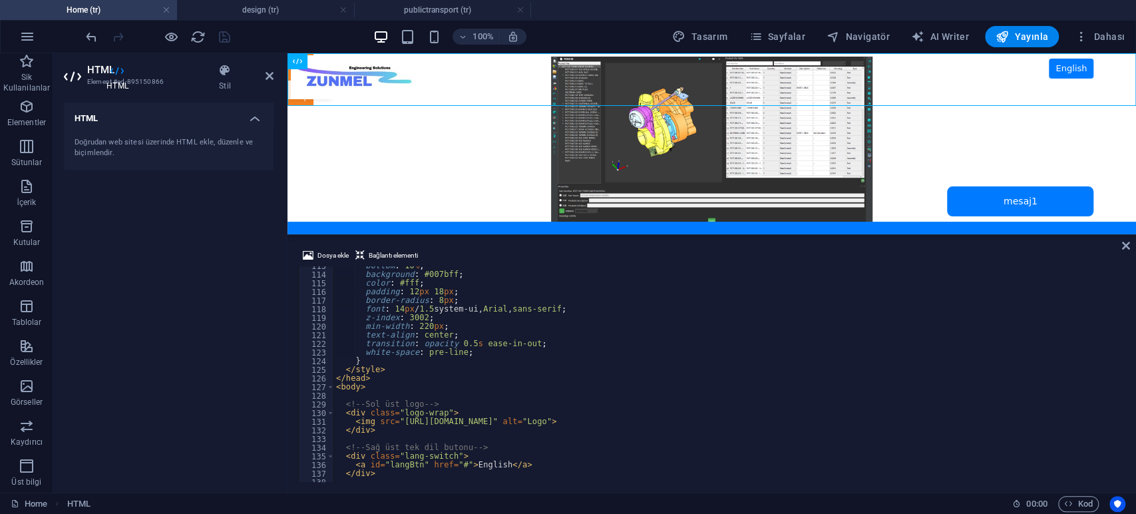
click at [517, 417] on div "bottom : 10 % ; background : #007bff ; color : #fff ; padding : 12 px 18 px ; b…" at bounding box center [728, 378] width 789 height 233
click at [326, 252] on span "Dosya ekle" at bounding box center [333, 256] width 31 height 16
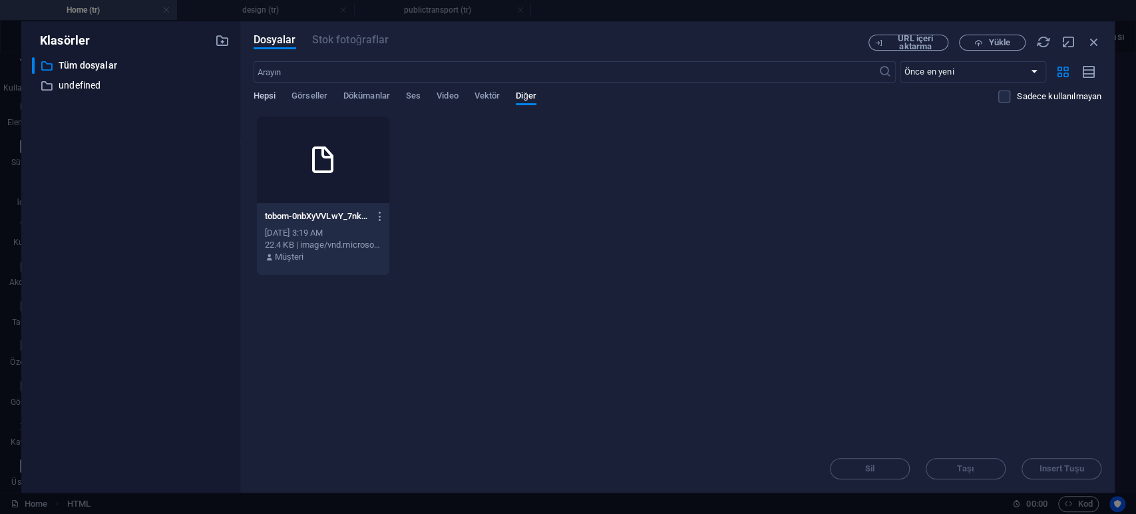
click at [268, 92] on span "Hepsi" at bounding box center [265, 97] width 22 height 19
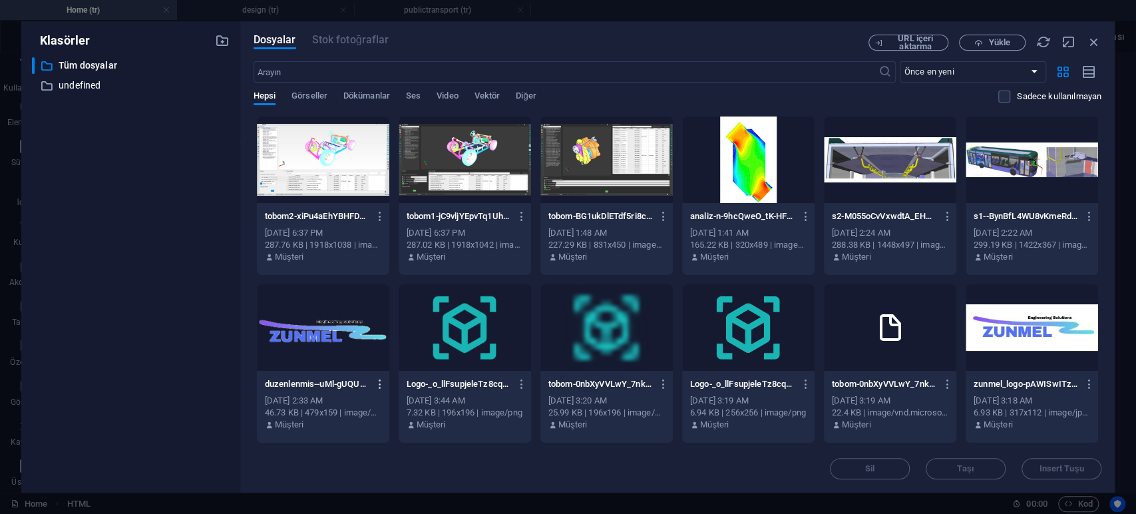
click at [381, 385] on icon "button" at bounding box center [380, 384] width 13 height 12
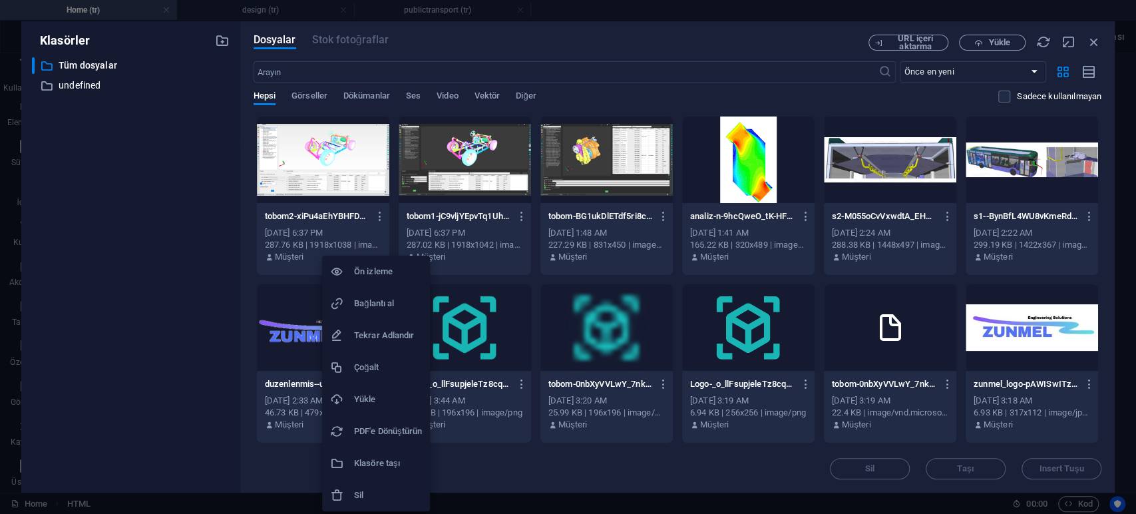
click at [387, 302] on h6 "Bağlantı al" at bounding box center [388, 304] width 68 height 16
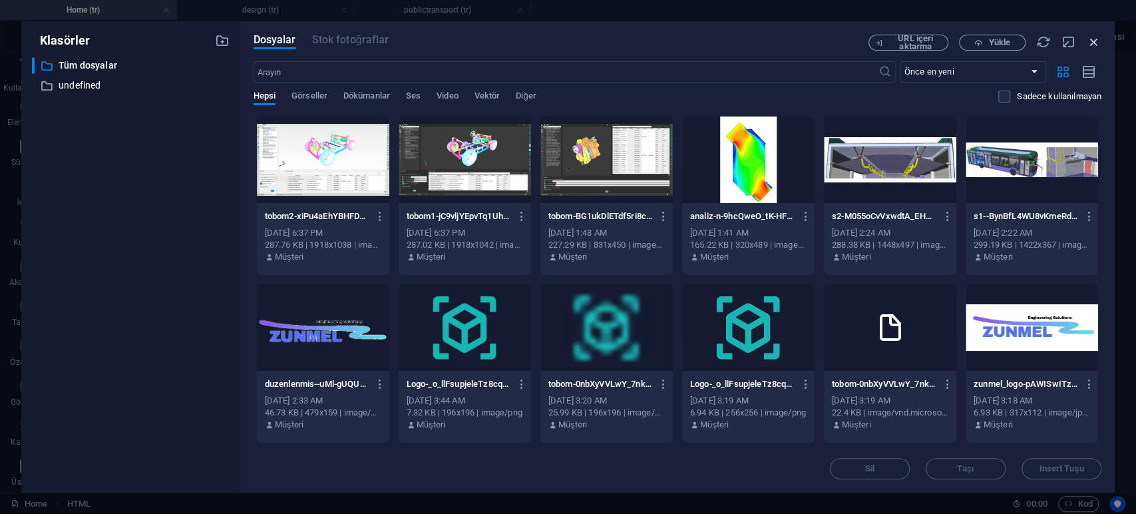
click at [1022, 39] on icon "button" at bounding box center [1094, 42] width 15 height 15
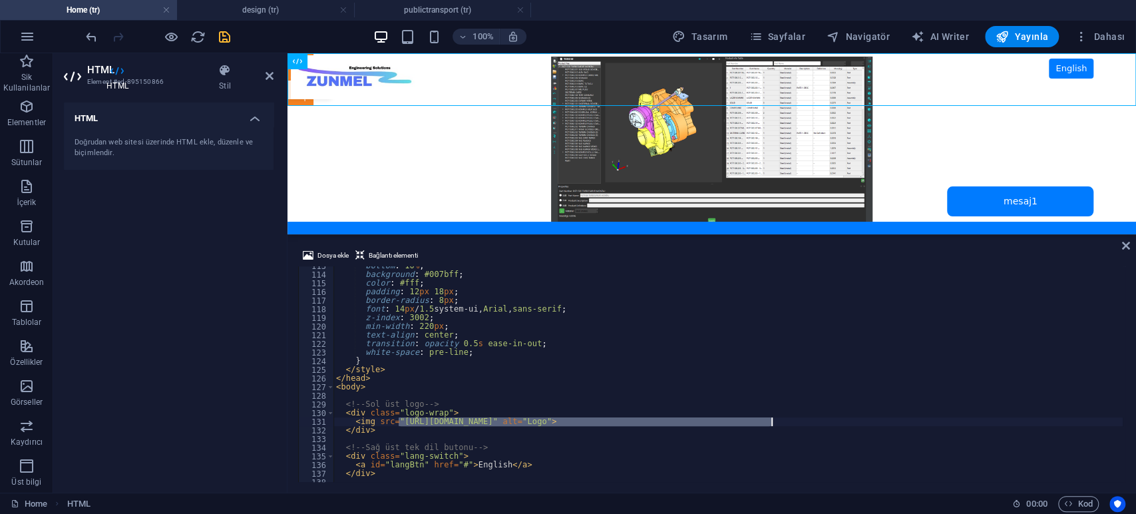
drag, startPoint x: 400, startPoint y: 420, endPoint x: 772, endPoint y: 421, distance: 371.4
click at [772, 421] on div "bottom : 10 % ; background : #007bff ; color : #fff ; padding : 12 px 18 px ; b…" at bounding box center [728, 378] width 789 height 233
paste textarea "8245610/[URL][DOMAIN_NAME]"
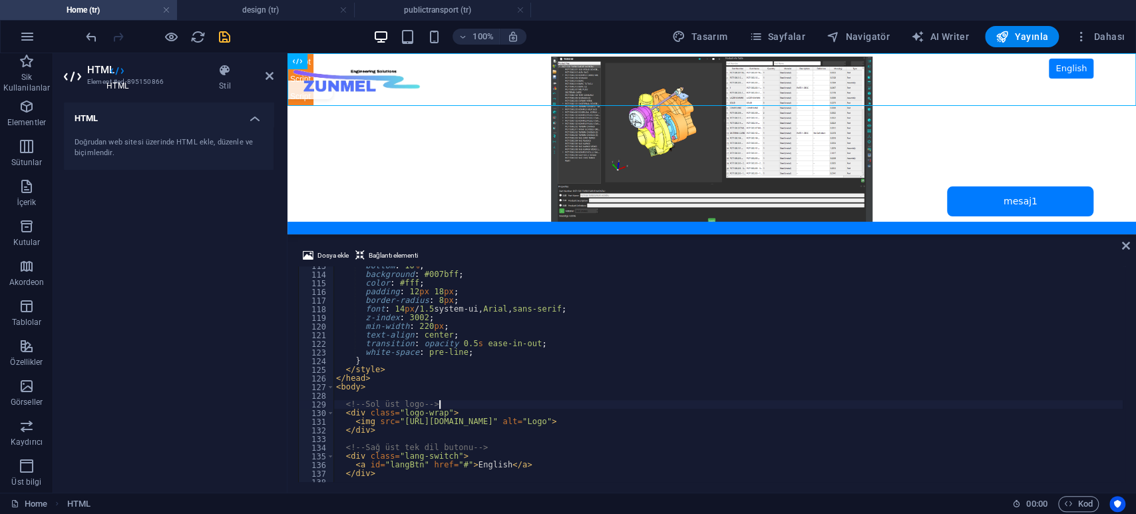
click at [607, 408] on div "bottom : 10 % ; background : #007bff ; color : #fff ; padding : 12 px 18 px ; b…" at bounding box center [728, 378] width 789 height 233
click at [604, 411] on div "bottom : 10 % ; background : #007bff ; color : #fff ; padding : 12 px 18 px ; b…" at bounding box center [728, 378] width 789 height 233
type textarea "<div class="logo-wrap">"
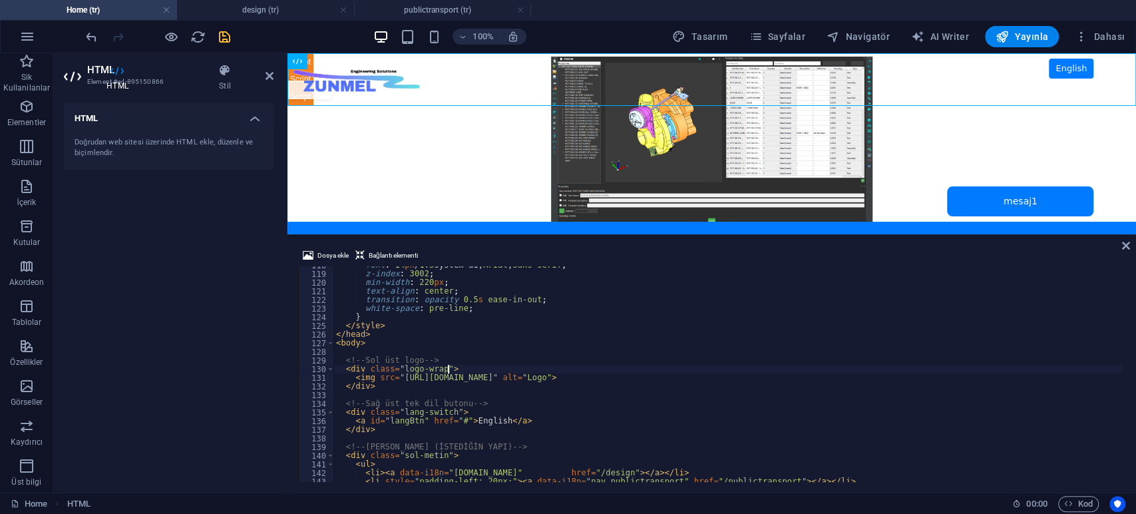
click at [481, 391] on div "font : 14 px / 1.5 system-ui, Arial , sans-serif ; z-index : 3002 ; min-width :…" at bounding box center [728, 377] width 789 height 233
click at [495, 401] on div "font : 14 px / 1.5 system-ui, Arial , sans-serif ; z-index : 3002 ; min-width :…" at bounding box center [728, 377] width 789 height 233
type textarea "<!-- Sağ üst tek dil butonu -->"
click at [509, 393] on div "font : 14 px / 1.5 system-ui, Arial , sans-serif ; z-index : 3002 ; min-width :…" at bounding box center [728, 377] width 789 height 233
click at [529, 424] on div "font : 14 px / 1.5 system-ui, Arial , sans-serif ; z-index : 3002 ; min-width :…" at bounding box center [728, 377] width 789 height 233
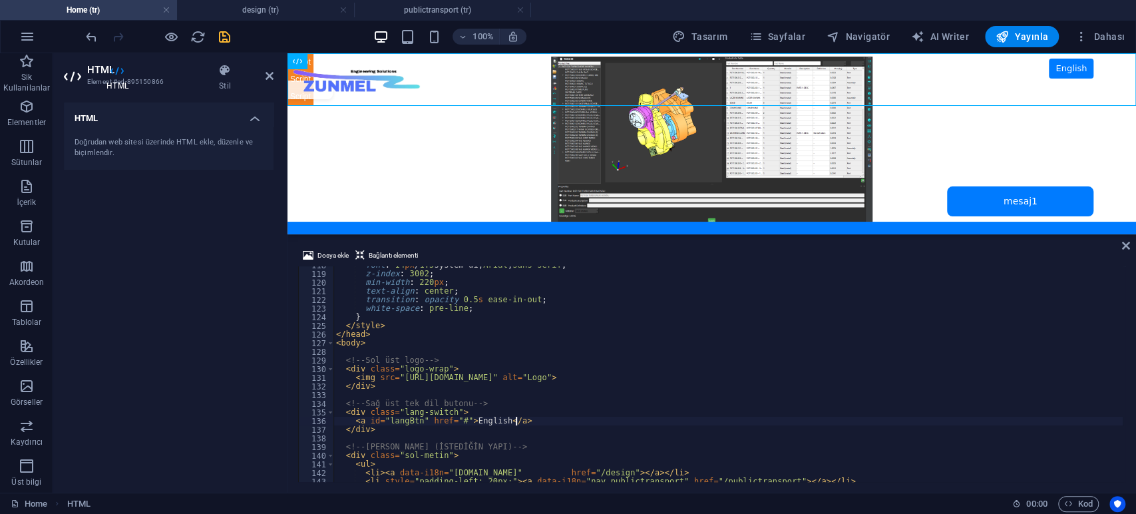
click at [523, 412] on div "font : 14 px / 1.5 system-ui, Arial , sans-serif ; z-index : 3002 ; min-width :…" at bounding box center [728, 377] width 789 height 233
click at [527, 403] on div "font : 14 px / 1.5 system-ui, Arial , sans-serif ; z-index : 3002 ; min-width :…" at bounding box center [728, 377] width 789 height 233
type textarea "<!-- Sağ üst tek dil butonu -->"
click at [520, 394] on div "font : 14 px / 1.5 system-ui, Arial , sans-serif ; z-index : 3002 ; min-width :…" at bounding box center [728, 377] width 789 height 233
click at [522, 399] on div "font : 14 px / 1.5 system-ui, Arial , sans-serif ; z-index : 3002 ; min-width :…" at bounding box center [728, 377] width 789 height 233
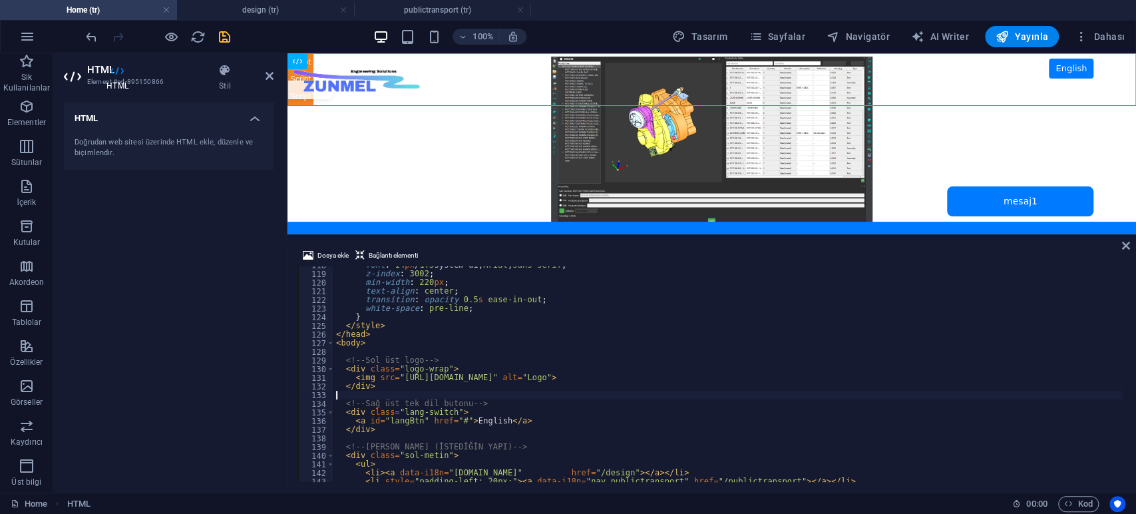
type textarea "<!-- Sağ üst tek dil butonu -->"
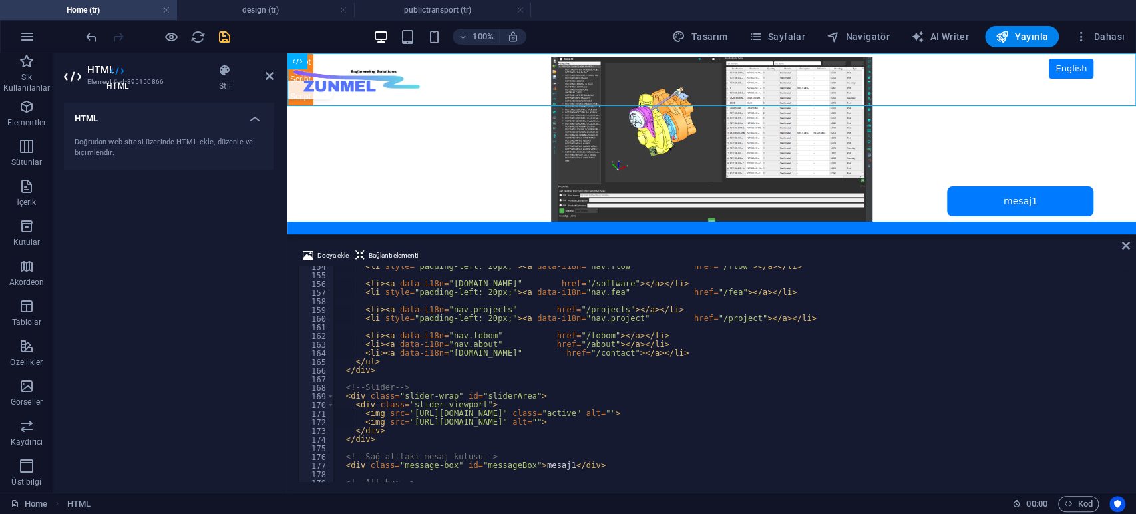
scroll to position [1327, 0]
click at [519, 379] on div "< li style = "padding-left: 20px;" > < a data-i18n = "nav.flow" href = "/flow" …" at bounding box center [728, 378] width 789 height 233
click at [181, 349] on div "HTML Doğrudan web sitesi üzerinde HTML ekle, düzenle ve biçimlendir." at bounding box center [169, 292] width 210 height 379
click at [228, 32] on icon "save" at bounding box center [224, 36] width 15 height 15
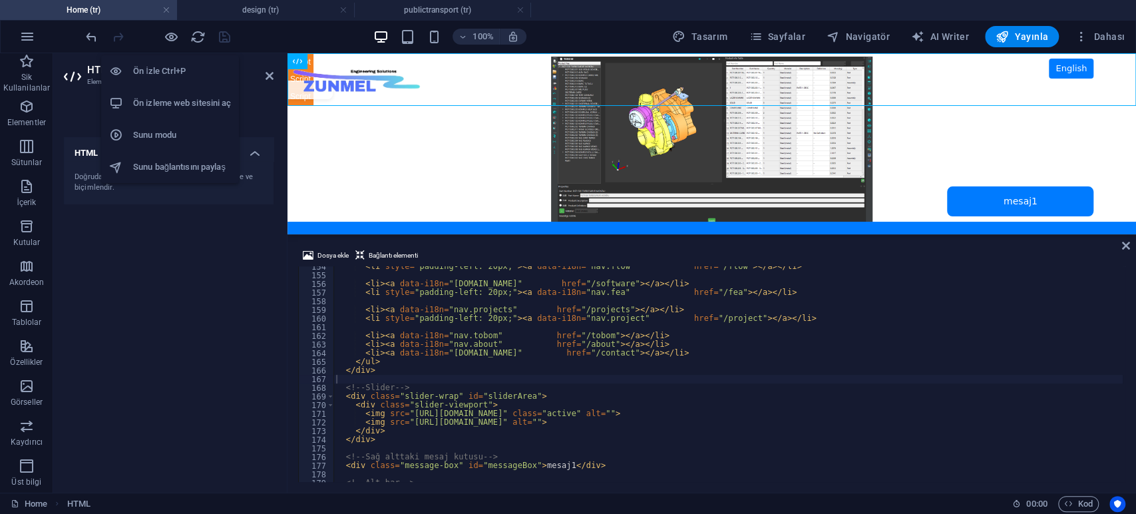
click at [173, 103] on h6 "Ön izleme web sitesini aç" at bounding box center [182, 103] width 98 height 16
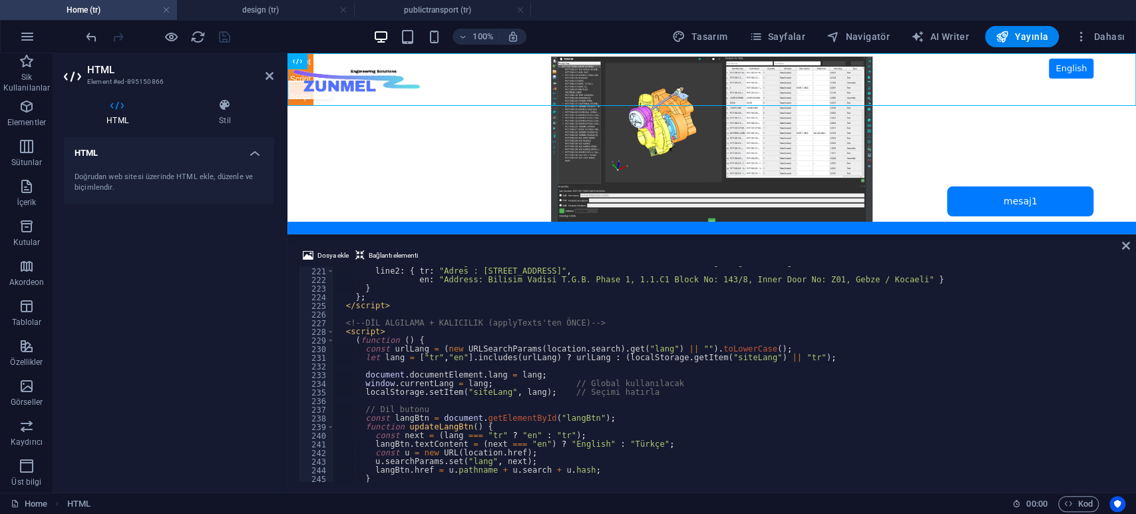
scroll to position [1948, 0]
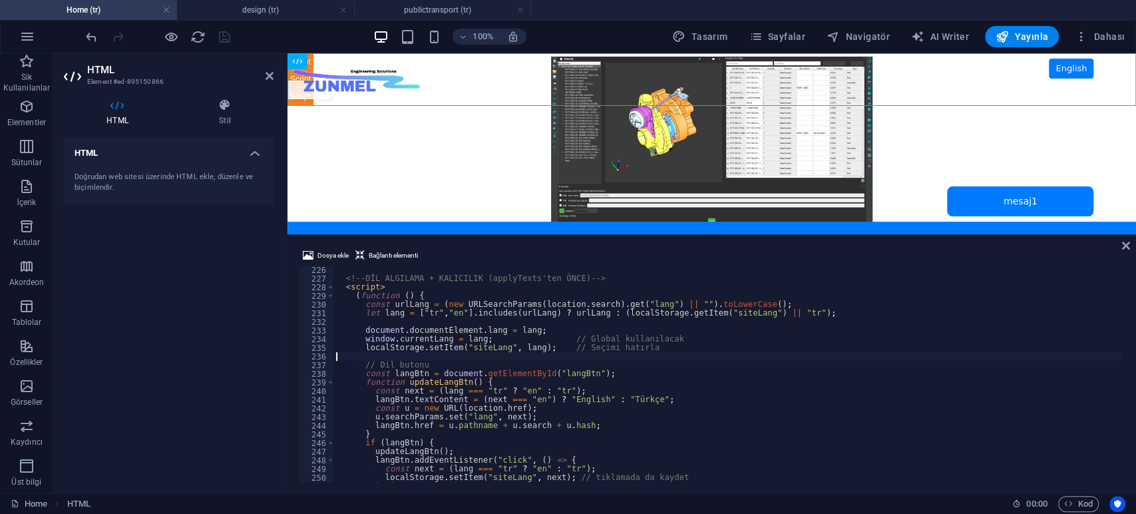
click at [482, 355] on div "<!-- DİL ALGILAMA + KALICILIK (applyTexts'ten ÖNCE) --> < script > ( function (…" at bounding box center [728, 382] width 789 height 233
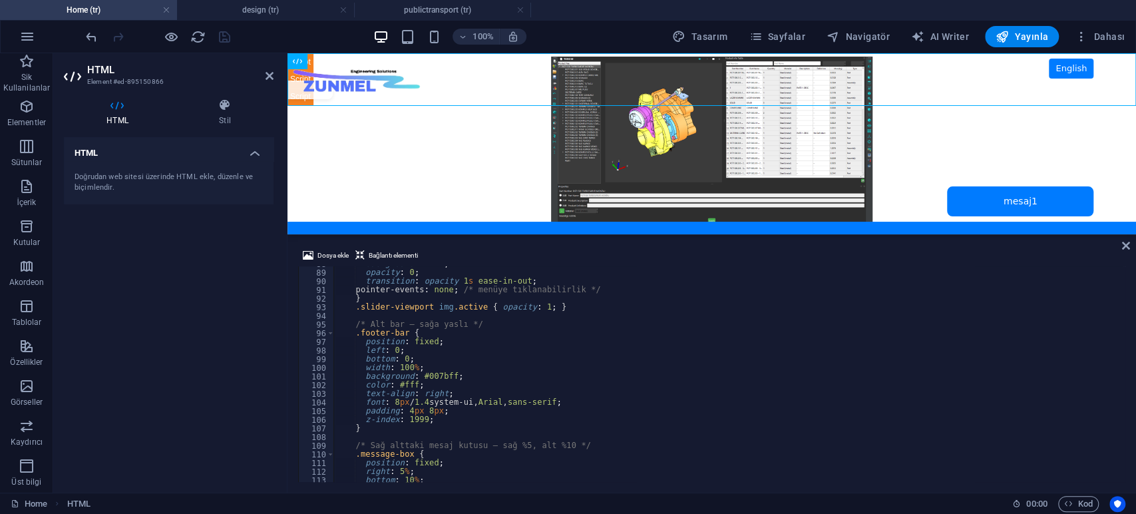
scroll to position [760, 0]
click at [156, 306] on div "HTML Doğrudan web sitesi üzerinde HTML ekle, düzenle ve biçimlendir." at bounding box center [169, 309] width 210 height 345
click at [482, 324] on div "background : #fff ; opacity : 0 ; transition : opacity 1 s ease-in-out ; pointe…" at bounding box center [728, 376] width 789 height 233
type textarea "</html>"
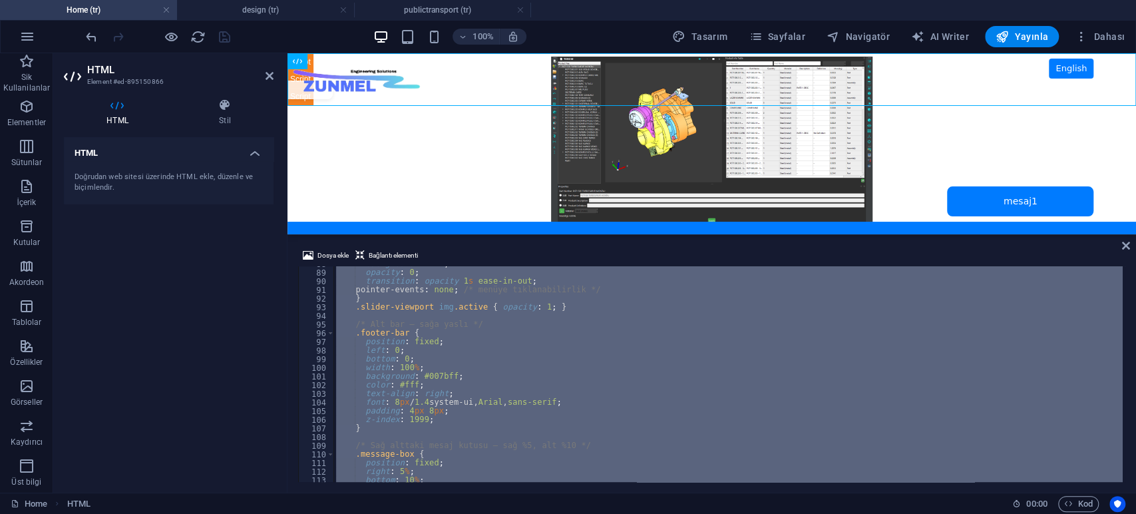
paste textarea
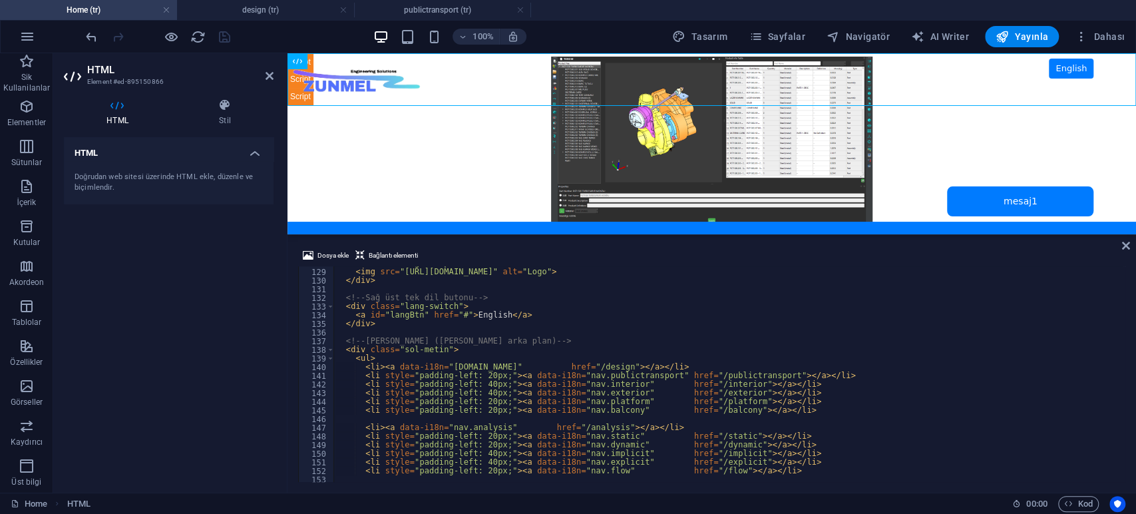
scroll to position [1150, 0]
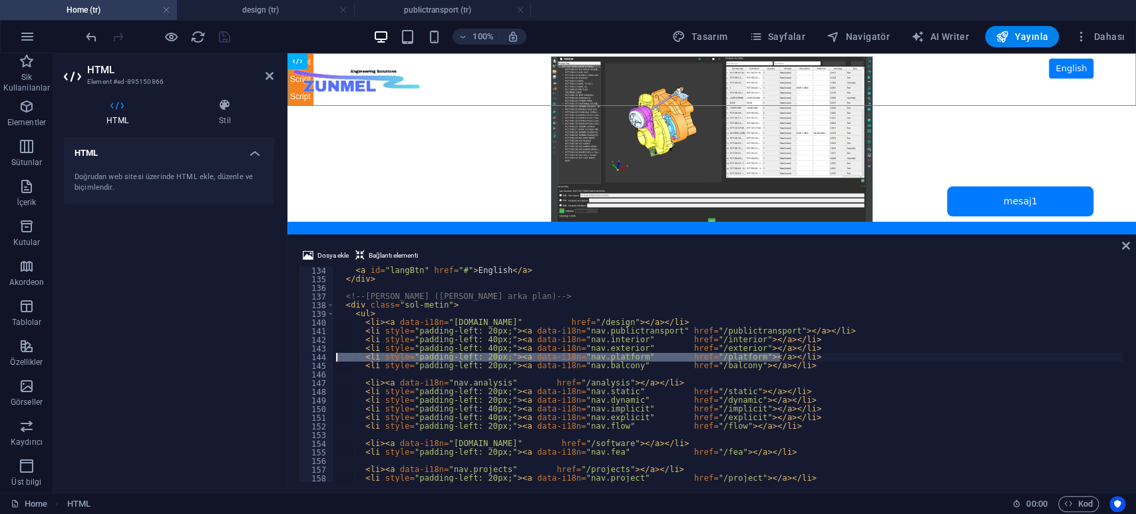
drag, startPoint x: 791, startPoint y: 361, endPoint x: 262, endPoint y: 353, distance: 529.9
click at [262, 353] on div "HTML Element #ed-895150866 HTML Stil HTML Doğrudan web sitesi üzerinde HTML ekl…" at bounding box center [594, 272] width 1083 height 439
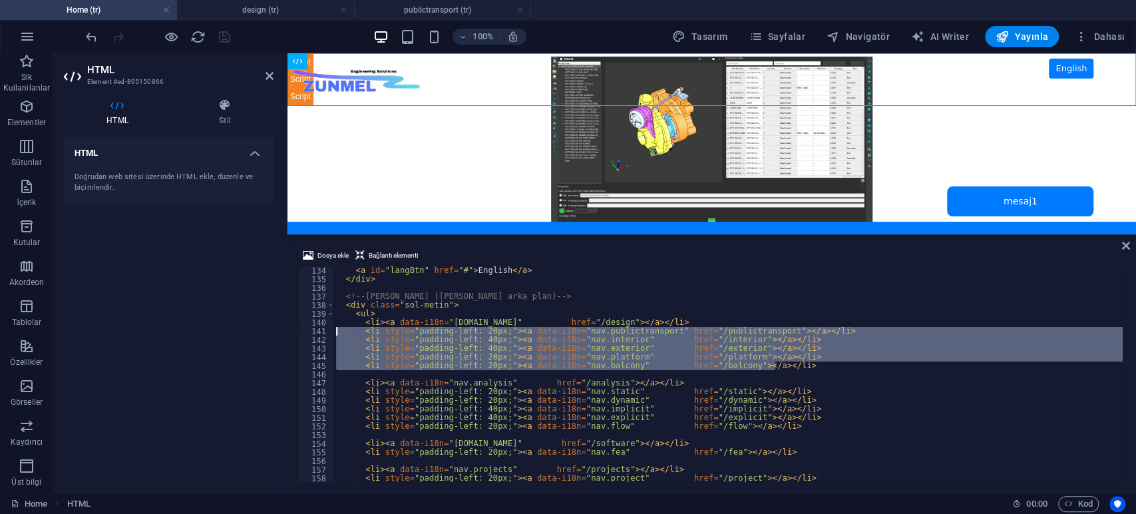
drag, startPoint x: 780, startPoint y: 368, endPoint x: 269, endPoint y: 332, distance: 512.5
click at [269, 332] on div "HTML Element #ed-895150866 HTML Stil HTML Doğrudan web sitesi üzerinde HTML ekl…" at bounding box center [594, 272] width 1083 height 439
type textarea "<li style="padding-left: 20px;"><a data-i18n="nav.publictransport" href="/publi…"
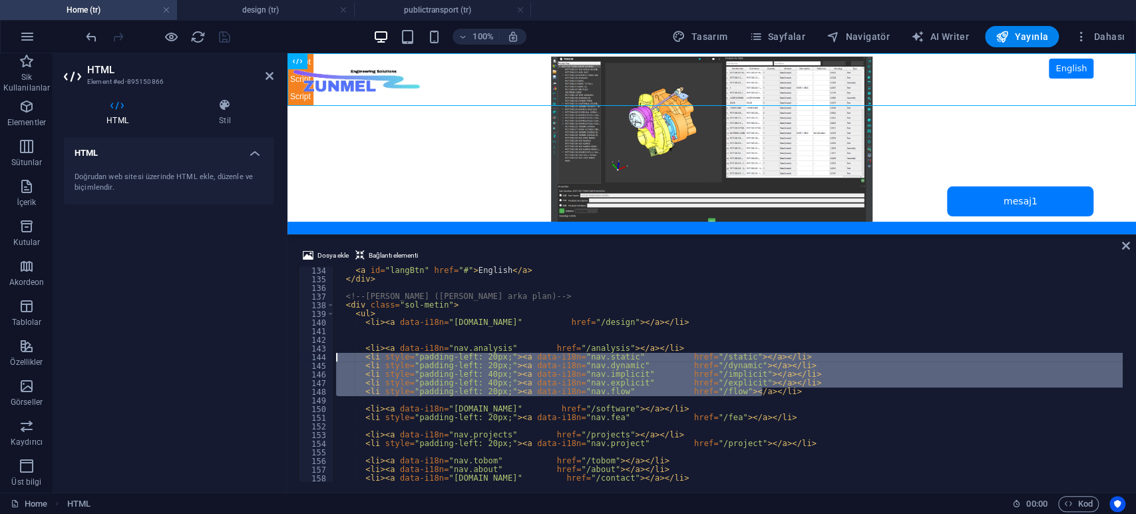
drag, startPoint x: 772, startPoint y: 391, endPoint x: 249, endPoint y: 359, distance: 523.5
click at [249, 359] on div "HTML Element #ed-895150866 HTML Stil HTML Doğrudan web sitesi üzerinde HTML ekl…" at bounding box center [594, 272] width 1083 height 439
type textarea "<li style="padding-left: 20px;"><a data-i18n="nav.static" href="/static"></a></…"
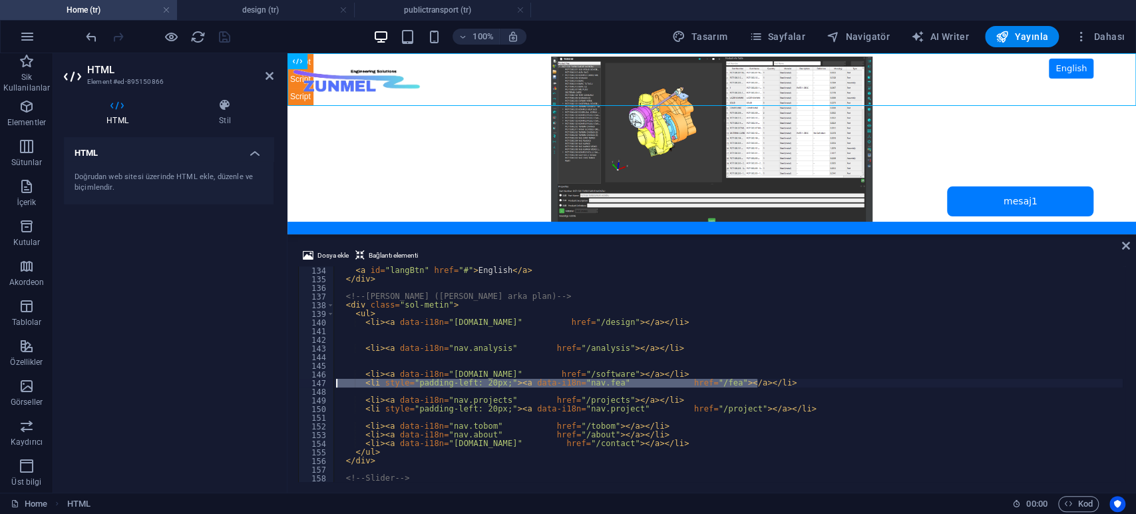
drag, startPoint x: 763, startPoint y: 384, endPoint x: 229, endPoint y: 383, distance: 533.9
click at [229, 383] on div "HTML Element #ed-895150866 HTML Stil HTML Doğrudan web sitesi üzerinde HTML ekl…" at bounding box center [594, 272] width 1083 height 439
type textarea "<li style="padding-left: 20px;"><a data-i18n="nav.fea" href="/fea"></a></li>"
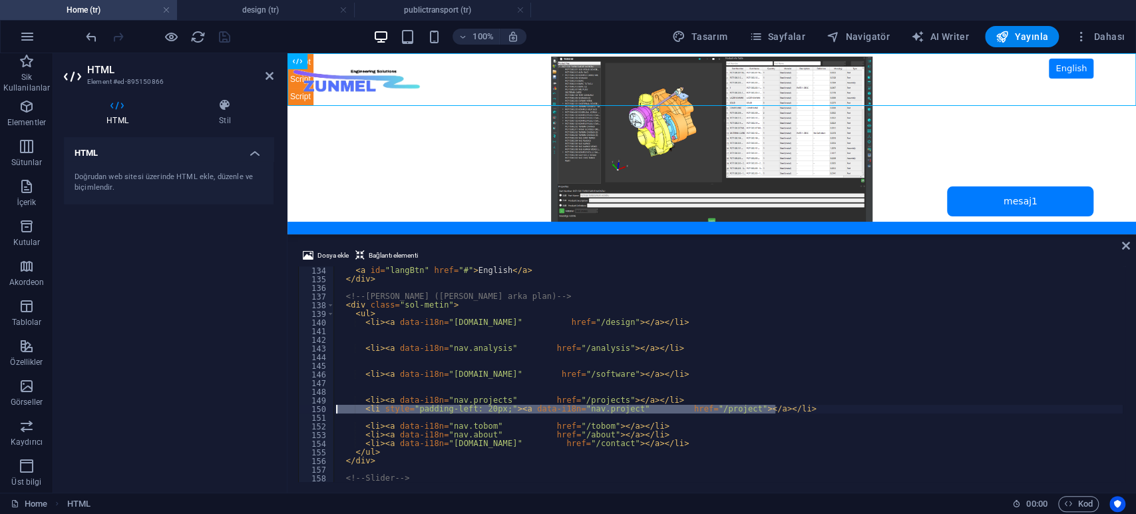
drag, startPoint x: 802, startPoint y: 409, endPoint x: 262, endPoint y: 413, distance: 539.9
click at [262, 413] on div "HTML Element #ed-895150866 HTML Stil HTML Doğrudan web sitesi üzerinde HTML ekl…" at bounding box center [594, 272] width 1083 height 439
type textarea "<li style="padding-left: 20px;"><a data-i18n="nav.project" href="/project"></a>…"
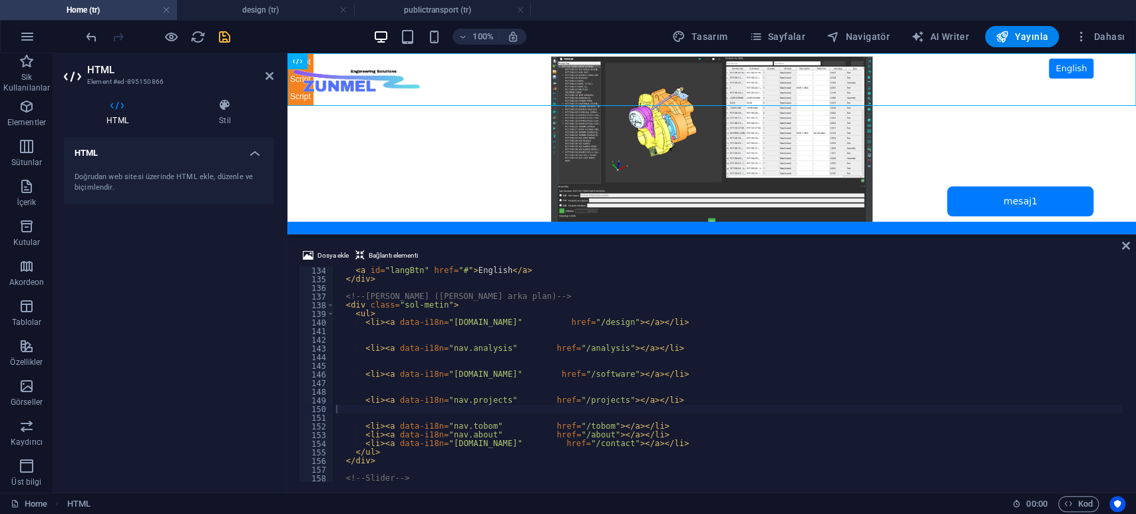
click at [212, 318] on div "HTML Doğrudan web sitesi üzerinde HTML ekle, düzenle ve biçimlendir." at bounding box center [169, 309] width 210 height 345
click at [224, 35] on icon "save" at bounding box center [224, 36] width 15 height 15
click at [260, 13] on h4 "design (tr)" at bounding box center [265, 10] width 177 height 15
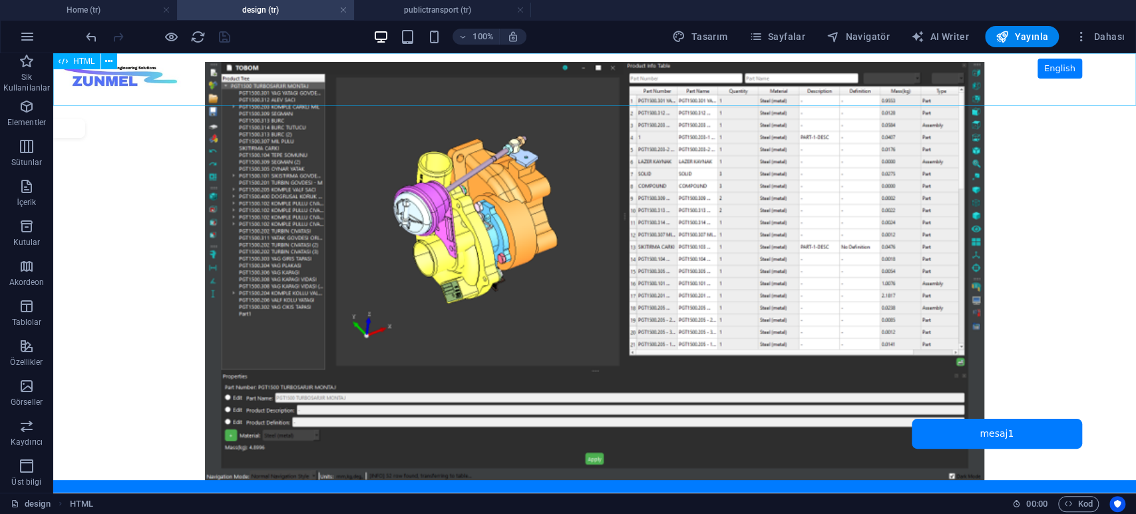
click at [89, 63] on span "HTML" at bounding box center [84, 61] width 22 height 8
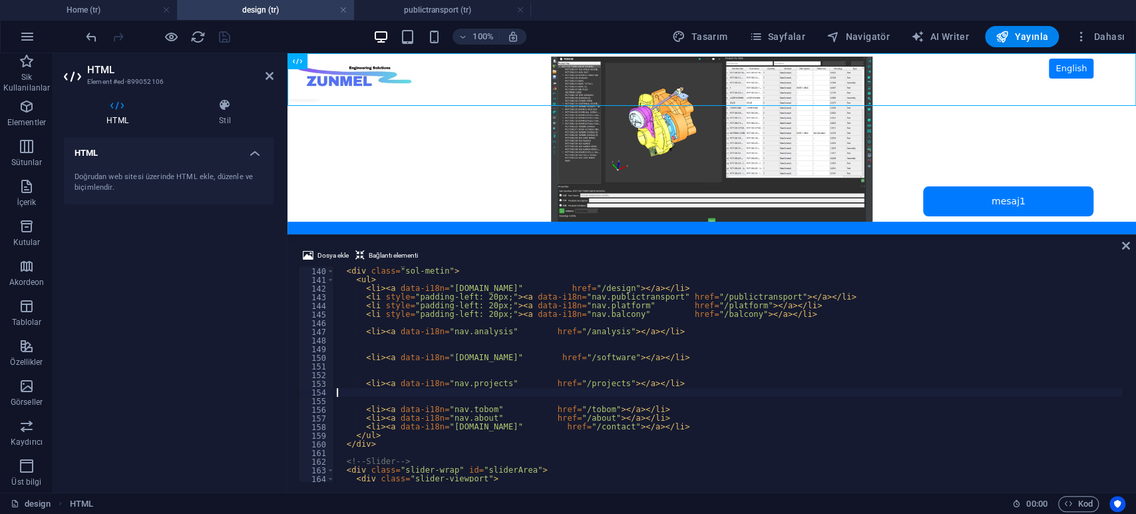
click at [521, 338] on div "<!-- Sol menü (İSTEDİĞİN YAPI) --> < div class = "sol-metin" > < ul > < li > < …" at bounding box center [728, 374] width 789 height 233
type textarea "</html>"
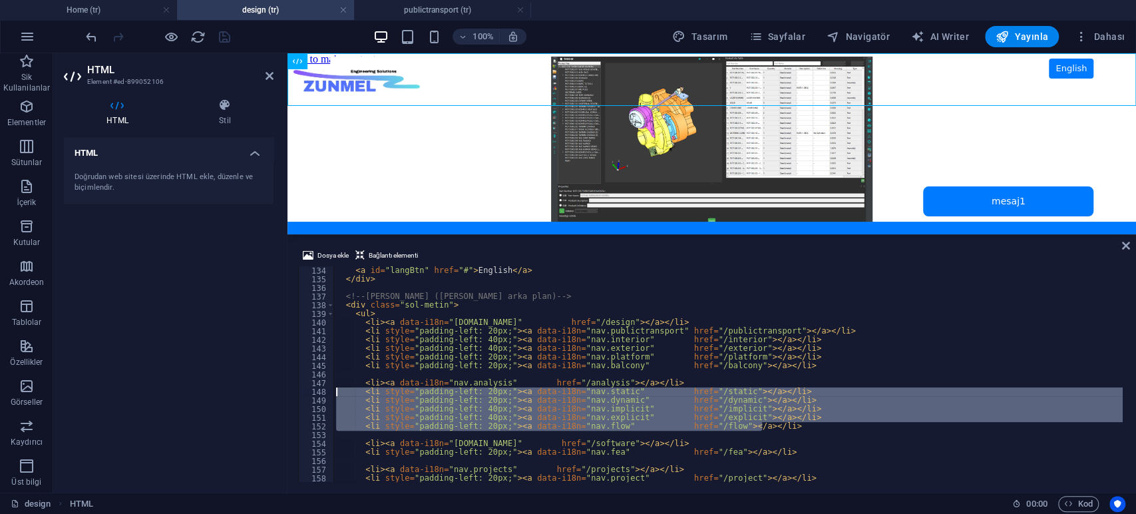
drag, startPoint x: 768, startPoint y: 425, endPoint x: 242, endPoint y: 393, distance: 527.5
click at [242, 393] on div "HTML Element #ed-899052106 HTML Stil HTML Doğrudan web sitesi üzerinde HTML ekl…" at bounding box center [594, 272] width 1083 height 439
type textarea "<li style="padding-left: 20px;"><a data-i18n="nav.static" href="/static"></a></…"
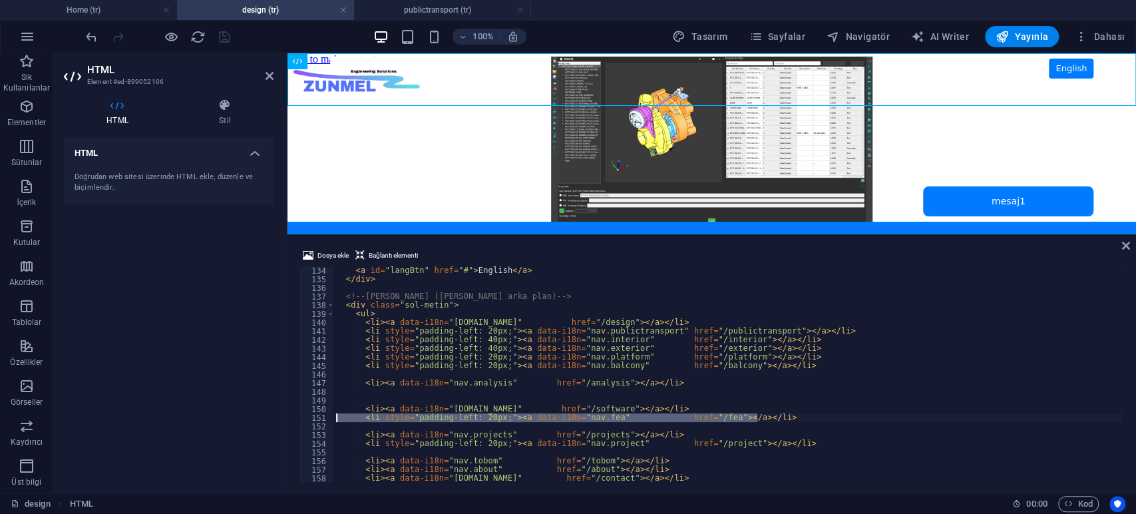
drag, startPoint x: 768, startPoint y: 419, endPoint x: 246, endPoint y: 421, distance: 521.2
click at [246, 421] on div "HTML Element #ed-899052106 HTML Stil HTML Doğrudan web sitesi üzerinde HTML ekl…" at bounding box center [594, 272] width 1083 height 439
type textarea "<li style="padding-left: 20px;"><a data-i18n="nav.fea" href="/fea"></a></li>"
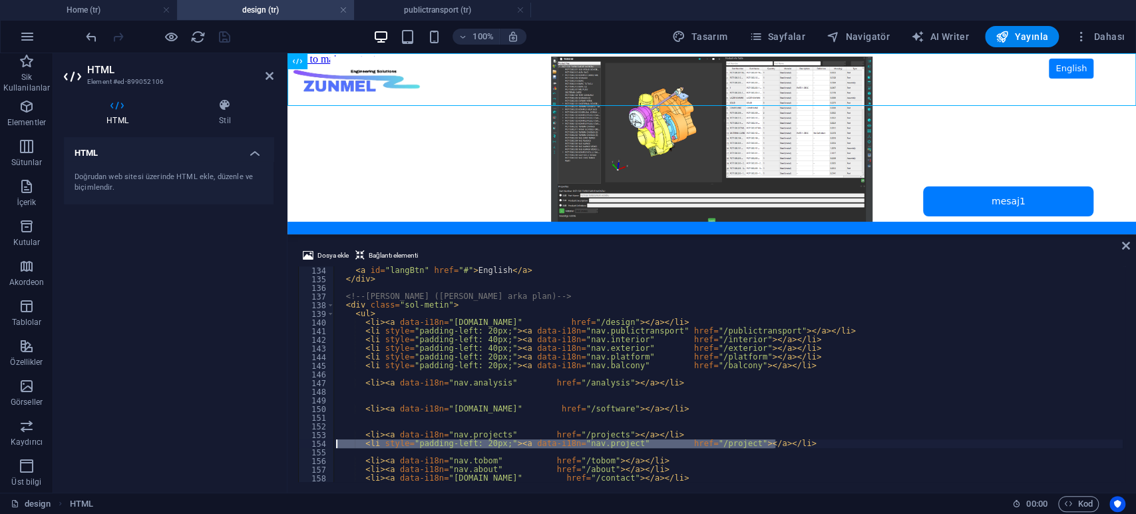
drag, startPoint x: 781, startPoint y: 443, endPoint x: 296, endPoint y: 445, distance: 485.3
click at [296, 445] on div "Dosya ekle Bağlantı elementi 134 135 136 137 138 139 140 141 142 143 144 145 14…" at bounding box center [712, 365] width 849 height 256
type textarea "<li style="padding-left: 20px;"><a data-i18n="nav.project" href="/project"></a>…"
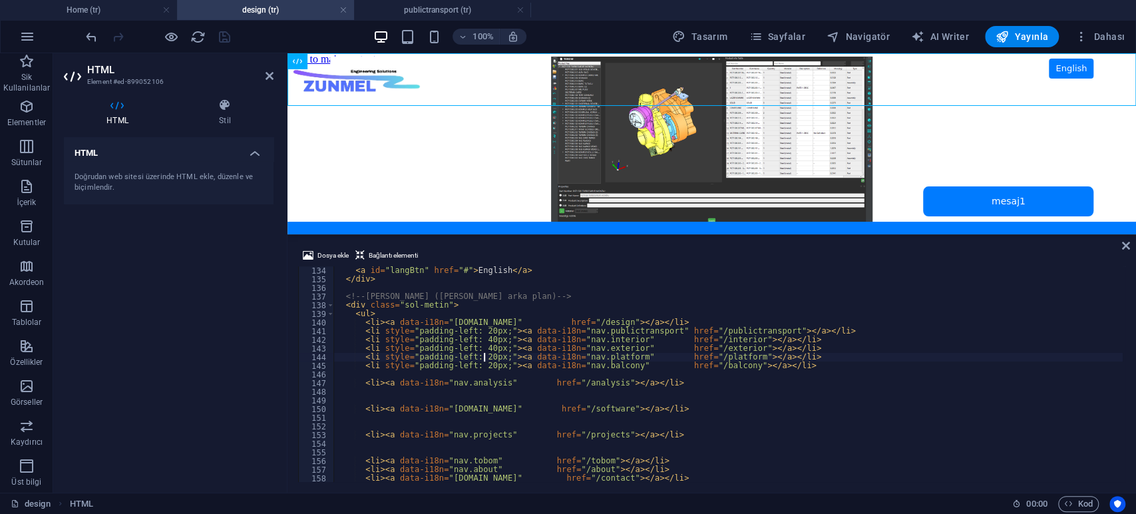
click at [483, 357] on div "< a id = "langBtn" href = "#" > English </ a > </ div > <!-- [PERSON_NAME] ([PE…" at bounding box center [728, 382] width 789 height 233
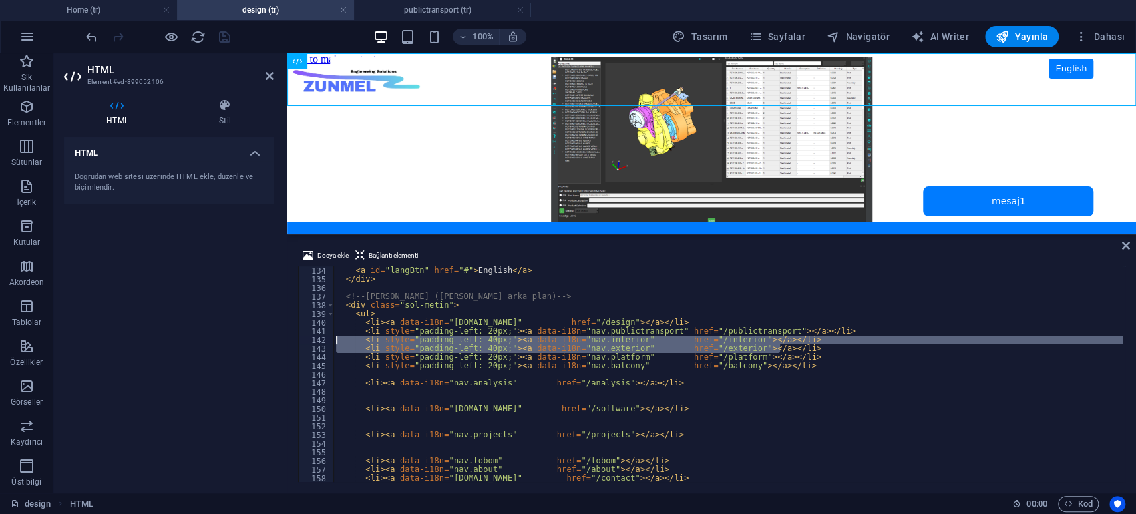
drag, startPoint x: 783, startPoint y: 347, endPoint x: 277, endPoint y: 340, distance: 506.0
click at [277, 340] on div "HTML Element #ed-899052106 HTML Stil HTML Doğrudan web sitesi üzerinde HTML ekl…" at bounding box center [594, 272] width 1083 height 439
type textarea "<li style="padding-left: 40px;"><a data-i18n="nav.interior" href="/interior"></…"
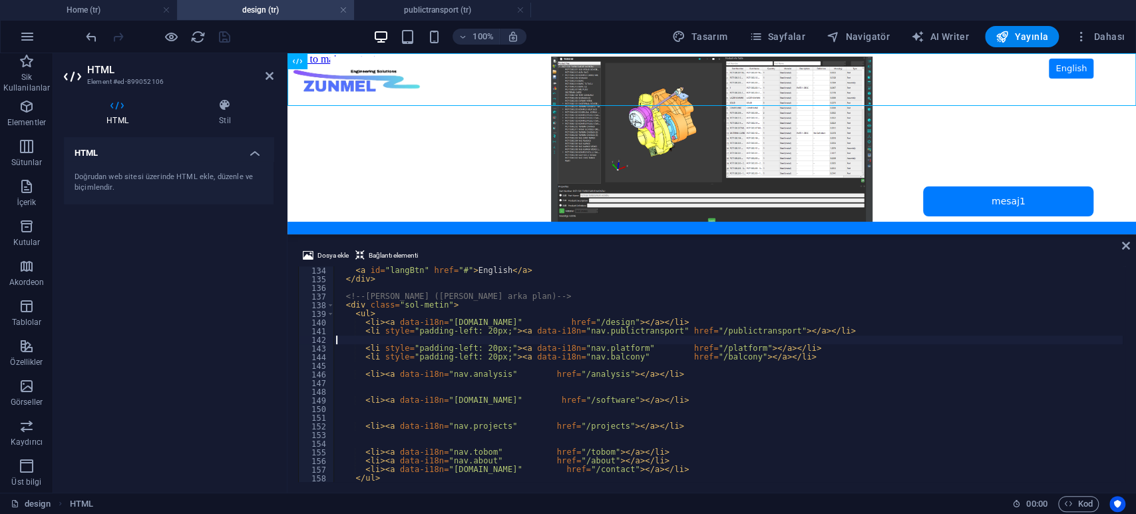
click at [186, 305] on div "HTML Doğrudan web sitesi üzerinde HTML ekle, düzenle ve biçimlendir." at bounding box center [169, 309] width 210 height 345
click at [222, 33] on icon "save" at bounding box center [224, 36] width 15 height 15
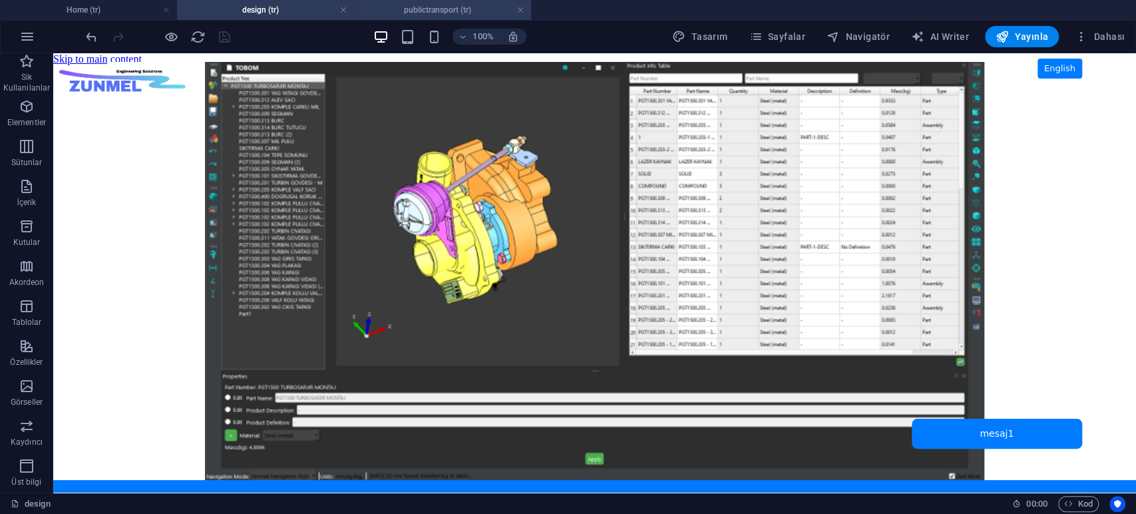
click at [449, 6] on h4 "publictransport (tr)" at bounding box center [442, 10] width 177 height 15
drag, startPoint x: 170, startPoint y: 160, endPoint x: 125, endPoint y: 111, distance: 67.4
click at [170, 160] on body "Skip to main content ZUNMEL – TR/EN, Sol Menü, Tam Ekran Slider, Mesaj Kutusu E…" at bounding box center [594, 272] width 1083 height 439
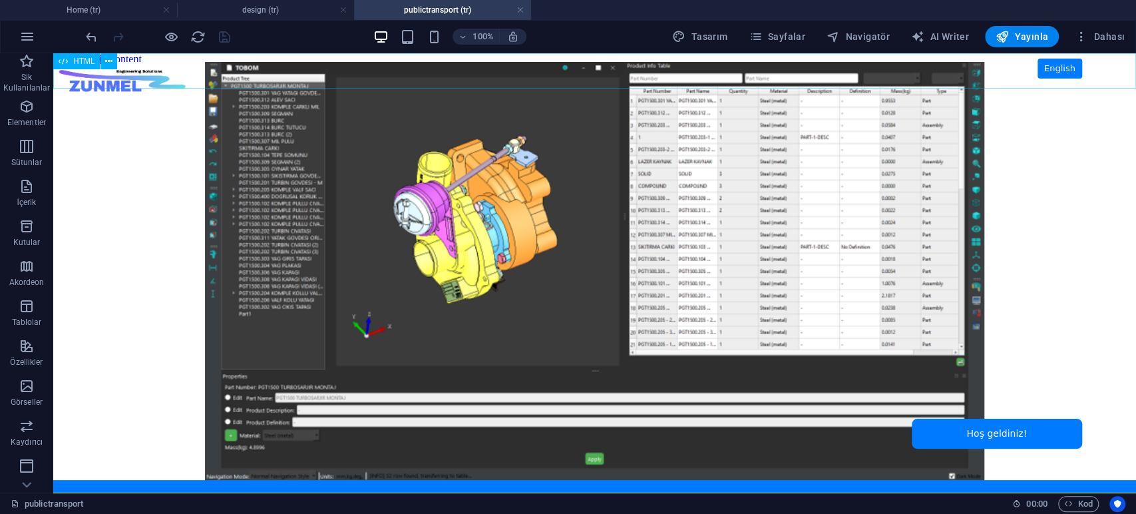
click at [81, 62] on span "HTML" at bounding box center [84, 61] width 22 height 8
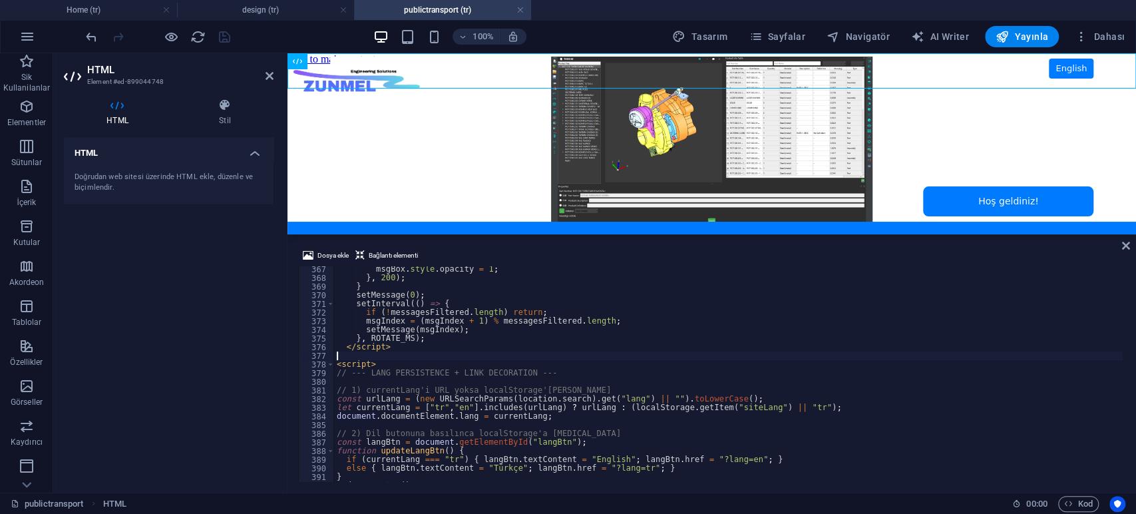
click at [510, 309] on div "msgBox . style . opacity = 1 ; } , 200 ) ; } setMessage ( 0 ) ; setInterval (( …" at bounding box center [728, 381] width 789 height 233
type textarea "if (!messagesFiltered.length) return;"
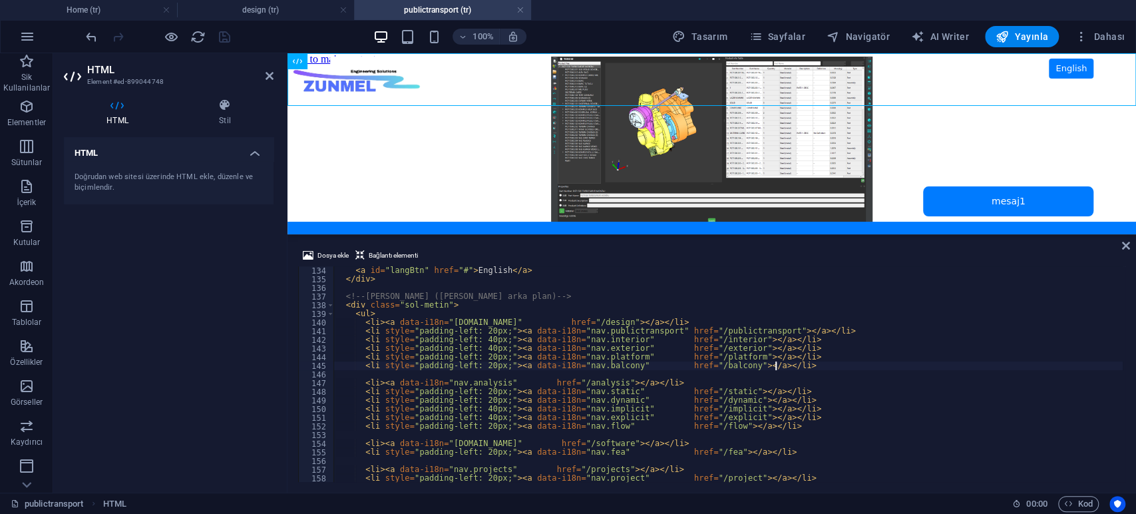
click at [783, 363] on div "< a id = "langBtn" href = "#" > English </ a > </ div > <!-- [PERSON_NAME] ([PE…" at bounding box center [728, 382] width 789 height 233
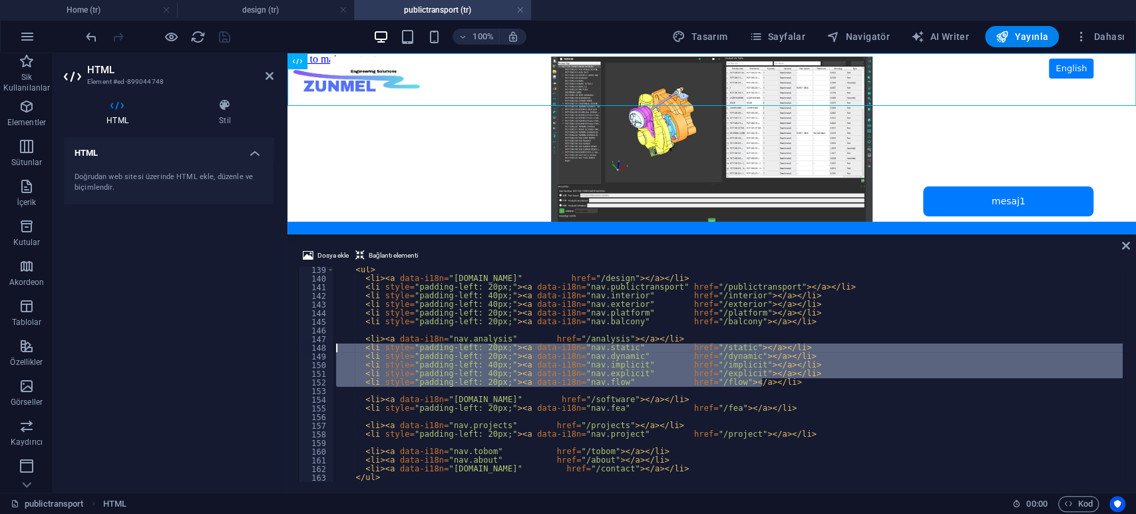
drag, startPoint x: 770, startPoint y: 381, endPoint x: 245, endPoint y: 350, distance: 526.1
click at [245, 350] on div "HTML Element #ed-899044748 HTML Stil HTML Doğrudan web sitesi üzerinde HTML ekl…" at bounding box center [594, 272] width 1083 height 439
type textarea "<li style="padding-left: 20px;"><a data-i18n="nav.static" href="/static"></a></…"
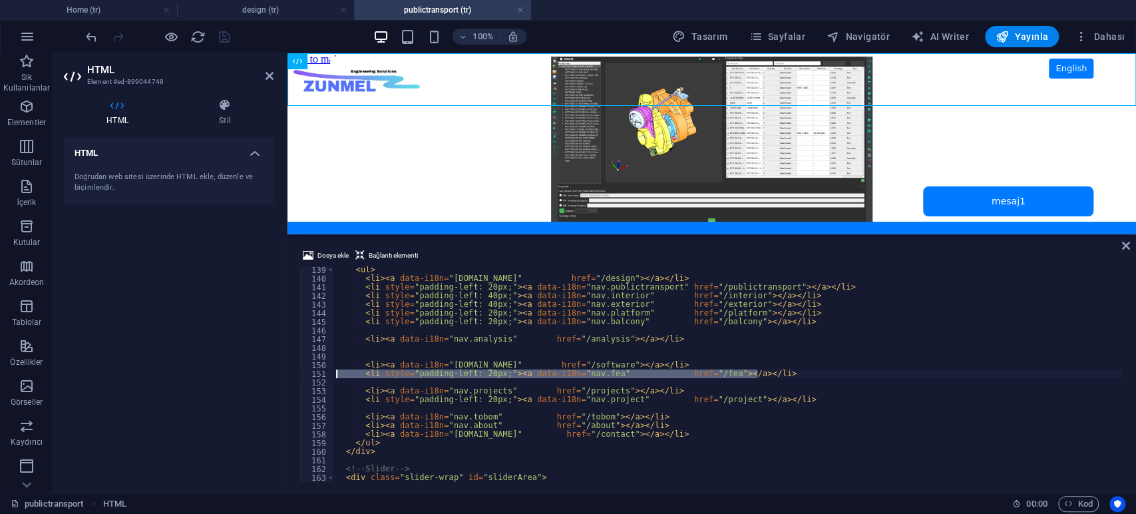
drag, startPoint x: 762, startPoint y: 373, endPoint x: 181, endPoint y: 375, distance: 580.5
click at [181, 375] on div "HTML Element #ed-899044748 HTML Stil HTML Doğrudan web sitesi üzerinde HTML ekl…" at bounding box center [594, 272] width 1083 height 439
type textarea "<li style="padding-left: 20px;"><a data-i18n="nav.fea" href="/fea"></a></li>"
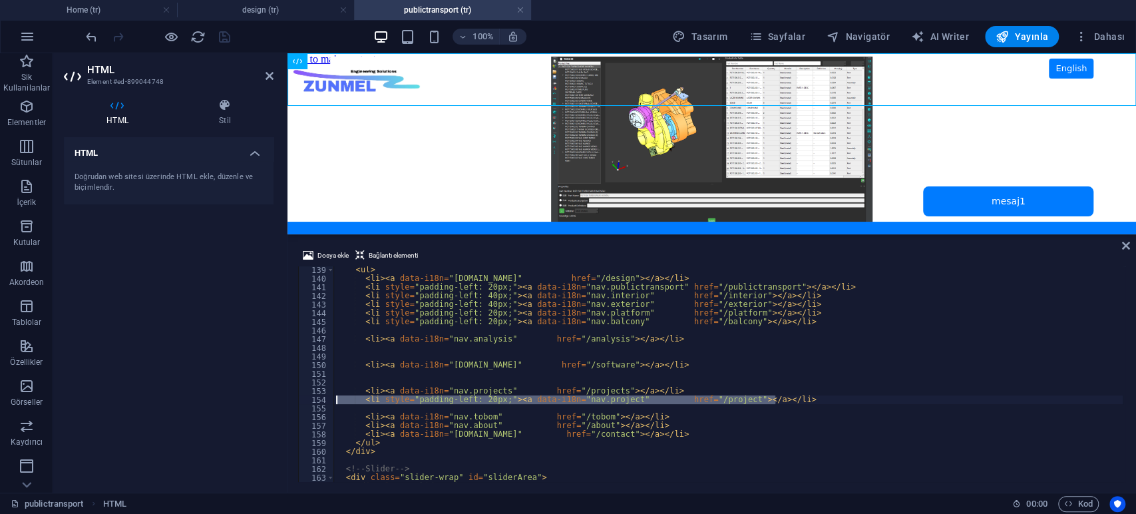
drag, startPoint x: 734, startPoint y: 403, endPoint x: 219, endPoint y: 399, distance: 514.6
click at [219, 399] on div "HTML Element #ed-899044748 HTML Stil HTML Doğrudan web sitesi üzerinde HTML ekl…" at bounding box center [594, 272] width 1083 height 439
type textarea "<li style="padding-left: 20px;"><a data-i18n="nav.project" href="/project"></a>…"
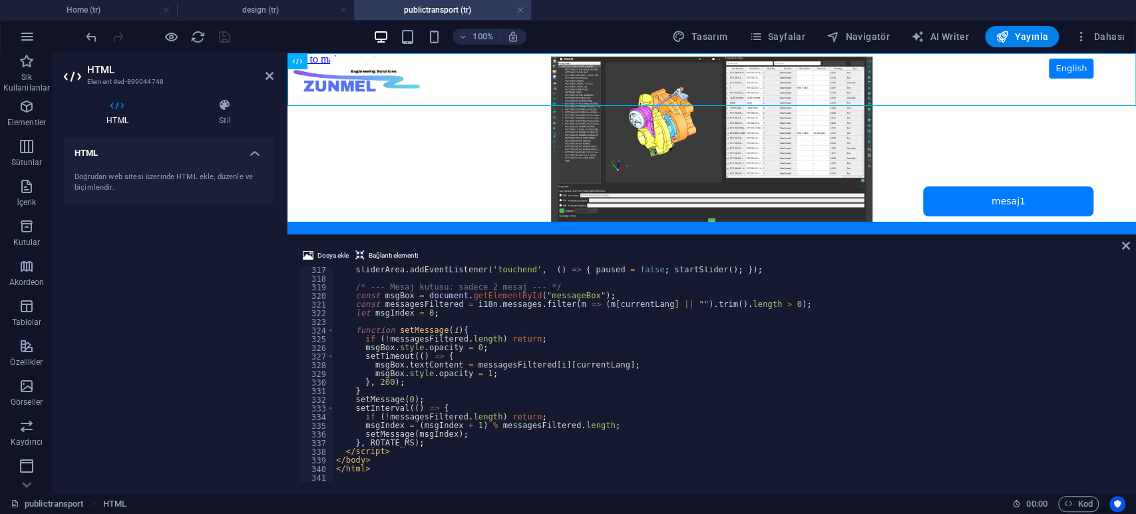
scroll to position [2735, 0]
click at [141, 326] on div "HTML Doğrudan web sitesi üzerinde HTML ekle, düzenle ve biçimlendir." at bounding box center [169, 309] width 210 height 345
click at [224, 37] on icon "save" at bounding box center [224, 36] width 15 height 15
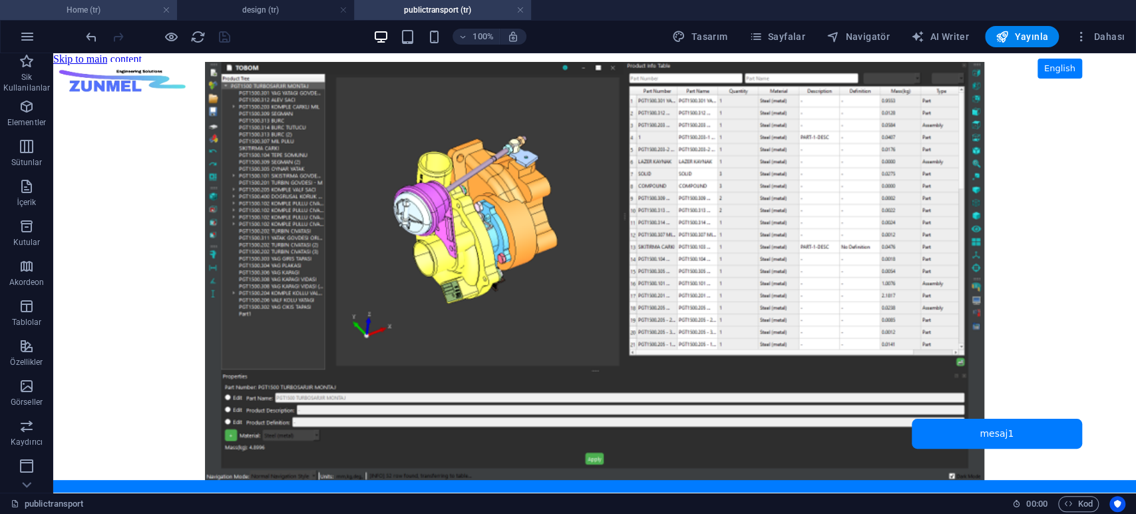
click at [125, 8] on h4 "Home (tr)" at bounding box center [88, 10] width 177 height 15
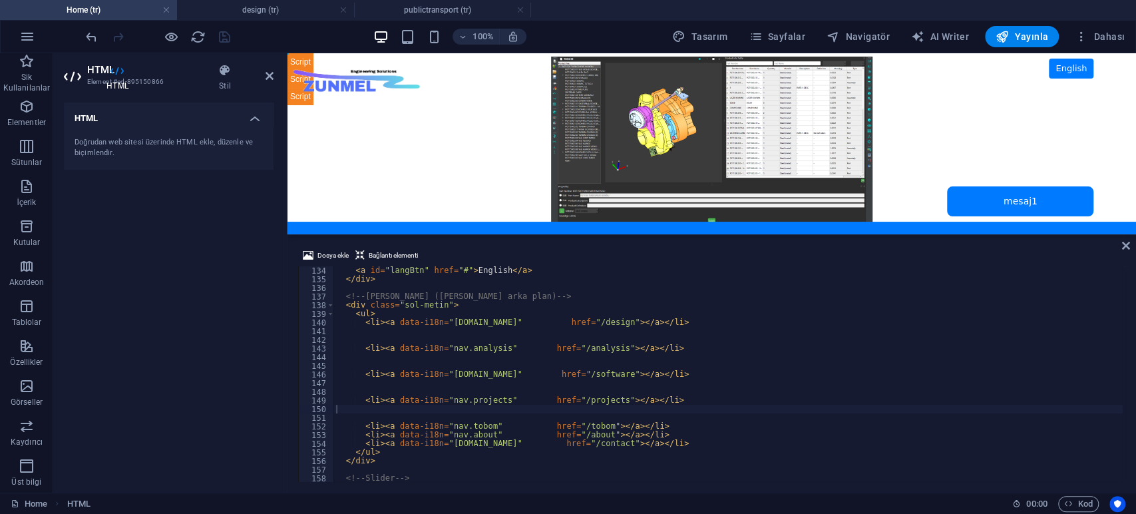
click at [160, 234] on div "HTML Doğrudan web sitesi üzerinde HTML ekle, düzenle ve biçimlendir." at bounding box center [169, 292] width 210 height 379
click at [270, 77] on icon at bounding box center [270, 76] width 8 height 11
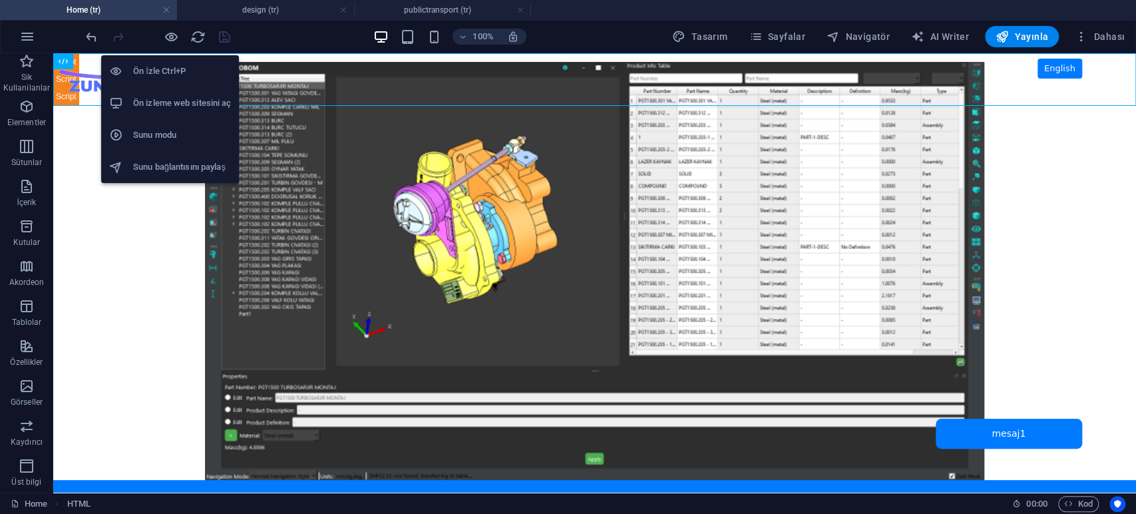
click at [168, 97] on h6 "Ön izleme web sitesini aç" at bounding box center [182, 103] width 98 height 16
